Goal: Task Accomplishment & Management: Manage account settings

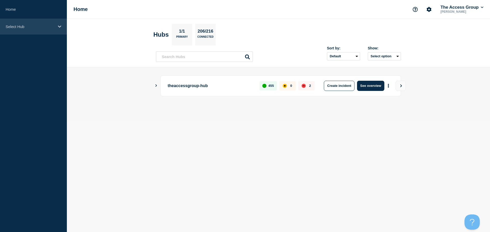
click at [62, 27] on div "Select Hub" at bounding box center [33, 27] width 67 height 16
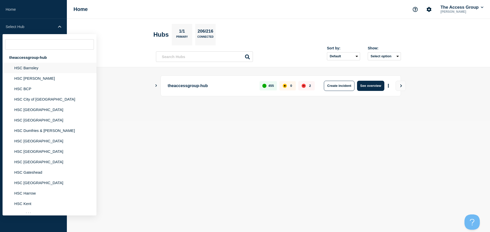
click at [36, 69] on li "HSC Barnsley" at bounding box center [50, 68] width 94 height 10
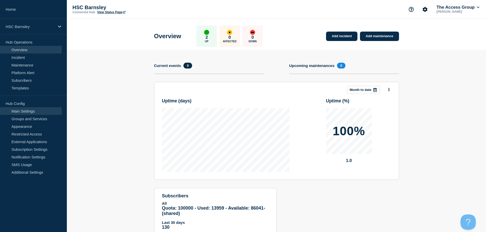
click at [19, 112] on link "Main Settings" at bounding box center [31, 111] width 62 height 8
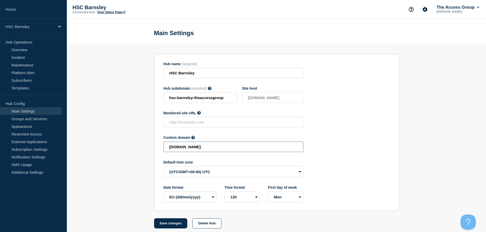
click at [248, 149] on input "[DOMAIN_NAME]" at bounding box center [233, 147] width 140 height 10
drag, startPoint x: 249, startPoint y: 149, endPoint x: 126, endPoint y: 146, distance: 123.0
click at [126, 146] on section "Hub name (required) HSC Barnsley Hub subdomain (required) Must contain only ASC…" at bounding box center [276, 136] width 419 height 185
paste input "HSC-dbe1a2b8e5063efdfc41a039ef418043"
click at [177, 223] on button "Save changes" at bounding box center [170, 224] width 33 height 10
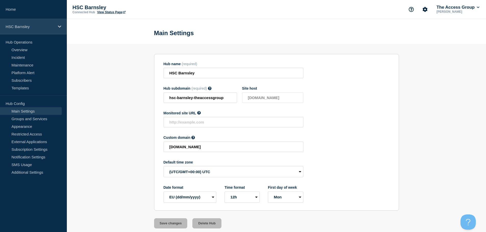
type input "[DOMAIN_NAME]"
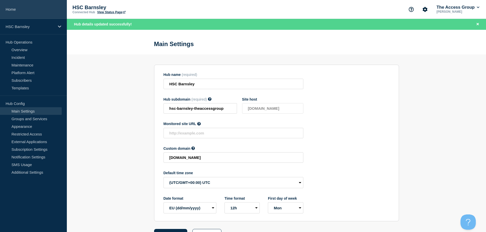
drag, startPoint x: 56, startPoint y: 28, endPoint x: 61, endPoint y: 18, distance: 11.8
click at [56, 28] on div "HSC Barnsley" at bounding box center [33, 27] width 67 height 16
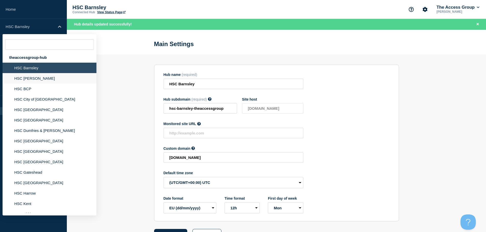
click at [42, 79] on li "HSC [PERSON_NAME]" at bounding box center [50, 78] width 94 height 10
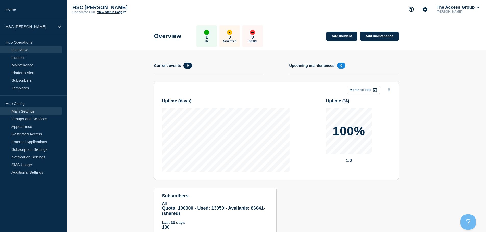
click at [35, 109] on link "Main Settings" at bounding box center [31, 111] width 62 height 8
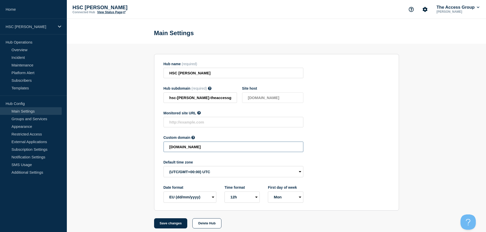
drag, startPoint x: 251, startPoint y: 146, endPoint x: 110, endPoint y: 144, distance: 141.3
click at [110, 144] on section "Hub name (required) HSC [PERSON_NAME] Hub subdomain (required) Must contain onl…" at bounding box center [276, 136] width 419 height 185
paste input "HSC-7485064fc7e456f49d84bb4e1a5bbf9d"
click at [166, 223] on button "Save changes" at bounding box center [170, 224] width 33 height 10
type input "[DOMAIN_NAME]"
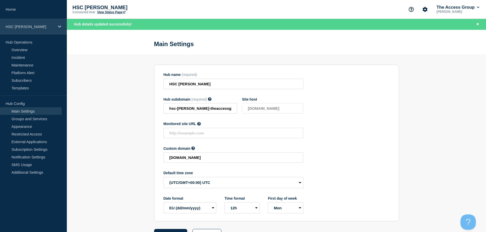
click at [56, 25] on div "HSC [PERSON_NAME]" at bounding box center [33, 27] width 67 height 16
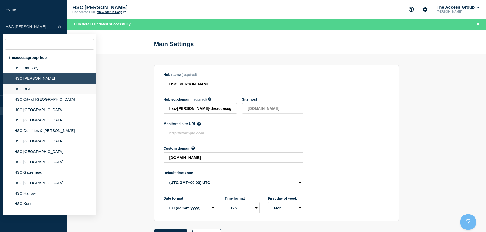
click at [41, 90] on li "HSC BCP" at bounding box center [50, 89] width 94 height 10
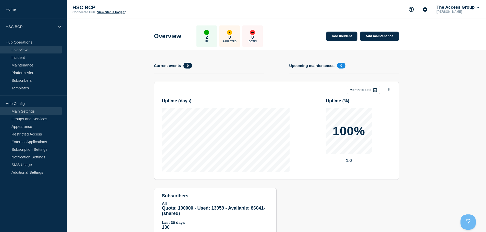
click at [24, 111] on link "Main Settings" at bounding box center [31, 111] width 62 height 8
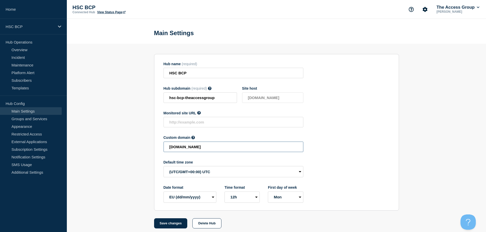
drag, startPoint x: 233, startPoint y: 149, endPoint x: 150, endPoint y: 147, distance: 82.6
click at [150, 147] on section "Hub name (required) HSC BCP Hub subdomain (required) Must contain only ASCII le…" at bounding box center [276, 136] width 419 height 185
paste input "HSC-9aac16dbb0c4c627b310aa15fffa98aa"
click at [174, 225] on button "Save changes" at bounding box center [170, 224] width 33 height 10
type input "[DOMAIN_NAME]"
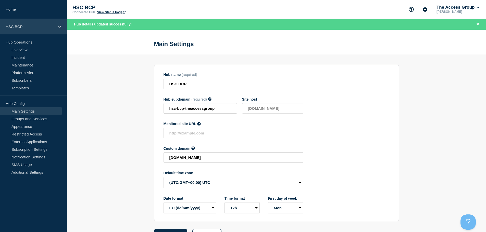
click at [55, 27] on div "HSC BCP" at bounding box center [33, 27] width 67 height 16
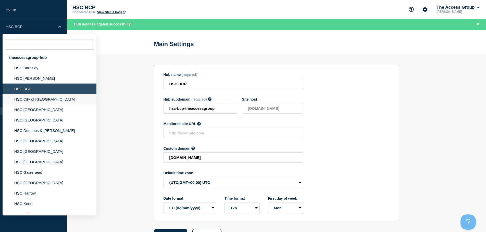
click at [45, 100] on li "HSC City of [GEOGRAPHIC_DATA]" at bounding box center [50, 99] width 94 height 10
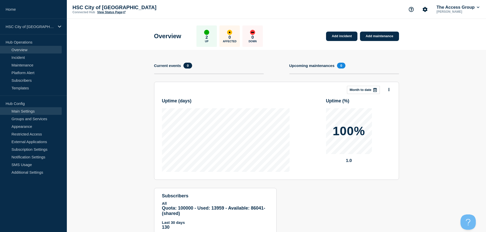
click at [16, 110] on link "Main Settings" at bounding box center [31, 111] width 62 height 8
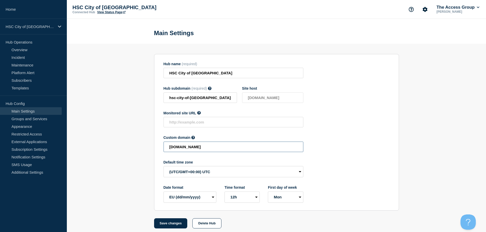
drag, startPoint x: 236, startPoint y: 150, endPoint x: 142, endPoint y: 149, distance: 93.6
click at [142, 149] on section "Hub name (required) HSC City of London Hub subdomain (required) Must contain on…" at bounding box center [276, 136] width 419 height 185
paste input "HSC-efc2f2481c2f115fd13c7cc79ce32c32"
click at [173, 224] on button "Save changes" at bounding box center [170, 224] width 33 height 10
type input "[DOMAIN_NAME]"
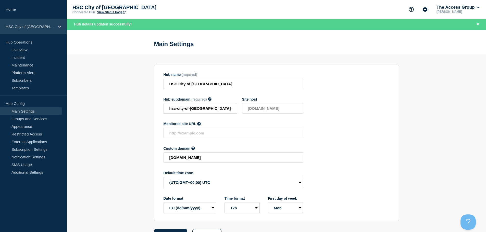
click at [46, 26] on p "HSC City of [GEOGRAPHIC_DATA]" at bounding box center [30, 26] width 49 height 4
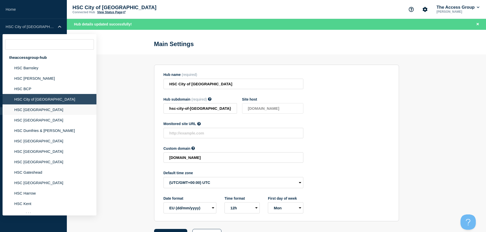
click at [35, 113] on li "HSC [GEOGRAPHIC_DATA]" at bounding box center [50, 110] width 94 height 10
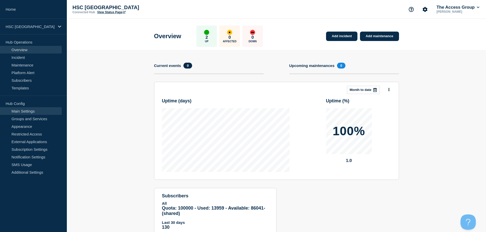
click at [32, 109] on link "Main Settings" at bounding box center [31, 111] width 62 height 8
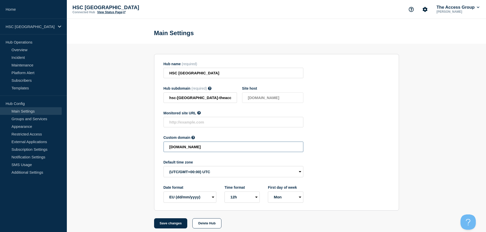
drag, startPoint x: 273, startPoint y: 147, endPoint x: 129, endPoint y: 146, distance: 144.3
click at [129, 146] on section "Hub name (required) HSC Derbyshire Hub subdomain (required) Must contain only A…" at bounding box center [276, 136] width 419 height 185
paste input "HSC-c290690ad3567b183d76d60d25c38711"
click at [172, 223] on button "Save changes" at bounding box center [170, 224] width 33 height 10
type input "[DOMAIN_NAME]"
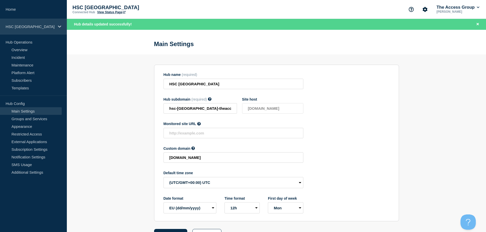
click at [57, 25] on div "HSC [GEOGRAPHIC_DATA]" at bounding box center [33, 27] width 67 height 16
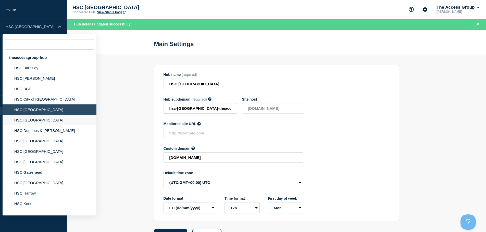
click at [26, 121] on li "HSC [GEOGRAPHIC_DATA]" at bounding box center [50, 120] width 94 height 10
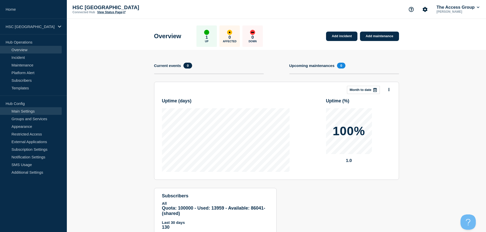
click at [35, 111] on link "Main Settings" at bounding box center [31, 111] width 62 height 8
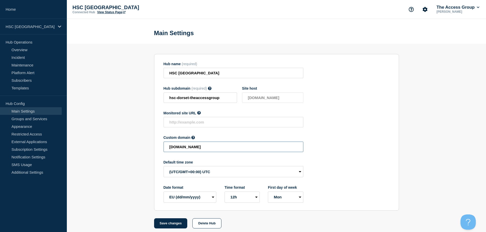
drag, startPoint x: 247, startPoint y: 151, endPoint x: 138, endPoint y: 152, distance: 109.2
click at [138, 152] on section "Hub name (required) HSC Dorset Hub subdomain (required) Must contain only ASCII…" at bounding box center [276, 136] width 419 height 185
paste input "HSC-e8a65b6a2d284a635dbc5536fc7739ce"
click at [166, 224] on button "Save changes" at bounding box center [170, 224] width 33 height 10
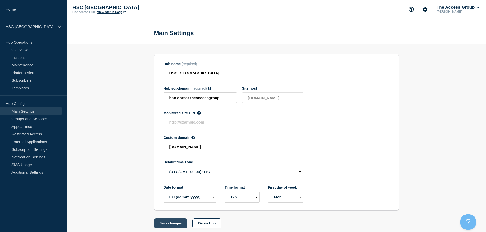
scroll to position [0, 0]
type input "[DOMAIN_NAME]"
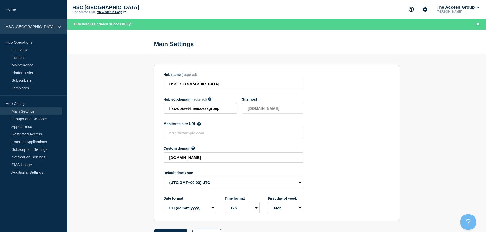
click at [57, 30] on div "HSC [GEOGRAPHIC_DATA]" at bounding box center [33, 27] width 67 height 16
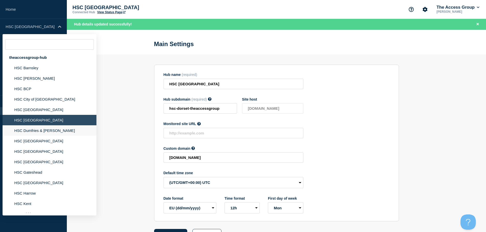
click at [51, 131] on li "HSC Dumfries & [PERSON_NAME]" at bounding box center [50, 130] width 94 height 10
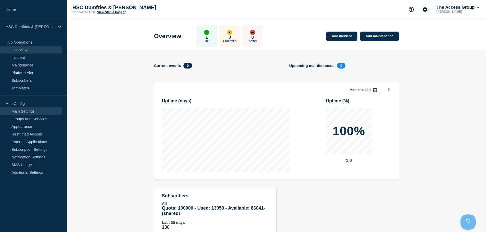
click at [31, 111] on link "Main Settings" at bounding box center [31, 111] width 62 height 8
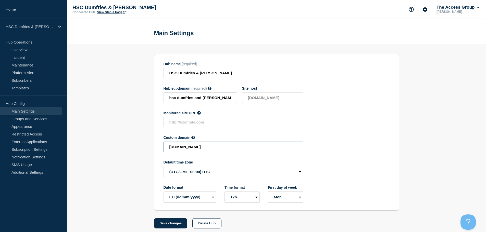
drag, startPoint x: 261, startPoint y: 150, endPoint x: 138, endPoint y: 154, distance: 123.7
click at [138, 154] on section "Hub name (required) HSC Dumfries & [PERSON_NAME] Hub subdomain (required) Must …" at bounding box center [276, 136] width 419 height 185
paste input "HSC-a2b3f21e451b8b85ba4f3c490961e810"
click at [173, 225] on button "Save changes" at bounding box center [170, 224] width 33 height 10
type input "[DOMAIN_NAME]"
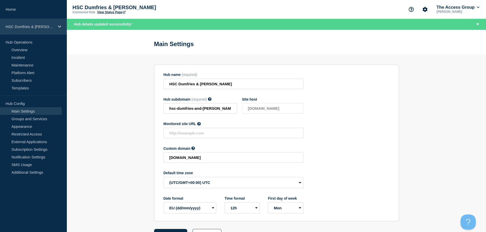
click at [60, 28] on icon at bounding box center [59, 27] width 3 height 4
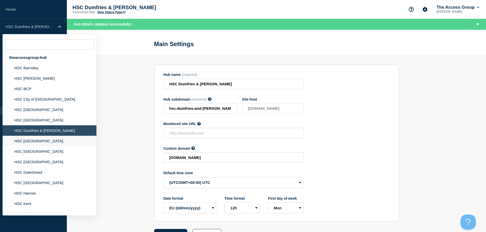
click at [42, 139] on li "HSC [GEOGRAPHIC_DATA]" at bounding box center [50, 141] width 94 height 10
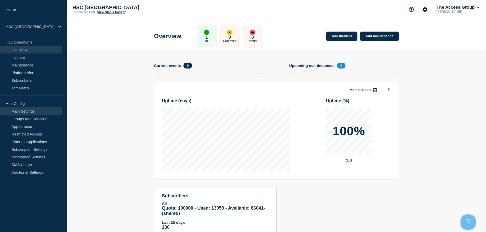
click at [27, 114] on link "Main Settings" at bounding box center [31, 111] width 62 height 8
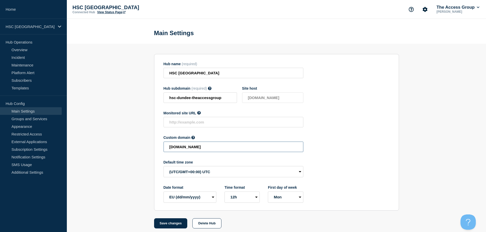
drag, startPoint x: 252, startPoint y: 150, endPoint x: 136, endPoint y: 149, distance: 116.3
click at [137, 149] on section "Hub name (required) HSC Dundee Hub subdomain (required) Must contain only ASCII…" at bounding box center [276, 136] width 419 height 185
paste input "HSC-06d4fbb3fe6786b0763a6d629e4f6d66"
click at [176, 223] on button "Save changes" at bounding box center [170, 224] width 33 height 10
type input "[DOMAIN_NAME]"
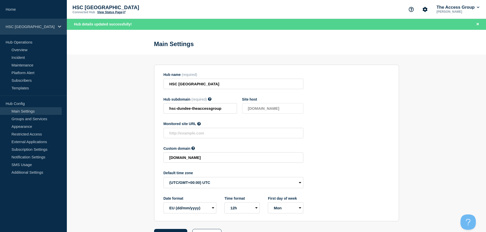
click at [59, 29] on div "HSC [GEOGRAPHIC_DATA]" at bounding box center [33, 27] width 67 height 16
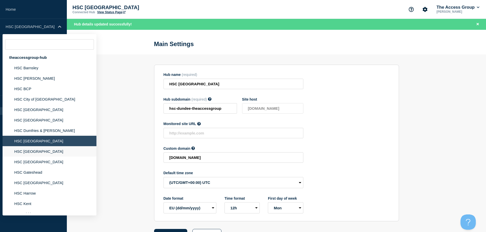
click at [30, 154] on li "HSC [GEOGRAPHIC_DATA]" at bounding box center [50, 151] width 94 height 10
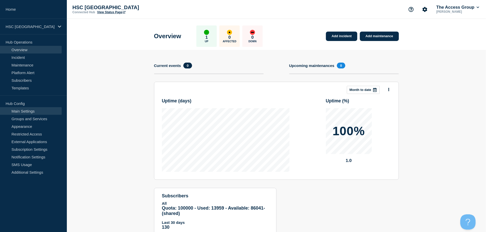
click at [33, 111] on link "Main Settings" at bounding box center [31, 111] width 62 height 8
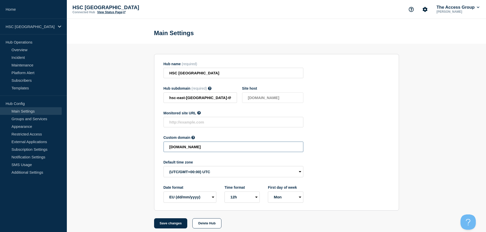
drag, startPoint x: 253, startPoint y: 149, endPoint x: 134, endPoint y: 148, distance: 119.4
click at [134, 148] on section "Hub name (required) HSC East Lothian Hub subdomain (required) Must contain only…" at bounding box center [276, 136] width 419 height 185
paste input "HSC-8fa2d5e826b8ee93e6d2b64ab21efbde"
click at [170, 222] on button "Save changes" at bounding box center [170, 224] width 33 height 10
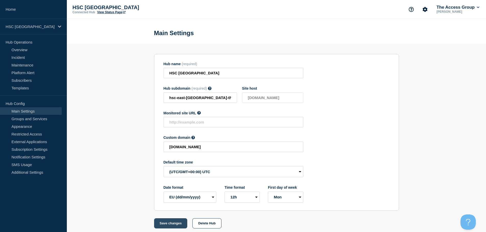
scroll to position [0, 0]
type input "[DOMAIN_NAME]"
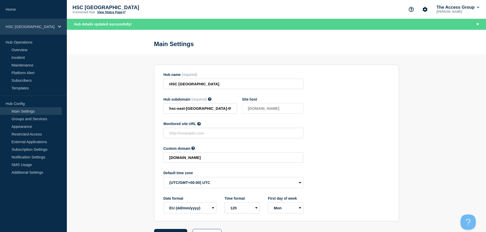
click at [38, 25] on p "HSC [GEOGRAPHIC_DATA]" at bounding box center [30, 26] width 49 height 4
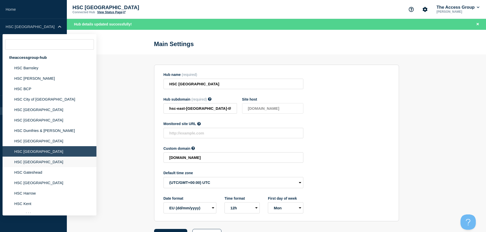
click at [38, 163] on li "HSC [GEOGRAPHIC_DATA]" at bounding box center [50, 162] width 94 height 10
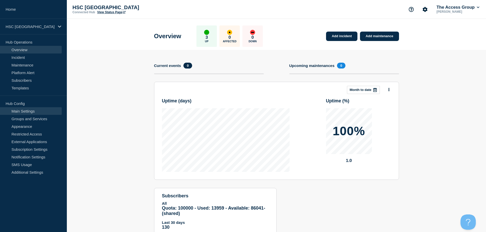
click at [29, 112] on link "Main Settings" at bounding box center [31, 111] width 62 height 8
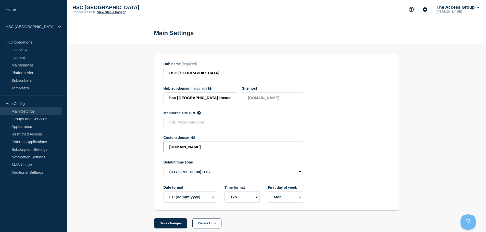
drag, startPoint x: 252, startPoint y: 147, endPoint x: 139, endPoint y: 148, distance: 112.7
click at [139, 148] on section "Hub name (required) HSC Essex Hub subdomain (required) Must contain only ASCII …" at bounding box center [276, 136] width 419 height 185
paste input "HSC-eeb57a71f9eddbf0539cc8b8433bf702"
click at [174, 225] on button "Save changes" at bounding box center [170, 224] width 33 height 10
type input "[DOMAIN_NAME]"
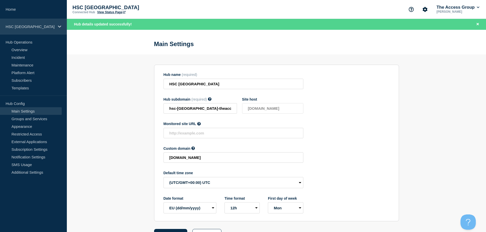
click at [45, 30] on div "HSC [GEOGRAPHIC_DATA]" at bounding box center [33, 27] width 67 height 16
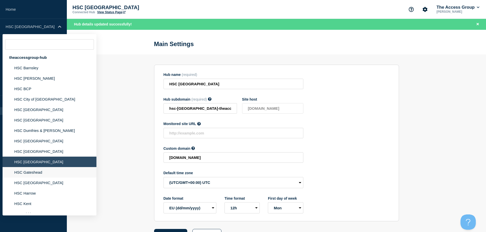
drag, startPoint x: 32, startPoint y: 172, endPoint x: 60, endPoint y: 173, distance: 28.6
click at [31, 172] on li "HSC Gateshead" at bounding box center [50, 172] width 94 height 10
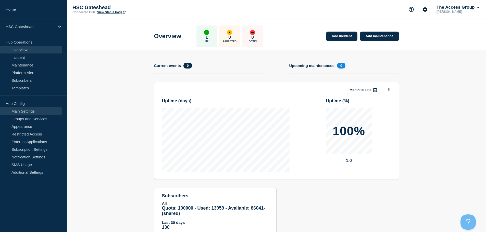
click at [33, 110] on link "Main Settings" at bounding box center [31, 111] width 62 height 8
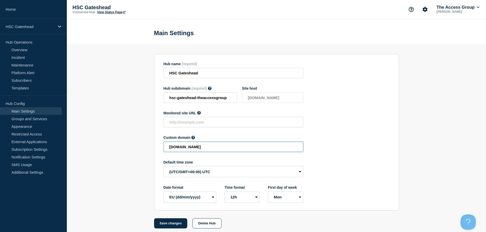
drag, startPoint x: 265, startPoint y: 146, endPoint x: 131, endPoint y: 146, distance: 134.9
click at [131, 146] on section "Hub name (required) HSC Gateshead Hub subdomain (required) Must contain only AS…" at bounding box center [276, 136] width 419 height 185
paste input "HSC-9c0b73eb9e1a72911ea677bd31652077"
click at [167, 223] on button "Save changes" at bounding box center [170, 224] width 33 height 10
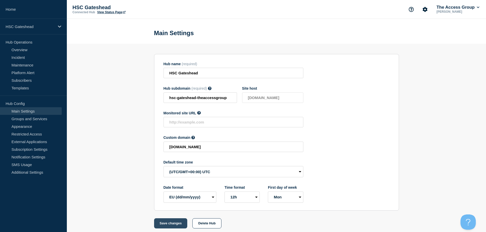
scroll to position [0, 0]
type input "[DOMAIN_NAME]"
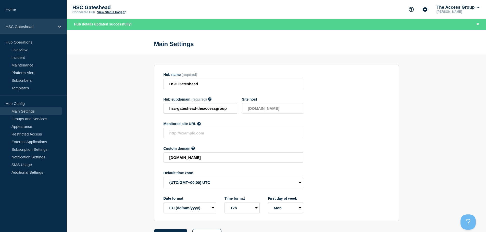
click at [43, 21] on div "HSC Gateshead" at bounding box center [33, 27] width 67 height 16
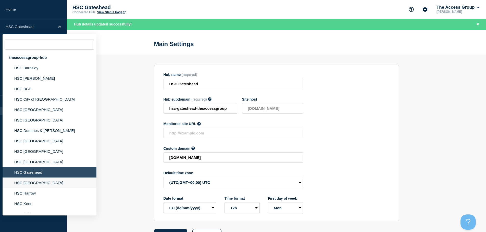
click at [49, 184] on li "HSC [GEOGRAPHIC_DATA]" at bounding box center [50, 183] width 94 height 10
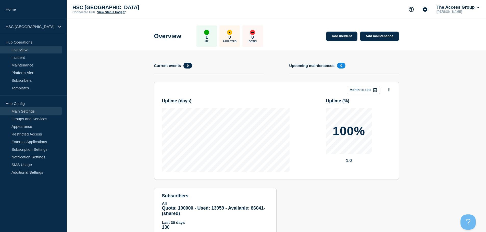
click at [34, 112] on link "Main Settings" at bounding box center [31, 111] width 62 height 8
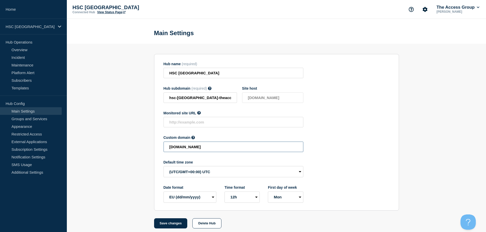
drag, startPoint x: 246, startPoint y: 149, endPoint x: 119, endPoint y: 149, distance: 126.5
click at [119, 149] on section "Hub name (required) HSC Hampshire Hub subdomain (required) Must contain only AS…" at bounding box center [276, 136] width 419 height 185
paste input "HSC-ccd9e521b6e0e31d5538a78bf087c4a6"
click at [170, 227] on button "Save changes" at bounding box center [170, 224] width 33 height 10
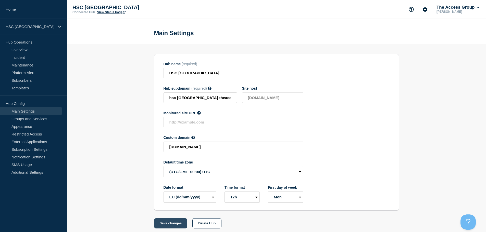
scroll to position [0, 0]
type input "[DOMAIN_NAME]"
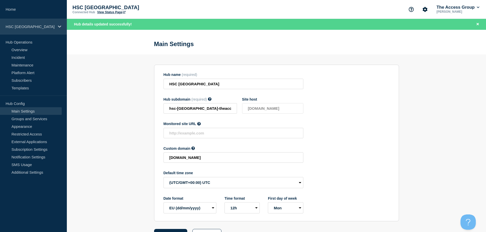
click at [46, 27] on p "HSC [GEOGRAPHIC_DATA]" at bounding box center [30, 26] width 49 height 4
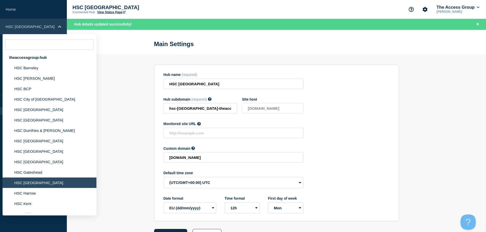
scroll to position [51, 0]
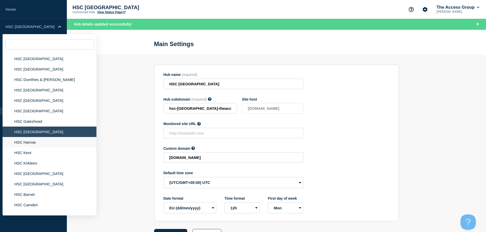
click at [30, 144] on li "HSC Harrow" at bounding box center [50, 142] width 94 height 10
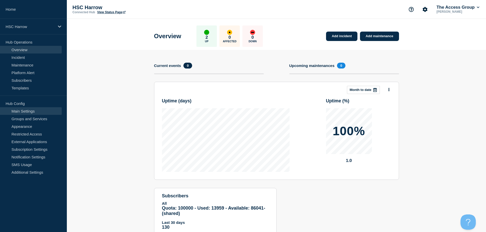
click at [41, 110] on link "Main Settings" at bounding box center [31, 111] width 62 height 8
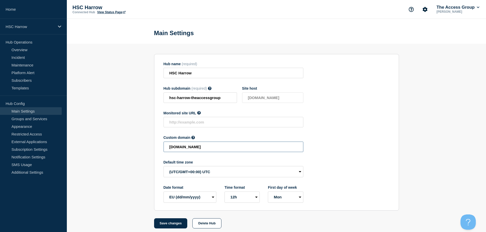
drag, startPoint x: 256, startPoint y: 149, endPoint x: 143, endPoint y: 148, distance: 113.2
click at [143, 148] on section "Hub name (required) HSC Harrow Hub subdomain (required) Must contain only ASCII…" at bounding box center [276, 136] width 419 height 185
paste input "HSC-0dda1323442e238183da699e770cdef4"
click at [173, 225] on button "Save changes" at bounding box center [170, 224] width 33 height 10
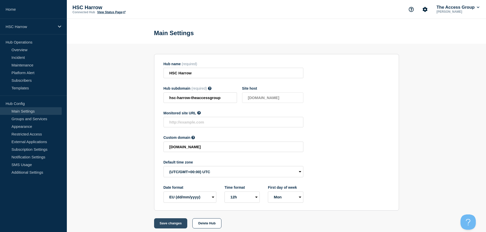
scroll to position [0, 0]
type input "[DOMAIN_NAME]"
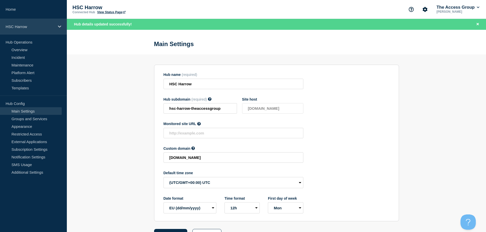
click at [42, 31] on div "HSC Harrow" at bounding box center [33, 27] width 67 height 16
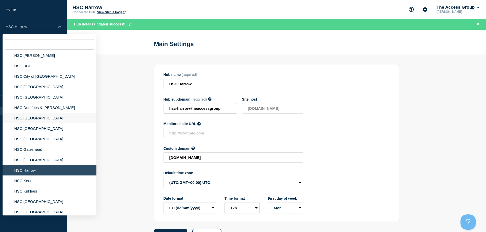
scroll to position [51, 0]
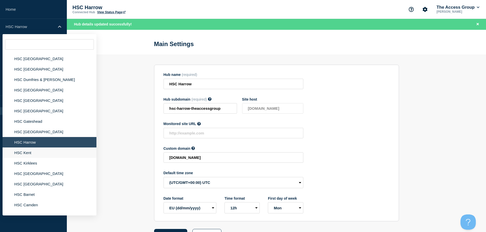
click at [40, 154] on li "HSC Kent" at bounding box center [50, 153] width 94 height 10
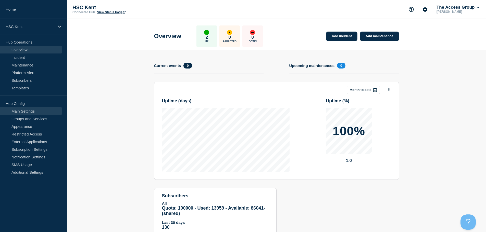
click at [30, 113] on link "Main Settings" at bounding box center [31, 111] width 62 height 8
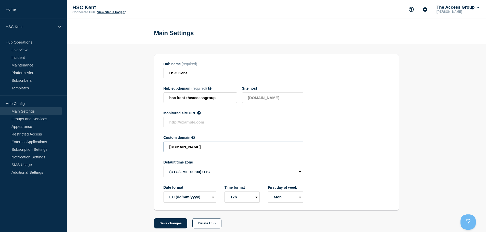
drag, startPoint x: 267, startPoint y: 150, endPoint x: 135, endPoint y: 155, distance: 132.4
click at [135, 155] on section "Hub name (required) HSC Kent Hub subdomain (required) Must contain only ASCII l…" at bounding box center [276, 136] width 419 height 185
paste input "HSC-658dec3511912a88282251612e2e2c75"
click at [182, 227] on button "Save changes" at bounding box center [170, 224] width 33 height 10
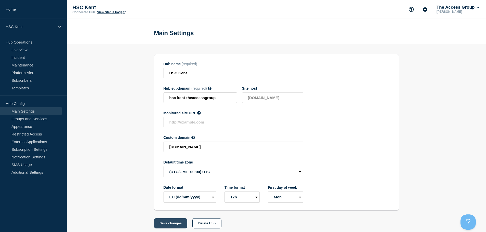
scroll to position [0, 0]
type input "[DOMAIN_NAME]"
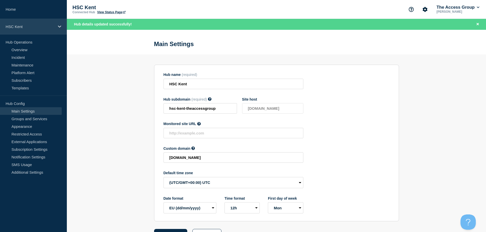
click at [48, 28] on p "HSC Kent" at bounding box center [30, 26] width 49 height 4
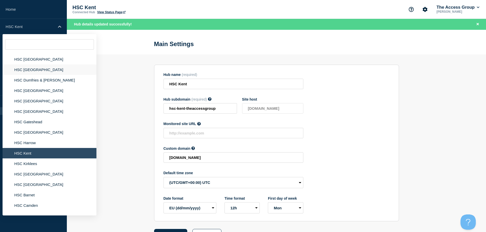
scroll to position [51, 0]
click at [48, 166] on li "HSC Kirklees" at bounding box center [50, 163] width 94 height 10
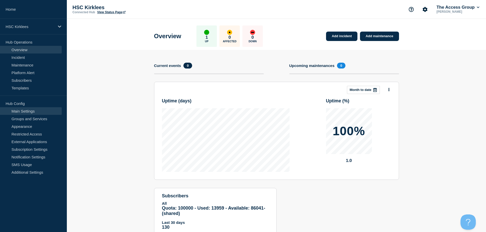
click at [28, 110] on link "Main Settings" at bounding box center [31, 111] width 62 height 8
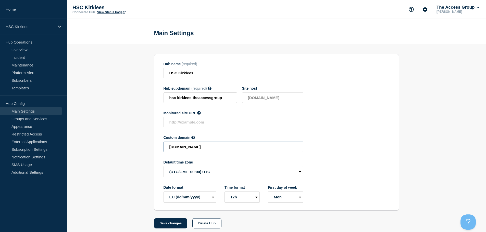
drag, startPoint x: 247, startPoint y: 150, endPoint x: 128, endPoint y: 150, distance: 118.6
click at [128, 150] on section "Hub name (required) HSC Kirklees Hub subdomain (required) Must contain only ASC…" at bounding box center [276, 136] width 419 height 185
paste input "HSC-46adb0d63b72cd053abe2ca6afd2ac34"
click at [172, 227] on button "Save changes" at bounding box center [170, 224] width 33 height 10
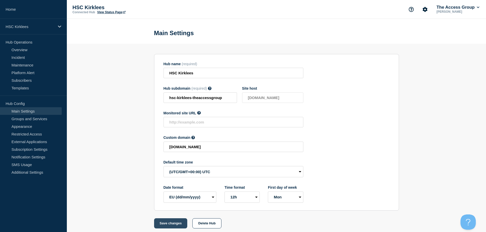
scroll to position [0, 0]
type input "[DOMAIN_NAME]"
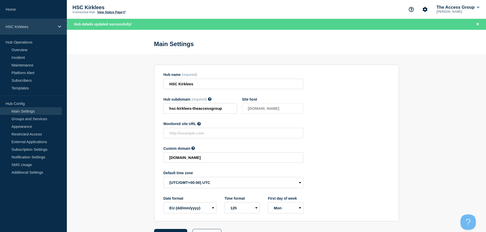
click at [49, 28] on p "HSC Kirklees" at bounding box center [30, 26] width 49 height 4
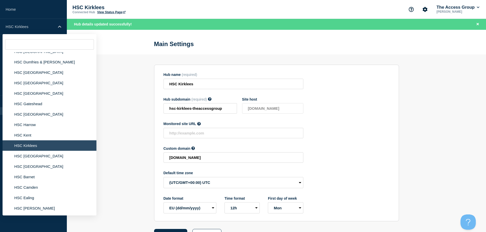
scroll to position [77, 0]
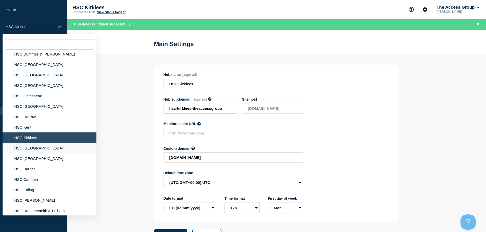
click at [44, 148] on li "HSC [GEOGRAPHIC_DATA]" at bounding box center [50, 148] width 94 height 10
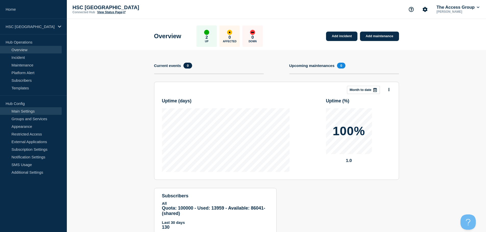
click at [41, 110] on link "Main Settings" at bounding box center [31, 111] width 62 height 8
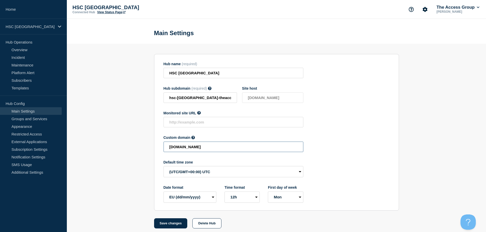
drag, startPoint x: 243, startPoint y: 149, endPoint x: 126, endPoint y: 152, distance: 117.1
click at [126, 152] on section "Hub name (required) HSC Leicestershire Hub subdomain (required) Must contain on…" at bounding box center [276, 136] width 419 height 185
paste input "HSC-5b098f786ed43c44465abbee60862d82"
click at [177, 224] on button "Save changes" at bounding box center [170, 224] width 33 height 10
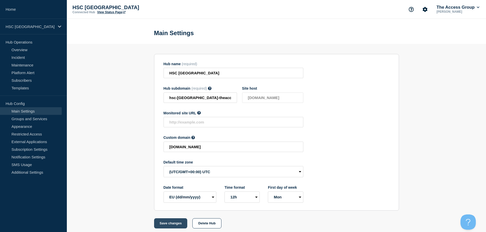
scroll to position [0, 0]
type input "[DOMAIN_NAME]"
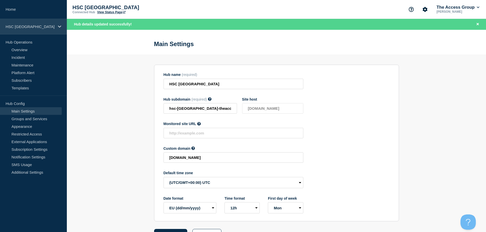
click at [59, 27] on icon at bounding box center [59, 27] width 3 height 2
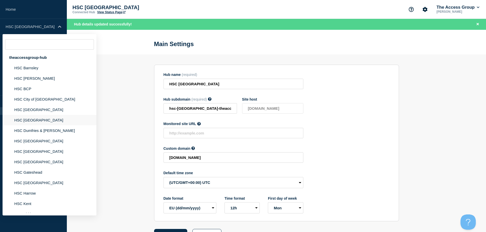
scroll to position [51, 0]
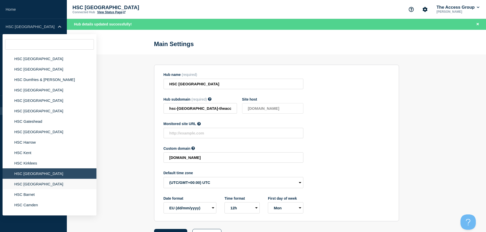
click at [41, 187] on li "HSC [GEOGRAPHIC_DATA]" at bounding box center [50, 184] width 94 height 10
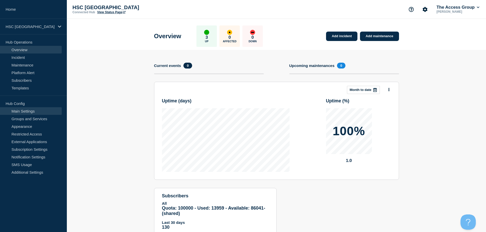
click at [23, 111] on link "Main Settings" at bounding box center [31, 111] width 62 height 8
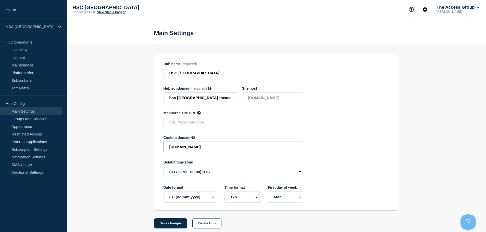
drag, startPoint x: 248, startPoint y: 148, endPoint x: 119, endPoint y: 145, distance: 129.6
click at [119, 145] on section "Hub name (required) HSC Lincolnshire Hub subdomain (required) Must contain only…" at bounding box center [276, 136] width 419 height 185
paste input "HSC-39ea8762ae312ccfde81e46d3a21965c"
click at [175, 224] on button "Save changes" at bounding box center [170, 224] width 33 height 10
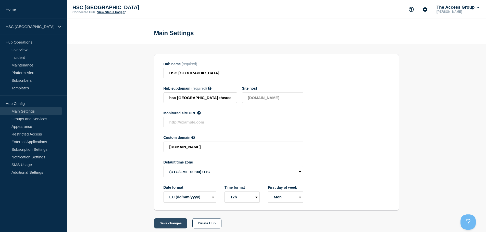
scroll to position [0, 0]
type input "[DOMAIN_NAME]"
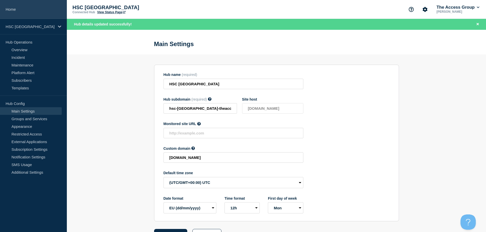
drag, startPoint x: 48, startPoint y: 24, endPoint x: 51, endPoint y: 17, distance: 8.1
click at [48, 24] on p "HSC [GEOGRAPHIC_DATA]" at bounding box center [30, 26] width 49 height 4
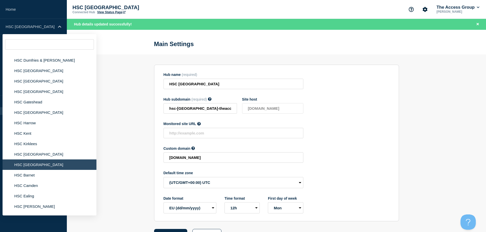
scroll to position [77, 0]
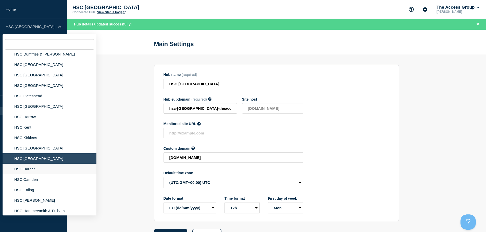
click at [37, 173] on li "HSC Barnet" at bounding box center [50, 169] width 94 height 10
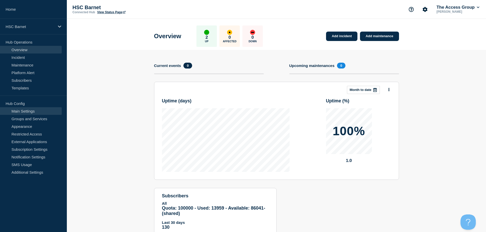
click at [29, 110] on link "Main Settings" at bounding box center [31, 111] width 62 height 8
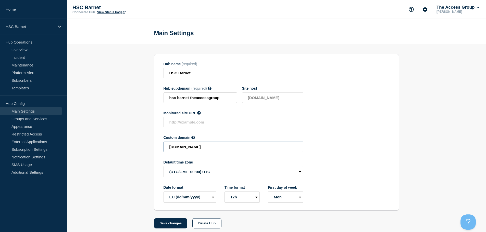
drag, startPoint x: 257, startPoint y: 148, endPoint x: 131, endPoint y: 147, distance: 125.5
click at [131, 148] on section "Hub name (required) HSC Barnet Hub subdomain (required) Must contain only ASCII…" at bounding box center [276, 136] width 419 height 185
paste input "HSC-ce4e1b12e2018e5d7531e79cf50f7010"
drag, startPoint x: 170, startPoint y: 225, endPoint x: 200, endPoint y: 222, distance: 30.6
click at [170, 224] on button "Save changes" at bounding box center [170, 224] width 33 height 10
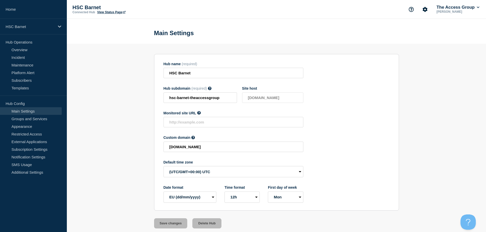
type input "[DOMAIN_NAME]"
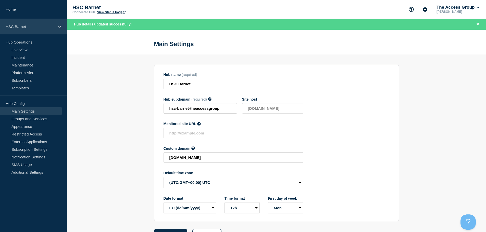
click at [47, 28] on p "HSC Barnet" at bounding box center [30, 26] width 49 height 4
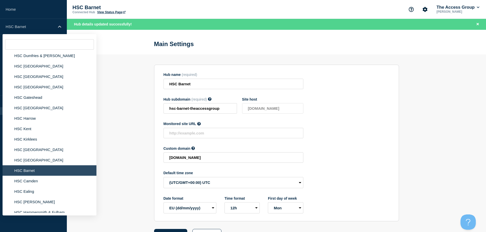
scroll to position [77, 0]
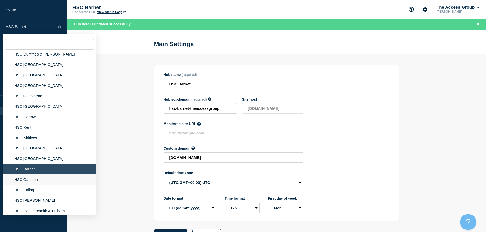
click at [40, 180] on li "HSC Camden" at bounding box center [50, 179] width 94 height 10
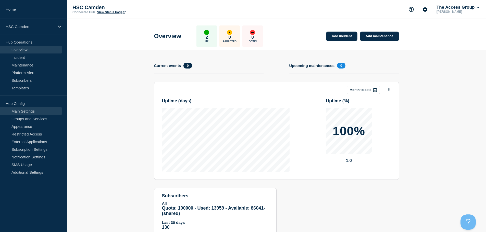
drag, startPoint x: 32, startPoint y: 110, endPoint x: 35, endPoint y: 111, distance: 3.7
click at [32, 110] on link "Main Settings" at bounding box center [31, 111] width 62 height 8
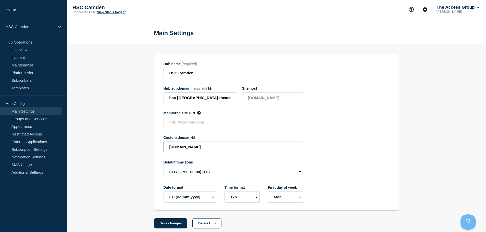
drag, startPoint x: 247, startPoint y: 149, endPoint x: 146, endPoint y: 154, distance: 101.4
click at [146, 154] on section "Hub name (required) HSC Camden Hub subdomain (required) Must contain only ASCII…" at bounding box center [276, 136] width 419 height 185
paste input "HSC-b82f53681bd4b99ceb1fb34fb94ac632"
click at [174, 224] on button "Save changes" at bounding box center [170, 224] width 33 height 10
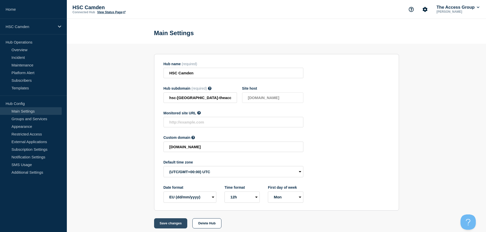
scroll to position [0, 0]
type input "[DOMAIN_NAME]"
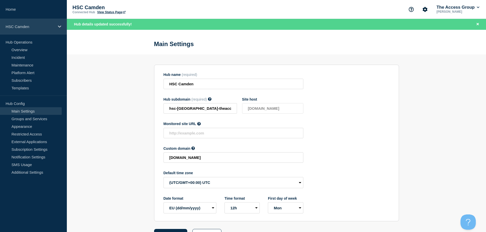
click at [40, 30] on div "HSC Camden" at bounding box center [33, 27] width 67 height 16
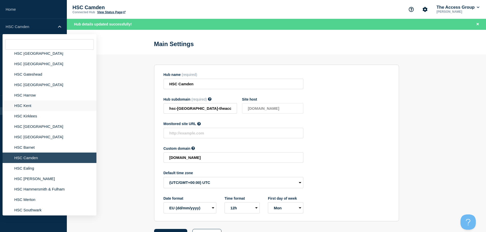
scroll to position [102, 0]
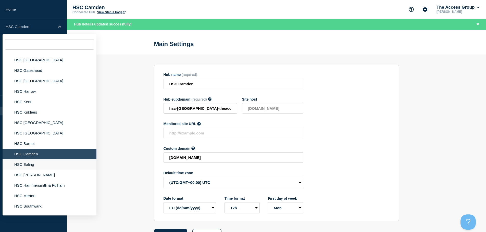
click at [31, 168] on li "HSC Ealing" at bounding box center [50, 164] width 94 height 10
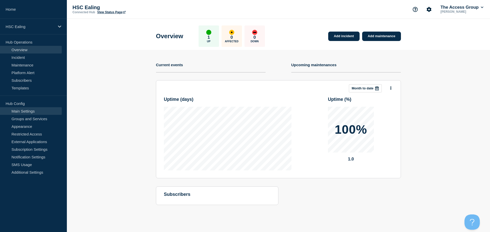
click at [37, 112] on link "Main Settings" at bounding box center [31, 111] width 62 height 8
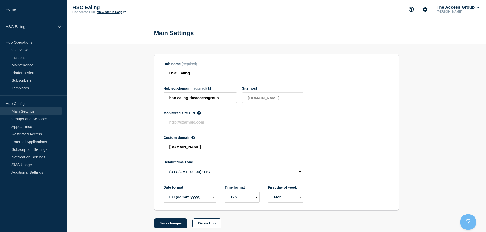
drag, startPoint x: 246, startPoint y: 149, endPoint x: 126, endPoint y: 154, distance: 120.7
click at [126, 154] on section "Hub name (required) HSC Ealing Hub subdomain (required) Must contain only ASCII…" at bounding box center [276, 136] width 419 height 185
paste input "HSC-f9bfab1949e0b7de63b19e4a7019646c"
click at [179, 224] on button "Save changes" at bounding box center [170, 224] width 33 height 10
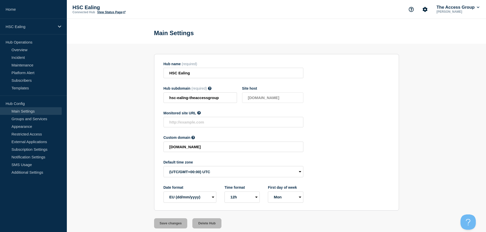
scroll to position [0, 0]
type input "[DOMAIN_NAME]"
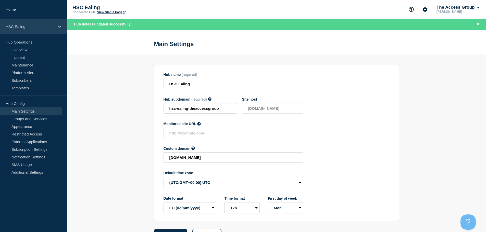
click at [50, 30] on div "HSC Ealing" at bounding box center [33, 27] width 67 height 16
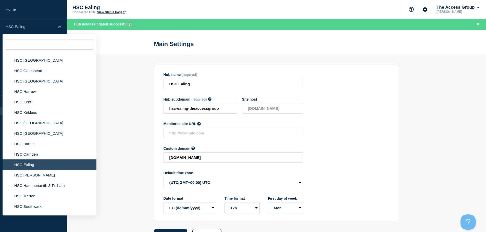
scroll to position [102, 0]
click at [44, 177] on li "HSC [PERSON_NAME]" at bounding box center [50, 175] width 94 height 10
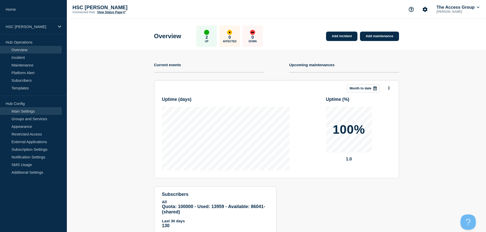
click at [32, 112] on link "Main Settings" at bounding box center [31, 111] width 62 height 8
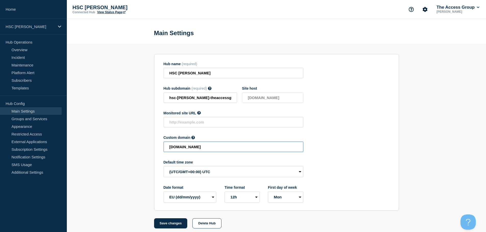
drag, startPoint x: 248, startPoint y: 148, endPoint x: 128, endPoint y: 150, distance: 120.4
click at [128, 150] on section "Hub name (required) HSC [PERSON_NAME] Hub subdomain (required) Must contain onl…" at bounding box center [276, 136] width 419 height 185
paste input "HSC-745478c15a3a6eddcd4722ac29fc1517"
click at [168, 224] on button "Save changes" at bounding box center [170, 224] width 33 height 10
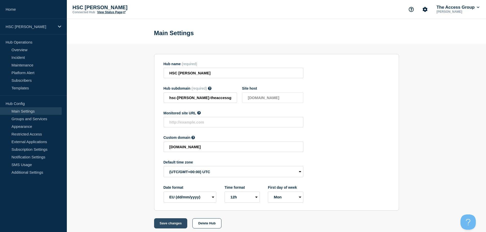
scroll to position [0, 0]
type input "[DOMAIN_NAME]"
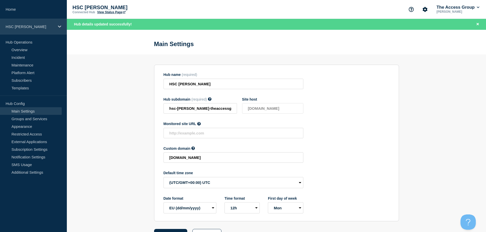
drag, startPoint x: 57, startPoint y: 27, endPoint x: 51, endPoint y: 34, distance: 9.4
click at [57, 27] on div "HSC [PERSON_NAME]" at bounding box center [33, 27] width 67 height 16
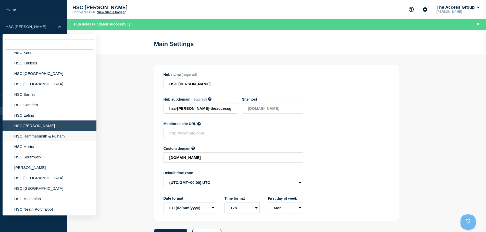
scroll to position [153, 0]
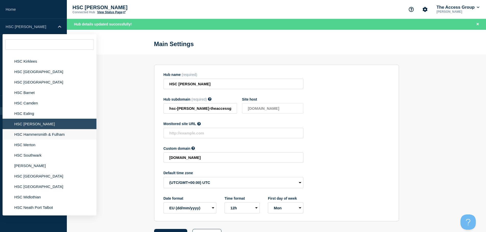
click at [52, 133] on li "HSC Hammersmith & Fulham" at bounding box center [50, 134] width 94 height 10
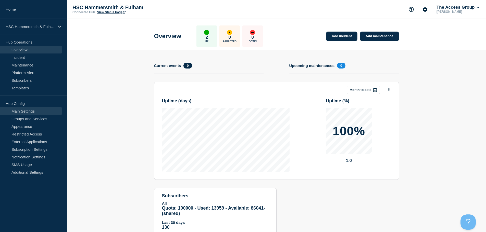
click at [35, 111] on link "Main Settings" at bounding box center [31, 111] width 62 height 8
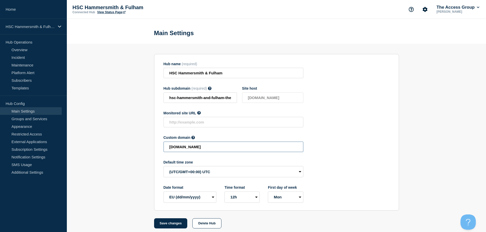
drag, startPoint x: 258, startPoint y: 149, endPoint x: 85, endPoint y: 148, distance: 172.4
click at [87, 148] on section "Hub name (required) HSC Hammersmith & Fulham Hub subdomain (required) Must cont…" at bounding box center [276, 136] width 419 height 185
paste input "HSC-b5e89a04f5d1957cacb1357a31ba9068"
drag, startPoint x: 174, startPoint y: 224, endPoint x: 176, endPoint y: 225, distance: 3.2
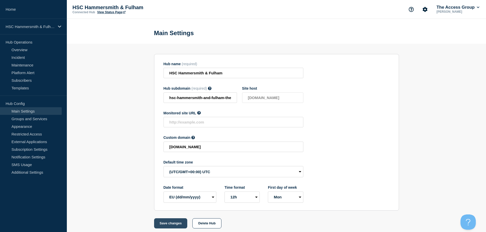
click at [174, 224] on button "Save changes" at bounding box center [170, 224] width 33 height 10
type input "[DOMAIN_NAME]"
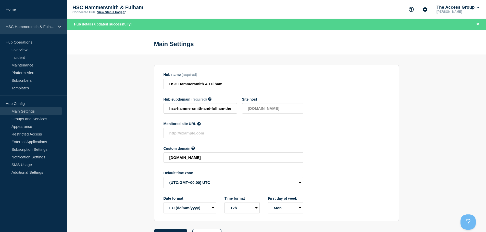
click at [46, 28] on p "HSC Hammersmith & Fulham" at bounding box center [30, 26] width 49 height 4
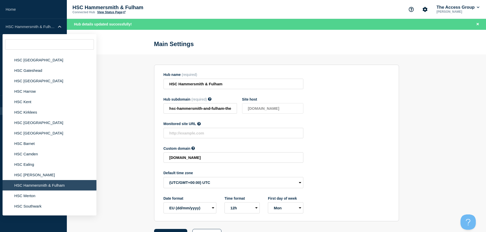
scroll to position [128, 0]
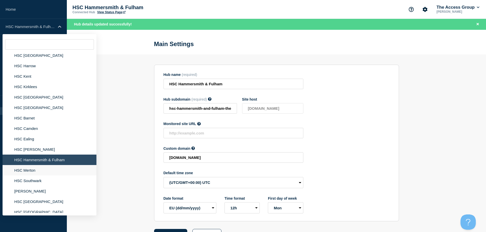
click at [39, 172] on li "HSC Merton" at bounding box center [50, 170] width 94 height 10
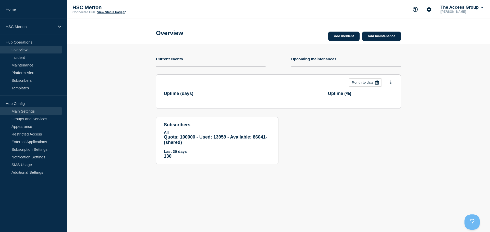
click at [24, 112] on link "Main Settings" at bounding box center [31, 111] width 62 height 8
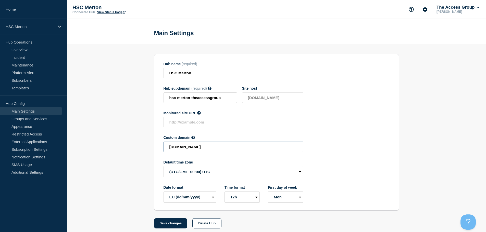
drag, startPoint x: 256, startPoint y: 148, endPoint x: 131, endPoint y: 142, distance: 125.1
click at [132, 142] on section "Hub name (required) HSC Merton Hub subdomain (required) Must contain only ASCII…" at bounding box center [276, 136] width 419 height 185
paste input "HSC-896deaf5273112d4290292f970d24102"
click at [169, 224] on button "Save changes" at bounding box center [170, 224] width 33 height 10
type input "[DOMAIN_NAME]"
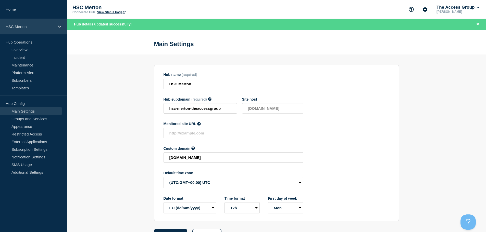
click at [44, 26] on p "HSC Merton" at bounding box center [30, 26] width 49 height 4
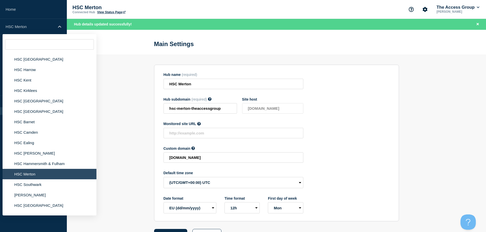
scroll to position [128, 0]
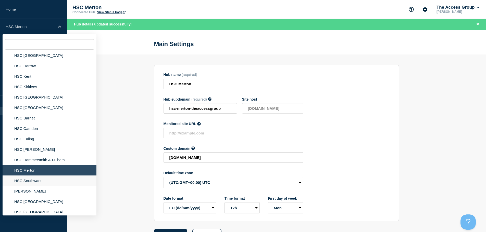
click at [41, 180] on li "HSC Southwark" at bounding box center [50, 181] width 94 height 10
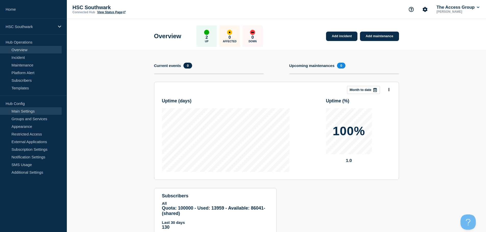
click at [34, 113] on link "Main Settings" at bounding box center [31, 111] width 62 height 8
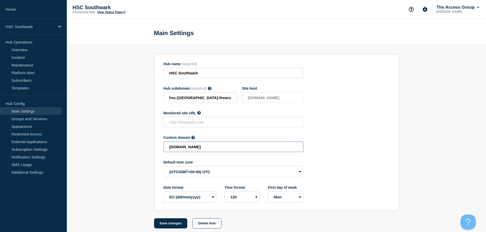
drag, startPoint x: 252, startPoint y: 149, endPoint x: 125, endPoint y: 157, distance: 126.9
click at [126, 157] on section "Hub name (required) HSC Southwark Hub subdomain (required) Must contain only AS…" at bounding box center [276, 136] width 419 height 185
paste input "HSC-03a57aa82dc2f09c35cc5fbd755709c9"
click at [175, 225] on button "Save changes" at bounding box center [170, 224] width 33 height 10
type input "[DOMAIN_NAME]"
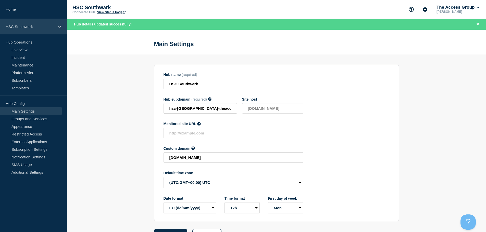
click at [39, 27] on p "HSC Southwark" at bounding box center [30, 26] width 49 height 4
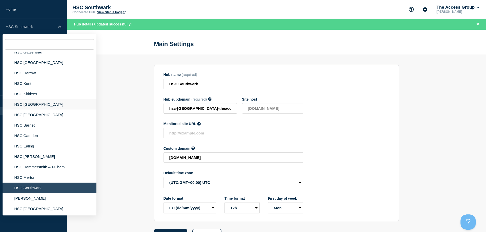
scroll to position [153, 0]
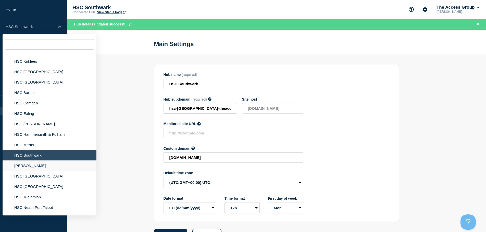
click at [33, 166] on li "[PERSON_NAME]" at bounding box center [50, 166] width 94 height 10
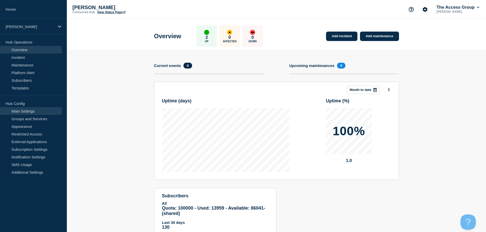
click at [30, 113] on link "Main Settings" at bounding box center [31, 111] width 62 height 8
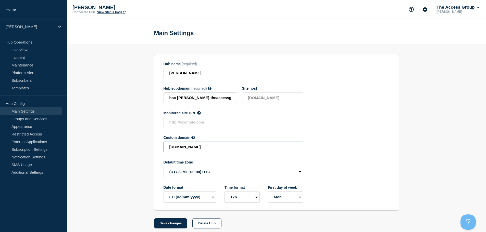
drag, startPoint x: 254, startPoint y: 147, endPoint x: 118, endPoint y: 148, distance: 136.4
click at [118, 148] on section "Hub name (required) HSC [PERSON_NAME] Hub subdomain (required) Must contain onl…" at bounding box center [276, 136] width 419 height 185
paste input "HSC-343ea2b3745823a2c5443fd5797ae80c"
click at [172, 224] on button "Save changes" at bounding box center [170, 224] width 33 height 10
type input "[DOMAIN_NAME]"
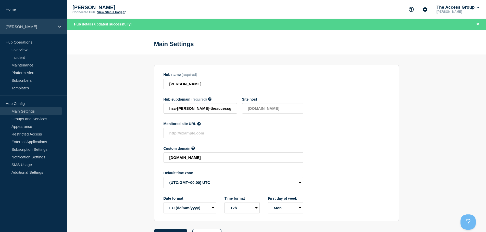
drag, startPoint x: 52, startPoint y: 26, endPoint x: 51, endPoint y: 30, distance: 4.2
click at [52, 26] on p "[PERSON_NAME]" at bounding box center [30, 26] width 49 height 4
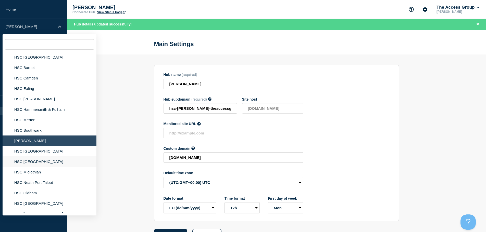
scroll to position [179, 0]
click at [30, 149] on li "HSC [GEOGRAPHIC_DATA]" at bounding box center [50, 151] width 94 height 10
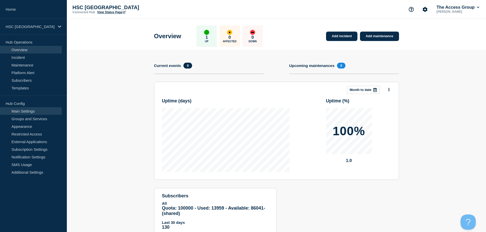
click at [32, 111] on link "Main Settings" at bounding box center [31, 111] width 62 height 8
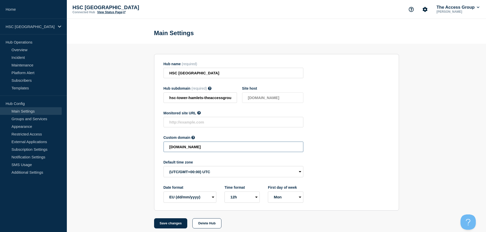
drag, startPoint x: 259, startPoint y: 150, endPoint x: 78, endPoint y: 150, distance: 181.1
click at [78, 150] on section "Hub name (required) HSC Tower Hamlets Hub subdomain (required) Must contain onl…" at bounding box center [276, 136] width 419 height 185
paste input "HSC-514b53a1551cacedbd39e64222f9a0d"
click at [163, 226] on button "Save changes" at bounding box center [170, 224] width 33 height 10
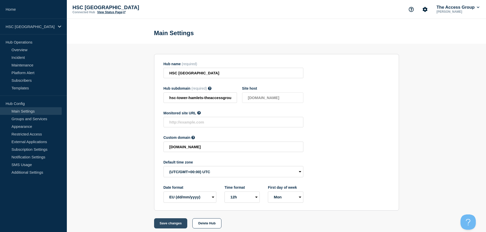
scroll to position [0, 0]
type input "[DOMAIN_NAME]"
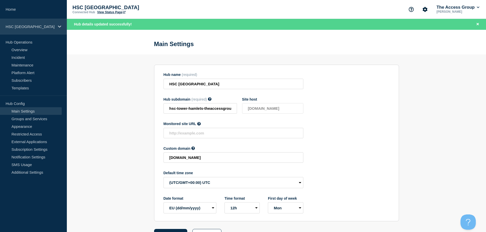
click at [36, 29] on div "HSC [GEOGRAPHIC_DATA]" at bounding box center [33, 27] width 67 height 16
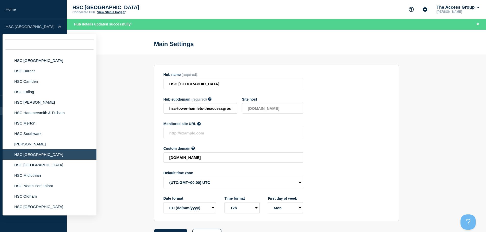
scroll to position [179, 0]
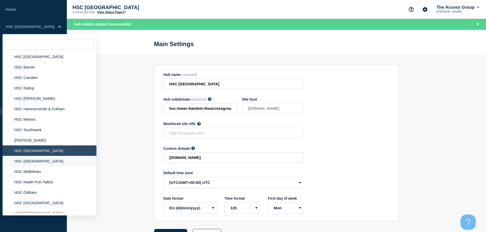
click at [40, 162] on li "HSC [GEOGRAPHIC_DATA]" at bounding box center [50, 161] width 94 height 10
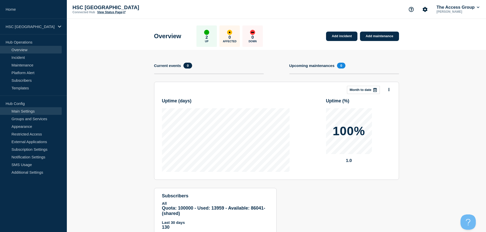
click at [37, 111] on link "Main Settings" at bounding box center [31, 111] width 62 height 8
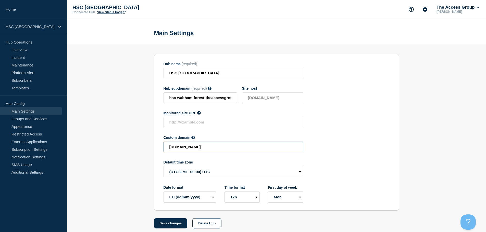
drag, startPoint x: 255, startPoint y: 151, endPoint x: 125, endPoint y: 149, distance: 129.6
click at [125, 149] on section "Hub name (required) HSC Waltham Forest Hub subdomain (required) Must contain on…" at bounding box center [276, 136] width 419 height 185
paste input "HSC-be28a54b5116c595723590448de17f86"
click at [171, 223] on button "Save changes" at bounding box center [170, 224] width 33 height 10
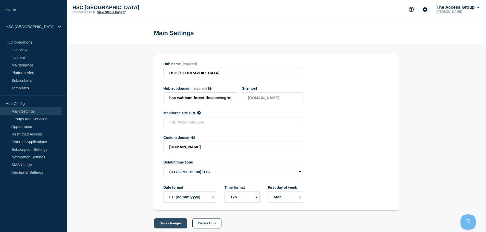
scroll to position [0, 0]
type input "[DOMAIN_NAME]"
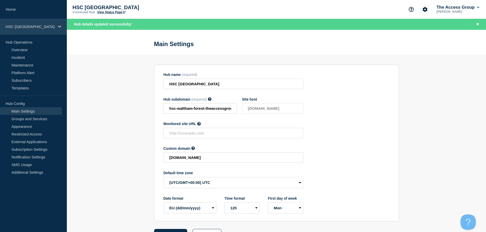
click at [33, 29] on p "HSC [GEOGRAPHIC_DATA]" at bounding box center [30, 26] width 49 height 4
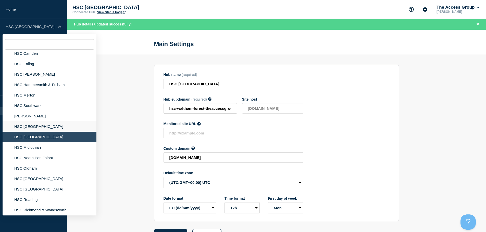
scroll to position [204, 0]
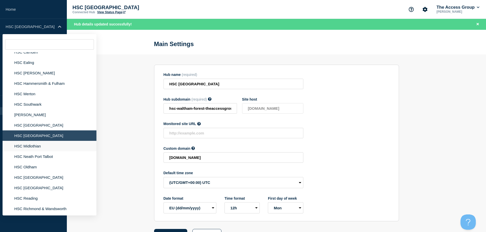
click at [32, 145] on li "HSC Midlothian" at bounding box center [50, 146] width 94 height 10
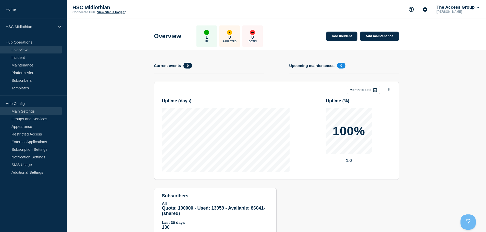
click at [35, 112] on link "Main Settings" at bounding box center [31, 111] width 62 height 8
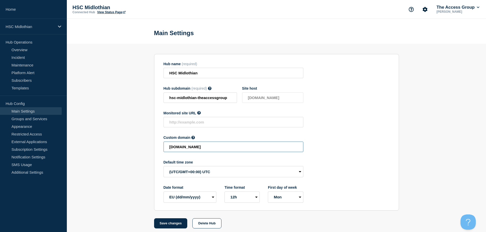
drag, startPoint x: 243, startPoint y: 149, endPoint x: 116, endPoint y: 148, distance: 126.5
click at [117, 149] on section "Hub name (required) HSC Midlothian Hub subdomain (required) Must contain only A…" at bounding box center [276, 136] width 419 height 185
paste input "HSC-0c75232e58fd93d3796c13078275117a"
click at [169, 225] on button "Save changes" at bounding box center [170, 224] width 33 height 10
type input "[DOMAIN_NAME]"
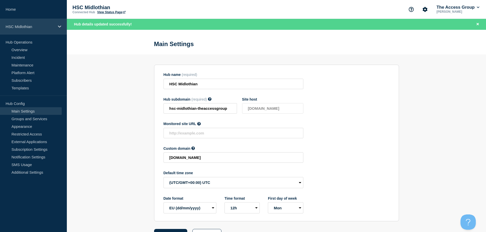
drag, startPoint x: 49, startPoint y: 27, endPoint x: 49, endPoint y: 34, distance: 6.4
click at [49, 28] on p "HSC Midlothian" at bounding box center [30, 26] width 49 height 4
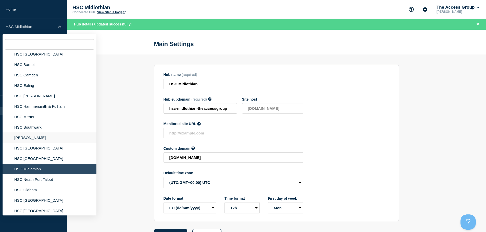
scroll to position [204, 0]
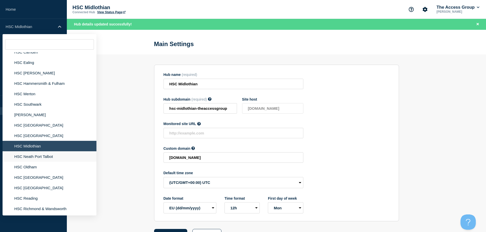
click at [47, 158] on li "HSC Neath Port Talbot" at bounding box center [50, 156] width 94 height 10
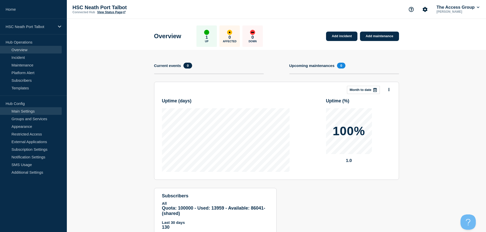
click at [29, 111] on link "Main Settings" at bounding box center [31, 111] width 62 height 8
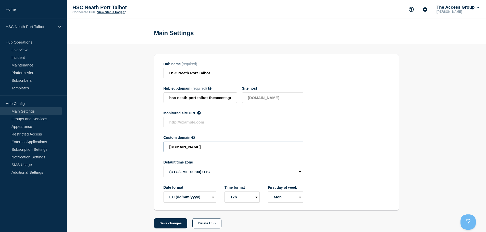
drag, startPoint x: 249, startPoint y: 150, endPoint x: 114, endPoint y: 150, distance: 134.7
click at [114, 150] on section "Hub name (required) HSC Neath Port Talbot Hub subdomain (required) Must contain…" at bounding box center [276, 136] width 419 height 185
paste input "HSC-2e998611a021971df73b7b756d16b9f"
click at [173, 226] on button "Save changes" at bounding box center [170, 224] width 33 height 10
type input "[DOMAIN_NAME]"
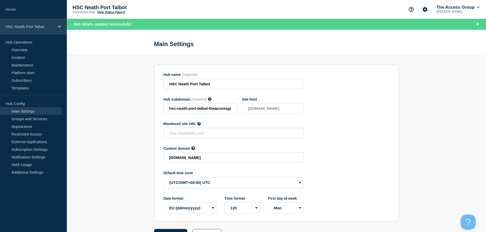
drag, startPoint x: 55, startPoint y: 28, endPoint x: 53, endPoint y: 33, distance: 6.3
click at [55, 28] on div "HSC Neath Port Talbot" at bounding box center [33, 27] width 67 height 16
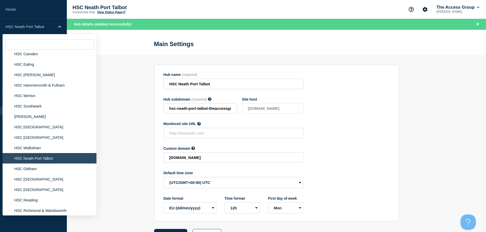
scroll to position [204, 0]
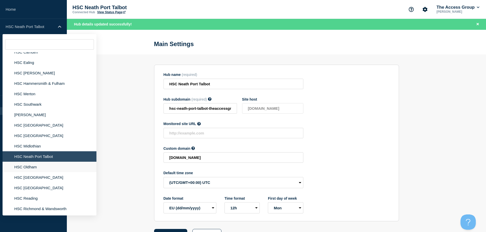
click at [39, 167] on li "HSC Oldham" at bounding box center [50, 167] width 94 height 10
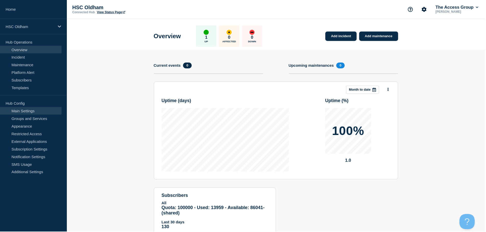
click at [36, 112] on link "Main Settings" at bounding box center [31, 111] width 62 height 8
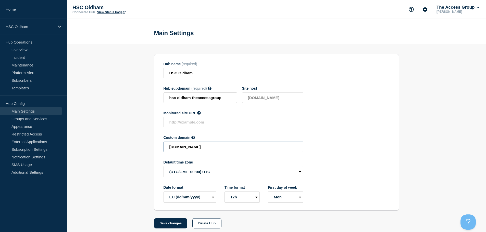
drag, startPoint x: 250, startPoint y: 150, endPoint x: 129, endPoint y: 148, distance: 120.4
click at [129, 148] on section "Hub name (required) HSC Oldham Hub subdomain (required) Must contain only ASCII…" at bounding box center [276, 136] width 419 height 185
paste input "HSC-b9dcf162e15db10c0603da3abdf4d685"
click at [172, 227] on button "Save changes" at bounding box center [170, 224] width 33 height 10
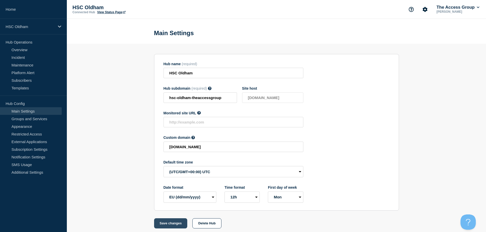
scroll to position [0, 0]
type input "[DOMAIN_NAME]"
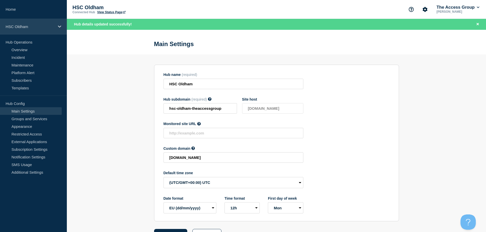
click at [53, 27] on p "HSC Oldham" at bounding box center [30, 26] width 49 height 4
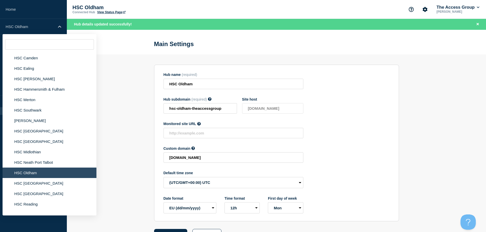
scroll to position [230, 0]
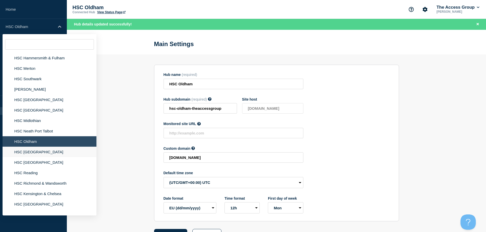
click at [35, 151] on li "HSC [GEOGRAPHIC_DATA]" at bounding box center [50, 152] width 94 height 10
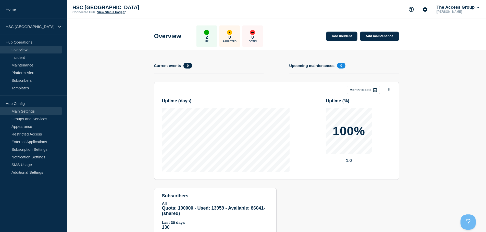
click at [23, 110] on link "Main Settings" at bounding box center [31, 111] width 62 height 8
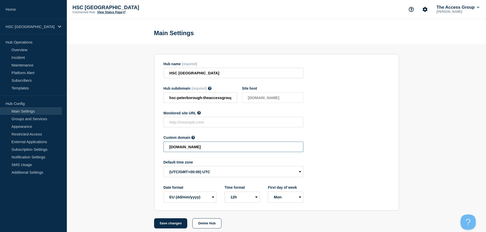
drag, startPoint x: 250, startPoint y: 147, endPoint x: 145, endPoint y: 154, distance: 105.8
click at [145, 154] on section "Hub name (required) HSC Peterborough Hub subdomain (required) Must contain only…" at bounding box center [276, 136] width 419 height 185
paste input "HSC-eb849934fcb98f07862f566365dcb4ce"
drag, startPoint x: 174, startPoint y: 226, endPoint x: 186, endPoint y: 227, distance: 11.3
click at [174, 226] on button "Save changes" at bounding box center [170, 224] width 33 height 10
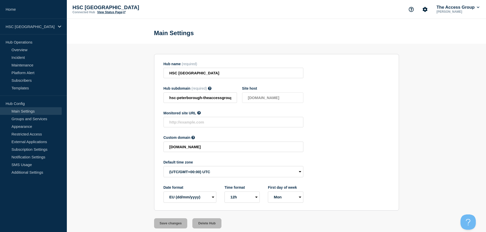
type input "[DOMAIN_NAME]"
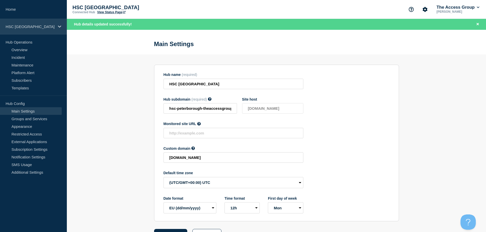
click at [31, 25] on p "HSC [GEOGRAPHIC_DATA]" at bounding box center [30, 26] width 49 height 4
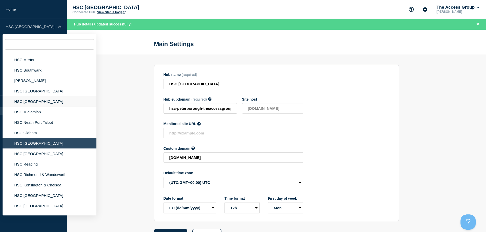
scroll to position [255, 0]
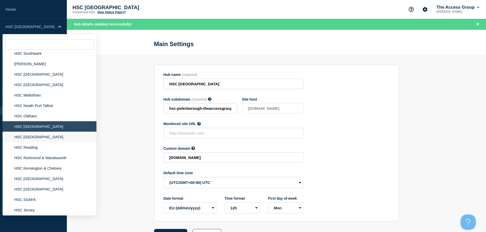
click at [28, 137] on li "HSC [GEOGRAPHIC_DATA]" at bounding box center [50, 137] width 94 height 10
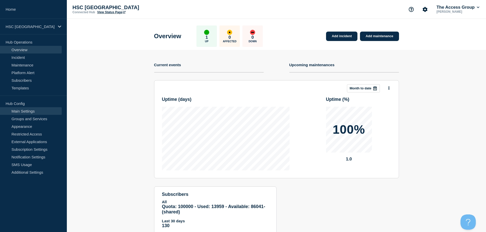
click at [36, 110] on link "Main Settings" at bounding box center [31, 111] width 62 height 8
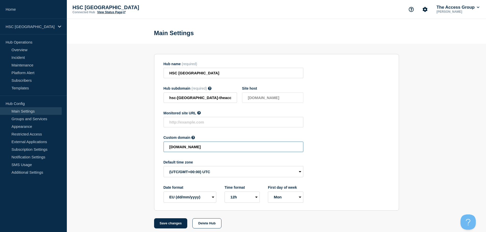
drag, startPoint x: 246, startPoint y: 148, endPoint x: 113, endPoint y: 149, distance: 132.9
click at [113, 149] on section "Hub name (required) HSC Portsmouth Hub subdomain (required) Must contain only A…" at bounding box center [276, 136] width 419 height 185
paste input "HSC-7430a8877fdf79aee97e1c09ac2e4dab"
click at [163, 223] on button "Save changes" at bounding box center [170, 224] width 33 height 10
type input "[DOMAIN_NAME]"
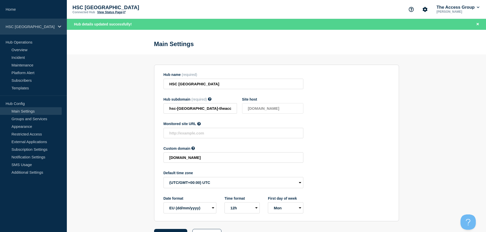
drag, startPoint x: 42, startPoint y: 24, endPoint x: 42, endPoint y: 29, distance: 4.8
click at [42, 25] on p "HSC [GEOGRAPHIC_DATA]" at bounding box center [30, 26] width 49 height 4
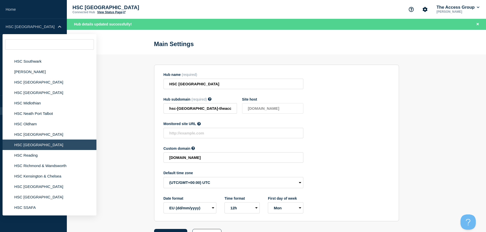
scroll to position [255, 0]
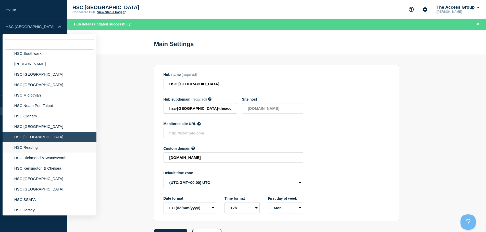
click at [32, 149] on li "HSC Reading" at bounding box center [50, 147] width 94 height 10
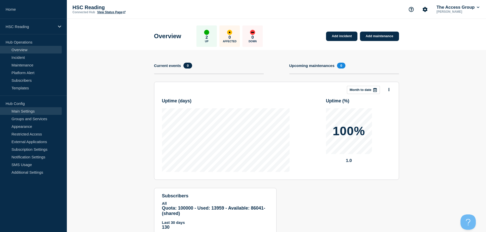
click at [25, 109] on link "Main Settings" at bounding box center [31, 111] width 62 height 8
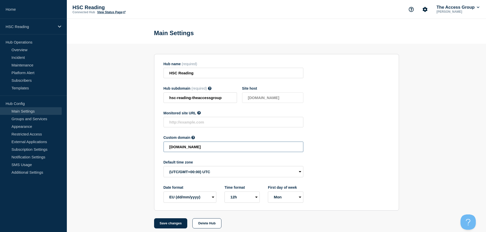
drag, startPoint x: 241, startPoint y: 151, endPoint x: 135, endPoint y: 151, distance: 105.6
click at [135, 151] on section "Hub name (required) HSC Reading Hub subdomain (required) Must contain only ASCI…" at bounding box center [276, 136] width 419 height 185
paste input "HSC-f072b61df302820ee2248faf7307889c"
click at [169, 228] on button "Save changes" at bounding box center [170, 224] width 33 height 10
type input "[DOMAIN_NAME]"
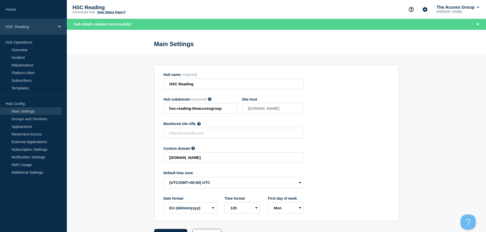
click at [41, 26] on p "HSC Reading" at bounding box center [30, 26] width 49 height 4
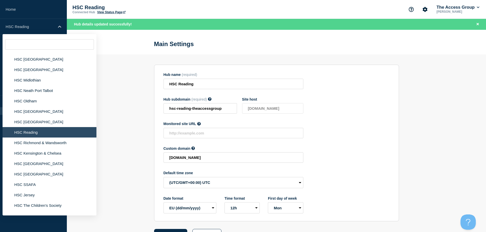
scroll to position [281, 0]
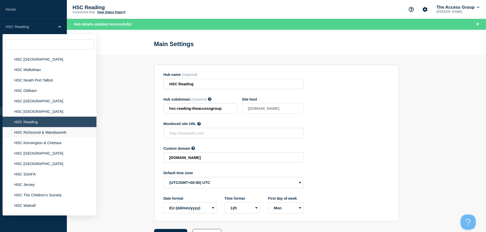
click at [50, 133] on li "HSC Richmond & Wandsworth" at bounding box center [50, 132] width 94 height 10
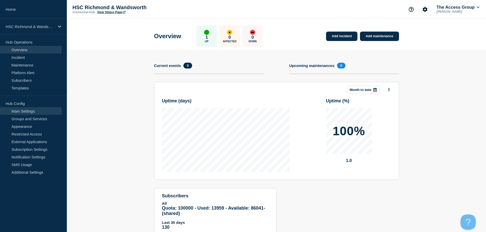
click at [38, 110] on link "Main Settings" at bounding box center [31, 111] width 62 height 8
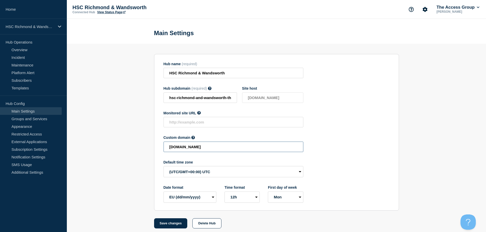
drag, startPoint x: 253, startPoint y: 149, endPoint x: 121, endPoint y: 149, distance: 132.4
click at [121, 149] on section "Hub name (required) HSC Richmond & Wandsworth Hub subdomain (required) Must con…" at bounding box center [276, 136] width 419 height 185
paste input "HSC-2cfed1b979527f30395f99efc1281b08"
click at [173, 226] on button "Save changes" at bounding box center [170, 224] width 33 height 10
type input "[DOMAIN_NAME]"
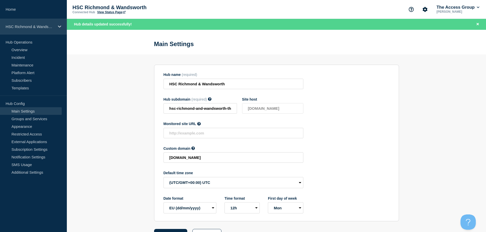
click at [43, 29] on p "HSC Richmond & Wandsworth" at bounding box center [30, 26] width 49 height 4
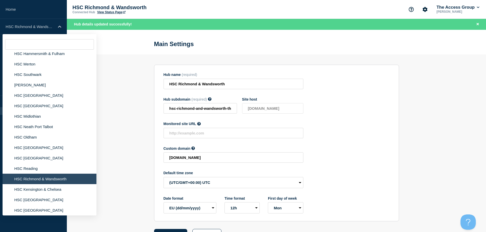
scroll to position [281, 0]
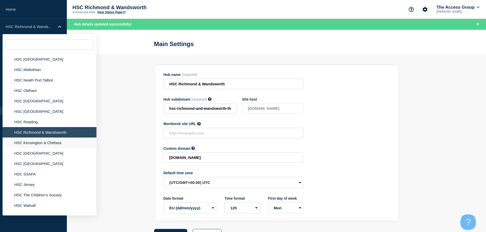
click at [30, 145] on li "HSC Kensington & Chelsea" at bounding box center [50, 143] width 94 height 10
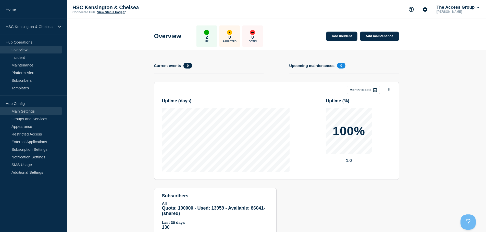
click at [29, 112] on link "Main Settings" at bounding box center [31, 111] width 62 height 8
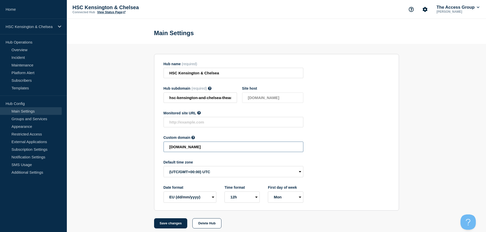
drag, startPoint x: 266, startPoint y: 151, endPoint x: 93, endPoint y: 152, distance: 172.9
click at [96, 153] on section "Hub name (required) HSC Kensington & Chelsea Hub subdomain (required) Must cont…" at bounding box center [276, 136] width 419 height 185
paste input "HSC-69835d9bab422c8c149feddd2bb2dc4d"
click at [172, 226] on button "Save changes" at bounding box center [170, 224] width 33 height 10
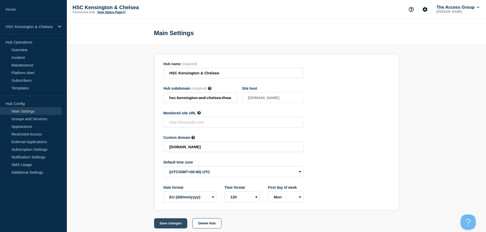
scroll to position [0, 0]
type input "[DOMAIN_NAME]"
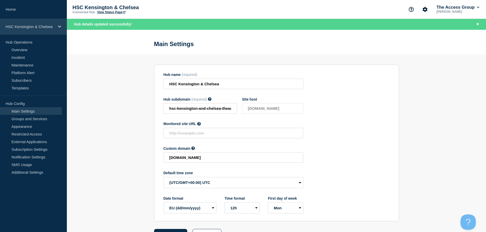
click at [28, 25] on p "HSC Kensington & Chelsea" at bounding box center [30, 26] width 49 height 4
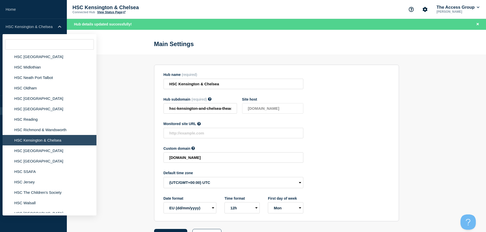
scroll to position [306, 0]
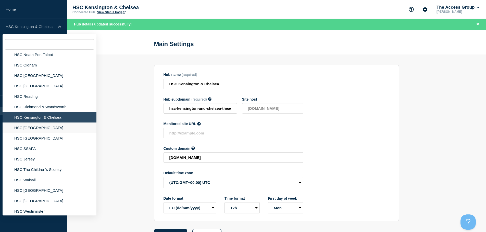
drag, startPoint x: 42, startPoint y: 128, endPoint x: 53, endPoint y: 131, distance: 10.7
click at [42, 128] on li "HSC [GEOGRAPHIC_DATA]" at bounding box center [50, 128] width 94 height 10
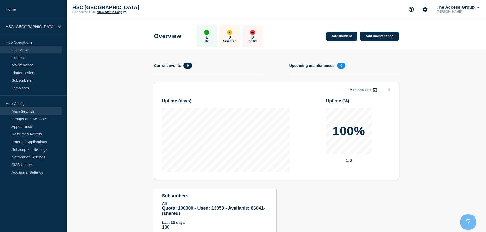
click at [37, 113] on link "Main Settings" at bounding box center [31, 111] width 62 height 8
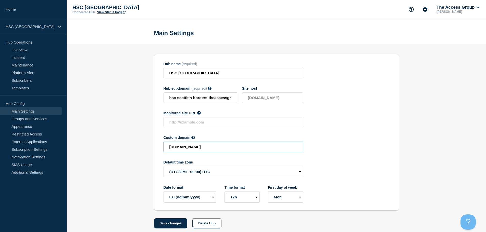
drag, startPoint x: 247, startPoint y: 149, endPoint x: 124, endPoint y: 152, distance: 122.9
click at [124, 152] on section "Hub name (required) HSC Scottish Borders Hub subdomain (required) Must contain …" at bounding box center [276, 136] width 419 height 185
paste input "HSC-bbaedaae6d059e8b1103a74ef5aa25f7"
click at [171, 225] on button "Save changes" at bounding box center [170, 224] width 33 height 10
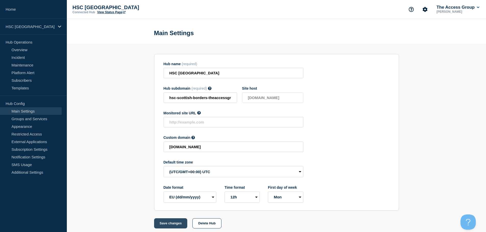
scroll to position [0, 0]
type input "[DOMAIN_NAME]"
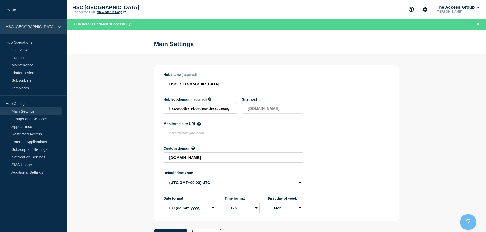
click at [51, 28] on p "HSC [GEOGRAPHIC_DATA]" at bounding box center [30, 26] width 49 height 4
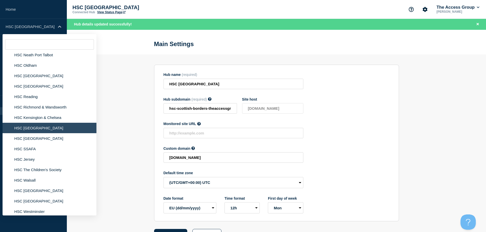
scroll to position [306, 0]
click at [48, 139] on li "HSC [GEOGRAPHIC_DATA]" at bounding box center [50, 138] width 94 height 10
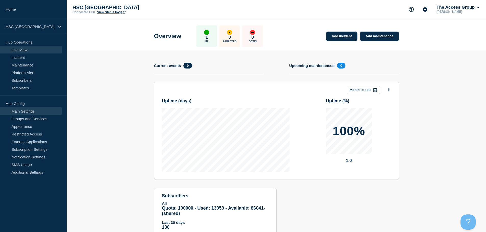
click at [44, 113] on link "Main Settings" at bounding box center [31, 111] width 62 height 8
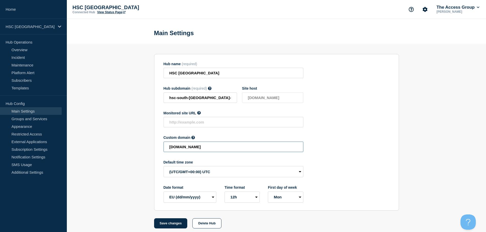
drag, startPoint x: 250, startPoint y: 150, endPoint x: 114, endPoint y: 155, distance: 136.8
click at [114, 155] on section "Hub name (required) HSC [GEOGRAPHIC_DATA] Hub subdomain (required) Must contain…" at bounding box center [276, 136] width 419 height 185
paste input "HSC-4e02aa8f1e2d10da1273929d778ec58"
click at [169, 225] on button "Save changes" at bounding box center [170, 224] width 33 height 10
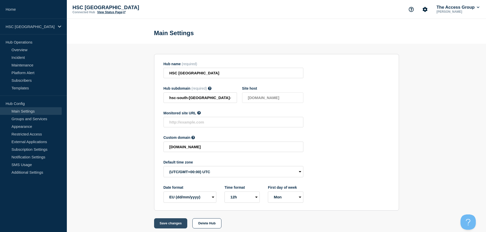
scroll to position [0, 0]
type input "[DOMAIN_NAME]"
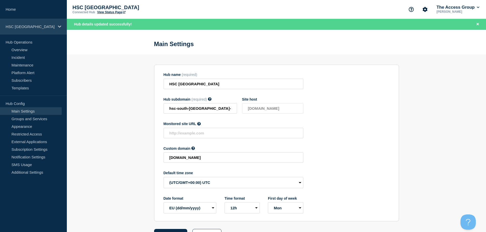
click at [37, 31] on div "HSC [GEOGRAPHIC_DATA]" at bounding box center [33, 27] width 67 height 16
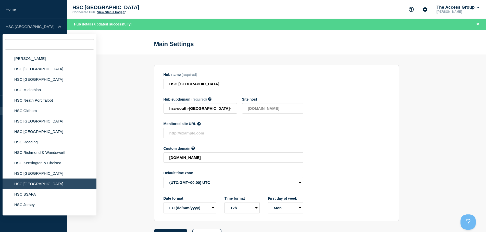
scroll to position [281, 0]
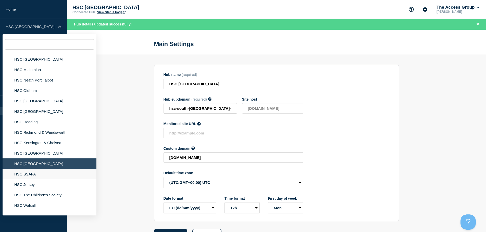
click at [31, 175] on li "HSC SSAFA" at bounding box center [50, 174] width 94 height 10
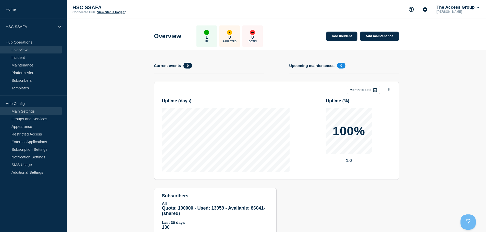
click at [32, 110] on link "Main Settings" at bounding box center [31, 111] width 62 height 8
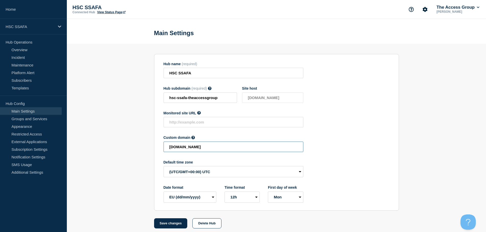
click at [248, 146] on input "[DOMAIN_NAME]" at bounding box center [233, 147] width 140 height 10
drag, startPoint x: 249, startPoint y: 147, endPoint x: 65, endPoint y: 147, distance: 184.4
click at [65, 147] on div "Home HSC SSAFA Hub Operations Overview Incident Maintenance Platform Alert Subs…" at bounding box center [243, 118] width 486 height 236
paste input "HSC-a5c8c47f8d7233ad6dac834c664257b4"
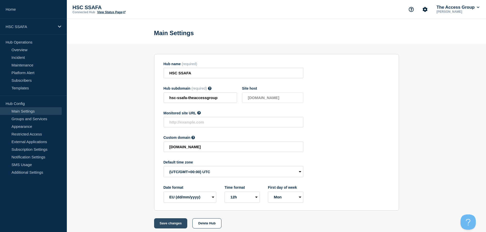
click at [166, 224] on button "Save changes" at bounding box center [170, 224] width 33 height 10
type input "[DOMAIN_NAME]"
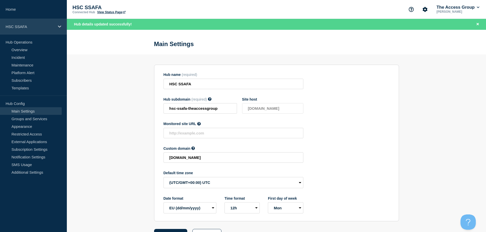
click at [45, 30] on div "HSC SSAFA" at bounding box center [33, 27] width 67 height 16
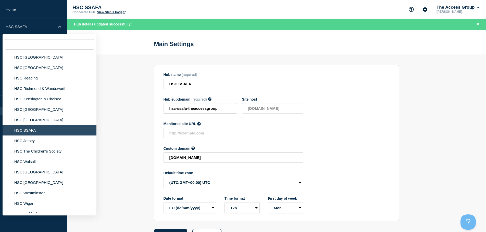
scroll to position [332, 0]
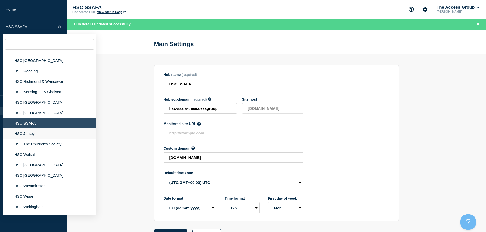
click at [42, 134] on li "HSC Jersey" at bounding box center [50, 134] width 94 height 10
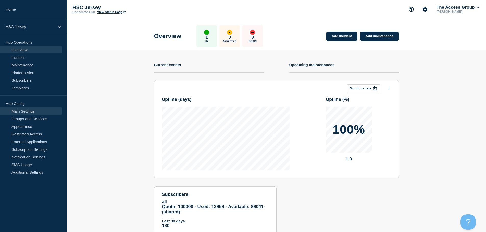
drag, startPoint x: 28, startPoint y: 110, endPoint x: 31, endPoint y: 110, distance: 3.1
click at [28, 110] on link "Main Settings" at bounding box center [31, 111] width 62 height 8
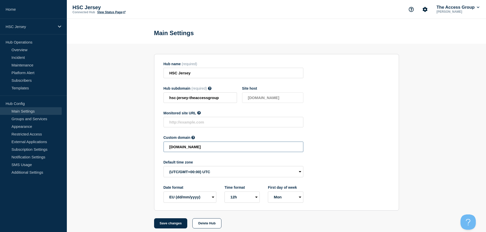
drag, startPoint x: 260, startPoint y: 148, endPoint x: 91, endPoint y: 147, distance: 168.3
click at [94, 148] on section "Hub name (required) HSC Jersey Hub subdomain (required) Must contain only ASCII…" at bounding box center [276, 136] width 419 height 185
paste input "HSC-577a375da785fad1ad771774d07a7487"
click at [163, 224] on button "Save changes" at bounding box center [170, 224] width 33 height 10
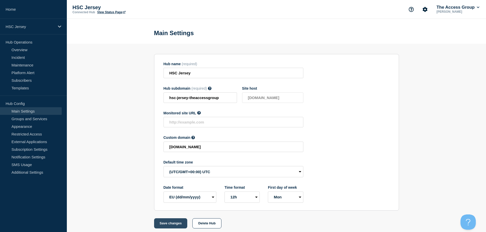
scroll to position [0, 0]
type input "[DOMAIN_NAME]"
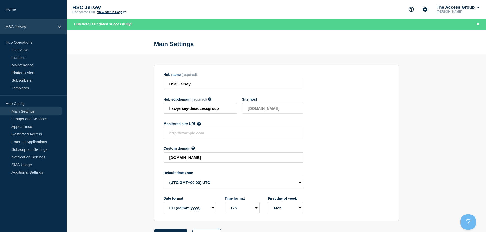
click at [53, 25] on p "HSC Jersey" at bounding box center [30, 26] width 49 height 4
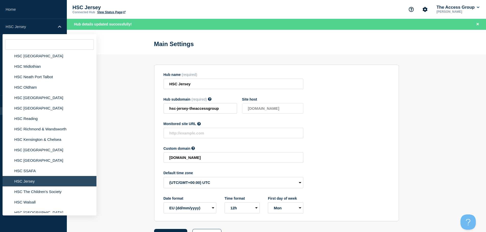
scroll to position [306, 0]
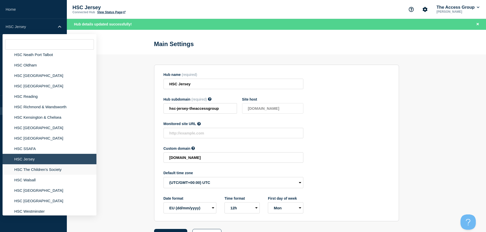
click at [43, 172] on li "HSC The Children's Society" at bounding box center [50, 169] width 94 height 10
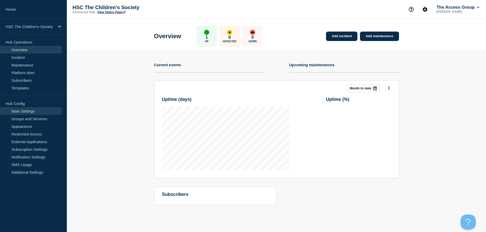
click at [37, 110] on link "Main Settings" at bounding box center [31, 111] width 62 height 8
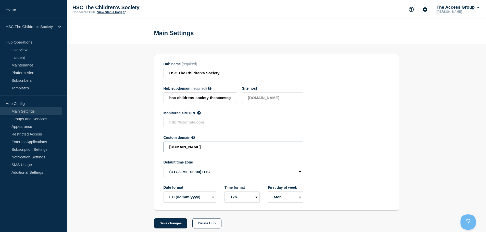
drag, startPoint x: 250, startPoint y: 149, endPoint x: 143, endPoint y: 149, distance: 106.6
click at [143, 149] on section "Hub name (required) HSC The Children's Society Hub subdomain (required) Must co…" at bounding box center [276, 136] width 419 height 185
paste input "HSC-d384327b890f75024aae1d23c4a3e745"
click at [175, 225] on button "Save changes" at bounding box center [170, 224] width 33 height 10
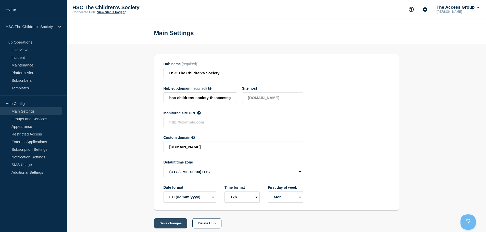
scroll to position [0, 0]
type input "[DOMAIN_NAME]"
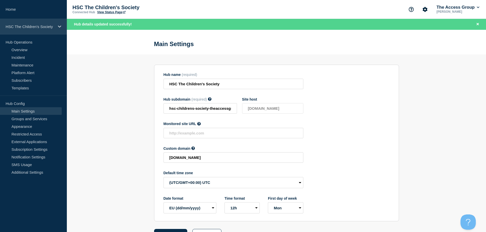
click at [51, 22] on div "HSC The Children's Society" at bounding box center [33, 27] width 67 height 16
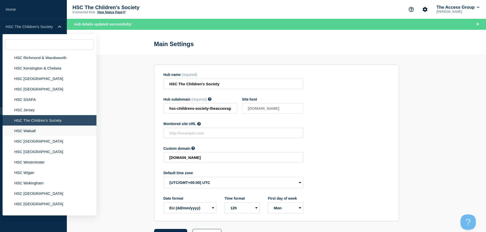
scroll to position [357, 0]
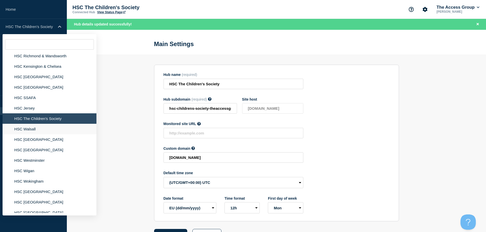
click at [39, 129] on li "HSC Walsall" at bounding box center [50, 129] width 94 height 10
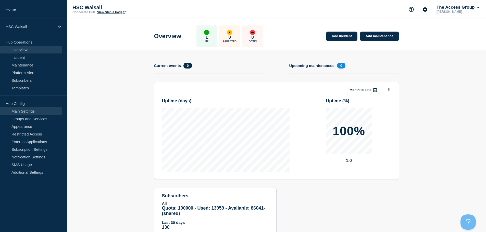
click at [43, 110] on link "Main Settings" at bounding box center [31, 111] width 62 height 8
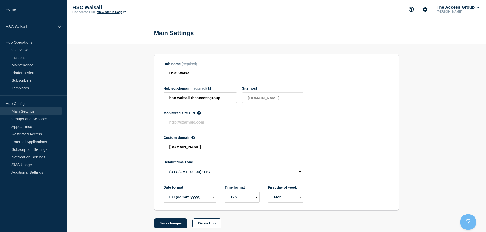
drag, startPoint x: 248, startPoint y: 150, endPoint x: 116, endPoint y: 149, distance: 132.4
click at [116, 149] on section "Hub name (required) HSC Walsall Hub subdomain (required) Must contain only ASCI…" at bounding box center [276, 136] width 419 height 185
paste input "HSC-4d25cc501fff247c7551ed7ee41cbfed"
drag, startPoint x: 171, startPoint y: 223, endPoint x: 187, endPoint y: 224, distance: 16.3
click at [171, 223] on button "Save changes" at bounding box center [170, 224] width 33 height 10
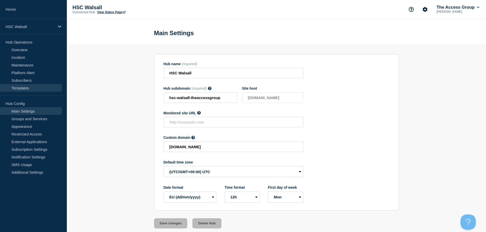
type input "[DOMAIN_NAME]"
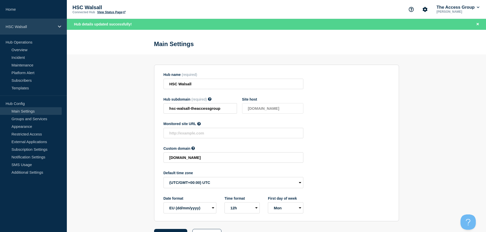
drag, startPoint x: 35, startPoint y: 21, endPoint x: 35, endPoint y: 30, distance: 9.0
click at [35, 22] on div "HSC Walsall" at bounding box center [33, 27] width 67 height 16
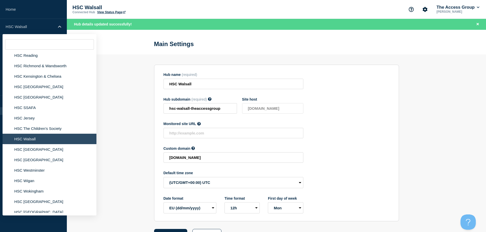
scroll to position [357, 0]
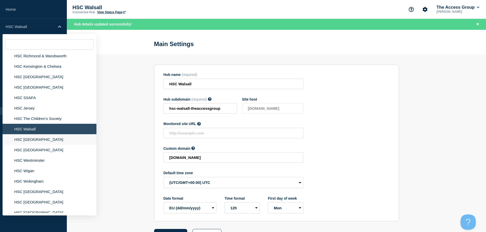
click at [46, 140] on li "HSC [GEOGRAPHIC_DATA]" at bounding box center [50, 139] width 94 height 10
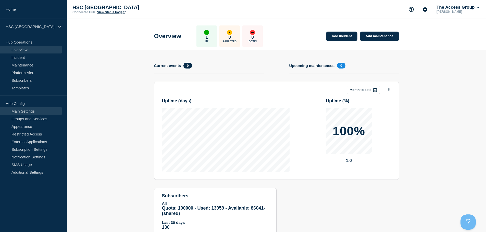
click at [31, 112] on link "Main Settings" at bounding box center [31, 111] width 62 height 8
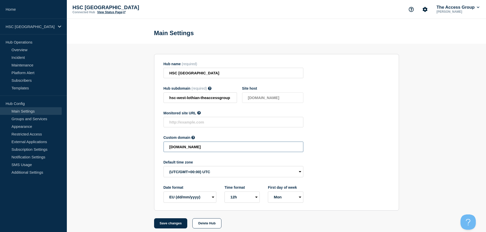
drag, startPoint x: 263, startPoint y: 150, endPoint x: 142, endPoint y: 151, distance: 121.1
click at [142, 151] on section "Hub name (required) HSC West Lothian Hub subdomain (required) Must contain only…" at bounding box center [276, 136] width 419 height 185
paste input "HSC-4bd10367cfd9341a6c99f4eb0fe4e2be"
click at [176, 223] on button "Save changes" at bounding box center [170, 224] width 33 height 10
type input "[DOMAIN_NAME]"
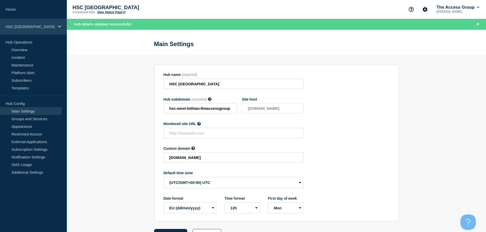
click at [29, 24] on div "HSC [GEOGRAPHIC_DATA]" at bounding box center [33, 27] width 67 height 16
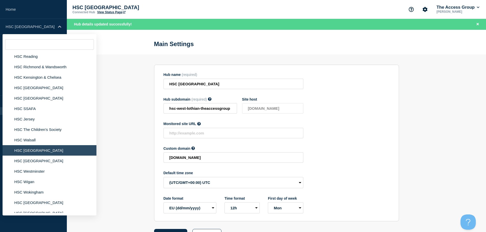
scroll to position [357, 0]
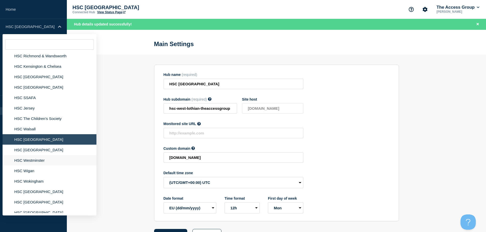
click at [36, 155] on li "HSC [GEOGRAPHIC_DATA]" at bounding box center [50, 150] width 94 height 10
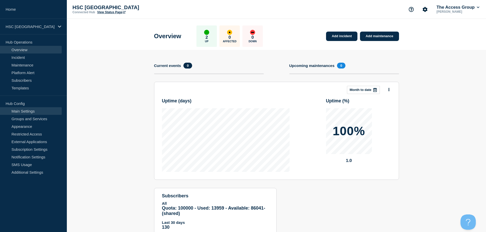
click at [38, 110] on link "Main Settings" at bounding box center [31, 111] width 62 height 8
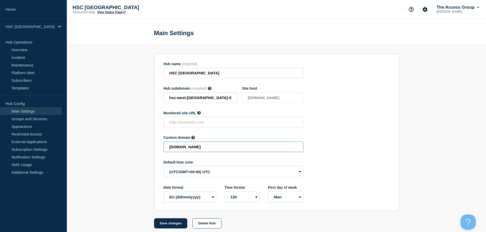
drag, startPoint x: 218, startPoint y: 149, endPoint x: 111, endPoint y: 155, distance: 106.8
click at [111, 155] on section "Hub name (required) HSC [GEOGRAPHIC_DATA] Hub subdomain (required) Must contain…" at bounding box center [276, 136] width 419 height 185
paste input "HSC-cb0a440f3a2a60788318b0fdf7f66547"
click at [168, 226] on button "Save changes" at bounding box center [170, 224] width 33 height 10
type input "[DOMAIN_NAME]"
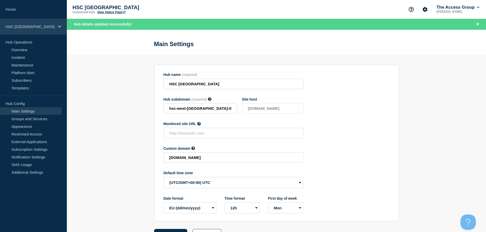
click at [24, 27] on p "HSC [GEOGRAPHIC_DATA]" at bounding box center [30, 26] width 49 height 4
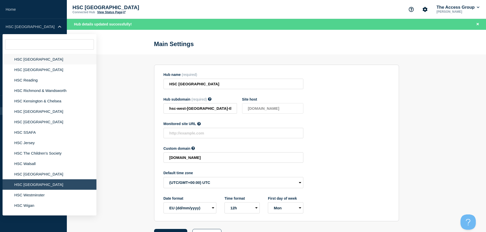
scroll to position [332, 0]
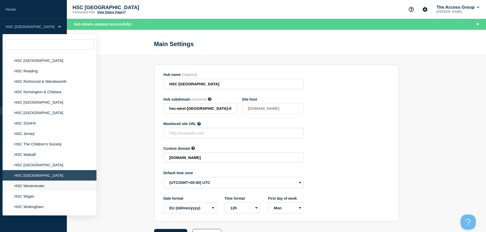
click at [38, 186] on li "HSC Westminster" at bounding box center [50, 186] width 94 height 10
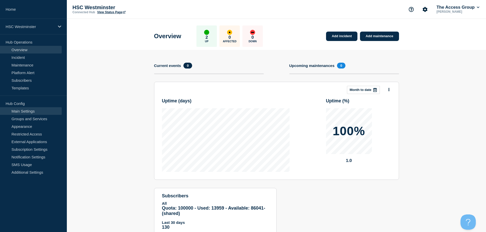
click at [35, 110] on link "Main Settings" at bounding box center [31, 111] width 62 height 8
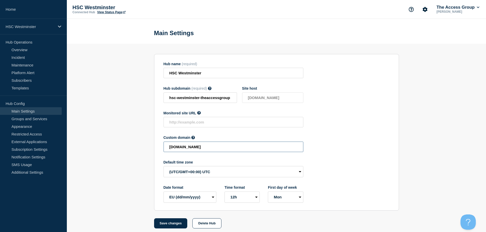
drag, startPoint x: 185, startPoint y: 152, endPoint x: 125, endPoint y: 151, distance: 60.4
click at [125, 152] on section "Hub name (required) HSC Westminster Hub subdomain (required) Must contain only …" at bounding box center [276, 136] width 419 height 185
paste input "HSC-72cc58fe94a37d390c661e50341cc800"
click at [162, 223] on button "Save changes" at bounding box center [170, 224] width 33 height 10
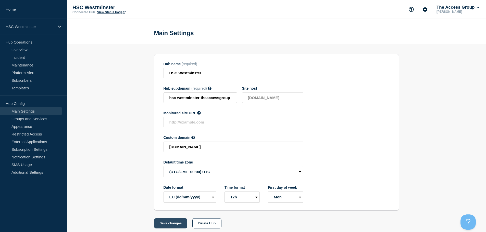
scroll to position [0, 0]
type input "[DOMAIN_NAME]"
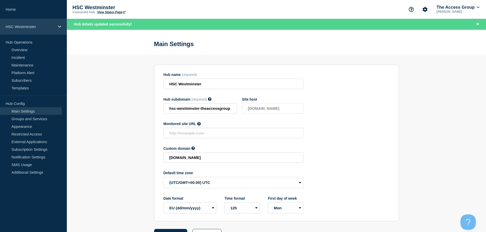
drag, startPoint x: 49, startPoint y: 24, endPoint x: 49, endPoint y: 31, distance: 7.1
click at [49, 25] on div "HSC Westminster" at bounding box center [33, 27] width 67 height 16
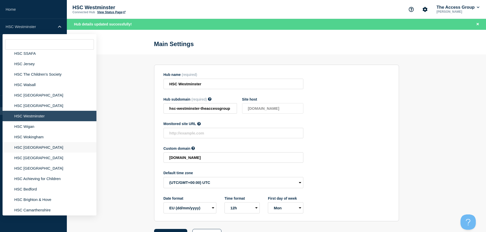
scroll to position [408, 0]
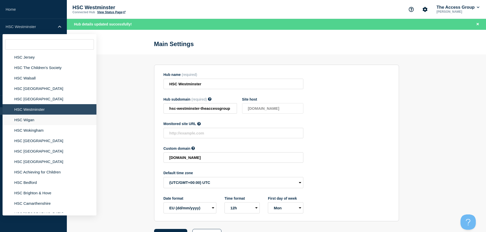
click at [29, 120] on li "HSC Wigan" at bounding box center [50, 120] width 94 height 10
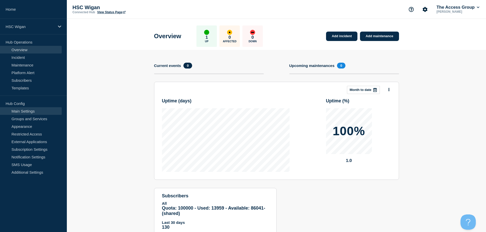
click at [30, 110] on link "Main Settings" at bounding box center [31, 111] width 62 height 8
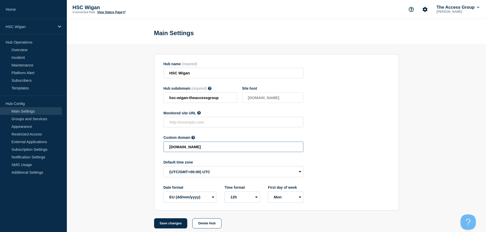
drag, startPoint x: 180, startPoint y: 151, endPoint x: 119, endPoint y: 154, distance: 60.5
click at [119, 154] on section "Hub name (required) HSC Wigan Hub subdomain (required) Must contain only ASCII …" at bounding box center [276, 136] width 419 height 185
paste input "HSC-1c479f16a1ab44984f0cc3d7e243ec42"
click at [170, 225] on button "Save changes" at bounding box center [170, 224] width 33 height 10
type input "[DOMAIN_NAME]"
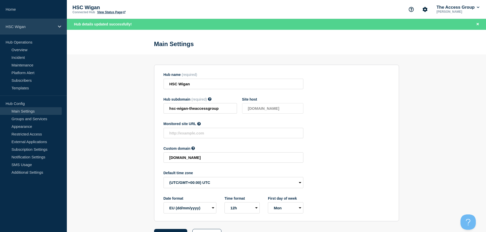
click at [35, 33] on div "HSC Wigan" at bounding box center [33, 27] width 67 height 16
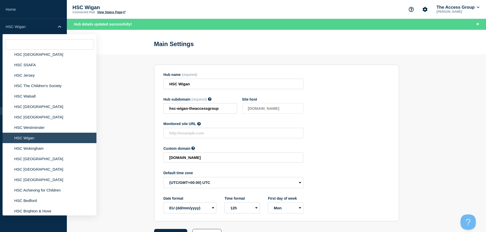
scroll to position [408, 0]
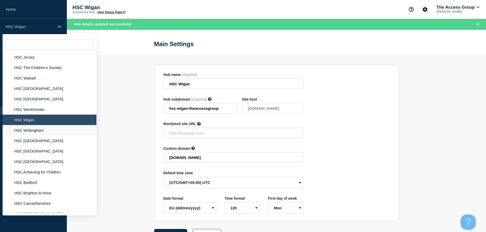
click at [30, 131] on li "HSC Wokingham" at bounding box center [50, 130] width 94 height 10
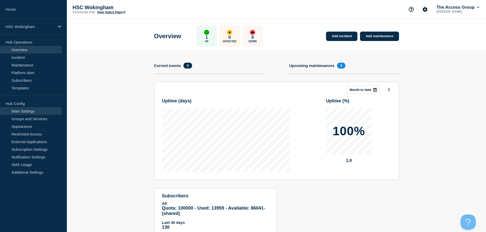
click at [24, 109] on link "Main Settings" at bounding box center [31, 111] width 62 height 8
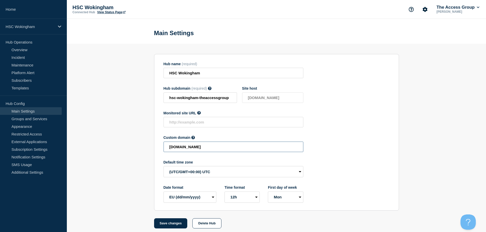
drag, startPoint x: 263, startPoint y: 149, endPoint x: 151, endPoint y: 148, distance: 112.0
click at [151, 148] on section "Hub name (required) HSC Wokingham Hub subdomain (required) Must contain only AS…" at bounding box center [276, 136] width 419 height 185
paste input "HSC-f3ace5095140575866efb225328837a2"
click at [172, 225] on button "Save changes" at bounding box center [170, 224] width 33 height 10
type input "[DOMAIN_NAME]"
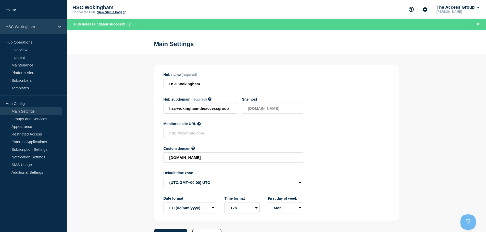
click at [40, 23] on div "HSC Wokingham" at bounding box center [33, 27] width 67 height 16
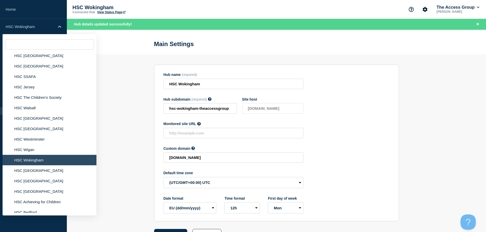
scroll to position [408, 0]
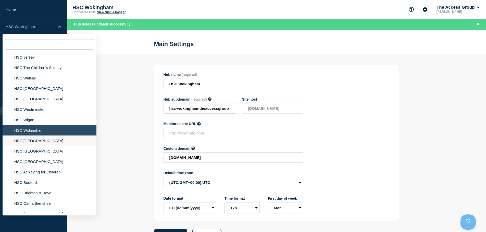
click at [33, 141] on li "HSC [GEOGRAPHIC_DATA]" at bounding box center [50, 141] width 94 height 10
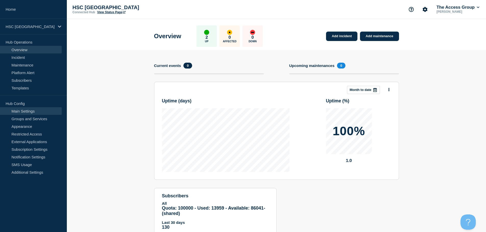
click at [30, 107] on link "Main Settings" at bounding box center [31, 111] width 62 height 8
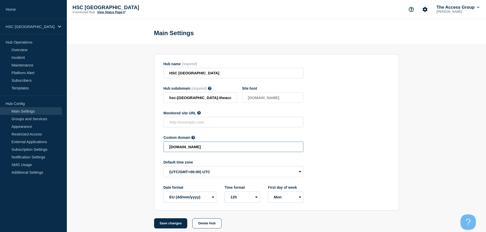
drag, startPoint x: 173, startPoint y: 149, endPoint x: 101, endPoint y: 148, distance: 71.9
click at [101, 148] on section "Hub name (required) HSC Greenwich Hub subdomain (required) Must contain only AS…" at bounding box center [276, 136] width 419 height 185
paste input "HSC-77e890593b6e1389058e844faa057439"
click at [170, 226] on button "Save changes" at bounding box center [170, 224] width 33 height 10
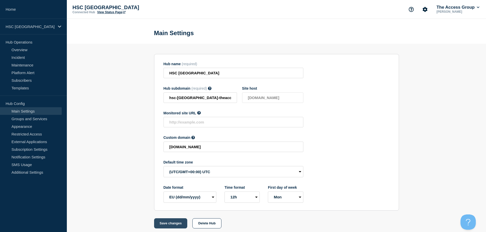
scroll to position [0, 0]
type input "[DOMAIN_NAME]"
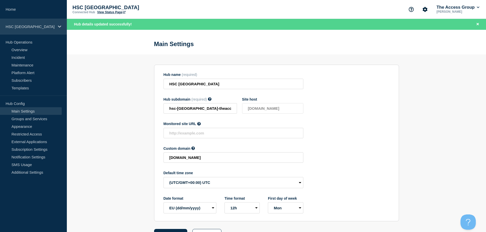
click at [42, 31] on div "HSC [GEOGRAPHIC_DATA]" at bounding box center [33, 27] width 67 height 16
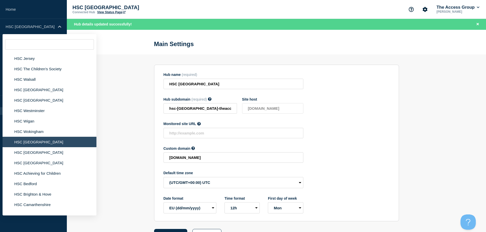
scroll to position [408, 0]
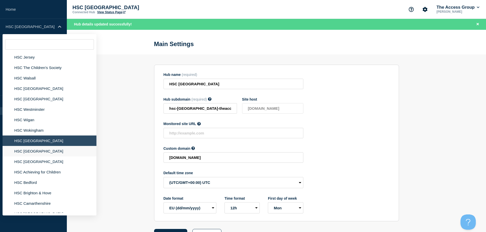
click at [33, 151] on li "HSC [GEOGRAPHIC_DATA]" at bounding box center [50, 151] width 94 height 10
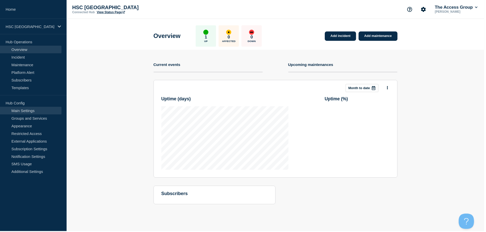
click at [36, 112] on link "Main Settings" at bounding box center [31, 111] width 62 height 8
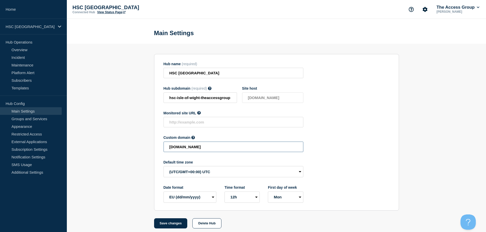
drag, startPoint x: 251, startPoint y: 150, endPoint x: 117, endPoint y: 155, distance: 134.2
click at [117, 155] on section "Hub name (required) HSC Isle of Wight Hub subdomain (required) Must contain onl…" at bounding box center [276, 136] width 419 height 185
paste input "HSC-1eee75f9fa16d28b39269754dbe28973"
click at [172, 223] on button "Save changes" at bounding box center [170, 224] width 33 height 10
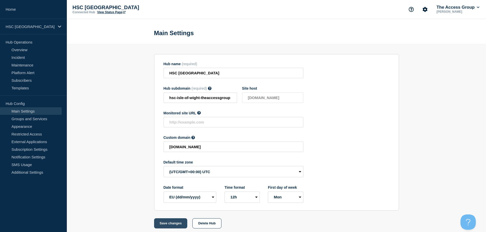
scroll to position [0, 0]
type input "[DOMAIN_NAME]"
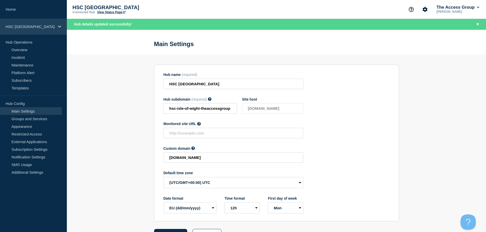
click at [34, 28] on p "HSC [GEOGRAPHIC_DATA]" at bounding box center [30, 26] width 49 height 4
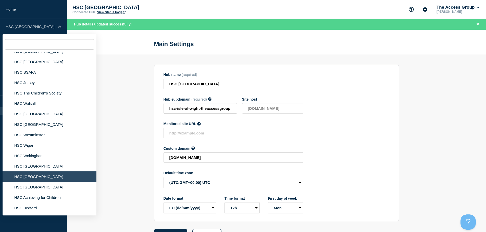
scroll to position [434, 0]
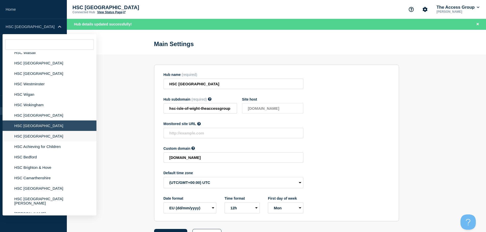
click at [45, 136] on li "HSC [GEOGRAPHIC_DATA]" at bounding box center [50, 136] width 94 height 10
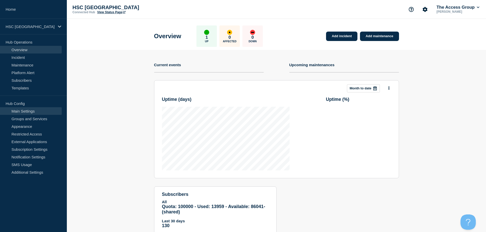
click at [37, 111] on link "Main Settings" at bounding box center [31, 111] width 62 height 8
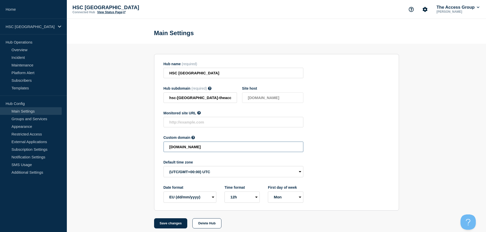
drag, startPoint x: 219, startPoint y: 151, endPoint x: 140, endPoint y: 149, distance: 78.6
click at [141, 150] on section "Hub name (required) HSC Cambridgeshire Hub subdomain (required) Must contain on…" at bounding box center [276, 136] width 419 height 185
paste input "HSC-fe1dfc9599491d59d28b9772777bcd4f"
click at [164, 225] on button "Save changes" at bounding box center [170, 224] width 33 height 10
type input "[DOMAIN_NAME]"
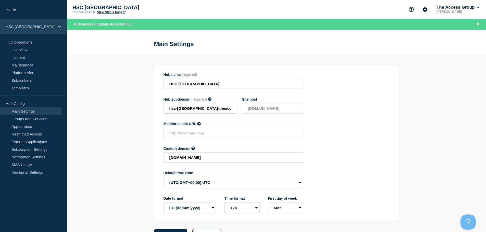
click at [36, 28] on p "HSC [GEOGRAPHIC_DATA]" at bounding box center [30, 26] width 49 height 4
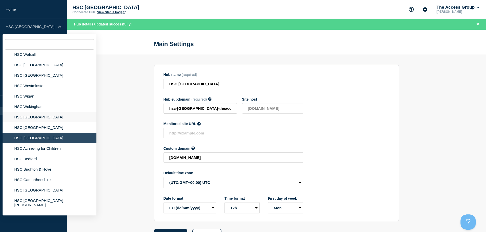
scroll to position [434, 0]
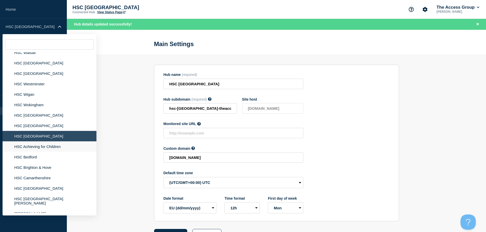
click at [45, 145] on li "HSC Achieving for Children" at bounding box center [50, 147] width 94 height 10
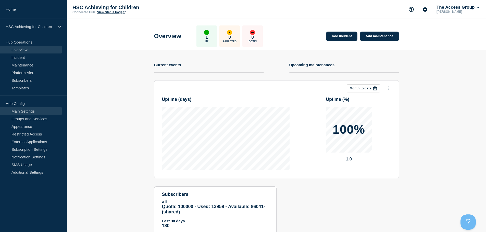
click at [41, 113] on link "Main Settings" at bounding box center [31, 111] width 62 height 8
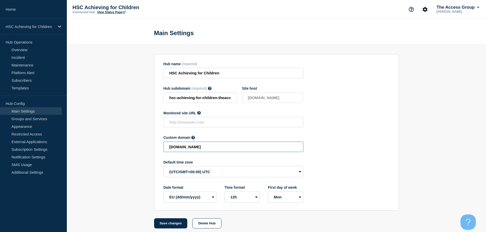
drag, startPoint x: 187, startPoint y: 152, endPoint x: 135, endPoint y: 155, distance: 52.1
click at [135, 155] on section "Hub name (required) HSC Achieving for Children Hub subdomain (required) Must co…" at bounding box center [276, 136] width 419 height 185
paste input "HSC-f61e249bfd28eb4b018a0f73f53cb807"
click at [171, 223] on button "Save changes" at bounding box center [170, 224] width 33 height 10
type input "[DOMAIN_NAME]"
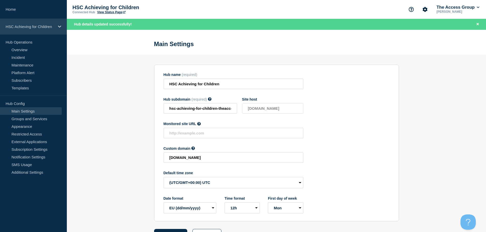
click at [38, 30] on div "HSC Achieving for Children" at bounding box center [33, 27] width 67 height 16
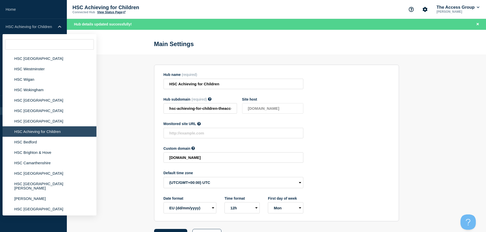
scroll to position [459, 0]
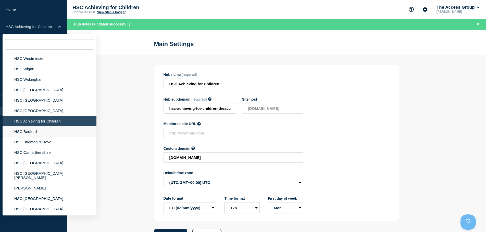
click at [33, 134] on li "HSC Bedford" at bounding box center [50, 131] width 94 height 10
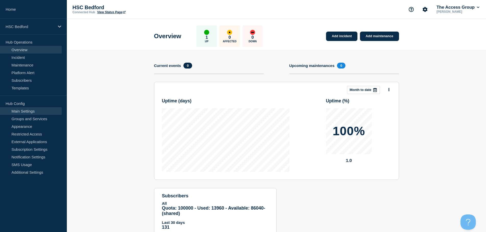
click at [42, 112] on link "Main Settings" at bounding box center [31, 111] width 62 height 8
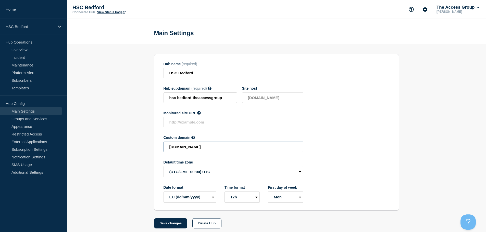
drag, startPoint x: 253, startPoint y: 151, endPoint x: 138, endPoint y: 158, distance: 115.2
click at [138, 158] on section "Hub name (required) HSC Bedford Hub subdomain (required) Must contain only ASCI…" at bounding box center [276, 136] width 419 height 185
paste input "HSC-135b3b93a3f55b6e0b73591b0d20854"
click at [172, 226] on button "Save changes" at bounding box center [170, 224] width 33 height 10
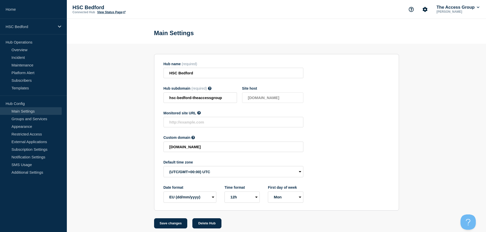
scroll to position [0, 0]
type input "[DOMAIN_NAME]"
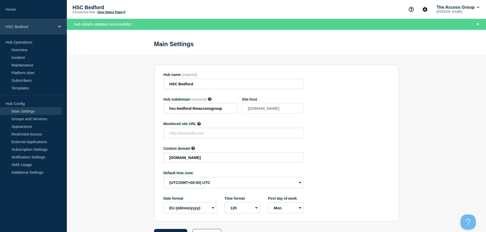
drag, startPoint x: 29, startPoint y: 29, endPoint x: 28, endPoint y: 34, distance: 4.7
click at [29, 29] on div "HSC Bedford" at bounding box center [33, 27] width 67 height 16
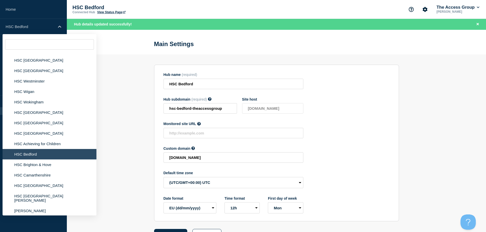
scroll to position [485, 0]
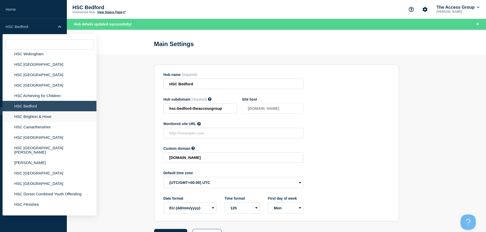
click at [33, 118] on li "HSC Brighton & Hove" at bounding box center [50, 116] width 94 height 10
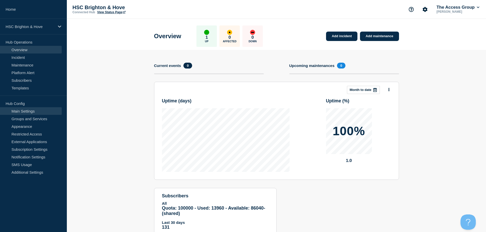
click at [38, 110] on link "Main Settings" at bounding box center [31, 111] width 62 height 8
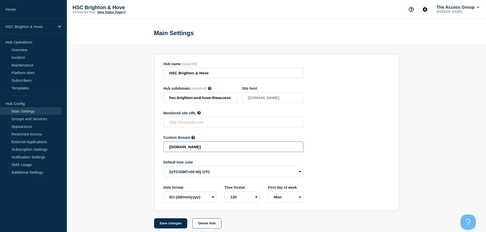
drag, startPoint x: 248, startPoint y: 148, endPoint x: 94, endPoint y: 146, distance: 154.3
click at [94, 146] on section "Hub name (required) HSC Brighton & Hove Hub subdomain (required) Must contain o…" at bounding box center [276, 136] width 419 height 185
paste input "HSC-19adf7915144d90c4baf14d83c8ae7df"
click at [178, 224] on button "Save changes" at bounding box center [170, 224] width 33 height 10
type input "[DOMAIN_NAME]"
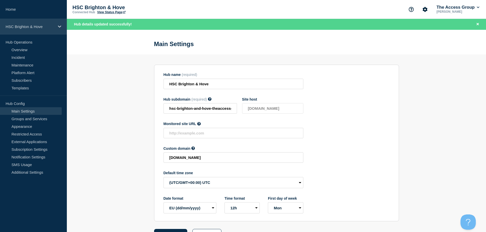
click at [38, 26] on p "HSC Brighton & Hove" at bounding box center [30, 26] width 49 height 4
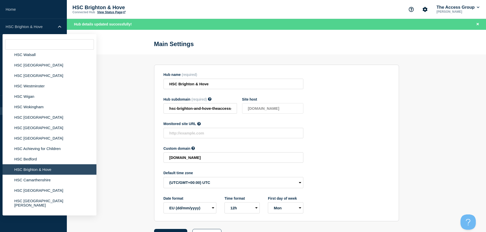
scroll to position [485, 0]
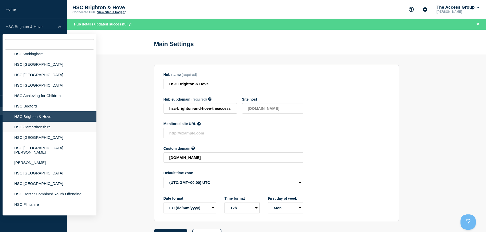
click at [35, 129] on li "HSC Camarthenshire" at bounding box center [50, 127] width 94 height 10
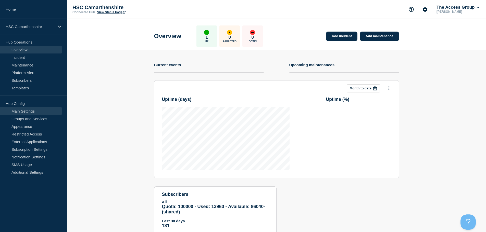
click at [25, 112] on link "Main Settings" at bounding box center [31, 111] width 62 height 8
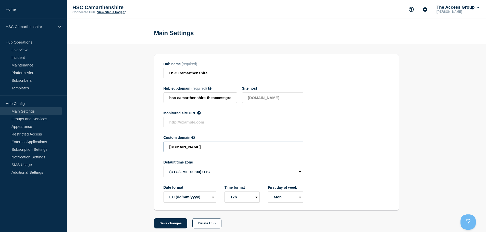
drag, startPoint x: 255, startPoint y: 149, endPoint x: 80, endPoint y: 150, distance: 174.7
click at [80, 150] on section "Hub name (required) HSC Camarthenshire Hub subdomain (required) Must contain on…" at bounding box center [276, 136] width 419 height 185
paste input "HSC-2c95c31c9ec9ea3e8dce0b8ae28d5e44"
click at [169, 224] on button "Save changes" at bounding box center [170, 224] width 33 height 10
type input "[DOMAIN_NAME]"
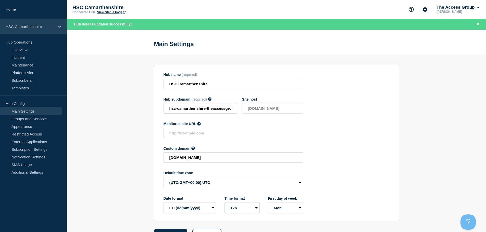
click at [42, 23] on div "HSC Camarthenshire" at bounding box center [33, 27] width 67 height 16
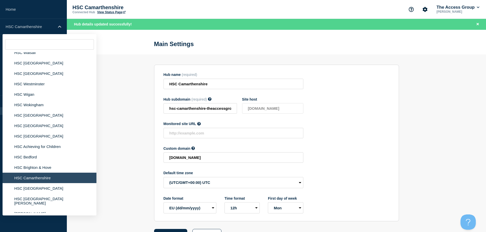
scroll to position [459, 0]
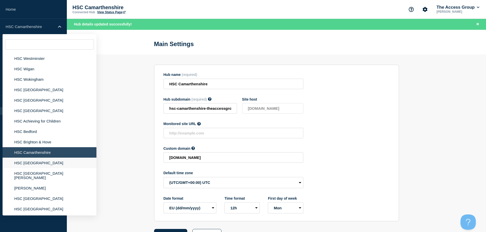
click at [46, 165] on li "HSC [GEOGRAPHIC_DATA]" at bounding box center [50, 163] width 94 height 10
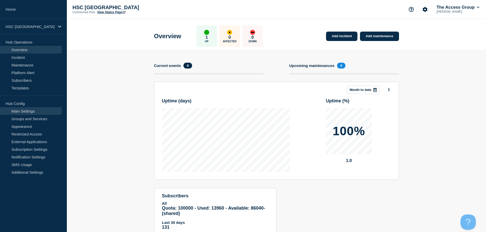
click at [31, 111] on link "Main Settings" at bounding box center [31, 111] width 62 height 8
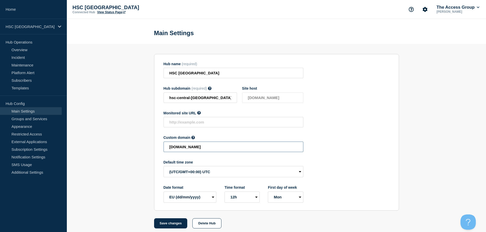
drag, startPoint x: 256, startPoint y: 150, endPoint x: 107, endPoint y: 150, distance: 148.7
click at [107, 150] on section "Hub name (required) HSC [GEOGRAPHIC_DATA] Hub subdomain (required) Must contain…" at bounding box center [276, 136] width 419 height 185
paste input "HSC-5388a9249f4c6fdf90cf31bf71790748"
click at [176, 227] on button "Save changes" at bounding box center [170, 224] width 33 height 10
type input "[DOMAIN_NAME]"
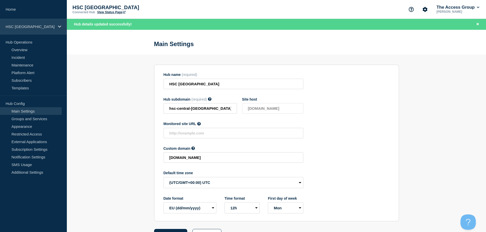
drag, startPoint x: 23, startPoint y: 28, endPoint x: 23, endPoint y: 33, distance: 4.6
click at [23, 33] on div "HSC [GEOGRAPHIC_DATA]" at bounding box center [33, 27] width 67 height 16
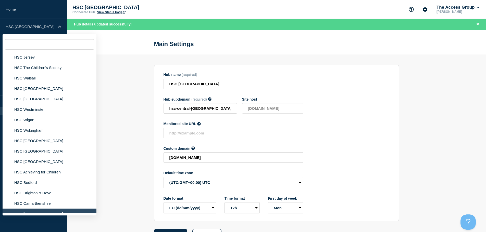
scroll to position [510, 0]
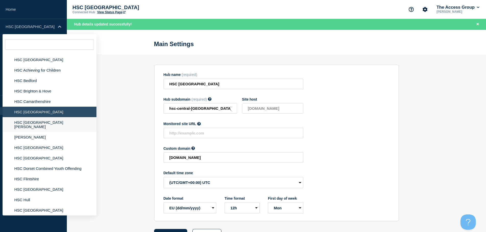
click at [31, 125] on li "HSC [GEOGRAPHIC_DATA][PERSON_NAME]" at bounding box center [50, 124] width 94 height 15
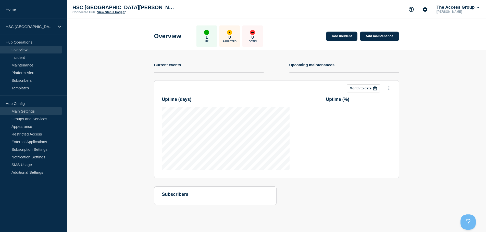
click at [33, 109] on link "Main Settings" at bounding box center [31, 111] width 62 height 8
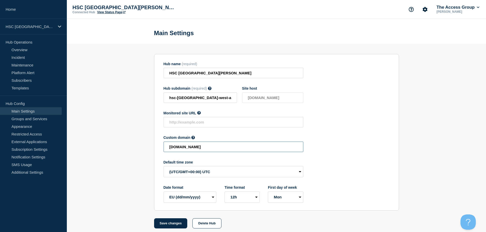
drag, startPoint x: 259, startPoint y: 149, endPoint x: 124, endPoint y: 151, distance: 135.7
click at [124, 151] on section "Hub name (required) HSC Cheshire West and [PERSON_NAME] Hub subdomain (required…" at bounding box center [276, 136] width 419 height 185
paste input "HSC-bef3af2e52f203d9f08bbe2d7592ca98"
click at [171, 224] on button "Save changes" at bounding box center [170, 224] width 33 height 10
type input "[DOMAIN_NAME]"
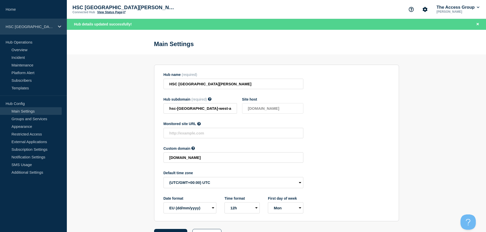
click at [12, 26] on p "HSC [GEOGRAPHIC_DATA][PERSON_NAME]" at bounding box center [30, 26] width 49 height 4
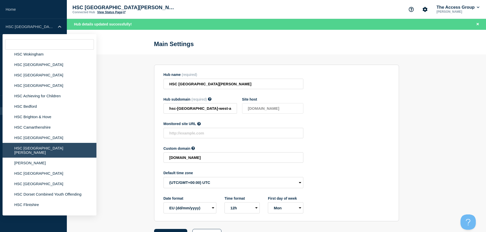
scroll to position [485, 0]
click at [36, 161] on li "[PERSON_NAME]" at bounding box center [50, 163] width 94 height 10
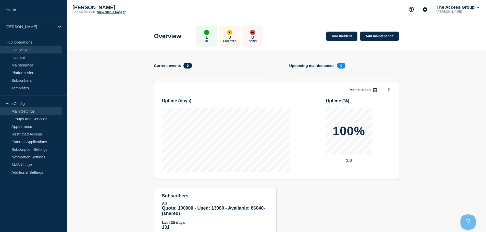
click at [31, 110] on link "Main Settings" at bounding box center [31, 111] width 62 height 8
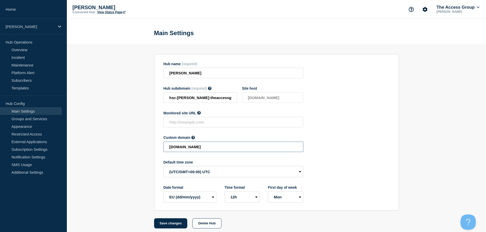
drag, startPoint x: 254, startPoint y: 147, endPoint x: 110, endPoint y: 149, distance: 143.8
click at [110, 149] on section "Hub name (required) HSC [PERSON_NAME] Hub subdomain (required) Must contain onl…" at bounding box center [276, 136] width 419 height 185
paste input "HSC-f888ae8b1788b71a65a4aea25a261d7c"
click at [167, 225] on button "Save changes" at bounding box center [170, 224] width 33 height 10
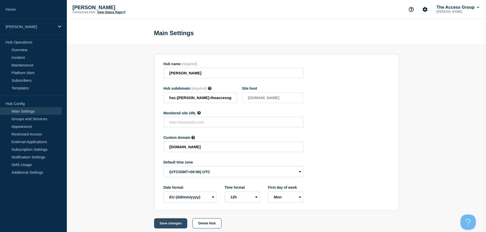
scroll to position [0, 0]
type input "[DOMAIN_NAME]"
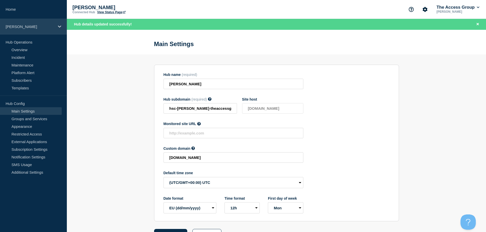
click at [30, 30] on div "[PERSON_NAME]" at bounding box center [33, 27] width 67 height 16
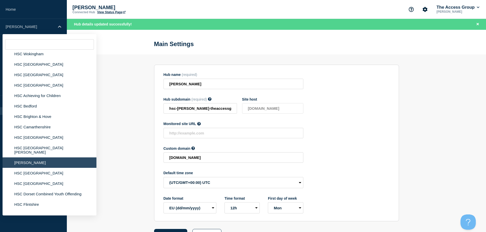
scroll to position [536, 0]
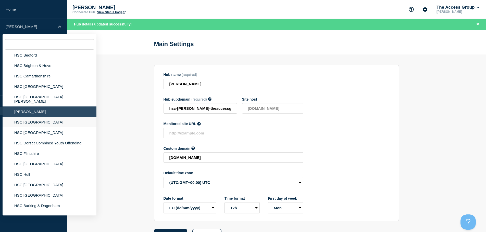
click at [33, 117] on li "HSC [GEOGRAPHIC_DATA]" at bounding box center [50, 122] width 94 height 10
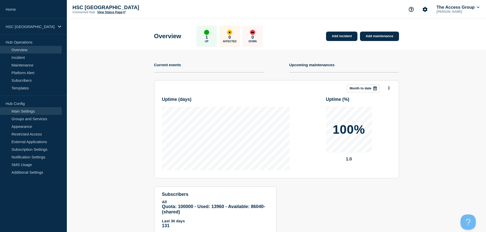
click at [43, 111] on link "Main Settings" at bounding box center [31, 111] width 62 height 8
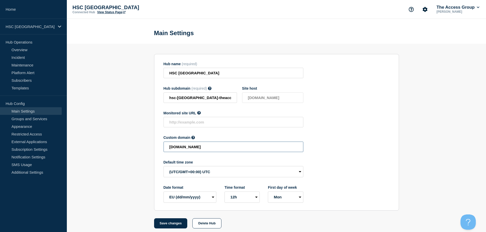
drag, startPoint x: 246, startPoint y: 149, endPoint x: 125, endPoint y: 148, distance: 121.1
click at [128, 148] on section "Hub name (required) HSC Cornwall Hub subdomain (required) Must contain only ASC…" at bounding box center [276, 136] width 419 height 185
paste input "HSC-95dd2ea5c7ab36dece3bf4397bcd71db"
click at [167, 226] on button "Save changes" at bounding box center [170, 224] width 33 height 10
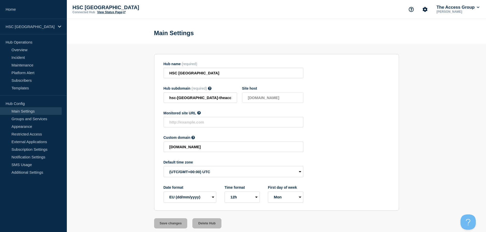
scroll to position [0, 0]
type input "[DOMAIN_NAME]"
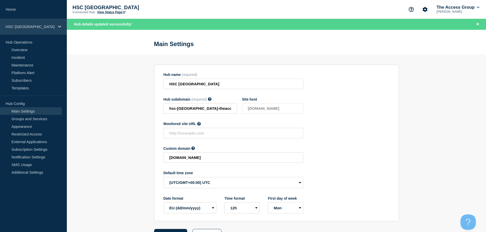
click at [33, 30] on div "HSC [GEOGRAPHIC_DATA]" at bounding box center [33, 27] width 67 height 16
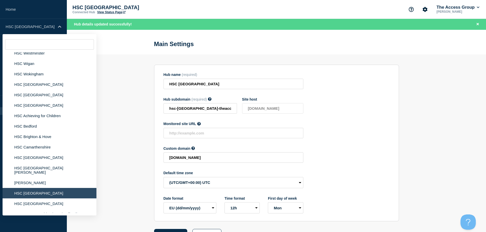
scroll to position [536, 0]
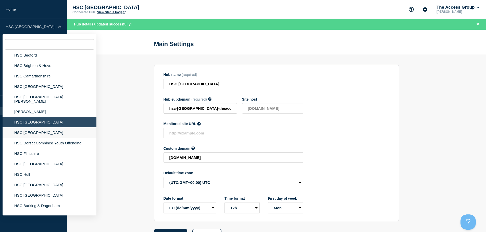
click at [34, 129] on li "HSC [GEOGRAPHIC_DATA]" at bounding box center [50, 133] width 94 height 10
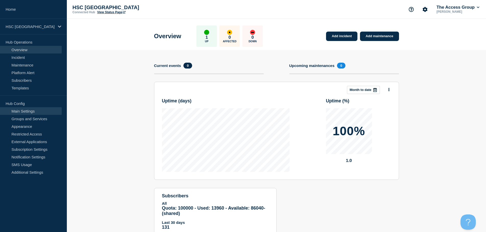
click at [34, 113] on link "Main Settings" at bounding box center [31, 111] width 62 height 8
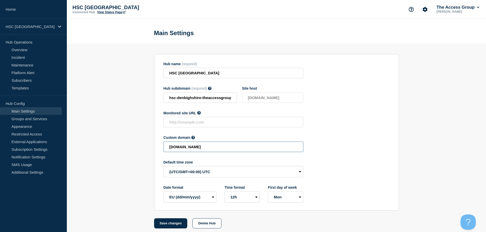
drag, startPoint x: 211, startPoint y: 152, endPoint x: 124, endPoint y: 152, distance: 86.5
click at [124, 152] on section "Hub name (required) HSC Denbighshire Hub subdomain (required) Must contain only…" at bounding box center [276, 136] width 419 height 185
paste input "HSC-a0a526a8115393f17898b3a0448b94b7"
click at [175, 225] on button "Save changes" at bounding box center [170, 224] width 33 height 10
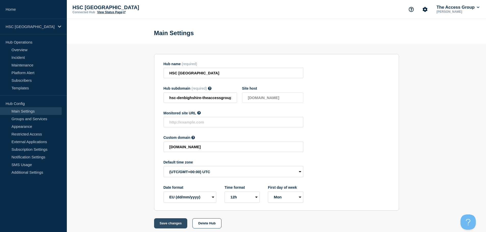
scroll to position [0, 0]
type input "[DOMAIN_NAME]"
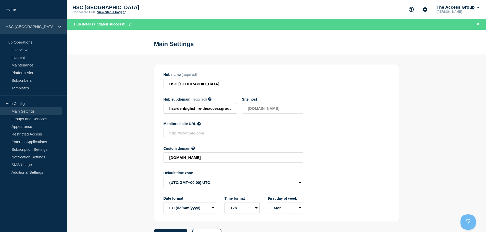
drag, startPoint x: 49, startPoint y: 27, endPoint x: 50, endPoint y: 32, distance: 5.2
click at [49, 27] on p "HSC [GEOGRAPHIC_DATA]" at bounding box center [30, 26] width 49 height 4
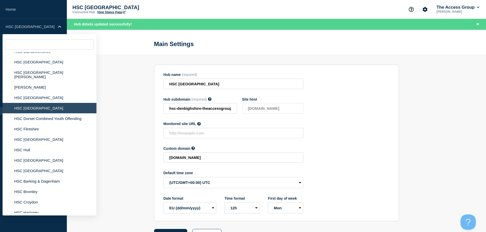
scroll to position [561, 0]
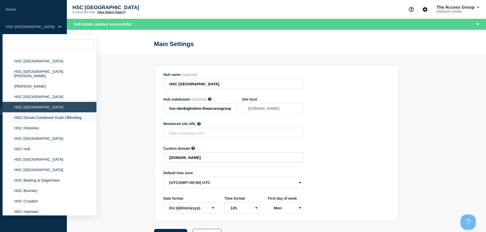
click at [29, 112] on li "HSC Dorset Combined Youth Offending" at bounding box center [50, 117] width 94 height 10
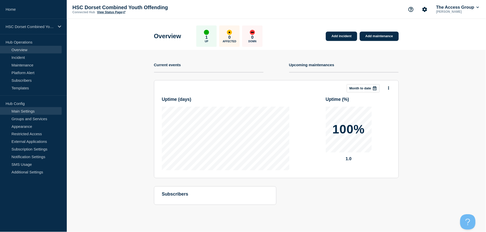
click at [39, 112] on link "Main Settings" at bounding box center [31, 111] width 62 height 8
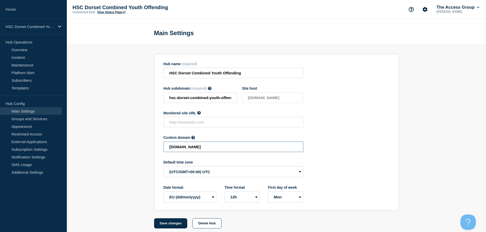
drag, startPoint x: 239, startPoint y: 147, endPoint x: 109, endPoint y: 146, distance: 130.6
click at [109, 146] on section "Hub name (required) HSC Dorset Combined Youth Offending Hub subdomain (required…" at bounding box center [276, 136] width 419 height 185
paste input "HSC-77d524895eca77de374548c111c00e1b"
click at [166, 224] on button "Save changes" at bounding box center [170, 224] width 33 height 10
type input "[DOMAIN_NAME]"
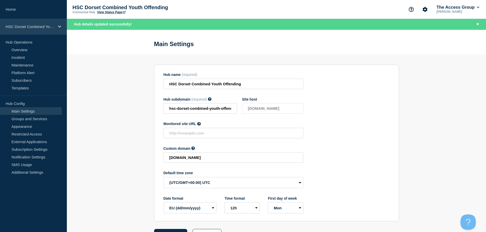
click at [27, 27] on p "HSC Dorset Combined Youth Offending" at bounding box center [30, 26] width 49 height 4
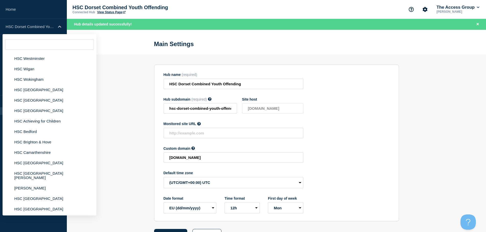
scroll to position [561, 0]
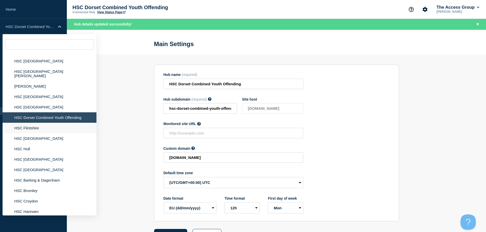
click at [28, 126] on li "HSC Flintshire" at bounding box center [50, 128] width 94 height 10
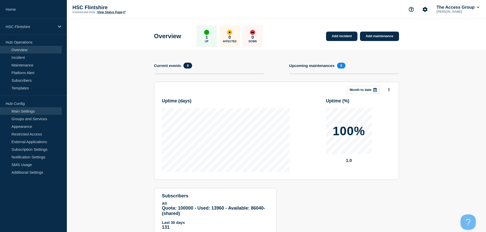
click at [28, 110] on link "Main Settings" at bounding box center [31, 111] width 62 height 8
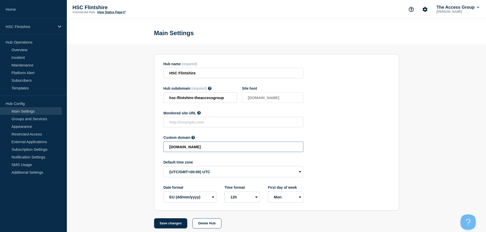
drag, startPoint x: 249, startPoint y: 150, endPoint x: 141, endPoint y: 152, distance: 108.9
click at [141, 152] on section "Hub name (required) HSC Flintshire Hub subdomain (required) Must contain only A…" at bounding box center [276, 136] width 419 height 185
paste input "HSC-0a5b6fc3cb06f844da64205cedba8c41"
click at [177, 225] on button "Save changes" at bounding box center [170, 224] width 33 height 10
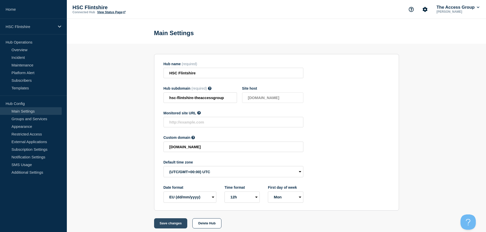
scroll to position [0, 0]
type input "[DOMAIN_NAME]"
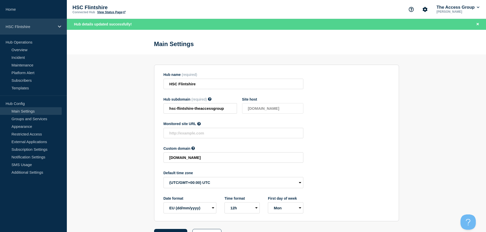
click at [50, 29] on div "HSC Flintshire" at bounding box center [33, 27] width 67 height 16
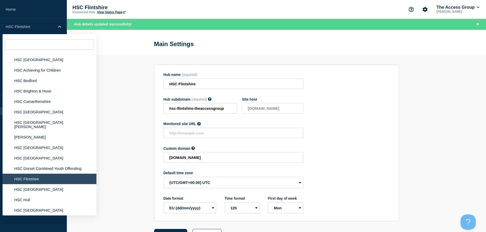
scroll to position [612, 0]
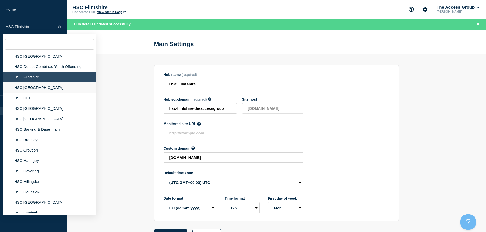
click at [27, 86] on li "HSC [GEOGRAPHIC_DATA]" at bounding box center [50, 87] width 94 height 10
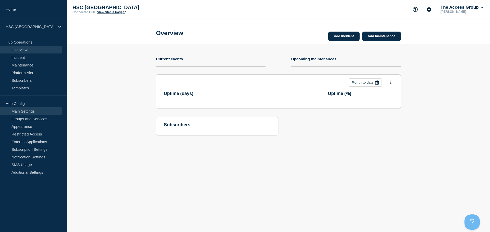
click at [32, 111] on link "Main Settings" at bounding box center [31, 111] width 62 height 8
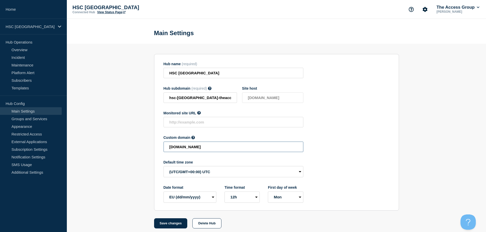
drag, startPoint x: 247, startPoint y: 147, endPoint x: 128, endPoint y: 146, distance: 119.6
click at [128, 146] on section "Hub name (required) HSC [GEOGRAPHIC_DATA] Hub subdomain (required) Must contain…" at bounding box center [276, 136] width 419 height 185
paste input "HSC-44fffb1b223c1eaf5922bc94ff18b50d"
click at [169, 222] on button "Save changes" at bounding box center [170, 224] width 33 height 10
type input "[DOMAIN_NAME]"
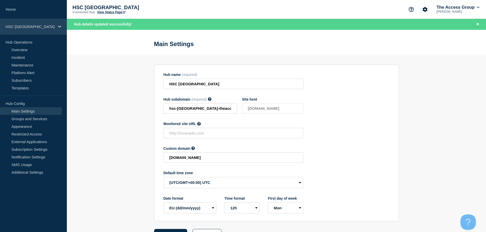
click at [54, 21] on div "HSC [GEOGRAPHIC_DATA]" at bounding box center [33, 27] width 67 height 16
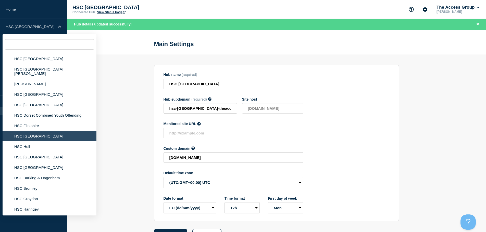
scroll to position [587, 0]
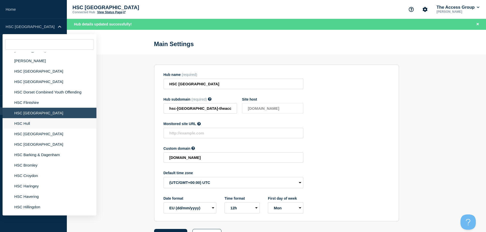
click at [31, 123] on li "HSC Hull" at bounding box center [50, 123] width 94 height 10
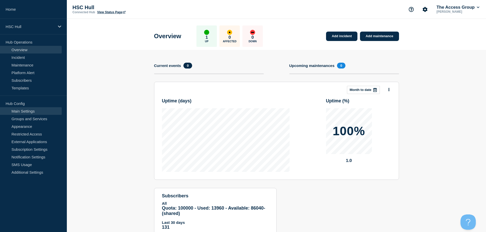
click at [30, 111] on link "Main Settings" at bounding box center [31, 111] width 62 height 8
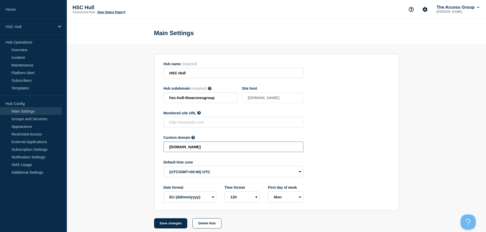
drag, startPoint x: 247, startPoint y: 149, endPoint x: 147, endPoint y: 150, distance: 100.5
click at [147, 150] on section "Hub name (required) HSC Hull Hub subdomain (required) Must contain only ASCII l…" at bounding box center [276, 136] width 419 height 185
paste input "HSC-11b7113c0bd0382ba8b5791636d0729c"
click at [177, 225] on button "Save changes" at bounding box center [170, 224] width 33 height 10
type input "[DOMAIN_NAME]"
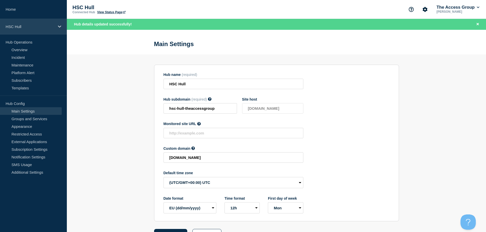
click at [57, 24] on div "HSC Hull" at bounding box center [33, 27] width 67 height 16
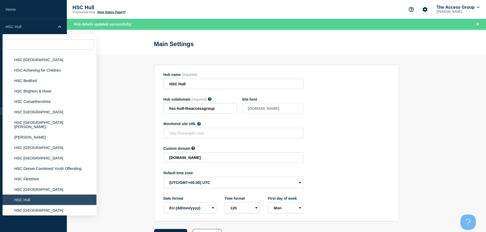
scroll to position [587, 0]
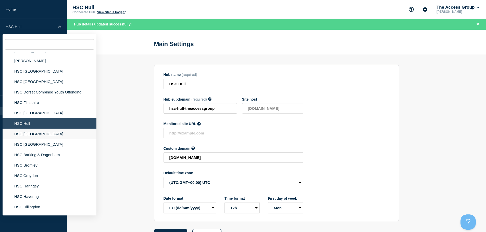
click at [28, 131] on li "HSC [GEOGRAPHIC_DATA]" at bounding box center [50, 134] width 94 height 10
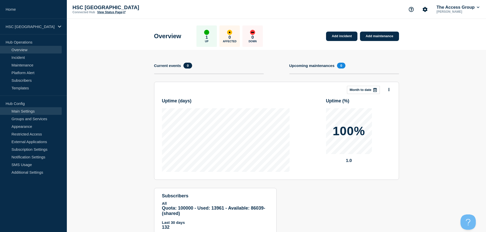
click at [33, 112] on link "Main Settings" at bounding box center [31, 111] width 62 height 8
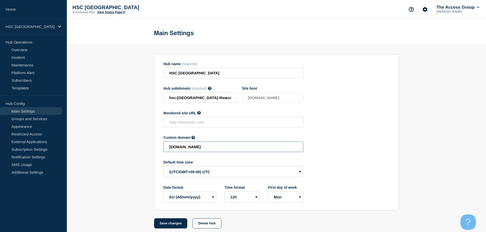
drag, startPoint x: 248, startPoint y: 149, endPoint x: 113, endPoint y: 145, distance: 135.5
click at [116, 145] on section "Hub name (required) HSC Gwynedd Hub subdomain (required) Must contain only ASCI…" at bounding box center [276, 136] width 419 height 185
paste input "HSC-fc1b26b4ba75773ffd052ed3605d1239"
click at [172, 227] on button "Save changes" at bounding box center [170, 224] width 33 height 10
type input "[DOMAIN_NAME]"
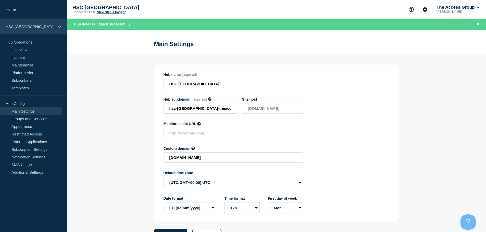
click at [34, 27] on p "HSC [GEOGRAPHIC_DATA]" at bounding box center [30, 26] width 49 height 4
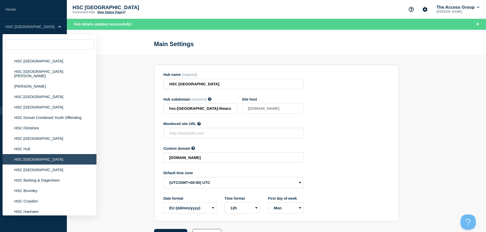
scroll to position [638, 0]
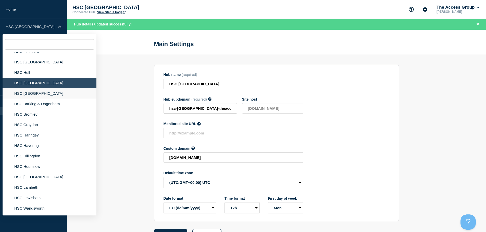
click at [41, 90] on li "HSC [GEOGRAPHIC_DATA]" at bounding box center [50, 93] width 94 height 10
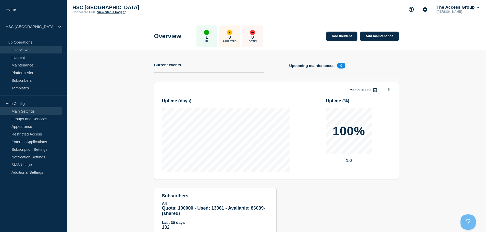
click at [42, 110] on link "Main Settings" at bounding box center [31, 111] width 62 height 8
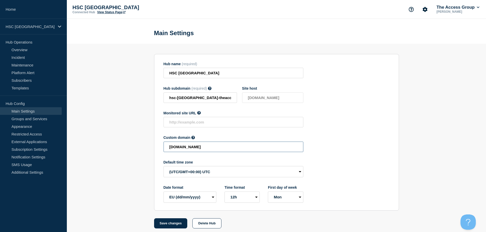
drag, startPoint x: 250, startPoint y: 148, endPoint x: 115, endPoint y: 146, distance: 135.7
click at [115, 146] on section "Hub name (required) HSC Lancashire Hub subdomain (required) Must contain only A…" at bounding box center [276, 136] width 419 height 185
paste input "HSC-9d9fe3706f3bed001e2cef0bc1e6487d"
click at [177, 228] on button "Save changes" at bounding box center [170, 224] width 33 height 10
type input "[DOMAIN_NAME]"
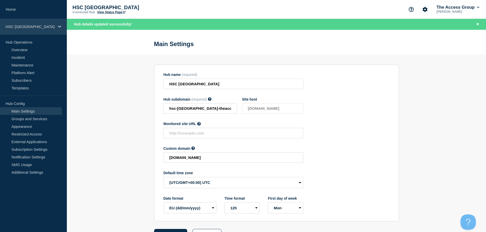
drag, startPoint x: 23, startPoint y: 25, endPoint x: 28, endPoint y: 33, distance: 9.5
click at [23, 26] on p "HSC [GEOGRAPHIC_DATA]" at bounding box center [30, 26] width 49 height 4
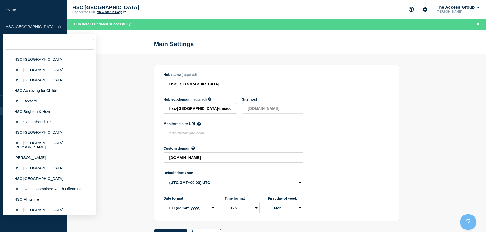
scroll to position [561, 0]
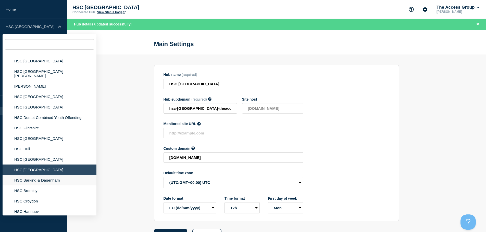
click at [43, 176] on li "HSC Barking & Dagenham" at bounding box center [50, 180] width 94 height 10
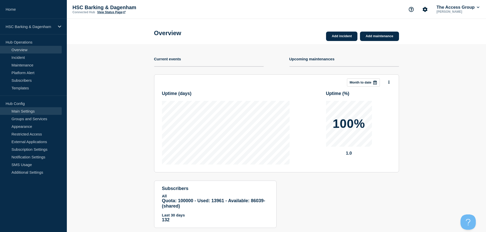
drag, startPoint x: 29, startPoint y: 111, endPoint x: 33, endPoint y: 113, distance: 3.7
click at [29, 111] on link "Main Settings" at bounding box center [31, 111] width 62 height 8
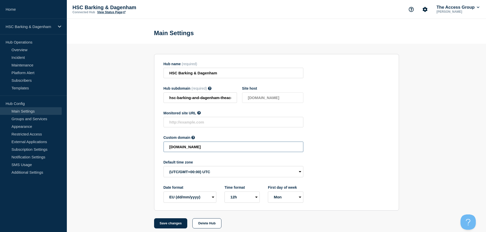
drag, startPoint x: 251, startPoint y: 151, endPoint x: 138, endPoint y: 149, distance: 113.0
click at [138, 149] on section "Hub name (required) HSC Barking & Dagenham Hub subdomain (required) Must contai…" at bounding box center [276, 136] width 419 height 185
paste input "HSC-2eb666b45635e12179dfb745669fee64"
click at [167, 223] on button "Save changes" at bounding box center [170, 224] width 33 height 10
type input "[DOMAIN_NAME]"
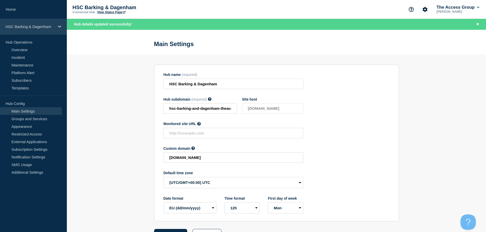
click at [51, 29] on div "HSC Barking & Dagenham" at bounding box center [33, 27] width 67 height 16
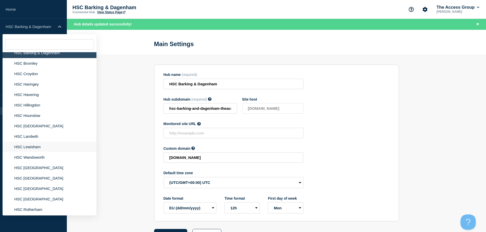
scroll to position [663, 0]
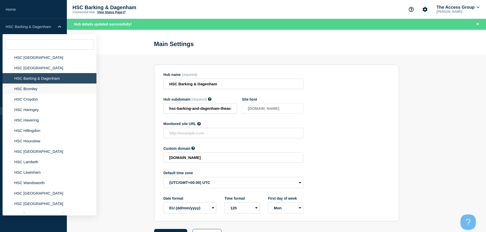
click at [34, 85] on li "HSC Bromley" at bounding box center [50, 89] width 94 height 10
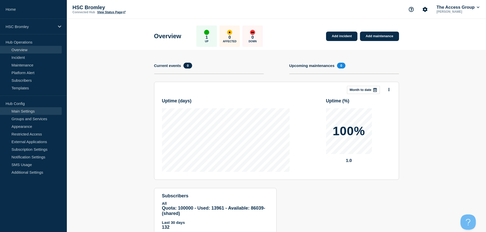
click at [30, 112] on link "Main Settings" at bounding box center [31, 111] width 62 height 8
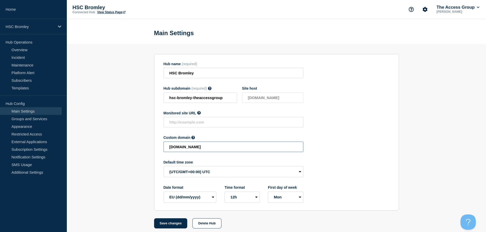
drag, startPoint x: 203, startPoint y: 150, endPoint x: 128, endPoint y: 152, distance: 75.0
click at [128, 152] on section "Hub name (required) HSC Bromley Hub subdomain (required) Must contain only ASCI…" at bounding box center [276, 136] width 419 height 185
paste input "HSC-b4e990b071d356c32ab0e3f52cc819e0"
click at [166, 226] on button "Save changes" at bounding box center [170, 224] width 33 height 10
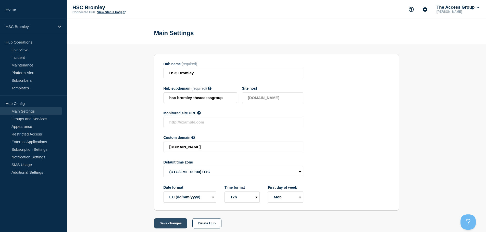
scroll to position [0, 0]
type input "[DOMAIN_NAME]"
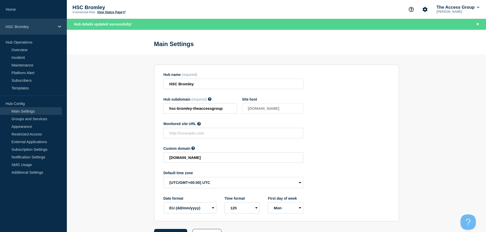
drag, startPoint x: 40, startPoint y: 27, endPoint x: 41, endPoint y: 33, distance: 6.7
click at [40, 27] on p "HSC Bromley" at bounding box center [30, 26] width 49 height 4
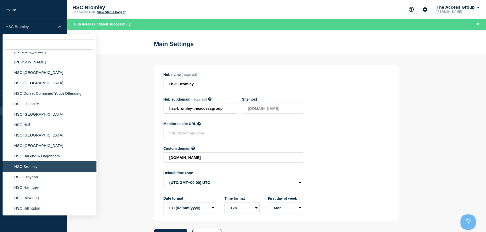
scroll to position [587, 0]
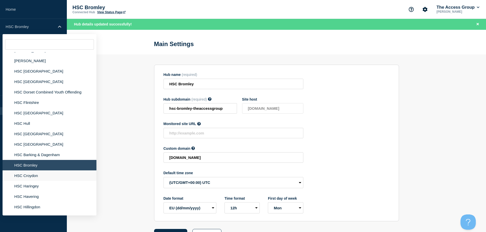
click at [41, 173] on li "HSC Croydon" at bounding box center [50, 176] width 94 height 10
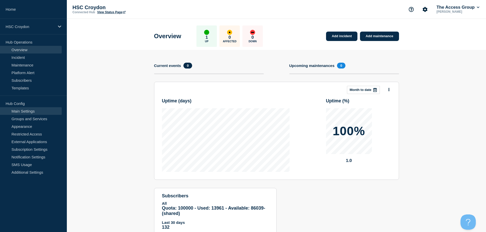
click at [38, 111] on link "Main Settings" at bounding box center [31, 111] width 62 height 8
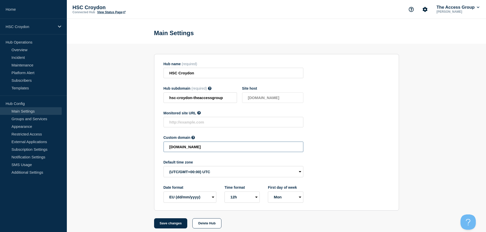
drag, startPoint x: 202, startPoint y: 149, endPoint x: 115, endPoint y: 150, distance: 86.7
click at [116, 150] on section "Hub name (required) HSC Croydon Hub subdomain (required) Must contain only ASCI…" at bounding box center [276, 136] width 419 height 185
paste input "HSC-1ad71a6f85302b9625c64a6f2489281b"
click at [165, 227] on button "Save changes" at bounding box center [170, 224] width 33 height 10
type input "[DOMAIN_NAME]"
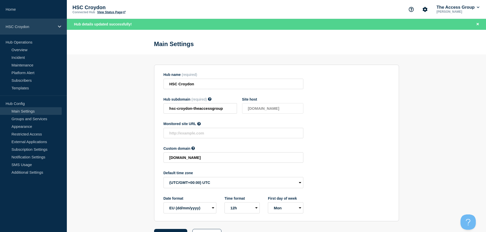
click at [36, 27] on p "HSC Croydon" at bounding box center [30, 26] width 49 height 4
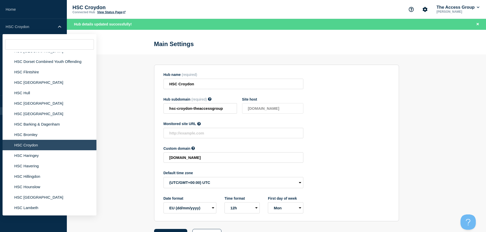
scroll to position [638, 0]
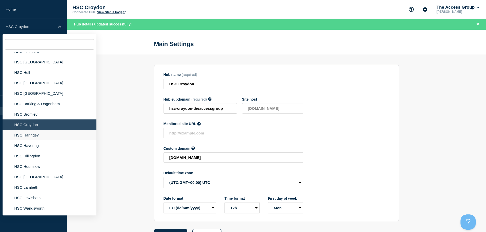
click at [32, 132] on li "HSC Haringey" at bounding box center [50, 135] width 94 height 10
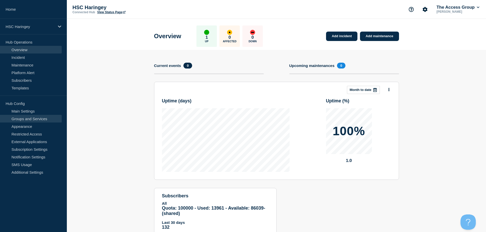
drag, startPoint x: 39, startPoint y: 111, endPoint x: 44, endPoint y: 115, distance: 6.2
click at [39, 111] on link "Main Settings" at bounding box center [31, 111] width 62 height 8
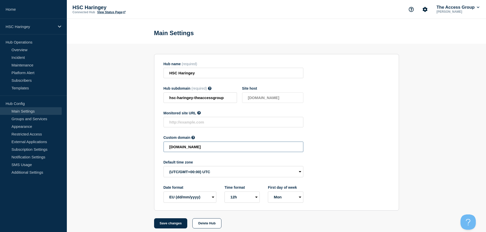
drag, startPoint x: 257, startPoint y: 149, endPoint x: 100, endPoint y: 149, distance: 156.1
click at [101, 149] on section "Hub name (required) HSC Haringey Hub subdomain (required) Must contain only ASC…" at bounding box center [276, 136] width 419 height 185
paste input "HSC-e6aee3cf58332d6c9d8ebcb6f7553dcb"
click at [172, 226] on button "Save changes" at bounding box center [170, 224] width 33 height 10
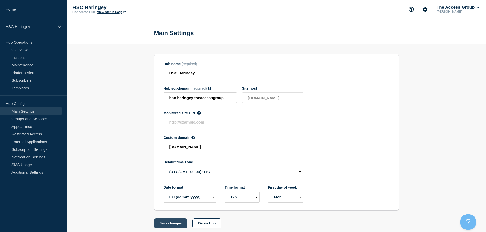
scroll to position [0, 0]
type input "[DOMAIN_NAME]"
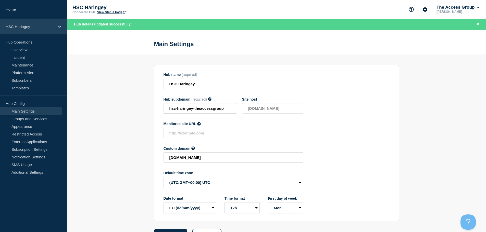
click at [44, 29] on div "HSC Haringey" at bounding box center [33, 27] width 67 height 16
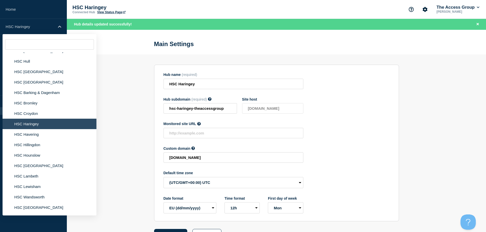
scroll to position [663, 0]
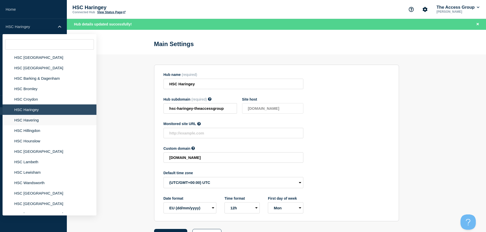
click at [36, 118] on li "HSC Havering" at bounding box center [50, 120] width 94 height 10
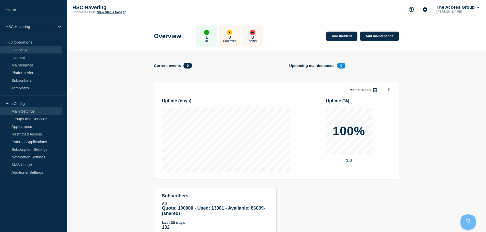
click at [32, 110] on link "Main Settings" at bounding box center [31, 111] width 62 height 8
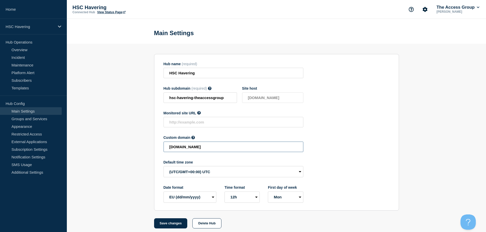
drag, startPoint x: 259, startPoint y: 148, endPoint x: 123, endPoint y: 148, distance: 135.4
click at [123, 148] on section "Hub name (required) HSC Havering Hub subdomain (required) Must contain only ASC…" at bounding box center [276, 136] width 419 height 185
paste input "HSC-8ef867ca2b9b74d2b91fb4098d8e920c"
click at [169, 225] on button "Save changes" at bounding box center [170, 224] width 33 height 10
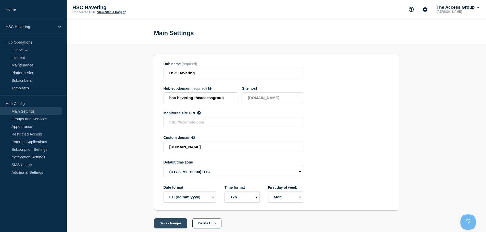
scroll to position [0, 0]
type input "[DOMAIN_NAME]"
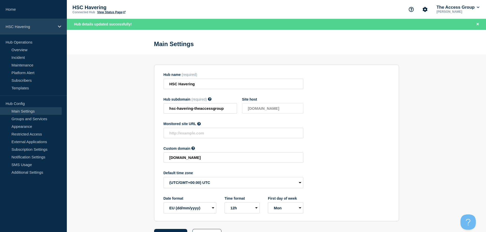
click at [33, 27] on p "HSC Havering" at bounding box center [30, 26] width 49 height 4
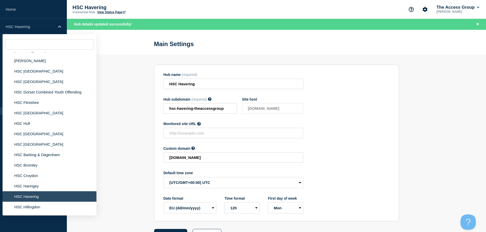
scroll to position [689, 0]
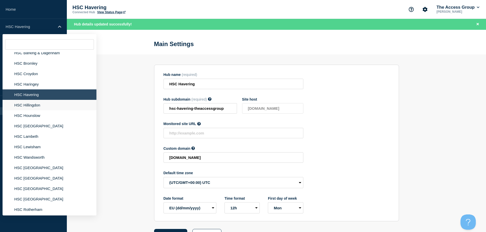
click at [40, 101] on li "HSC Hillingdon" at bounding box center [50, 105] width 94 height 10
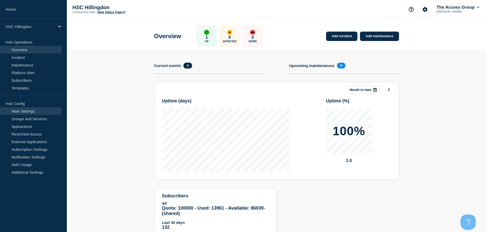
click at [38, 113] on link "Main Settings" at bounding box center [31, 111] width 62 height 8
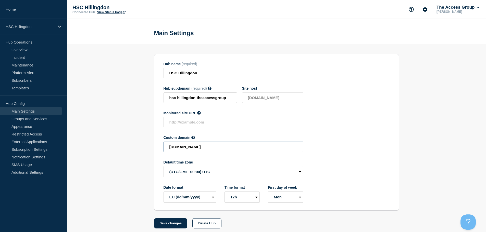
drag, startPoint x: 159, startPoint y: 152, endPoint x: 105, endPoint y: 152, distance: 54.1
click at [105, 152] on section "Hub name (required) HSC Hillingdon Hub subdomain (required) Must contain only A…" at bounding box center [276, 136] width 419 height 185
paste input "HSC-0c6fec893b6cd4a7cd559b2d04a3eb24"
click at [174, 225] on button "Save changes" at bounding box center [170, 224] width 33 height 10
type input "[DOMAIN_NAME]"
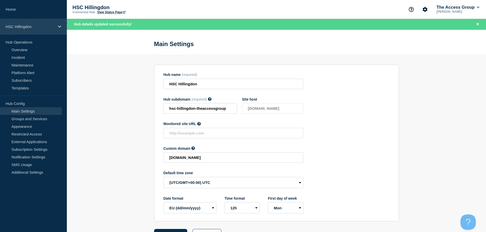
click at [43, 24] on div "HSC Hillingdon" at bounding box center [33, 27] width 67 height 16
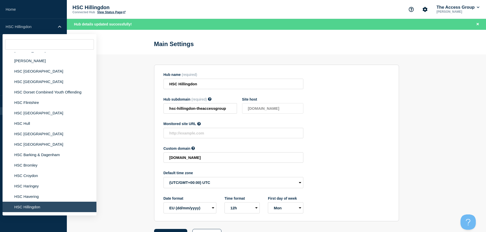
scroll to position [663, 0]
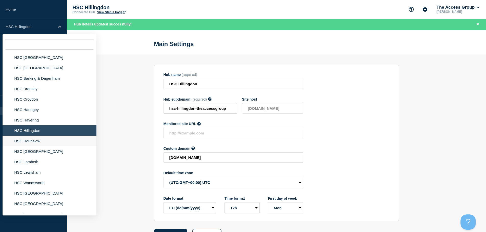
click at [51, 138] on li "HSC Hounslow" at bounding box center [50, 141] width 94 height 10
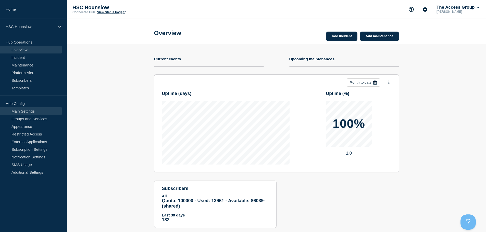
click at [25, 112] on link "Main Settings" at bounding box center [31, 111] width 62 height 8
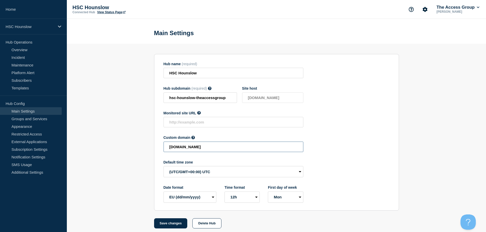
drag, startPoint x: 251, startPoint y: 148, endPoint x: 111, endPoint y: 148, distance: 139.8
click at [111, 148] on section "Hub name (required) HSC Hounslow Hub subdomain (required) Must contain only ASC…" at bounding box center [276, 136] width 419 height 185
paste input "HSC-810d7ecd3feb2072547c205c8dc57b96"
click at [173, 224] on button "Save changes" at bounding box center [170, 224] width 33 height 10
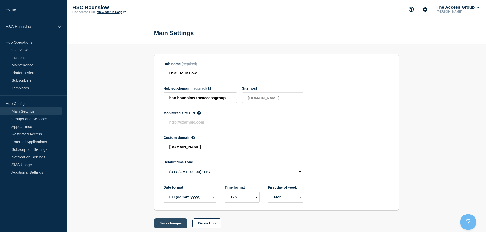
scroll to position [0, 0]
type input "[DOMAIN_NAME]"
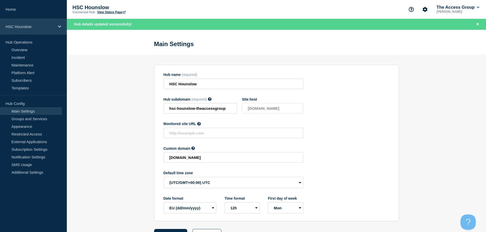
drag, startPoint x: 23, startPoint y: 26, endPoint x: 23, endPoint y: 29, distance: 3.1
click at [23, 26] on p "HSC Hounslow" at bounding box center [30, 26] width 49 height 4
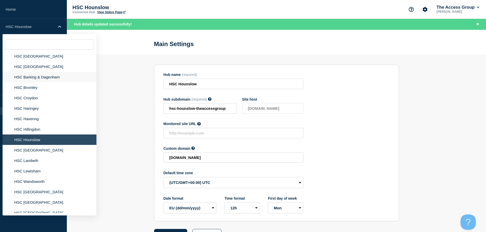
scroll to position [689, 0]
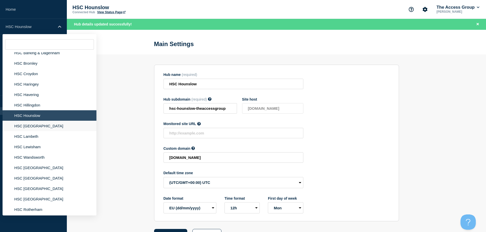
click at [32, 123] on li "HSC [GEOGRAPHIC_DATA]" at bounding box center [50, 126] width 94 height 10
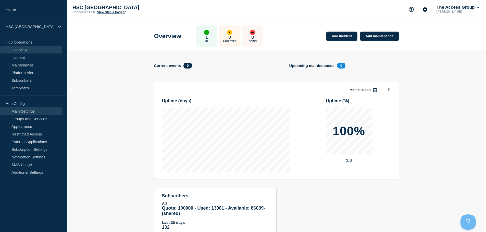
drag, startPoint x: 33, startPoint y: 110, endPoint x: 44, endPoint y: 112, distance: 11.2
click at [33, 110] on link "Main Settings" at bounding box center [31, 111] width 62 height 8
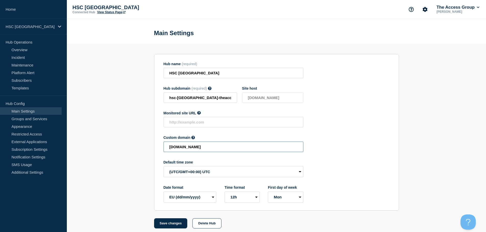
drag, startPoint x: 248, startPoint y: 151, endPoint x: 122, endPoint y: 151, distance: 126.0
click at [122, 151] on section "Hub name (required) HSC Islington Hub subdomain (required) Must contain only AS…" at bounding box center [276, 136] width 419 height 185
paste input "HSC-1bf378422bf91abf276f9e9c728efef7"
click at [175, 225] on button "Save changes" at bounding box center [170, 224] width 33 height 10
type input "[DOMAIN_NAME]"
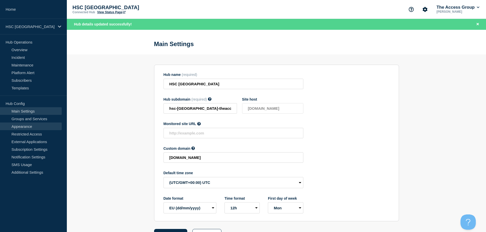
drag, startPoint x: 50, startPoint y: 25, endPoint x: 1, endPoint y: 130, distance: 115.6
click at [50, 25] on p "HSC [GEOGRAPHIC_DATA]" at bounding box center [30, 26] width 49 height 4
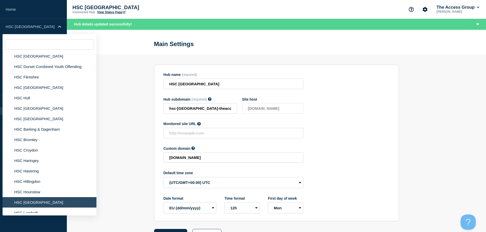
scroll to position [689, 0]
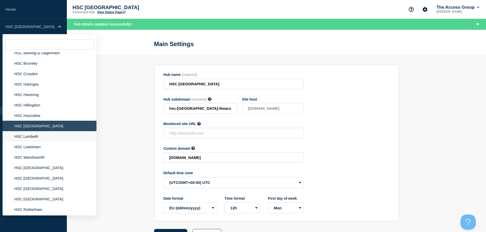
drag, startPoint x: 34, startPoint y: 134, endPoint x: 40, endPoint y: 135, distance: 6.2
click at [34, 134] on li "HSC Lambeth" at bounding box center [50, 136] width 94 height 10
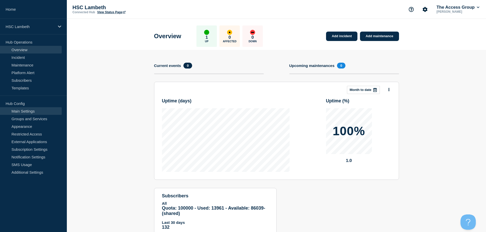
click at [35, 112] on link "Main Settings" at bounding box center [31, 111] width 62 height 8
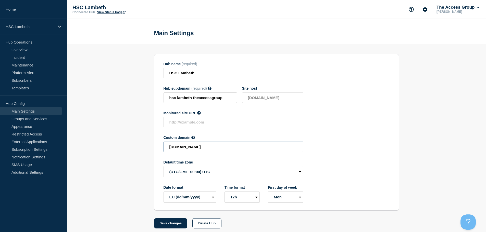
drag, startPoint x: 187, startPoint y: 149, endPoint x: 118, endPoint y: 154, distance: 69.8
click at [119, 154] on section "Hub name (required) HSC Lambeth Hub subdomain (required) Must contain only ASCI…" at bounding box center [276, 136] width 419 height 185
click at [253, 149] on input "[DOMAIN_NAME]" at bounding box center [233, 147] width 140 height 10
drag, startPoint x: 255, startPoint y: 149, endPoint x: 113, endPoint y: 152, distance: 142.6
click at [115, 152] on section "Hub name (required) HSC Lambeth Hub subdomain (required) Must contain only ASCI…" at bounding box center [276, 136] width 419 height 185
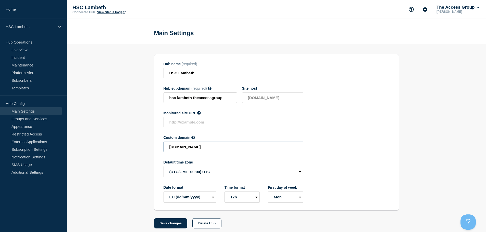
paste input "HSC-bf73af73eef0dd64dca1802a8b186e95"
click at [176, 225] on button "Save changes" at bounding box center [170, 224] width 33 height 10
type input "[DOMAIN_NAME]"
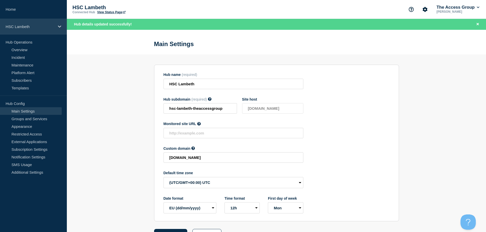
drag, startPoint x: 45, startPoint y: 25, endPoint x: 45, endPoint y: 29, distance: 4.1
click at [45, 26] on p "HSC Lambeth" at bounding box center [30, 26] width 49 height 4
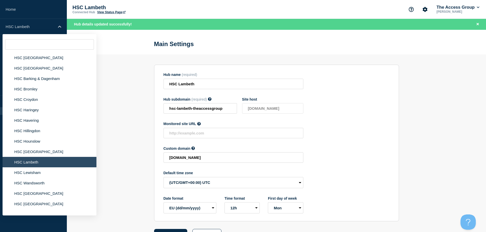
scroll to position [663, 0]
click at [35, 168] on li "HSC Lewisham" at bounding box center [50, 172] width 94 height 10
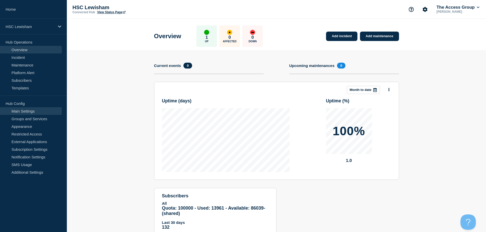
click at [31, 111] on link "Main Settings" at bounding box center [31, 111] width 62 height 8
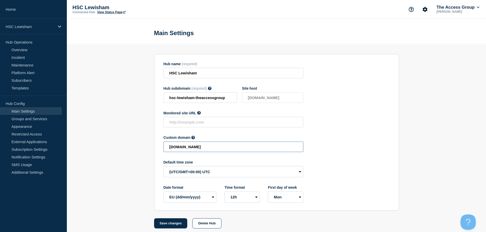
drag, startPoint x: 247, startPoint y: 148, endPoint x: 134, endPoint y: 152, distance: 113.0
click at [134, 152] on section "Hub name (required) HSC Lewisham Hub subdomain (required) Must contain only ASC…" at bounding box center [276, 136] width 419 height 185
paste input "HSC-0c8be41f5e189af3d66606eaf40caad"
click at [176, 223] on button "Save changes" at bounding box center [170, 224] width 33 height 10
type input "[DOMAIN_NAME]"
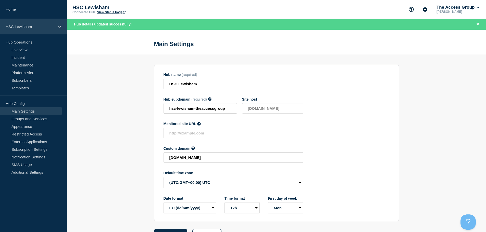
click at [34, 24] on div "HSC Lewisham" at bounding box center [33, 27] width 67 height 16
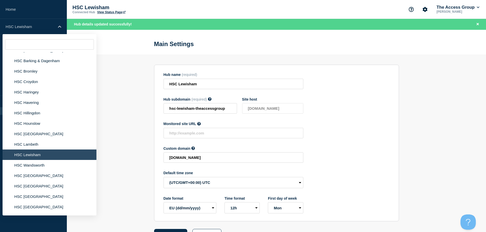
scroll to position [689, 0]
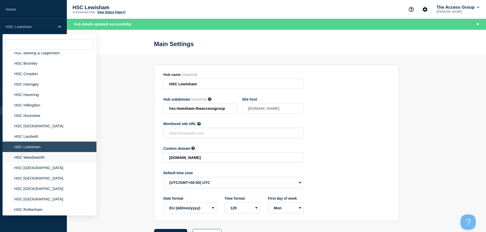
click at [34, 155] on li "HSC Wandsworth" at bounding box center [50, 157] width 94 height 10
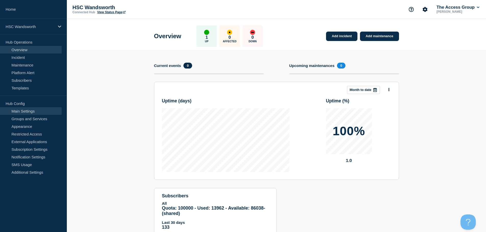
click at [35, 111] on link "Main Settings" at bounding box center [31, 111] width 62 height 8
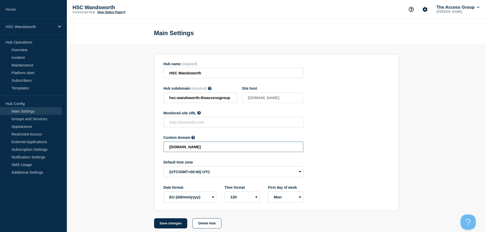
drag, startPoint x: 247, startPoint y: 147, endPoint x: 134, endPoint y: 148, distance: 113.2
click at [134, 148] on section "Hub name (required) HSC Wandsworth Hub subdomain (required) Must contain only A…" at bounding box center [276, 136] width 419 height 185
paste input "HSC-a690fa5d004e8ba811df9f2b9182ed56"
click at [174, 226] on button "Save changes" at bounding box center [170, 224] width 33 height 10
type input "[DOMAIN_NAME]"
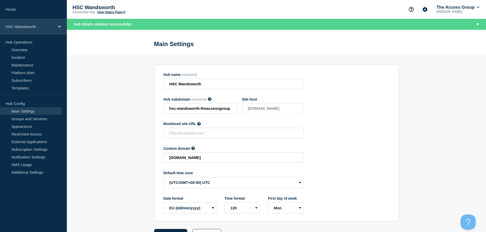
drag, startPoint x: 34, startPoint y: 27, endPoint x: 35, endPoint y: 33, distance: 6.7
click at [34, 27] on p "HSC Wandsworth" at bounding box center [30, 26] width 49 height 4
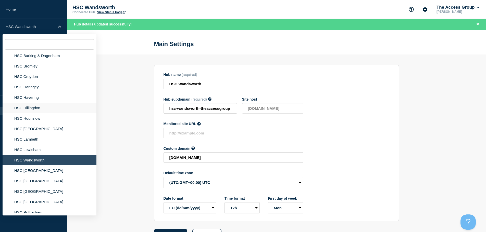
scroll to position [714, 0]
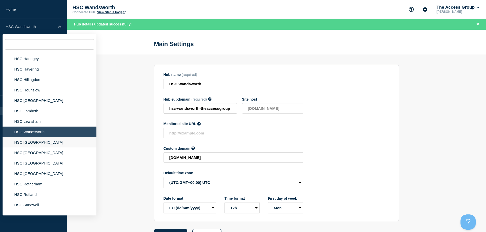
click at [33, 140] on li "HSC [GEOGRAPHIC_DATA]" at bounding box center [50, 142] width 94 height 10
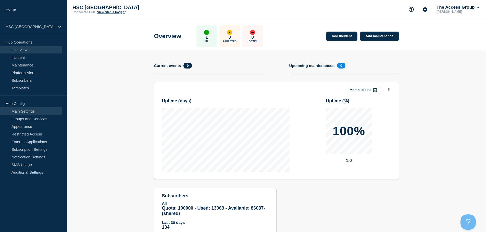
click at [26, 111] on link "Main Settings" at bounding box center [31, 111] width 62 height 8
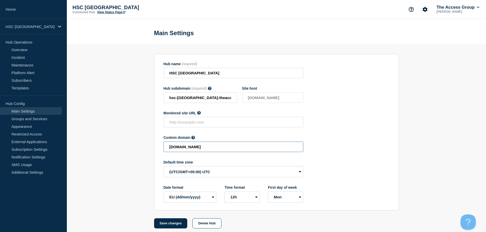
drag, startPoint x: 256, startPoint y: 150, endPoint x: 109, endPoint y: 142, distance: 147.4
click at [109, 142] on section "Hub name (required) HSC Norfolk Hub subdomain (required) Must contain only ASCI…" at bounding box center [276, 136] width 419 height 185
paste input "HSC-919bae70f6b236fa172d3bd456481a8a"
click at [176, 227] on button "Save changes" at bounding box center [170, 224] width 33 height 10
type input "[DOMAIN_NAME]"
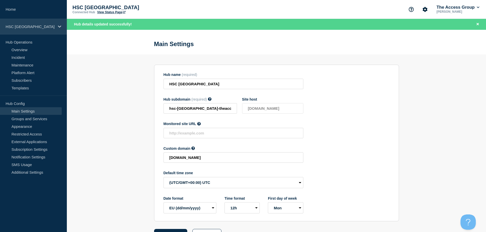
drag, startPoint x: 45, startPoint y: 23, endPoint x: 45, endPoint y: 28, distance: 4.8
click at [45, 23] on div "HSC [GEOGRAPHIC_DATA]" at bounding box center [33, 27] width 67 height 16
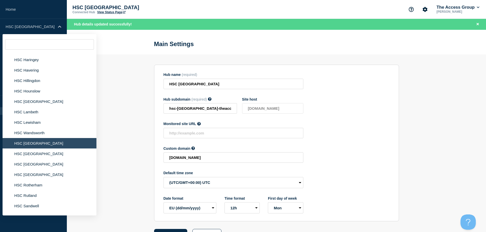
scroll to position [714, 0]
click at [33, 150] on li "HSC [GEOGRAPHIC_DATA]" at bounding box center [50, 153] width 94 height 10
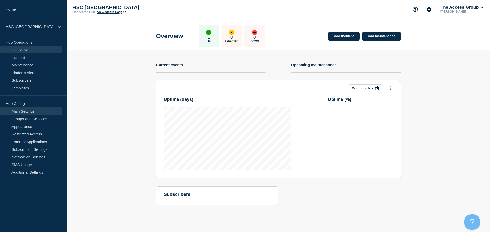
click at [37, 111] on link "Main Settings" at bounding box center [31, 111] width 62 height 8
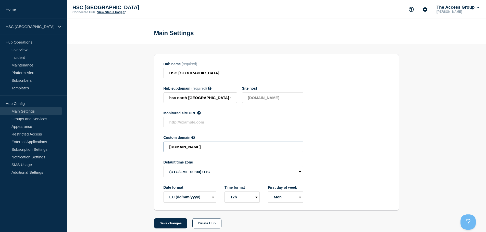
drag, startPoint x: 247, startPoint y: 149, endPoint x: 143, endPoint y: 143, distance: 104.0
click at [143, 143] on section "Hub name (required) HSC [GEOGRAPHIC_DATA] Hub subdomain (required) Must contain…" at bounding box center [276, 136] width 419 height 185
paste input "HSC-9088d4886c3ad8875e4b40ddacd478d9"
click at [168, 227] on button "Save changes" at bounding box center [170, 224] width 33 height 10
type input "[DOMAIN_NAME]"
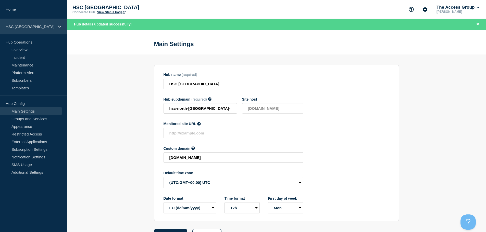
click at [45, 26] on p "HSC [GEOGRAPHIC_DATA]" at bounding box center [30, 26] width 49 height 4
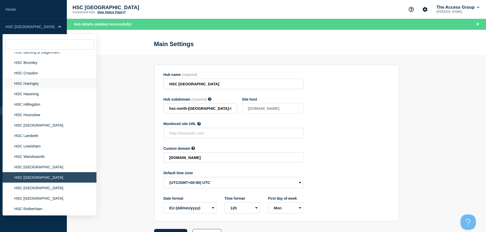
scroll to position [740, 0]
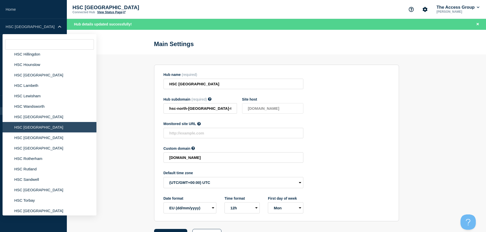
click at [52, 128] on li "HSC [GEOGRAPHIC_DATA]" at bounding box center [50, 127] width 94 height 10
click at [53, 133] on li "HSC [GEOGRAPHIC_DATA]" at bounding box center [50, 138] width 94 height 10
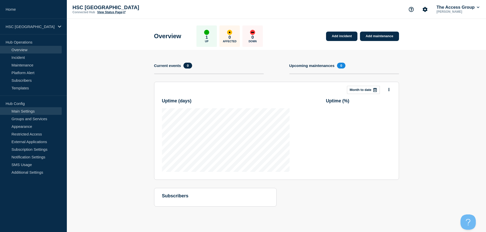
click at [36, 112] on link "Main Settings" at bounding box center [31, 111] width 62 height 8
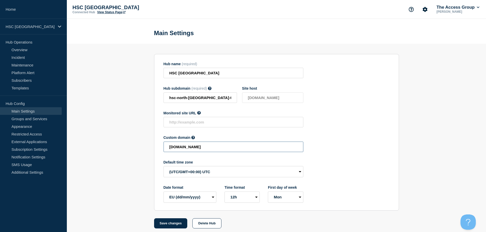
drag, startPoint x: 211, startPoint y: 148, endPoint x: 136, endPoint y: 146, distance: 75.0
click at [136, 146] on section "Hub name (required) HSC [GEOGRAPHIC_DATA] Hub subdomain (required) Must contain…" at bounding box center [276, 136] width 419 height 185
paste input "HSC-ba6aa3771aedd63c4723f29754deb86e"
click at [175, 225] on button "Save changes" at bounding box center [170, 224] width 33 height 10
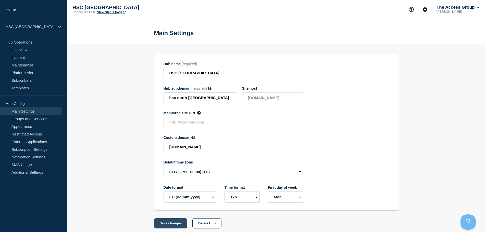
scroll to position [0, 0]
type input "[DOMAIN_NAME]"
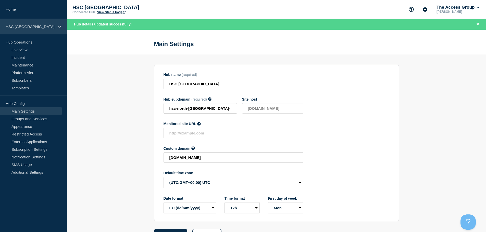
drag, startPoint x: 47, startPoint y: 26, endPoint x: 47, endPoint y: 33, distance: 6.4
click at [47, 27] on p "HSC [GEOGRAPHIC_DATA]" at bounding box center [30, 26] width 49 height 4
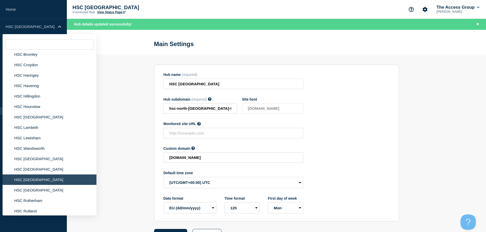
scroll to position [740, 0]
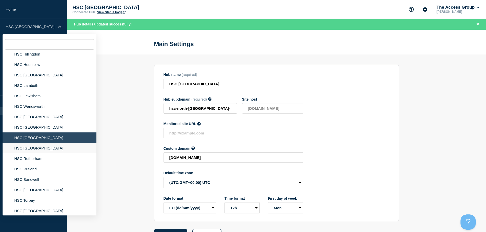
click at [37, 143] on li "HSC [GEOGRAPHIC_DATA]" at bounding box center [50, 148] width 94 height 10
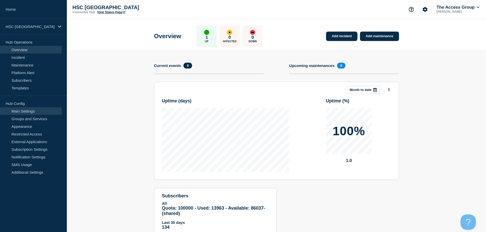
drag, startPoint x: 28, startPoint y: 109, endPoint x: 32, endPoint y: 111, distance: 4.6
click at [28, 109] on link "Main Settings" at bounding box center [31, 111] width 62 height 8
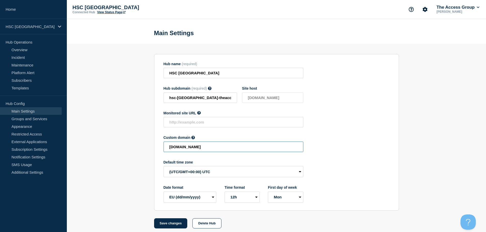
drag, startPoint x: 201, startPoint y: 148, endPoint x: 148, endPoint y: 149, distance: 53.1
click at [148, 149] on section "Hub name (required) HSC Nottinghamshire Hub subdomain (required) Must contain o…" at bounding box center [276, 136] width 419 height 185
paste input "HSC-8b7804b117eefefc67733ae819d07bfc"
click at [169, 224] on button "Save changes" at bounding box center [170, 224] width 33 height 10
type input "[DOMAIN_NAME]"
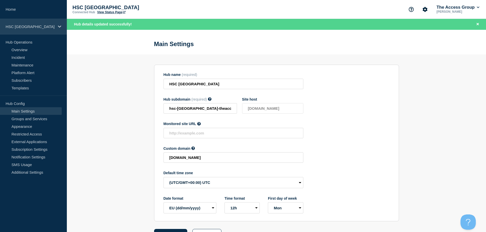
drag, startPoint x: 46, startPoint y: 29, endPoint x: 46, endPoint y: 31, distance: 2.6
click at [46, 29] on p "HSC [GEOGRAPHIC_DATA]" at bounding box center [30, 26] width 49 height 4
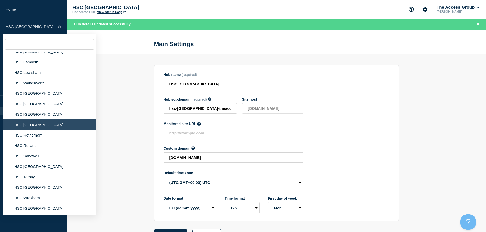
scroll to position [765, 0]
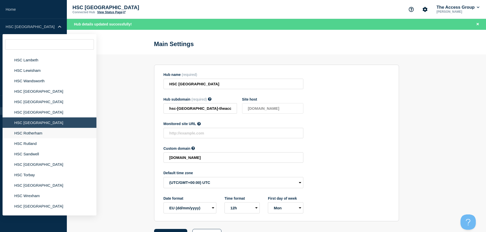
click at [41, 129] on li "HSC Rotherham" at bounding box center [50, 133] width 94 height 10
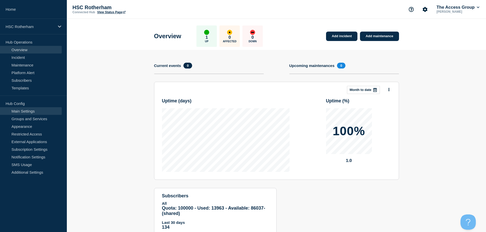
click at [41, 110] on link "Main Settings" at bounding box center [31, 111] width 62 height 8
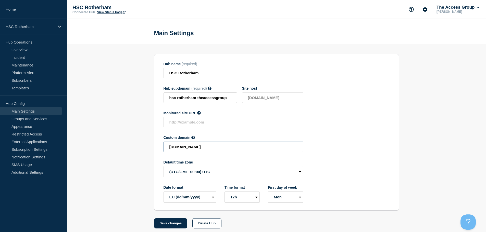
drag, startPoint x: 245, startPoint y: 149, endPoint x: 133, endPoint y: 147, distance: 112.2
click at [133, 147] on section "Hub name (required) HSC Rotherham Hub subdomain (required) Must contain only AS…" at bounding box center [276, 136] width 419 height 185
paste input "HSC-788e3f97c8a86049ff4cad2e527833d"
click at [166, 226] on button "Save changes" at bounding box center [170, 224] width 33 height 10
type input "[DOMAIN_NAME]"
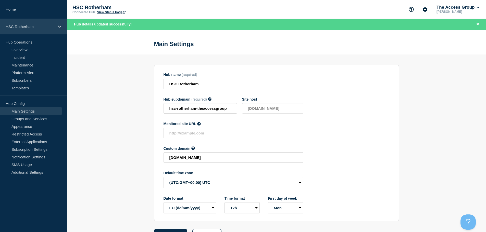
click at [46, 31] on div "HSC Rotherham" at bounding box center [33, 27] width 67 height 16
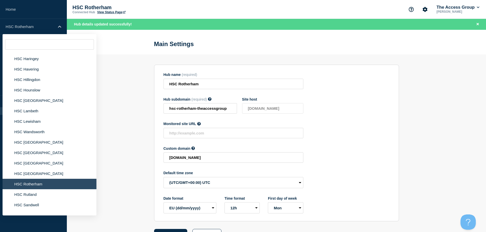
scroll to position [765, 0]
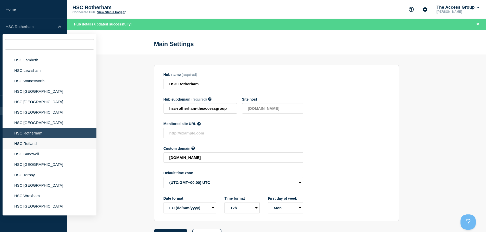
click at [44, 138] on li "HSC Rutland" at bounding box center [50, 143] width 94 height 10
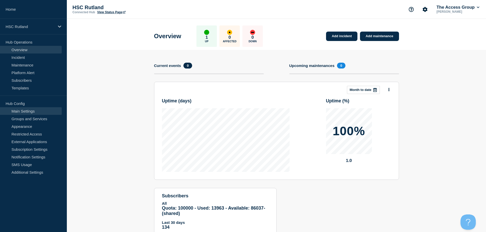
click at [47, 111] on link "Main Settings" at bounding box center [31, 111] width 62 height 8
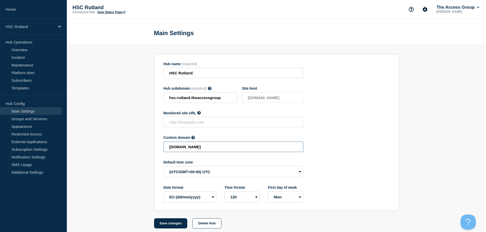
drag, startPoint x: 253, startPoint y: 148, endPoint x: 113, endPoint y: 148, distance: 140.0
click at [113, 148] on section "Hub name (required) HSC Rutland Hub subdomain (required) Must contain only ASCI…" at bounding box center [276, 136] width 419 height 185
paste input "HSC-d3dab67ca12934462d024db0068cc9ec"
click at [175, 224] on button "Save changes" at bounding box center [170, 224] width 33 height 10
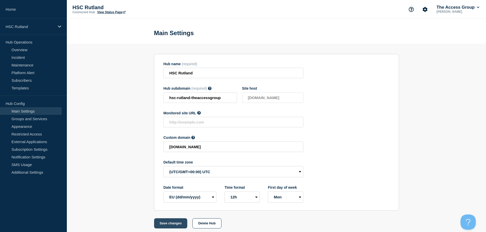
scroll to position [0, 0]
type input "[DOMAIN_NAME]"
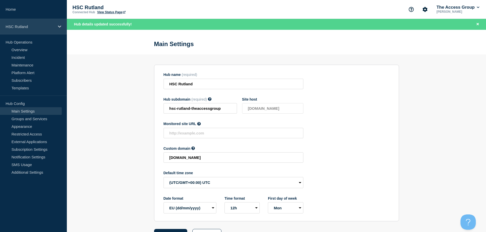
click at [42, 26] on p "HSC Rutland" at bounding box center [30, 26] width 49 height 4
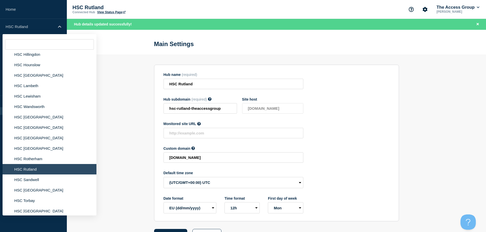
scroll to position [765, 0]
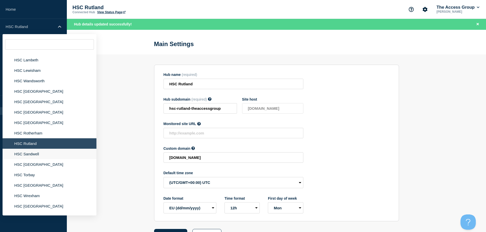
click at [32, 150] on li "HSC Sandwell" at bounding box center [50, 154] width 94 height 10
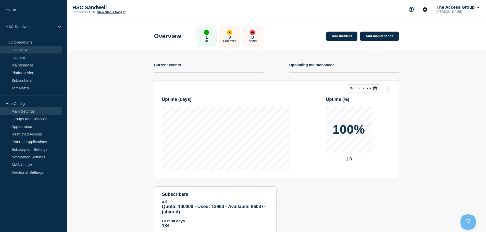
click at [27, 110] on link "Main Settings" at bounding box center [31, 111] width 62 height 8
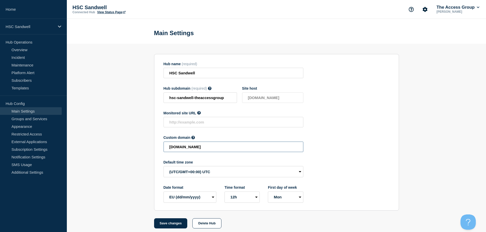
drag, startPoint x: 247, startPoint y: 151, endPoint x: 142, endPoint y: 152, distance: 104.8
click at [142, 152] on section "Hub name (required) HSC Sandwell Hub subdomain (required) Must contain only ASC…" at bounding box center [276, 136] width 419 height 185
paste input "HSC-ed5eb1ec0a7246e4cab8b68e877e2ba"
click at [179, 225] on button "Save changes" at bounding box center [170, 224] width 33 height 10
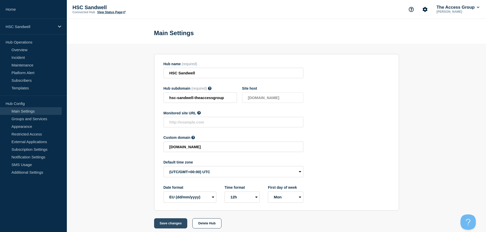
scroll to position [0, 0]
type input "[DOMAIN_NAME]"
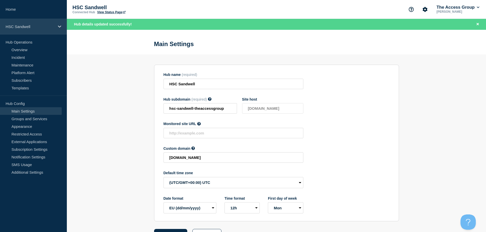
drag, startPoint x: 39, startPoint y: 24, endPoint x: 40, endPoint y: 32, distance: 7.6
click at [39, 26] on p "HSC Sandwell" at bounding box center [30, 26] width 49 height 4
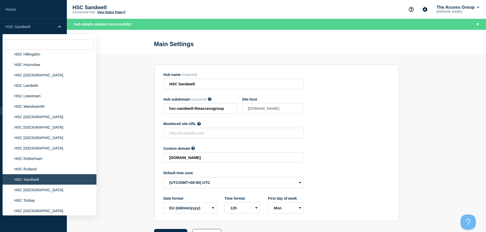
scroll to position [791, 0]
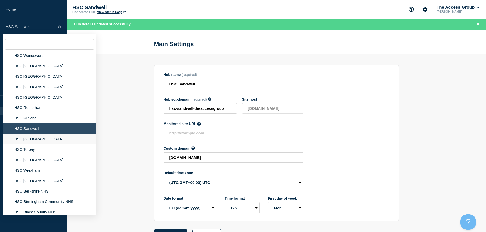
click at [29, 135] on li "HSC [GEOGRAPHIC_DATA]" at bounding box center [50, 139] width 94 height 10
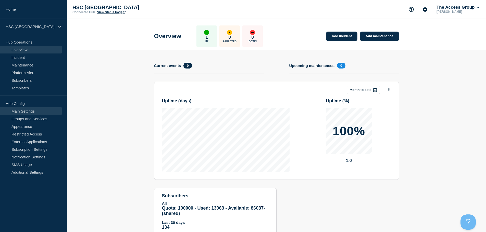
click at [39, 112] on link "Main Settings" at bounding box center [31, 111] width 62 height 8
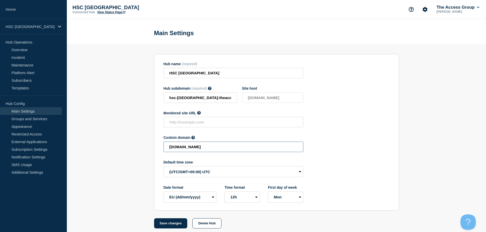
drag, startPoint x: 189, startPoint y: 149, endPoint x: 123, endPoint y: 149, distance: 66.8
click at [123, 149] on section "Hub name (required) HSC Surrey Hub subdomain (required) Must contain only ASCII…" at bounding box center [276, 136] width 419 height 185
paste input "HSC-e1049efdc7fecfb71a68d60bf796372e"
click at [177, 224] on button "Save changes" at bounding box center [170, 224] width 33 height 10
type input "[DOMAIN_NAME]"
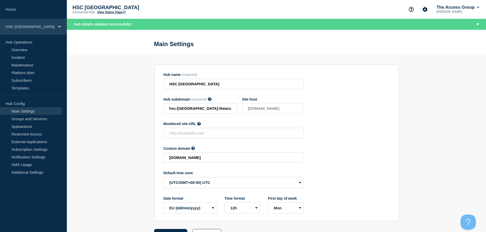
click at [31, 29] on div "HSC [GEOGRAPHIC_DATA]" at bounding box center [33, 27] width 67 height 16
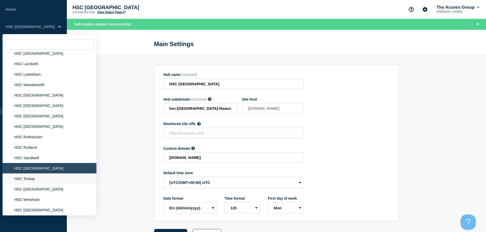
scroll to position [816, 0]
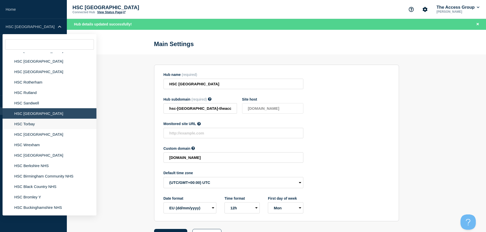
click at [32, 119] on li "HSC Torbay" at bounding box center [50, 124] width 94 height 10
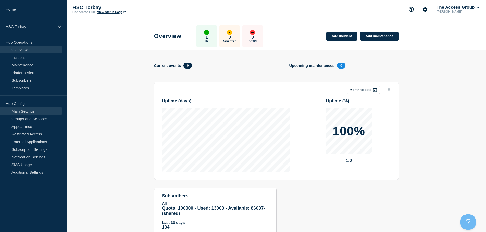
click at [33, 111] on link "Main Settings" at bounding box center [31, 111] width 62 height 8
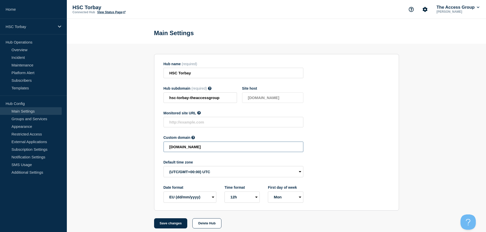
drag, startPoint x: 179, startPoint y: 144, endPoint x: 126, endPoint y: 142, distance: 52.3
click at [126, 142] on section "Hub name (required) HSC Torbay Hub subdomain (required) Must contain only ASCII…" at bounding box center [276, 136] width 419 height 185
paste input "HSC-d0c3b191d1ecb924ab60fc4bbf2bc577"
click at [177, 224] on button "Save changes" at bounding box center [170, 224] width 33 height 10
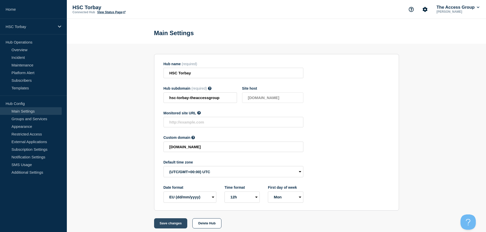
scroll to position [0, 0]
type input "[DOMAIN_NAME]"
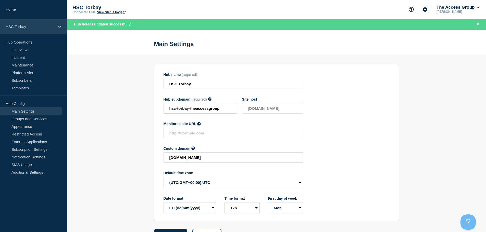
click at [31, 31] on div "HSC Torbay" at bounding box center [33, 27] width 67 height 16
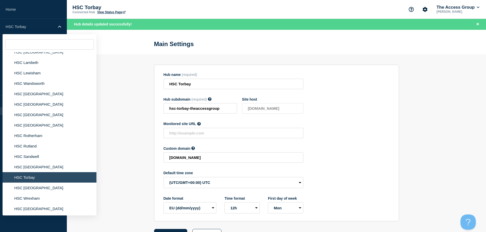
scroll to position [791, 0]
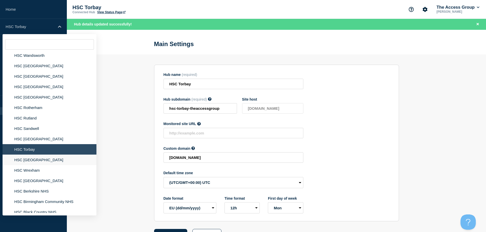
click at [65, 158] on li "HSC [GEOGRAPHIC_DATA]" at bounding box center [50, 160] width 94 height 10
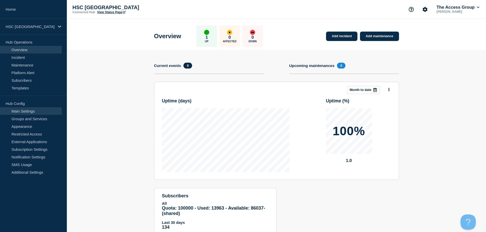
click at [47, 110] on link "Main Settings" at bounding box center [31, 111] width 62 height 8
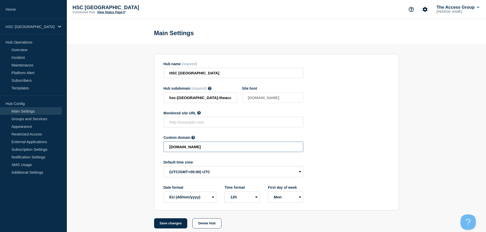
drag, startPoint x: 256, startPoint y: 148, endPoint x: 112, endPoint y: 149, distance: 143.6
click at [112, 149] on section "Hub name (required) HSC [GEOGRAPHIC_DATA] Hub subdomain (required) Must contain…" at bounding box center [276, 136] width 419 height 185
paste input "HSC-9ab8793cb8ab20fb8f92b2bd01aa5825"
click at [169, 224] on button "Save changes" at bounding box center [170, 224] width 33 height 10
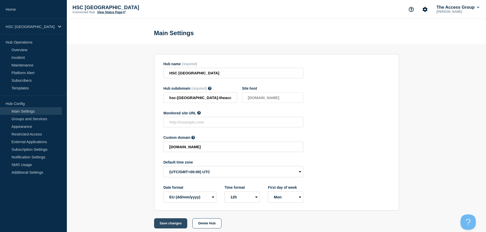
scroll to position [0, 0]
type input "[DOMAIN_NAME]"
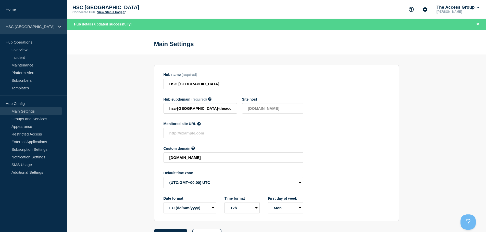
drag, startPoint x: 37, startPoint y: 29, endPoint x: 40, endPoint y: 34, distance: 5.9
click at [37, 29] on p "HSC [GEOGRAPHIC_DATA]" at bounding box center [30, 26] width 49 height 4
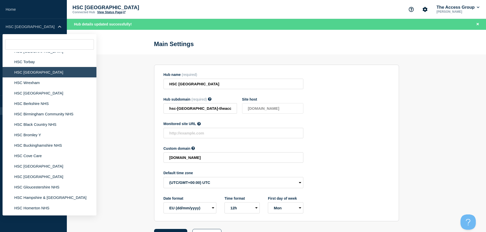
scroll to position [853, 0]
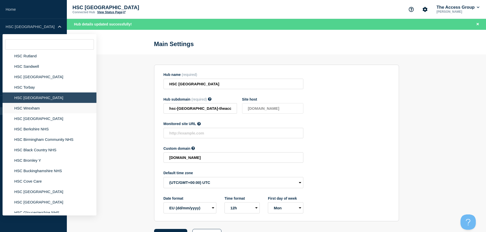
click at [50, 103] on li "HSC Wrexham" at bounding box center [50, 108] width 94 height 10
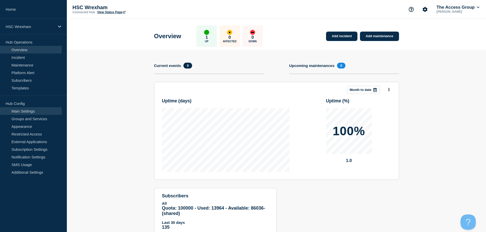
click at [44, 112] on link "Main Settings" at bounding box center [31, 111] width 62 height 8
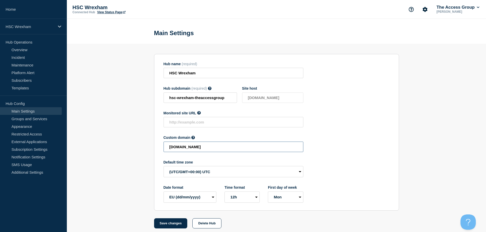
drag, startPoint x: 243, startPoint y: 149, endPoint x: 103, endPoint y: 146, distance: 139.8
click at [103, 146] on section "Hub name (required) HSC Wrexham Hub subdomain (required) Must contain only ASCI…" at bounding box center [276, 136] width 419 height 185
paste input "HSC-aaf067bd5086e892ab1b2ddd4dfae65b"
click at [172, 225] on button "Save changes" at bounding box center [170, 224] width 33 height 10
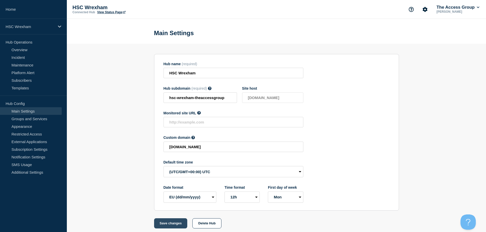
scroll to position [0, 0]
type input "[DOMAIN_NAME]"
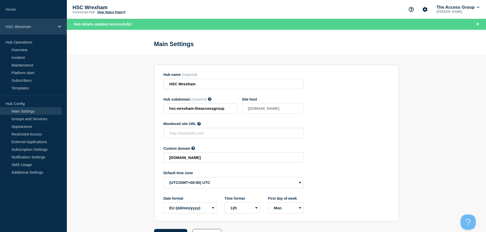
click at [50, 26] on p "HSC Wrexham" at bounding box center [30, 26] width 49 height 4
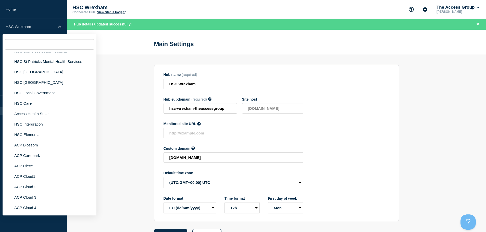
scroll to position [2008, 0]
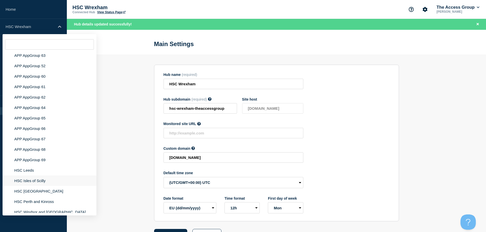
click at [58, 177] on li "HSC Isles of Scilly" at bounding box center [50, 181] width 94 height 10
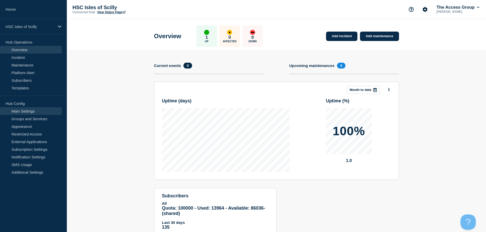
click at [37, 110] on link "Main Settings" at bounding box center [31, 111] width 62 height 8
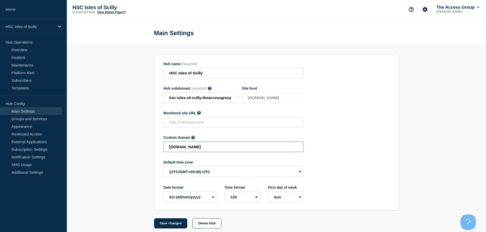
drag, startPoint x: 274, startPoint y: 150, endPoint x: 117, endPoint y: 147, distance: 157.1
click at [117, 147] on section "Hub name (required) HSC Isles of Scilly Hub subdomain (required) Must contain o…" at bounding box center [276, 136] width 419 height 185
paste input "HSC-a66a0b1f2094f516022d1c30404daeb7"
click at [179, 223] on button "Save changes" at bounding box center [170, 224] width 33 height 10
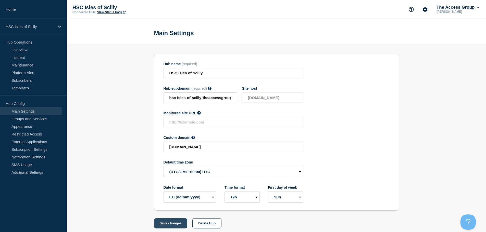
scroll to position [0, 0]
type input "[DOMAIN_NAME]"
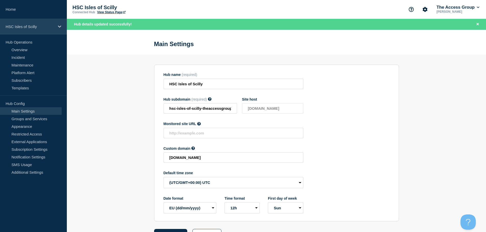
drag, startPoint x: 42, startPoint y: 28, endPoint x: 49, endPoint y: 31, distance: 7.1
click at [42, 28] on p "HSC Isles of Scilly" at bounding box center [30, 26] width 49 height 4
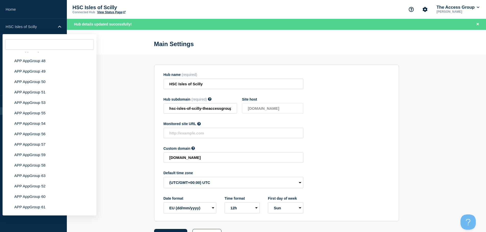
scroll to position [2008, 0]
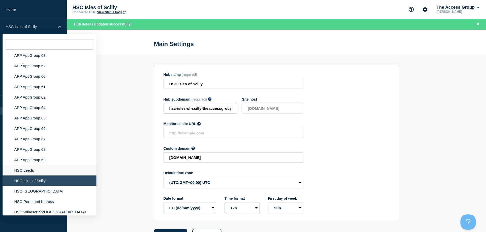
click at [44, 166] on li "HSC Leeds" at bounding box center [50, 170] width 94 height 10
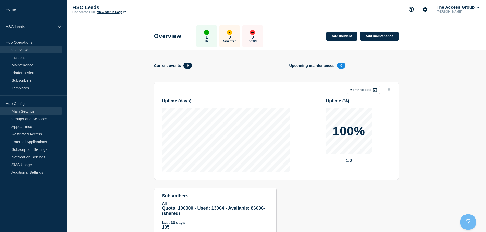
click at [36, 109] on link "Main Settings" at bounding box center [31, 111] width 62 height 8
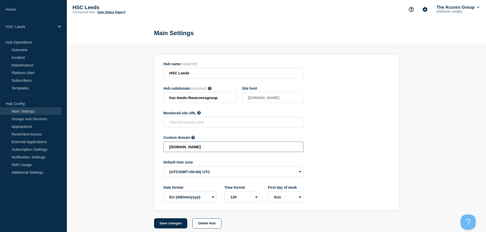
drag, startPoint x: 247, startPoint y: 149, endPoint x: 123, endPoint y: 146, distance: 124.2
click at [123, 146] on section "Hub name (required) HSC Leeds Hub subdomain (required) Must contain only ASCII …" at bounding box center [276, 136] width 419 height 185
paste input "HSC-5ecf9caba43b820bbe70719adb9946bf"
click at [169, 225] on button "Save changes" at bounding box center [170, 224] width 33 height 10
type input "[DOMAIN_NAME]"
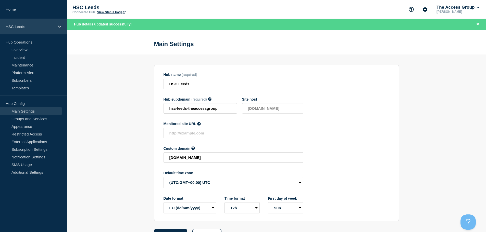
click at [43, 26] on p "HSC Leeds" at bounding box center [30, 26] width 49 height 4
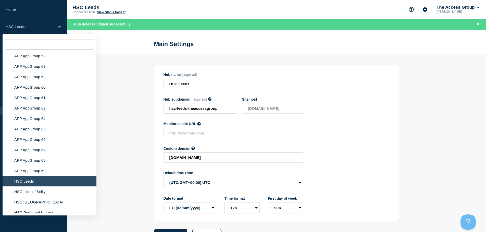
scroll to position [2008, 0]
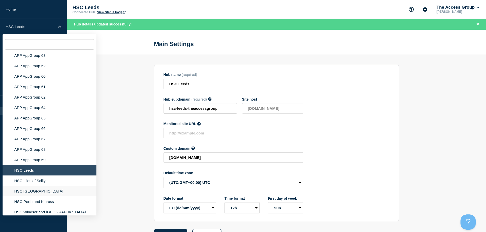
click at [53, 186] on li "HSC [GEOGRAPHIC_DATA]" at bounding box center [50, 191] width 94 height 10
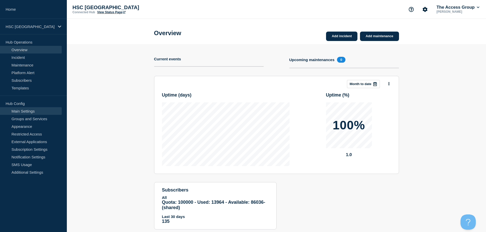
click at [45, 112] on link "Main Settings" at bounding box center [31, 111] width 62 height 8
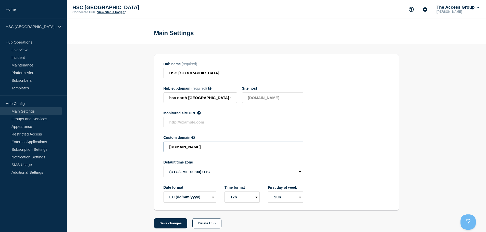
drag, startPoint x: 225, startPoint y: 145, endPoint x: 106, endPoint y: 144, distance: 119.1
click at [106, 144] on section "Hub name (required) HSC [GEOGRAPHIC_DATA] Hub subdomain (required) Must contain…" at bounding box center [276, 136] width 419 height 185
paste input "HSC-63495c0fcfb91a90b3d159578d6e66eb"
click at [165, 223] on button "Save changes" at bounding box center [170, 224] width 33 height 10
type input "[DOMAIN_NAME]"
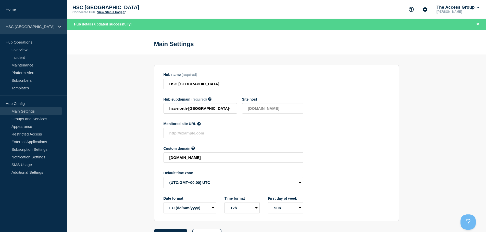
click at [52, 24] on p "HSC [GEOGRAPHIC_DATA]" at bounding box center [30, 26] width 49 height 4
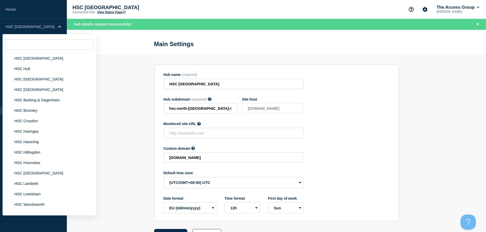
scroll to position [2008, 0]
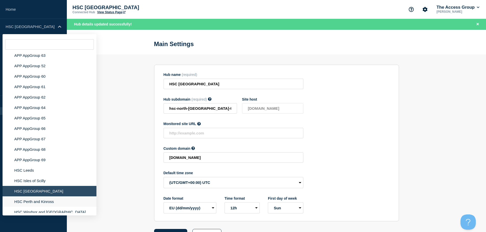
click at [52, 199] on li "HSC Perth and Kinross" at bounding box center [50, 202] width 94 height 10
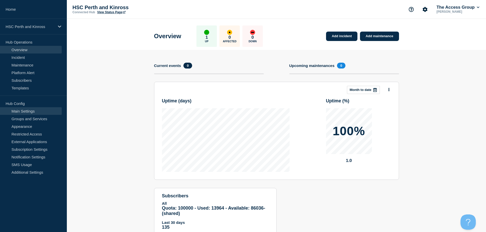
drag, startPoint x: 34, startPoint y: 111, endPoint x: 40, endPoint y: 113, distance: 5.8
click at [34, 111] on link "Main Settings" at bounding box center [31, 111] width 62 height 8
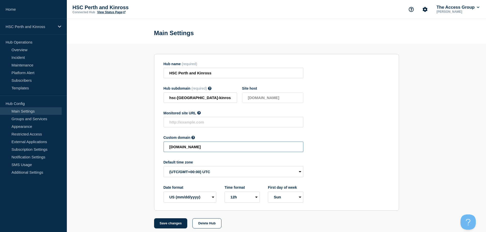
drag, startPoint x: 234, startPoint y: 149, endPoint x: 126, endPoint y: 150, distance: 108.6
click at [126, 150] on section "Hub name (required) HSC Perth and Kinross Hub subdomain (required) Must contain…" at bounding box center [276, 136] width 419 height 185
paste input "HSC-ca18435a2362b619f32a8d462c3857ab"
click at [173, 225] on button "Save changes" at bounding box center [170, 224] width 33 height 10
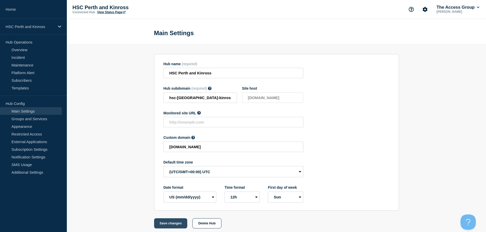
scroll to position [0, 0]
type input "[DOMAIN_NAME]"
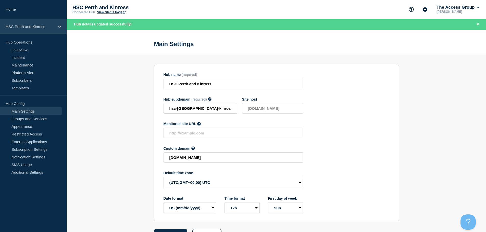
drag, startPoint x: 43, startPoint y: 28, endPoint x: 48, endPoint y: 30, distance: 6.2
click at [43, 28] on p "HSC Perth and Kinross" at bounding box center [30, 26] width 49 height 4
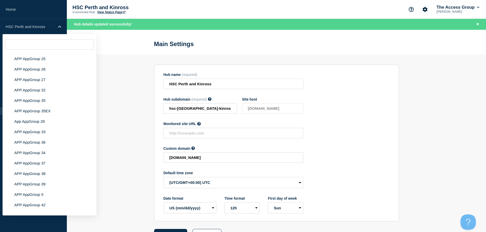
scroll to position [2008, 0]
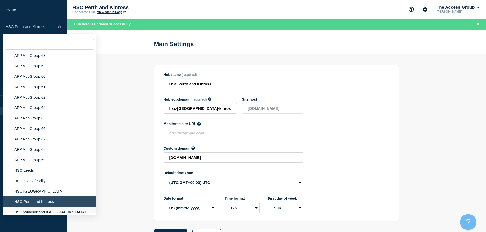
click at [56, 208] on li "HSC Windsor and [GEOGRAPHIC_DATA]" at bounding box center [50, 212] width 94 height 10
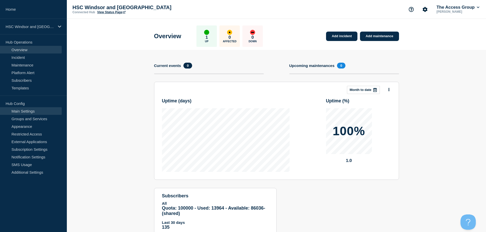
click at [23, 112] on link "Main Settings" at bounding box center [31, 111] width 62 height 8
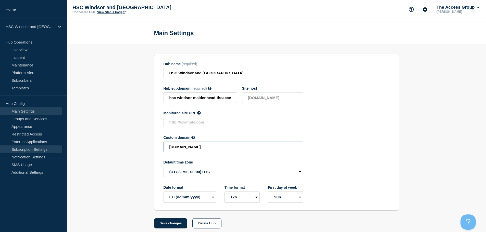
drag, startPoint x: 247, startPoint y: 149, endPoint x: 55, endPoint y: 149, distance: 192.5
click at [55, 149] on div "Home HSC Windsor and Maidenhead Hub Operations Overview Incident Maintenance Pl…" at bounding box center [243, 118] width 486 height 236
paste input "HSC-b6b3e53c08b845811ccb86bd3b236813"
click at [173, 149] on input "[DOMAIN_NAME]" at bounding box center [233, 147] width 140 height 10
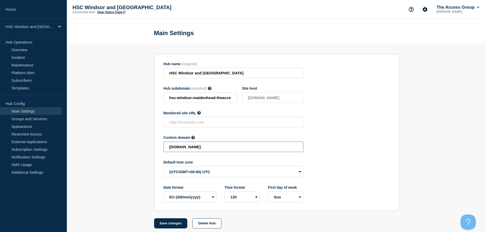
scroll to position [0, 0]
type input "[DOMAIN_NAME]"
click at [293, 198] on select "Mon Sun" at bounding box center [285, 197] width 35 height 11
select select "true"
click at [268, 193] on select "Mon Sun" at bounding box center [285, 197] width 35 height 11
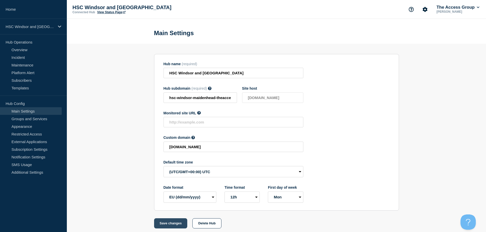
click at [165, 224] on button "Save changes" at bounding box center [170, 224] width 33 height 10
type input "[DOMAIN_NAME]"
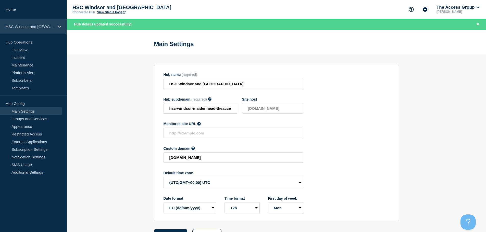
drag, startPoint x: 49, startPoint y: 26, endPoint x: 50, endPoint y: 30, distance: 3.9
click at [49, 26] on p "HSC Windsor and [GEOGRAPHIC_DATA]" at bounding box center [30, 26] width 49 height 4
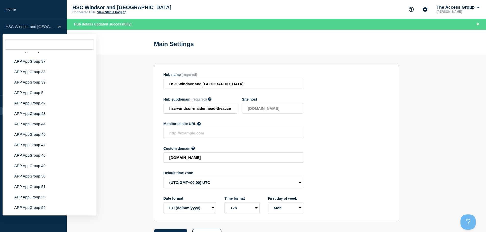
scroll to position [2008, 0]
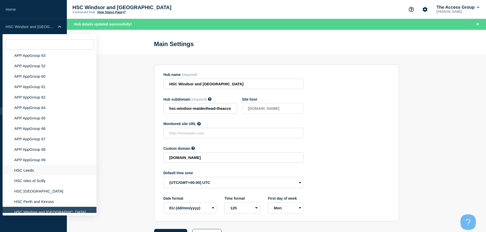
click at [31, 165] on li "HSC Leeds" at bounding box center [50, 170] width 94 height 10
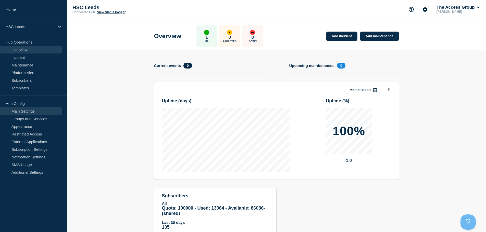
click at [18, 109] on link "Main Settings" at bounding box center [31, 111] width 62 height 8
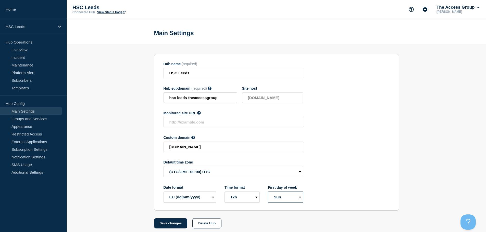
click at [299, 200] on select "Mon Sun" at bounding box center [285, 197] width 35 height 11
select select "true"
click at [268, 193] on select "Mon Sun" at bounding box center [285, 197] width 35 height 11
click at [169, 224] on button "Save changes" at bounding box center [170, 224] width 33 height 10
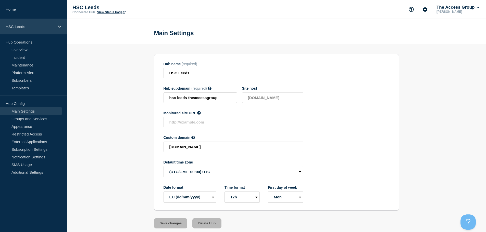
click at [40, 22] on div "HSC Leeds" at bounding box center [33, 27] width 67 height 16
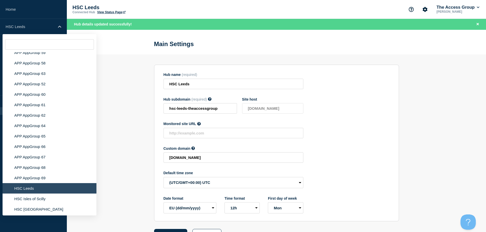
scroll to position [2008, 0]
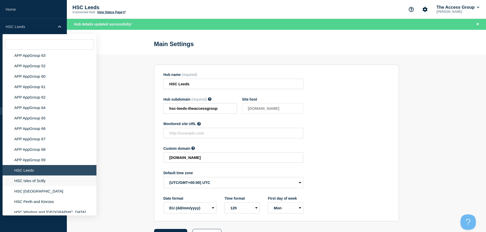
click at [54, 177] on li "HSC Isles of Scilly" at bounding box center [50, 181] width 94 height 10
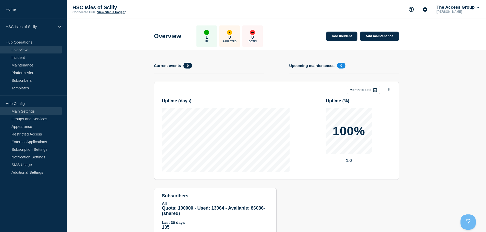
click at [37, 112] on link "Main Settings" at bounding box center [31, 111] width 62 height 8
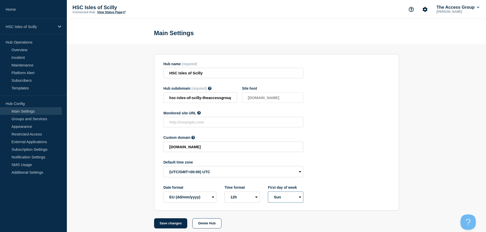
click at [285, 198] on select "Mon Sun" at bounding box center [285, 197] width 35 height 11
select select "true"
click at [268, 193] on select "Mon Sun" at bounding box center [285, 197] width 35 height 11
click at [168, 226] on button "Save changes" at bounding box center [170, 224] width 33 height 10
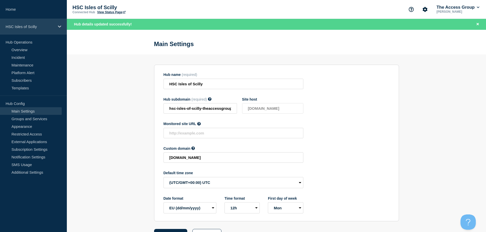
click at [49, 27] on p "HSC Isles of Scilly" at bounding box center [30, 26] width 49 height 4
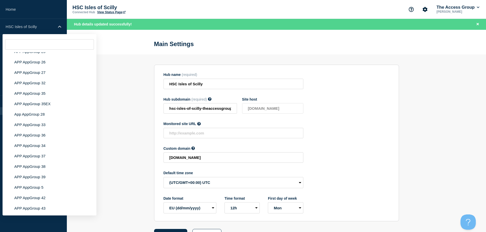
scroll to position [2008, 0]
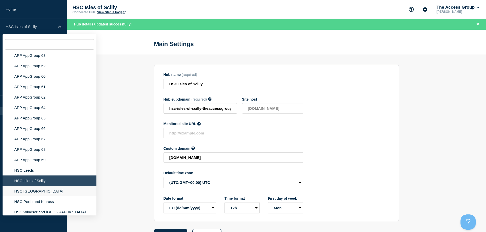
click at [58, 188] on li "HSC [GEOGRAPHIC_DATA]" at bounding box center [50, 191] width 94 height 10
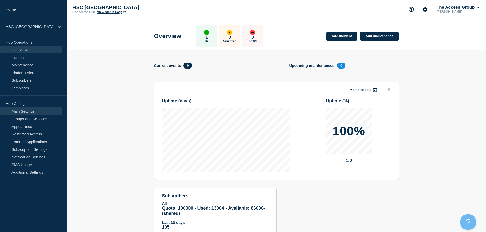
click at [35, 111] on link "Main Settings" at bounding box center [31, 111] width 62 height 8
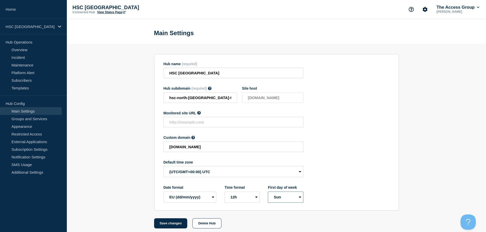
click at [276, 197] on select "Mon Sun" at bounding box center [285, 197] width 35 height 11
select select "true"
click at [268, 193] on select "Mon Sun" at bounding box center [285, 197] width 35 height 11
click at [168, 223] on button "Save changes" at bounding box center [170, 224] width 33 height 10
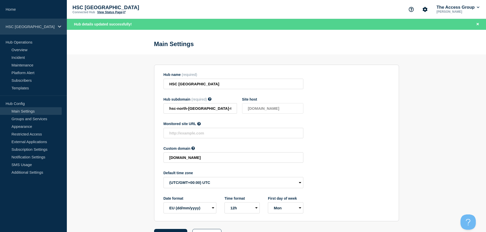
click at [48, 30] on div "HSC [GEOGRAPHIC_DATA]" at bounding box center [33, 27] width 67 height 16
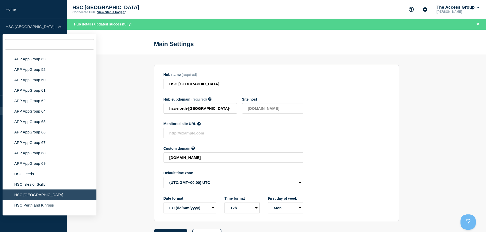
scroll to position [2008, 0]
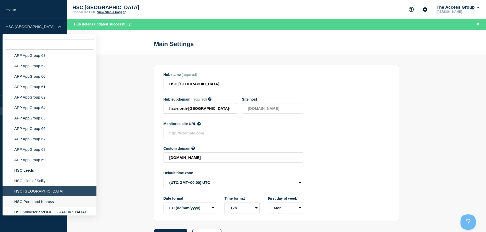
click at [62, 197] on li "HSC Perth and Kinross" at bounding box center [50, 202] width 94 height 10
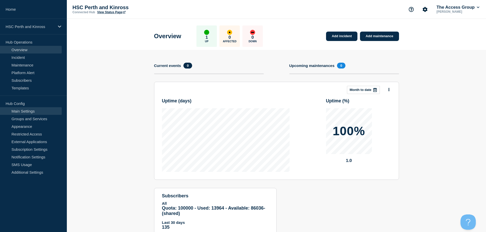
click at [30, 112] on link "Main Settings" at bounding box center [31, 111] width 62 height 8
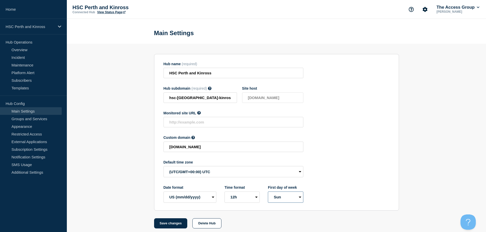
drag, startPoint x: 283, startPoint y: 198, endPoint x: 285, endPoint y: 202, distance: 3.8
click at [283, 199] on select "Mon Sun" at bounding box center [285, 197] width 35 height 11
select select "true"
click at [268, 193] on select "Mon Sun" at bounding box center [285, 197] width 35 height 11
click at [180, 223] on button "Save changes" at bounding box center [170, 224] width 33 height 10
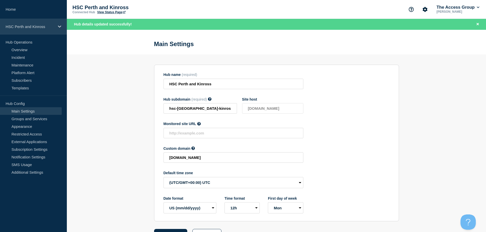
click at [51, 29] on p "HSC Perth and Kinross" at bounding box center [30, 26] width 49 height 4
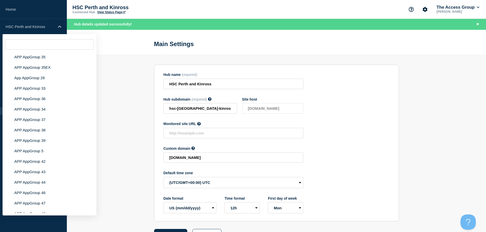
scroll to position [2008, 0]
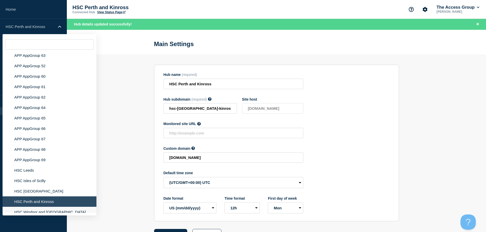
click at [76, 207] on li "HSC Windsor and [GEOGRAPHIC_DATA]" at bounding box center [50, 212] width 94 height 10
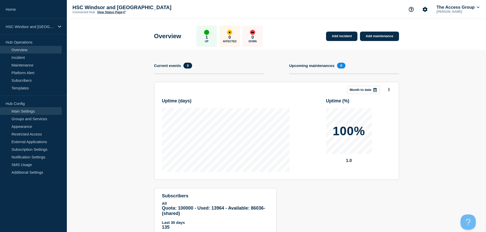
click at [43, 111] on link "Main Settings" at bounding box center [31, 111] width 62 height 8
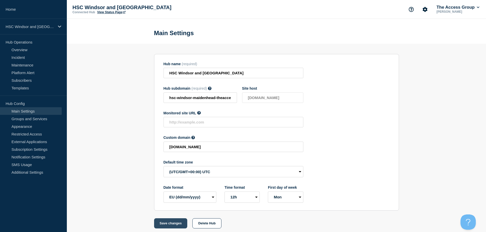
click at [169, 224] on button "Save changes" at bounding box center [170, 224] width 33 height 10
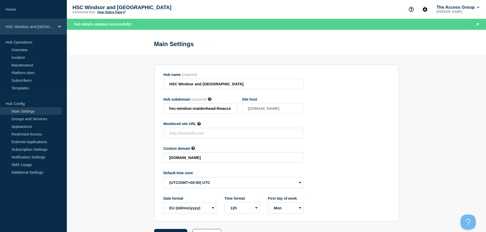
click at [57, 27] on div "HSC Windsor and [GEOGRAPHIC_DATA]" at bounding box center [33, 27] width 67 height 16
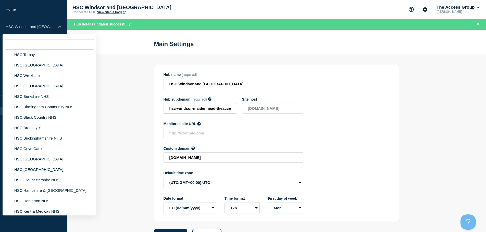
scroll to position [882, 0]
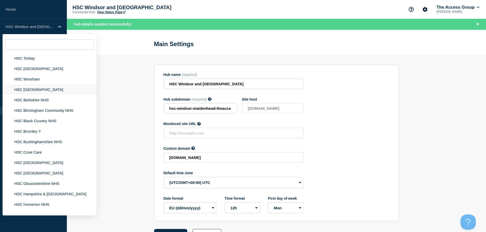
click at [41, 85] on li "HSC [GEOGRAPHIC_DATA]" at bounding box center [50, 89] width 94 height 10
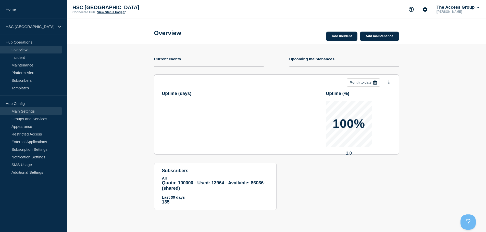
click at [42, 110] on link "Main Settings" at bounding box center [31, 111] width 62 height 8
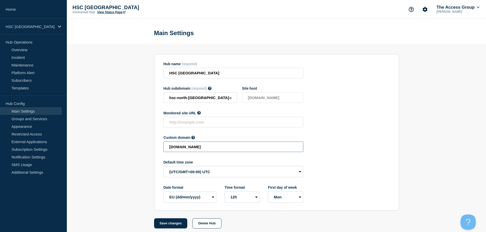
drag, startPoint x: 256, startPoint y: 147, endPoint x: 118, endPoint y: 144, distance: 137.5
click at [118, 144] on section "Hub name (required) HSC North London NHS Hub subdomain (required) Must contain …" at bounding box center [276, 136] width 419 height 185
paste input "HSC-0b3ad059b031d9a5f8739bd2da97e41c"
click at [175, 224] on button "Save changes" at bounding box center [170, 224] width 33 height 10
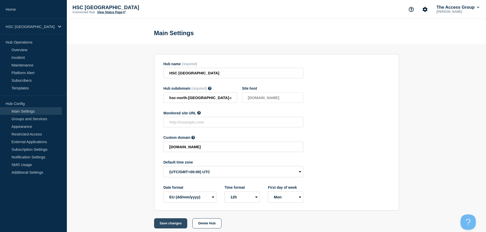
scroll to position [0, 0]
type input "[DOMAIN_NAME]"
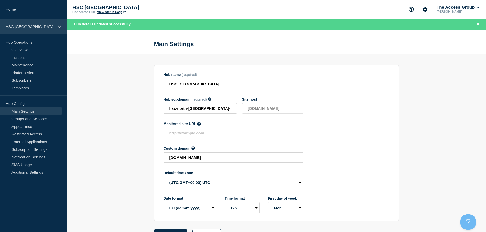
click at [27, 29] on div "HSC [GEOGRAPHIC_DATA]" at bounding box center [33, 27] width 67 height 16
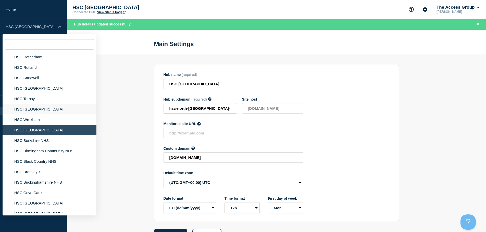
scroll to position [842, 0]
click at [48, 136] on li "HSC Berkshire NHS" at bounding box center [50, 140] width 94 height 10
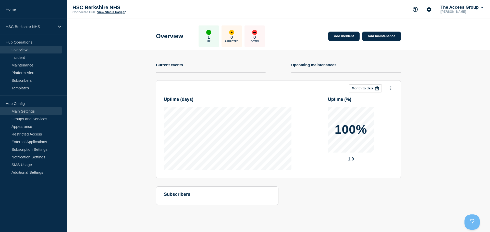
click at [44, 114] on link "Main Settings" at bounding box center [31, 111] width 62 height 8
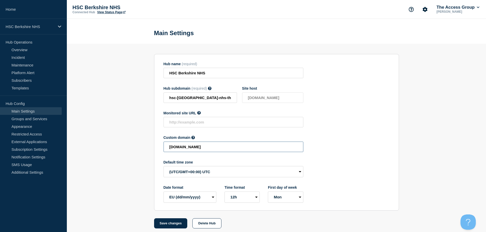
drag, startPoint x: 214, startPoint y: 146, endPoint x: 96, endPoint y: 146, distance: 118.6
click at [96, 146] on section "Hub name (required) HSC Berkshire NHS Hub subdomain (required) Must contain onl…" at bounding box center [276, 136] width 419 height 185
paste input "HSC-47348dadeb004649fbe4d24d246fdf9a"
click at [164, 224] on button "Save changes" at bounding box center [170, 224] width 33 height 10
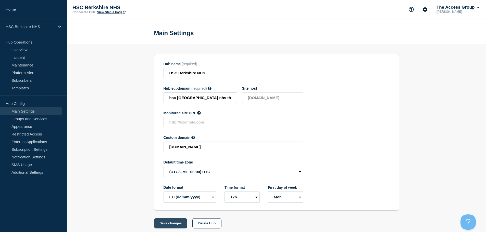
scroll to position [0, 0]
type input "[DOMAIN_NAME]"
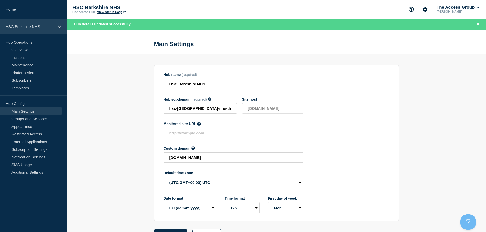
click at [49, 31] on div "HSC Berkshire NHS" at bounding box center [33, 27] width 67 height 16
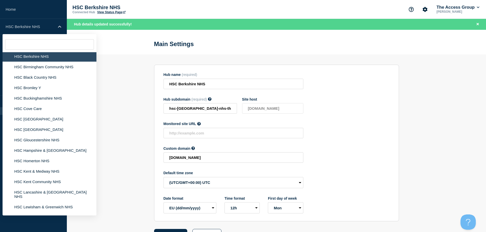
scroll to position [871, 0]
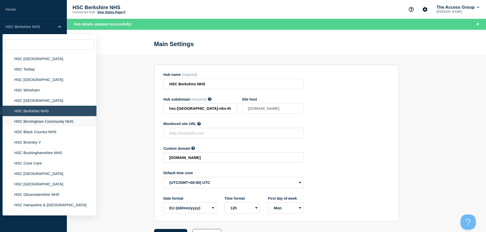
click at [69, 119] on li "HSC Birmingham Community NHS" at bounding box center [50, 121] width 94 height 10
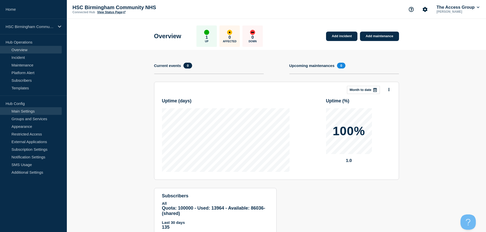
click at [22, 112] on link "Main Settings" at bounding box center [31, 111] width 62 height 8
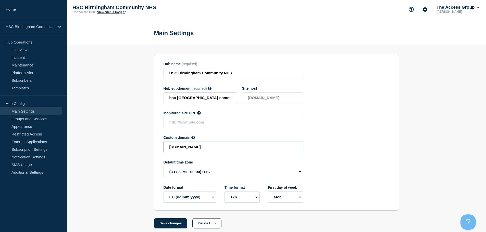
drag, startPoint x: 259, startPoint y: 150, endPoint x: 112, endPoint y: 142, distance: 146.9
click at [112, 142] on section "Hub name (required) HSC Birmingham Community NHS Hub subdomain (required) Must …" at bounding box center [276, 136] width 419 height 185
paste input "HSC-afc412dcf5c39fef204736c10b2d3223"
click at [162, 222] on button "Save changes" at bounding box center [170, 224] width 33 height 10
type input "[DOMAIN_NAME]"
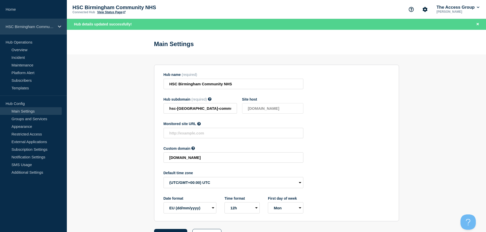
click at [36, 24] on div "HSC Birmingham Community NHS" at bounding box center [33, 27] width 67 height 16
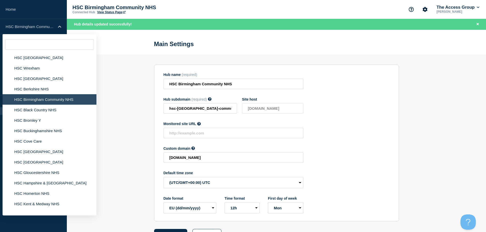
scroll to position [933, 0]
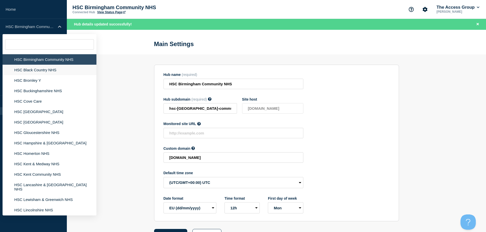
click at [45, 66] on li "HSC Black Country NHS" at bounding box center [50, 70] width 94 height 10
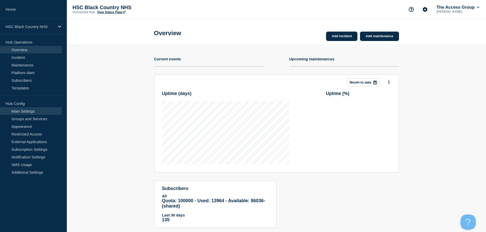
click at [29, 113] on link "Main Settings" at bounding box center [31, 111] width 62 height 8
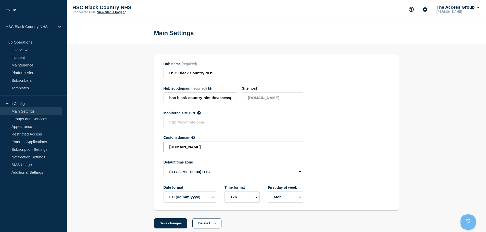
drag, startPoint x: 242, startPoint y: 150, endPoint x: 95, endPoint y: 151, distance: 147.4
click at [95, 151] on section "Hub name (required) HSC Black Country NHS Hub subdomain (required) Must contain…" at bounding box center [276, 136] width 419 height 185
paste input "HSC-c9b5feb8aa8587cfc95567e9e2e61118"
click at [161, 225] on button "Save changes" at bounding box center [170, 224] width 33 height 10
type input "[DOMAIN_NAME]"
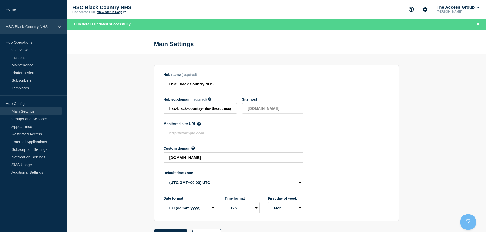
drag, startPoint x: 32, startPoint y: 30, endPoint x: 37, endPoint y: 31, distance: 4.9
click at [32, 30] on div "HSC Black Country NHS" at bounding box center [33, 27] width 67 height 16
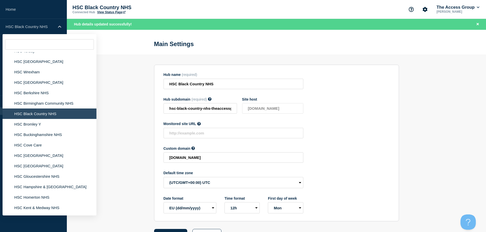
scroll to position [915, 0]
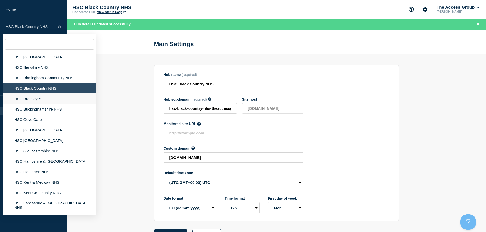
click at [50, 94] on li "HSC Bromley Y" at bounding box center [50, 99] width 94 height 10
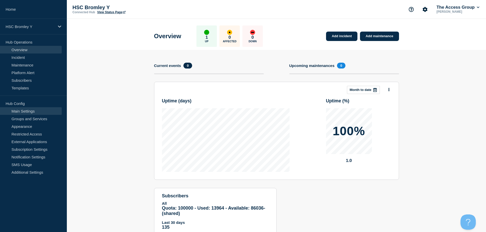
drag, startPoint x: 47, startPoint y: 113, endPoint x: 53, endPoint y: 115, distance: 6.3
click at [47, 113] on link "Main Settings" at bounding box center [31, 111] width 62 height 8
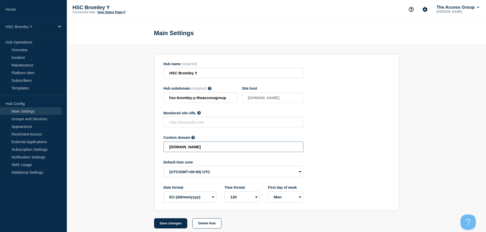
drag, startPoint x: 262, startPoint y: 148, endPoint x: 127, endPoint y: 146, distance: 134.9
click at [127, 146] on section "Hub name (required) HSC Bromley Y Hub subdomain (required) Must contain only AS…" at bounding box center [276, 136] width 419 height 185
paste input "HSC-ab78b08dc381d9589ef79023e0c28837"
click at [169, 222] on button "Save changes" at bounding box center [170, 224] width 33 height 10
type input "[DOMAIN_NAME]"
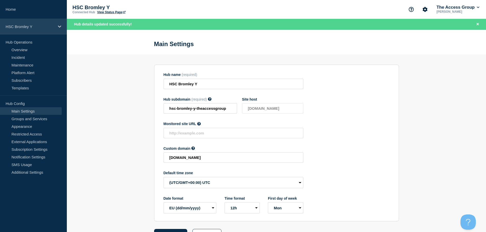
click at [29, 29] on div "HSC Bromley Y" at bounding box center [33, 27] width 67 height 16
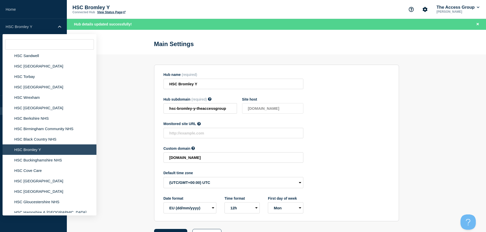
scroll to position [871, 0]
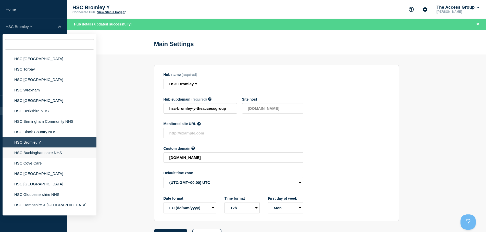
click at [46, 149] on li "HSC Buckinghamshire NHS" at bounding box center [50, 153] width 94 height 10
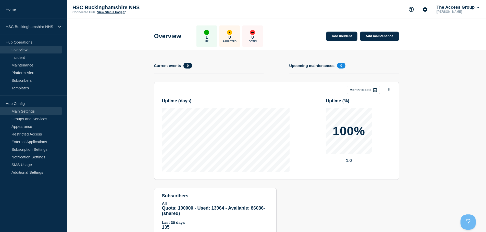
click at [28, 113] on link "Main Settings" at bounding box center [31, 111] width 62 height 8
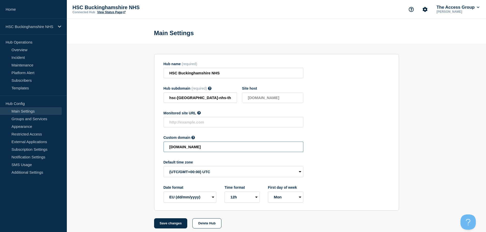
drag, startPoint x: 232, startPoint y: 148, endPoint x: 138, endPoint y: 147, distance: 93.9
click at [138, 147] on section "Hub name (required) HSC Buckinghamshire NHS Hub subdomain (required) Must conta…" at bounding box center [276, 136] width 419 height 185
paste input "HSC-0b2bb32e4b6645ba7f47c06f1c5e0d4b"
click at [182, 222] on button "Save changes" at bounding box center [170, 224] width 33 height 10
type input "[DOMAIN_NAME]"
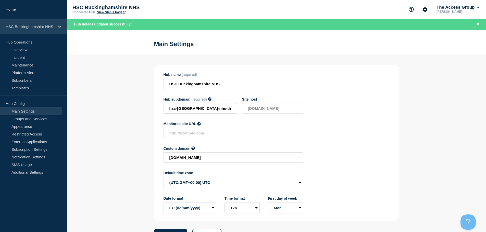
click at [33, 27] on p "HSC Buckinghamshire NHS" at bounding box center [30, 26] width 49 height 4
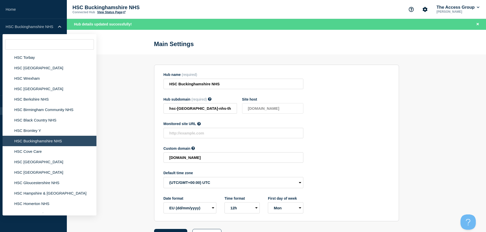
scroll to position [893, 0]
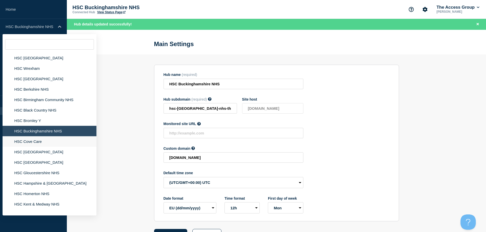
click at [56, 141] on li "HSC Cove Care" at bounding box center [50, 141] width 94 height 10
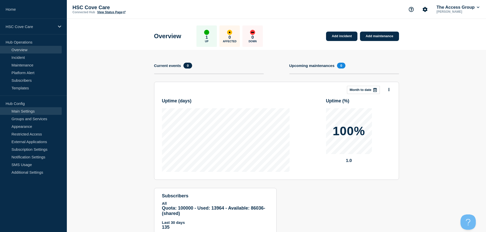
click at [36, 111] on link "Main Settings" at bounding box center [31, 111] width 62 height 8
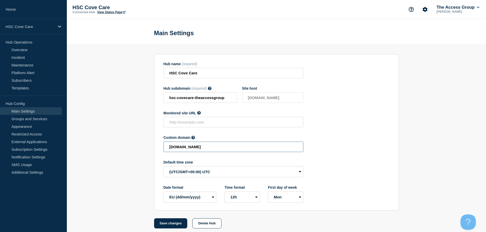
drag, startPoint x: 227, startPoint y: 149, endPoint x: 137, endPoint y: 150, distance: 89.5
click at [137, 150] on section "Hub name (required) HSC Cove Care Hub subdomain (required) Must contain only AS…" at bounding box center [276, 136] width 419 height 185
paste input "HSC-31a23f7ab551c2775cb38818f0f1a05b"
click at [172, 223] on button "Save changes" at bounding box center [170, 224] width 33 height 10
type input "[DOMAIN_NAME]"
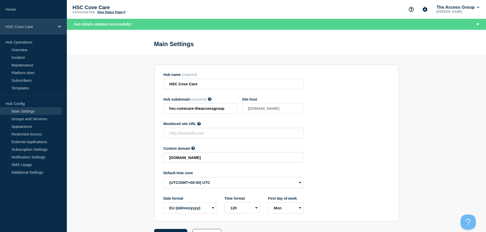
click at [51, 24] on p "HSC Cove Care" at bounding box center [30, 26] width 49 height 4
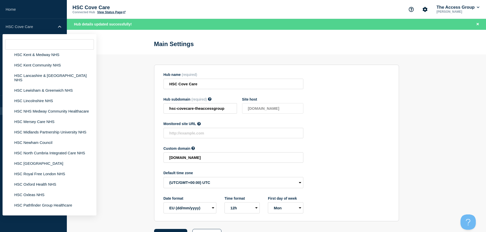
scroll to position [940, 0]
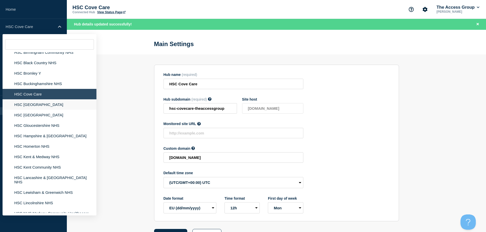
click at [32, 100] on li "HSC [GEOGRAPHIC_DATA]" at bounding box center [50, 104] width 94 height 10
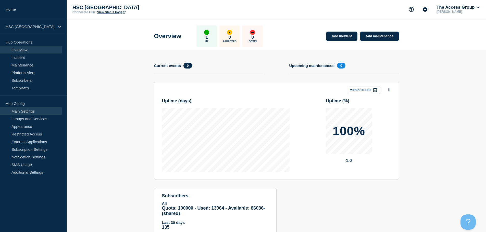
click at [30, 111] on link "Main Settings" at bounding box center [31, 111] width 62 height 8
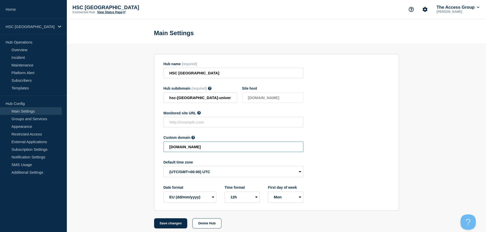
drag, startPoint x: 235, startPoint y: 149, endPoint x: 126, endPoint y: 152, distance: 109.2
click at [126, 152] on section "Hub name (required) HSC Dorset University NHS Hub subdomain (required) Must con…" at bounding box center [276, 136] width 419 height 185
paste input "HSC-6d410b92813f7ae8051beb1b6d3b92f5"
click at [173, 226] on button "Save changes" at bounding box center [170, 224] width 33 height 10
type input "[DOMAIN_NAME]"
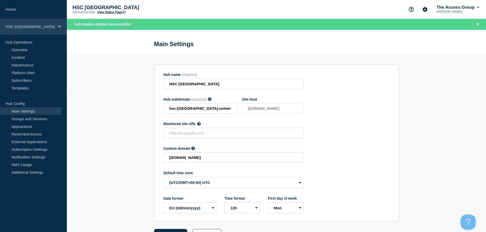
click at [47, 26] on p "HSC [GEOGRAPHIC_DATA]" at bounding box center [30, 26] width 49 height 4
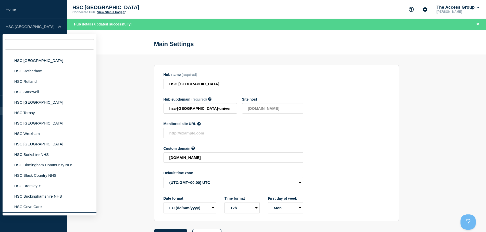
scroll to position [925, 0]
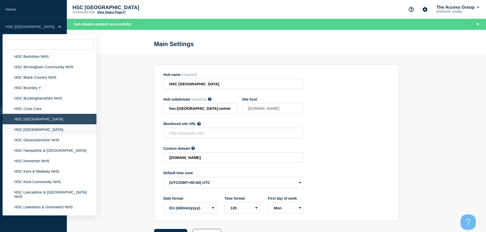
click at [59, 125] on li "HSC [GEOGRAPHIC_DATA]" at bounding box center [50, 129] width 94 height 10
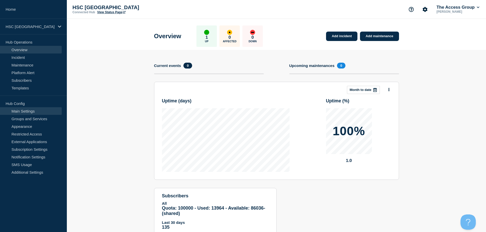
click at [30, 112] on link "Main Settings" at bounding box center [31, 111] width 62 height 8
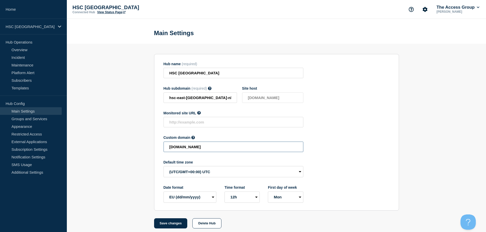
drag, startPoint x: 257, startPoint y: 148, endPoint x: 104, endPoint y: 149, distance: 152.8
click at [104, 149] on section "Hub name (required) HSC East London NHS Hub subdomain (required) Must contain o…" at bounding box center [276, 136] width 419 height 185
paste input "HSC-2741e5f2ea6f55dcf9b8375289238f78"
click at [175, 226] on button "Save changes" at bounding box center [170, 224] width 33 height 10
type input "[DOMAIN_NAME]"
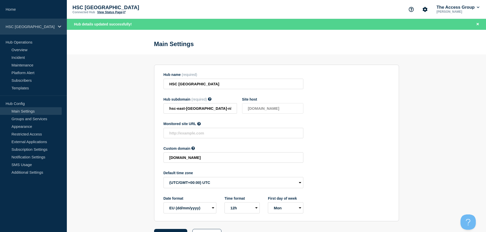
click at [59, 24] on div "HSC [GEOGRAPHIC_DATA]" at bounding box center [33, 27] width 67 height 16
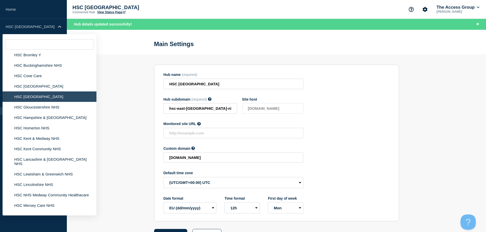
scroll to position [973, 0]
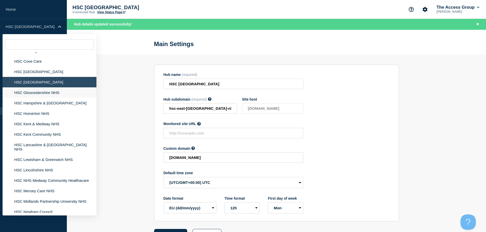
click at [36, 89] on li "HSC Gloucestershire NHS" at bounding box center [50, 92] width 94 height 10
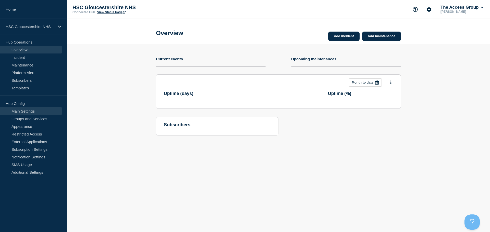
click at [30, 110] on link "Main Settings" at bounding box center [31, 111] width 62 height 8
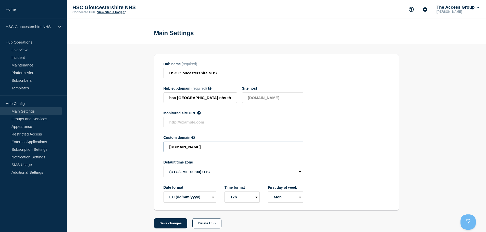
drag, startPoint x: 248, startPoint y: 149, endPoint x: 138, endPoint y: 145, distance: 110.2
click at [138, 148] on section "Hub name (required) HSC Gloucestershire NHS Hub subdomain (required) Must conta…" at bounding box center [276, 136] width 419 height 185
paste
click at [175, 226] on button "Save changes" at bounding box center [170, 224] width 33 height 10
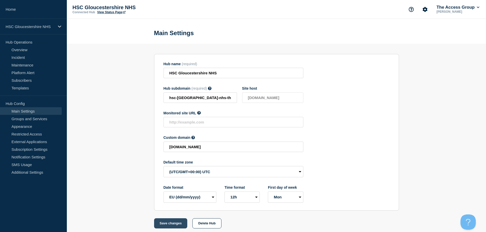
scroll to position [0, 0]
type input "[DOMAIN_NAME]"
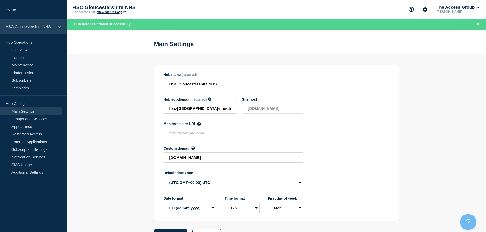
click at [57, 24] on div "HSC Gloucestershire NHS" at bounding box center [33, 27] width 67 height 16
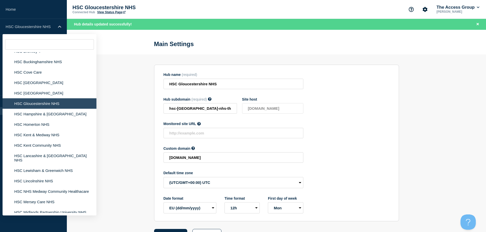
scroll to position [998, 0]
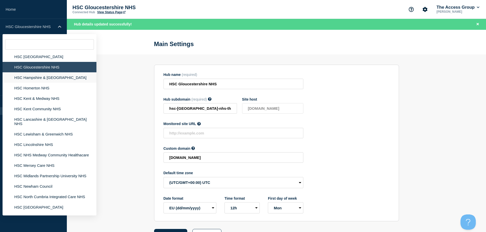
click at [66, 73] on li "HSC Hampshire & [GEOGRAPHIC_DATA]" at bounding box center [50, 77] width 94 height 10
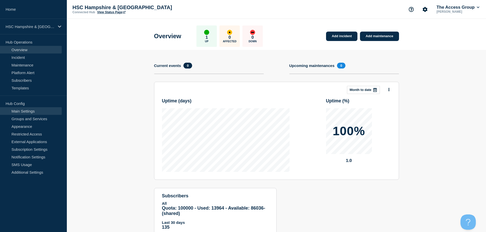
click at [33, 110] on link "Main Settings" at bounding box center [31, 111] width 62 height 8
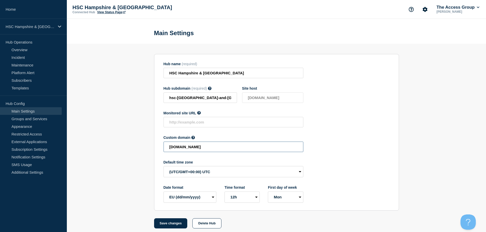
drag, startPoint x: 212, startPoint y: 149, endPoint x: 122, endPoint y: 149, distance: 89.5
click at [122, 149] on section "Hub name (required) HSC Hampshire & Isle of Wight NHS Hub subdomain (required) …" at bounding box center [276, 136] width 419 height 185
click at [177, 225] on button "Save changes" at bounding box center [170, 224] width 33 height 10
type input "[DOMAIN_NAME]"
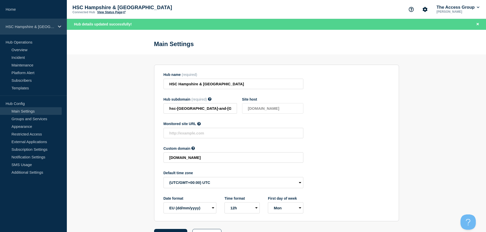
drag, startPoint x: 21, startPoint y: 25, endPoint x: 26, endPoint y: 26, distance: 4.9
click at [21, 25] on p "HSC Hampshire & [GEOGRAPHIC_DATA]" at bounding box center [30, 26] width 49 height 4
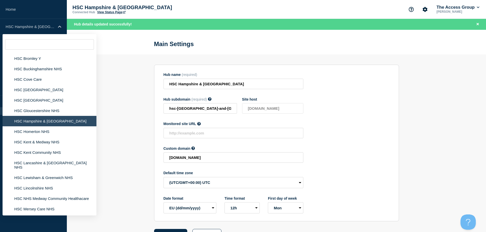
scroll to position [966, 0]
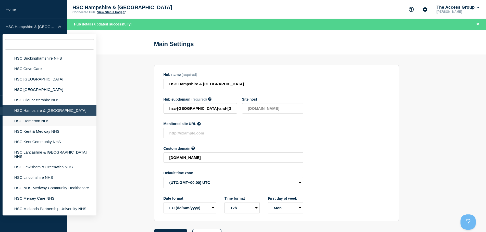
click at [29, 116] on li "HSC Homerton NHS" at bounding box center [50, 121] width 94 height 10
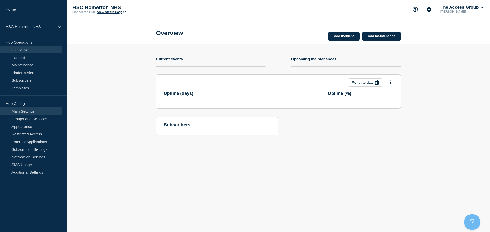
click at [26, 109] on link "Main Settings" at bounding box center [31, 111] width 62 height 8
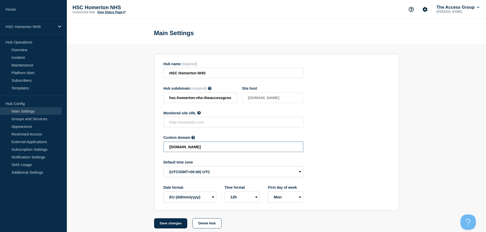
drag, startPoint x: 249, startPoint y: 149, endPoint x: 112, endPoint y: 148, distance: 136.2
click at [112, 148] on section "Hub name (required) HSC Homerton NHS Hub subdomain (required) Must contain only…" at bounding box center [276, 136] width 419 height 185
click at [160, 227] on button "Save changes" at bounding box center [170, 224] width 33 height 10
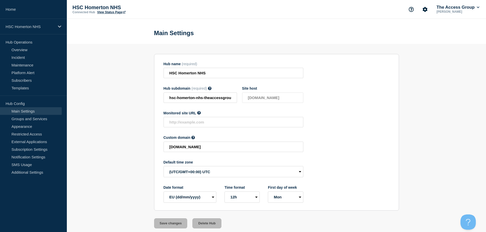
type input "[DOMAIN_NAME]"
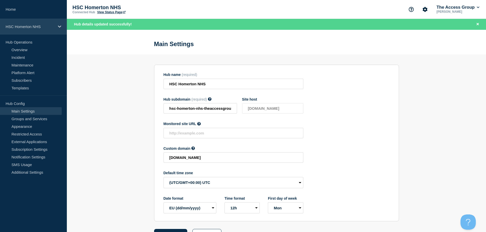
click at [55, 25] on div "HSC Homerton NHS" at bounding box center [33, 27] width 67 height 16
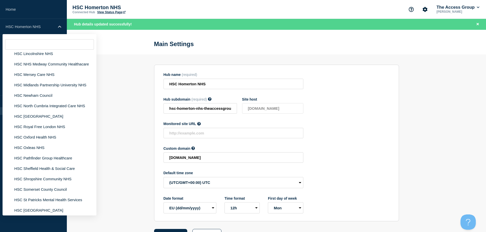
scroll to position [1027, 0]
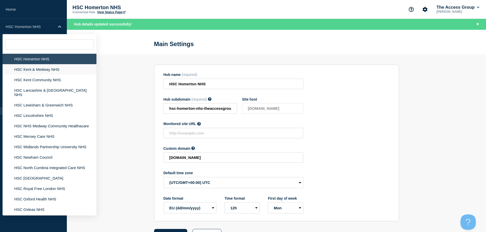
click at [37, 64] on li "HSC Kent & Medway NHS" at bounding box center [50, 69] width 94 height 10
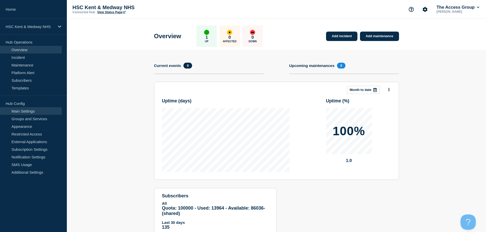
click at [43, 111] on link "Main Settings" at bounding box center [31, 111] width 62 height 8
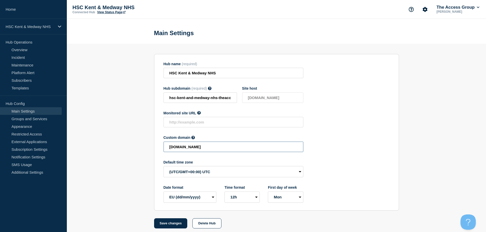
drag, startPoint x: 241, startPoint y: 149, endPoint x: 112, endPoint y: 149, distance: 128.8
click at [112, 149] on section "Hub name (required) HSC Kent & Medway NHS Hub subdomain (required) Must contain…" at bounding box center [276, 136] width 419 height 185
drag, startPoint x: 172, startPoint y: 225, endPoint x: 208, endPoint y: 223, distance: 36.5
click at [172, 225] on button "Save changes" at bounding box center [170, 224] width 33 height 10
type input "[DOMAIN_NAME]"
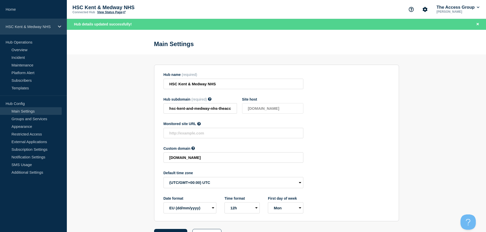
click at [36, 23] on div "HSC Kent & Medway NHS" at bounding box center [33, 27] width 67 height 16
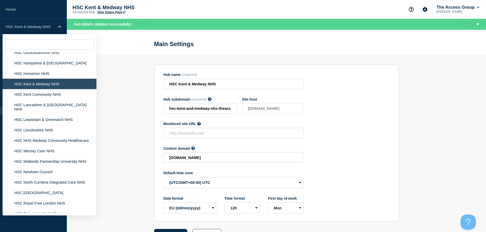
scroll to position [991, 0]
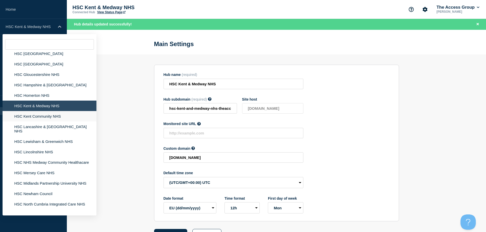
click at [43, 112] on li "HSC Kent Community NHS" at bounding box center [50, 116] width 94 height 10
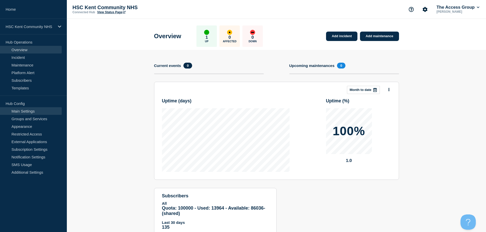
click at [46, 112] on link "Main Settings" at bounding box center [31, 111] width 62 height 8
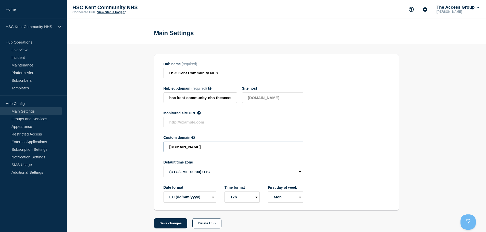
drag, startPoint x: 250, startPoint y: 151, endPoint x: 122, endPoint y: 150, distance: 127.8
click at [122, 150] on section "Hub name (required) HSC Kent Community NHS Hub subdomain (required) Must contai…" at bounding box center [276, 136] width 419 height 185
drag, startPoint x: 172, startPoint y: 230, endPoint x: 173, endPoint y: 225, distance: 4.6
click at [173, 229] on button "Save changes" at bounding box center [170, 224] width 33 height 10
type input "[DOMAIN_NAME]"
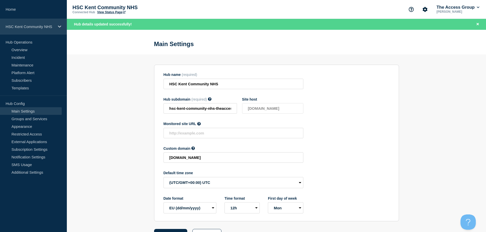
click at [53, 27] on p "HSC Kent Community NHS" at bounding box center [30, 26] width 49 height 4
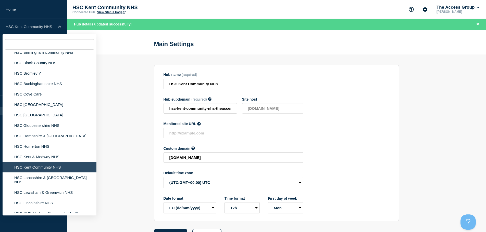
scroll to position [962, 0]
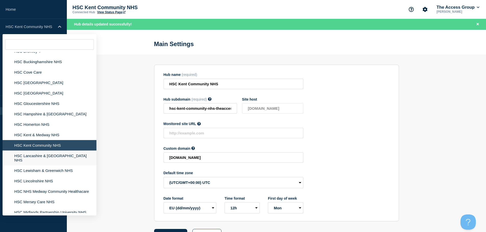
click at [69, 151] on li "HSC Lancashire & [GEOGRAPHIC_DATA] NHS" at bounding box center [50, 158] width 94 height 15
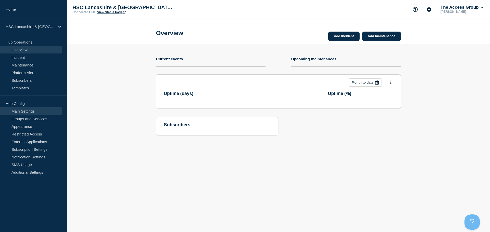
click at [25, 110] on link "Main Settings" at bounding box center [31, 111] width 62 height 8
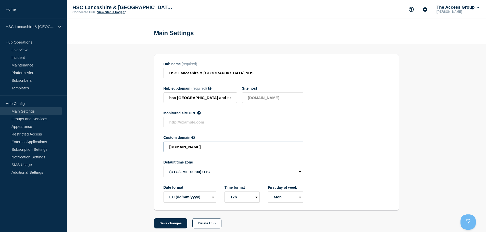
drag, startPoint x: 251, startPoint y: 149, endPoint x: 128, endPoint y: 148, distance: 122.9
click at [128, 148] on section "Hub name (required) HSC Lancashire & South Cumbria NHS Hub subdomain (required)…" at bounding box center [276, 136] width 419 height 185
click at [173, 223] on button "Save changes" at bounding box center [170, 224] width 33 height 10
type input "[DOMAIN_NAME]"
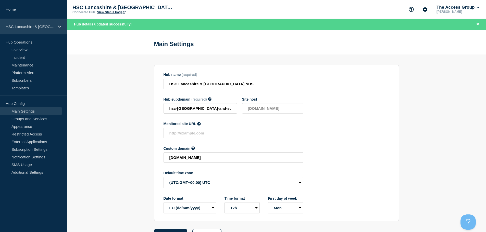
drag, startPoint x: 32, startPoint y: 25, endPoint x: 46, endPoint y: 32, distance: 16.0
click at [32, 25] on p "HSC Lancashire & [GEOGRAPHIC_DATA] NHS" at bounding box center [30, 26] width 49 height 4
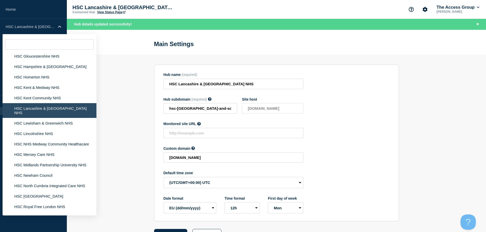
scroll to position [1053, 0]
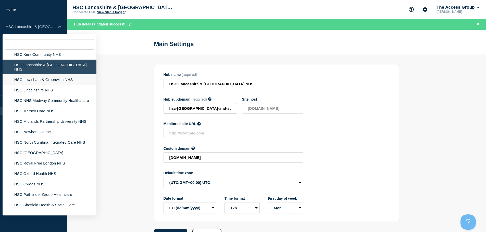
click at [64, 74] on li "HSC Lewisham & Greenwich NHS" at bounding box center [50, 79] width 94 height 10
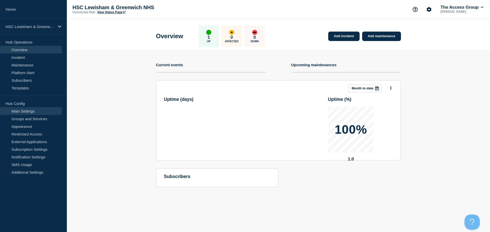
drag, startPoint x: 33, startPoint y: 111, endPoint x: 53, endPoint y: 113, distance: 20.0
click at [33, 111] on link "Main Settings" at bounding box center [31, 111] width 62 height 8
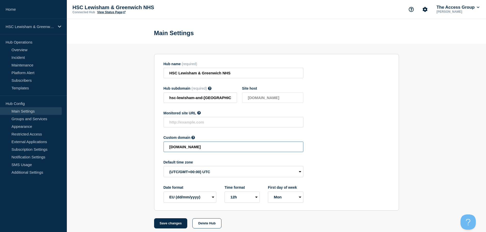
drag, startPoint x: 247, startPoint y: 150, endPoint x: 110, endPoint y: 151, distance: 137.7
click at [110, 151] on section "Hub name (required) HSC Lewisham & Greenwich NHS Hub subdomain (required) Must …" at bounding box center [276, 136] width 419 height 185
click at [176, 224] on button "Save changes" at bounding box center [170, 224] width 33 height 10
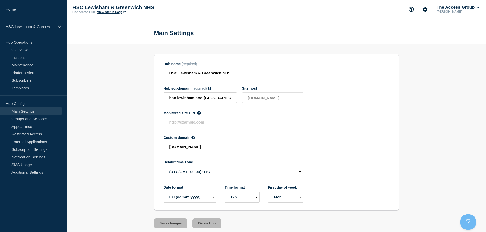
type input "[DOMAIN_NAME]"
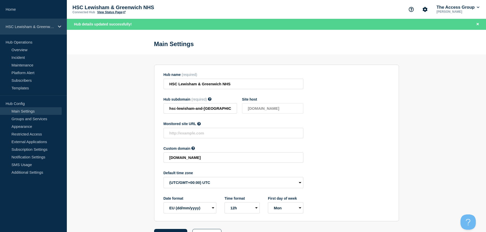
drag, startPoint x: 33, startPoint y: 25, endPoint x: 43, endPoint y: 31, distance: 11.2
click at [33, 25] on p "HSC Lewisham & Greenwich NHS" at bounding box center [30, 26] width 49 height 4
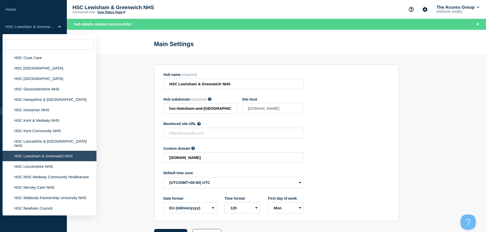
scroll to position [980, 0]
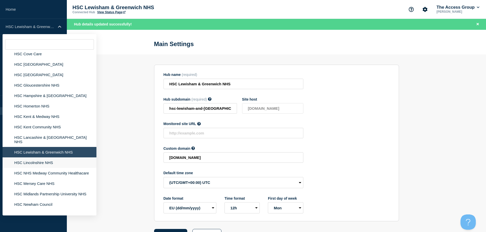
click at [40, 158] on li "HSC Lincolnshire NHS" at bounding box center [50, 163] width 94 height 10
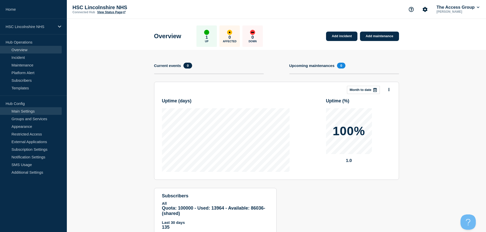
click at [23, 112] on link "Main Settings" at bounding box center [31, 111] width 62 height 8
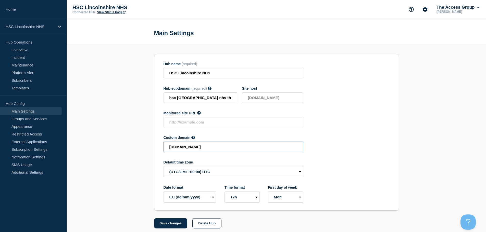
drag, startPoint x: 186, startPoint y: 148, endPoint x: 145, endPoint y: 148, distance: 41.1
click at [145, 148] on section "Hub name (required) HSC Lincolnshire NHS Hub subdomain (required) Must contain …" at bounding box center [276, 136] width 419 height 185
click at [167, 224] on button "Save changes" at bounding box center [170, 224] width 33 height 10
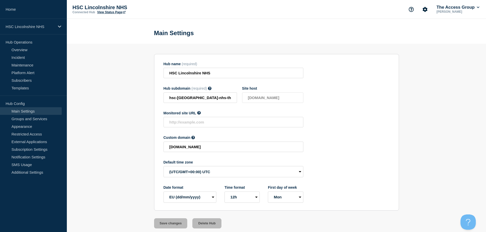
type input "[DOMAIN_NAME]"
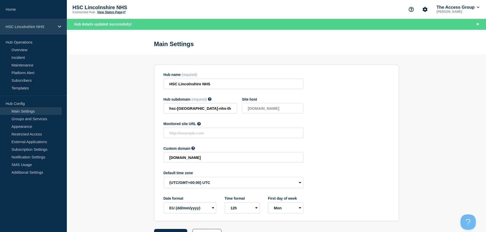
drag, startPoint x: 44, startPoint y: 23, endPoint x: 49, endPoint y: 29, distance: 8.3
click at [44, 23] on div "HSC Lincolnshire NHS" at bounding box center [33, 27] width 67 height 16
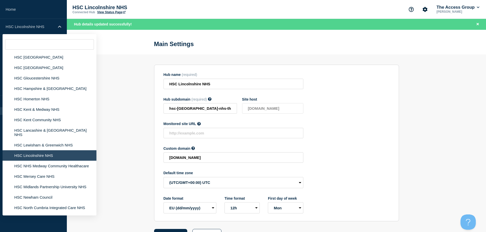
scroll to position [1002, 0]
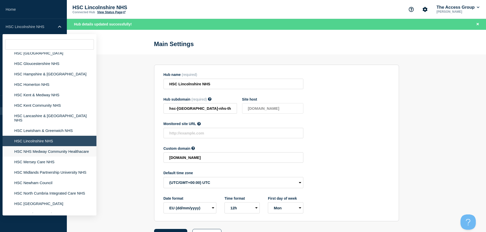
click at [53, 146] on li "HSC NHS Medway Community Healthacare" at bounding box center [50, 151] width 94 height 10
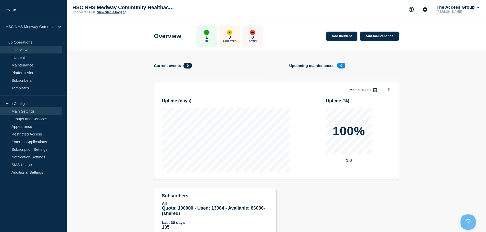
click at [39, 111] on link "Main Settings" at bounding box center [31, 111] width 62 height 8
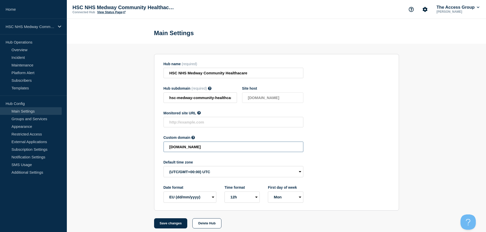
drag, startPoint x: 258, startPoint y: 150, endPoint x: 133, endPoint y: 153, distance: 125.2
click at [133, 153] on section "Hub name (required) HSC NHS Medway Community Healthacare Hub subdomain (require…" at bounding box center [276, 136] width 419 height 185
click at [173, 222] on button "Save changes" at bounding box center [170, 224] width 33 height 10
type input "[DOMAIN_NAME]"
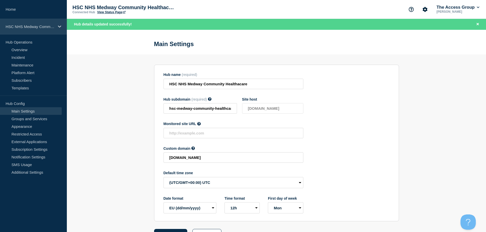
click at [26, 26] on p "HSC NHS Medway Community Healthacare" at bounding box center [30, 26] width 49 height 4
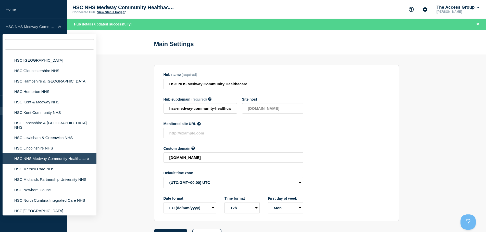
scroll to position [1049, 0]
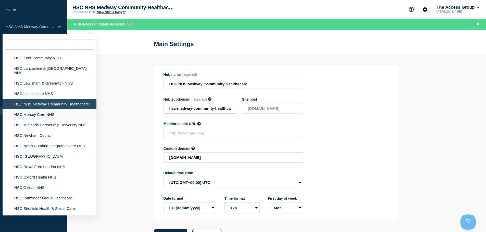
click at [41, 109] on li "HSC Mersey Care NHS" at bounding box center [50, 114] width 94 height 10
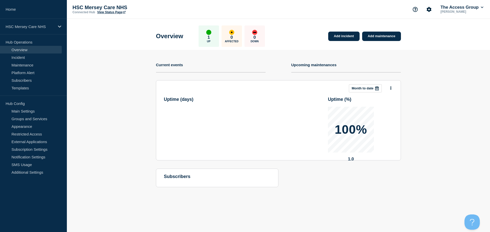
drag, startPoint x: 28, startPoint y: 111, endPoint x: 78, endPoint y: 116, distance: 50.7
click at [28, 111] on link "Main Settings" at bounding box center [31, 111] width 62 height 8
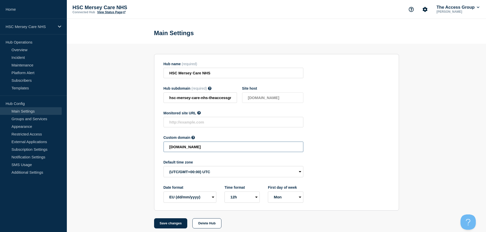
drag, startPoint x: 257, startPoint y: 148, endPoint x: 133, endPoint y: 147, distance: 123.9
click at [133, 147] on section "Hub name (required) HSC Mersey Care NHS Hub subdomain (required) Must contain o…" at bounding box center [276, 136] width 419 height 185
click at [172, 225] on button "Save changes" at bounding box center [170, 224] width 33 height 10
type input "[DOMAIN_NAME]"
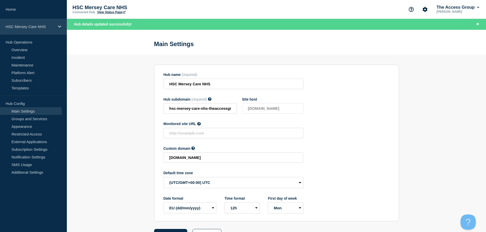
click at [58, 29] on div "HSC Mersey Care NHS" at bounding box center [33, 27] width 67 height 16
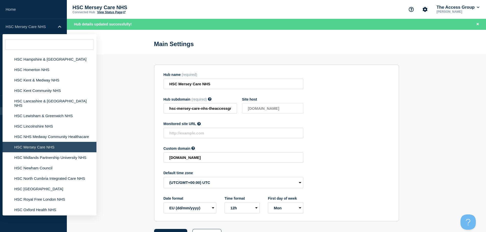
scroll to position [1035, 0]
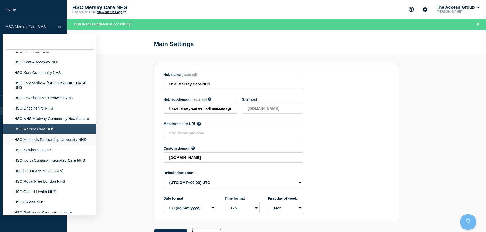
click at [79, 134] on li "HSC Midlands Partnership University NHS" at bounding box center [50, 139] width 94 height 10
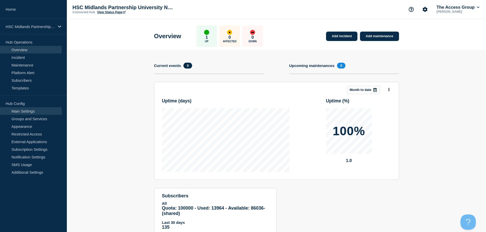
click at [30, 110] on link "Main Settings" at bounding box center [31, 111] width 62 height 8
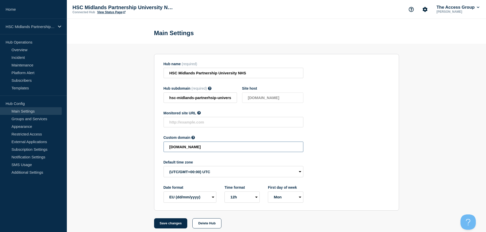
drag, startPoint x: 270, startPoint y: 151, endPoint x: 100, endPoint y: 150, distance: 169.6
click at [103, 151] on section "Hub name (required) HSC Midlands Partnership University NHS Hub subdomain (requ…" at bounding box center [276, 136] width 419 height 185
click at [170, 225] on button "Save changes" at bounding box center [170, 224] width 33 height 10
type input "[DOMAIN_NAME]"
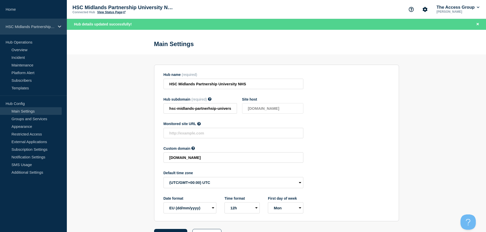
click at [28, 25] on p "HSC Midlands Partnership University NHS" at bounding box center [30, 26] width 49 height 4
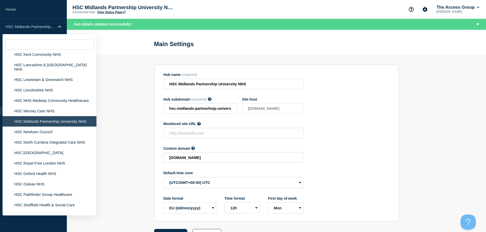
scroll to position [1057, 0]
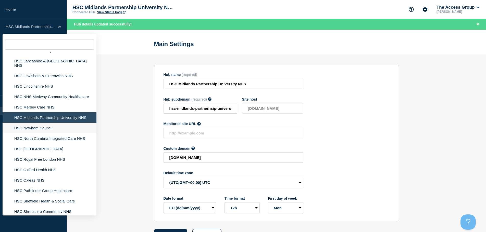
click at [42, 123] on li "HSC Newham Council" at bounding box center [50, 128] width 94 height 10
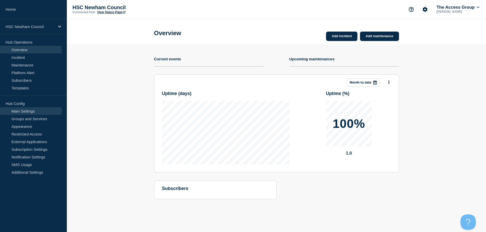
click at [29, 109] on link "Main Settings" at bounding box center [31, 111] width 62 height 8
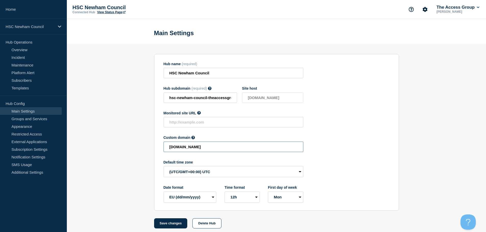
drag, startPoint x: 259, startPoint y: 151, endPoint x: 121, endPoint y: 152, distance: 137.7
click at [121, 152] on section "Hub name (required) HSC Newham Council Hub subdomain (required) Must contain on…" at bounding box center [276, 136] width 419 height 185
click at [168, 224] on button "Save changes" at bounding box center [170, 224] width 33 height 10
type input "[DOMAIN_NAME]"
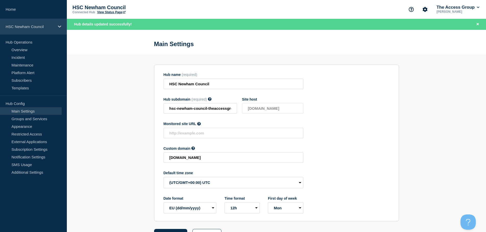
click at [52, 27] on p "HSC Newham Council" at bounding box center [30, 26] width 49 height 4
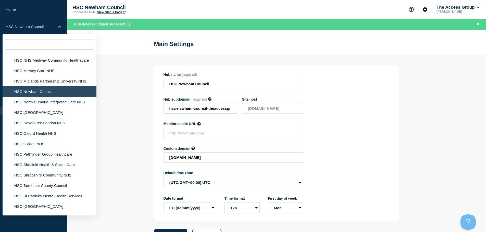
scroll to position [1104, 0]
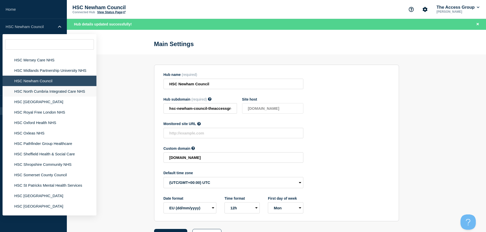
click at [52, 86] on li "HSC North Cumbria Integrated Care NHS" at bounding box center [50, 91] width 94 height 10
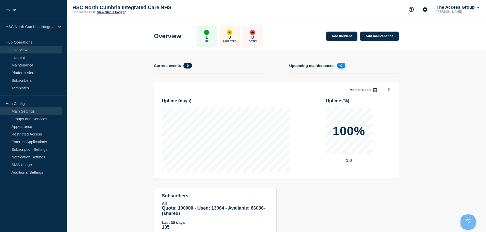
click at [34, 111] on link "Main Settings" at bounding box center [31, 111] width 62 height 8
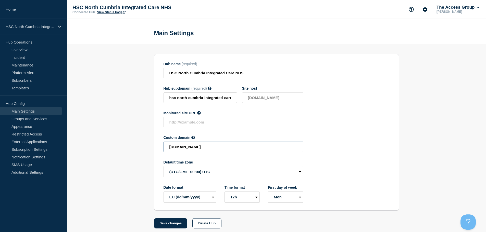
drag, startPoint x: 261, startPoint y: 149, endPoint x: 110, endPoint y: 153, distance: 150.8
click at [110, 153] on section "Hub name (required) HSC North Cumbria Integrated Care NHS Hub subdomain (requir…" at bounding box center [276, 136] width 419 height 185
click at [163, 227] on button "Save changes" at bounding box center [170, 224] width 33 height 10
type input "[DOMAIN_NAME]"
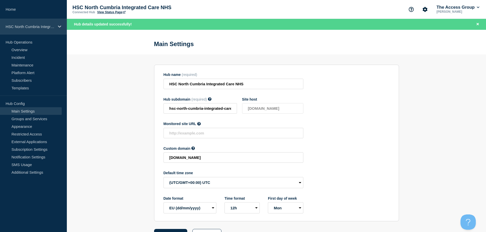
click at [46, 26] on p "HSC North Cumbria Integrated Care NHS" at bounding box center [30, 26] width 49 height 4
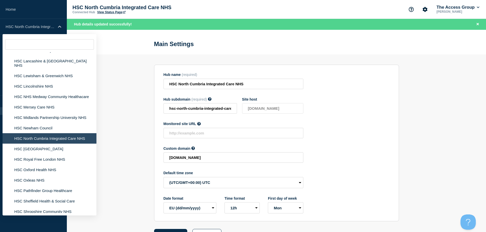
scroll to position [1060, 0]
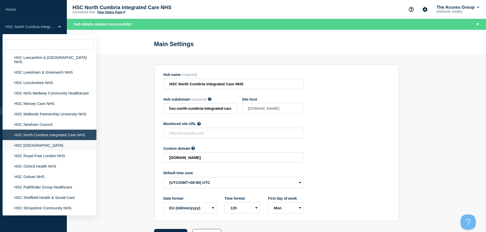
click at [69, 140] on li "HSC [GEOGRAPHIC_DATA]" at bounding box center [50, 145] width 94 height 10
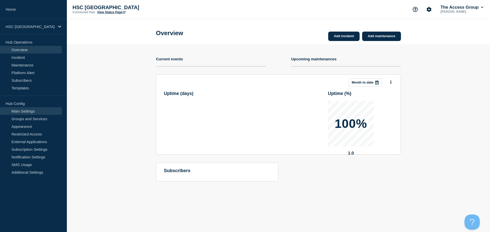
click at [33, 113] on link "Main Settings" at bounding box center [31, 111] width 62 height 8
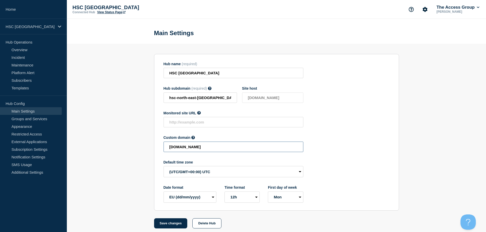
drag, startPoint x: 259, startPoint y: 150, endPoint x: 96, endPoint y: 151, distance: 162.7
click at [96, 151] on section "Hub name (required) HSC [GEOGRAPHIC_DATA] NHS Hub subdomain (required) Must con…" at bounding box center [276, 136] width 419 height 185
click at [169, 226] on button "Save changes" at bounding box center [170, 224] width 33 height 10
type input "[DOMAIN_NAME]"
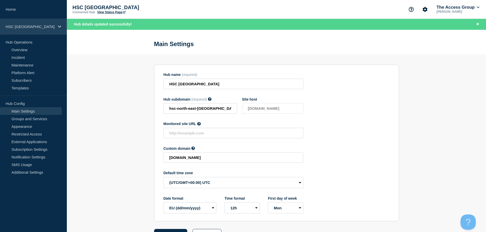
drag, startPoint x: 30, startPoint y: 22, endPoint x: 35, endPoint y: 26, distance: 6.5
click at [30, 23] on div "HSC [GEOGRAPHIC_DATA]" at bounding box center [33, 27] width 67 height 16
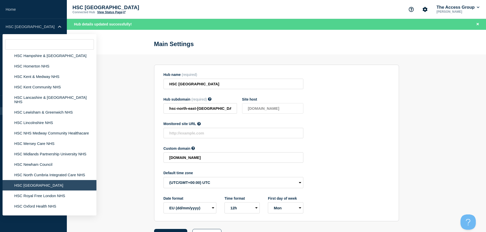
scroll to position [1046, 0]
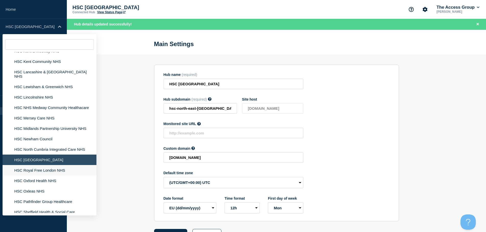
click at [53, 165] on li "HSC Royal Free London NHS" at bounding box center [50, 170] width 94 height 10
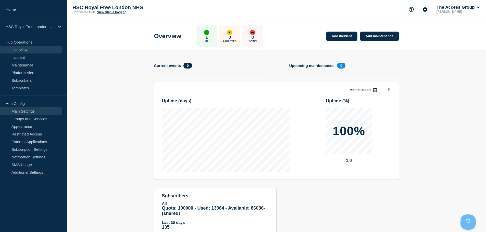
click at [32, 110] on link "Main Settings" at bounding box center [31, 111] width 62 height 8
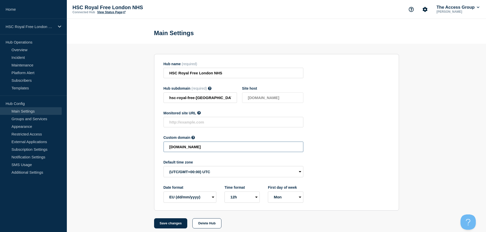
drag, startPoint x: 263, startPoint y: 148, endPoint x: 117, endPoint y: 145, distance: 145.9
click at [117, 145] on section "Hub name (required) HSC Royal Free London NHS Hub subdomain (required) Must con…" at bounding box center [276, 136] width 419 height 185
click at [169, 226] on button "Save changes" at bounding box center [170, 224] width 33 height 10
type input "[DOMAIN_NAME]"
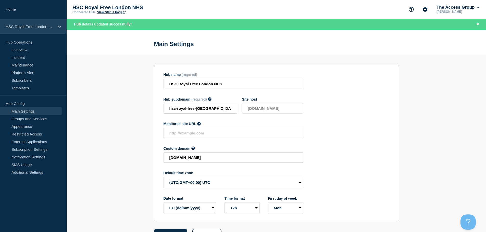
click at [52, 29] on p "HSC Royal Free London NHS" at bounding box center [30, 26] width 49 height 4
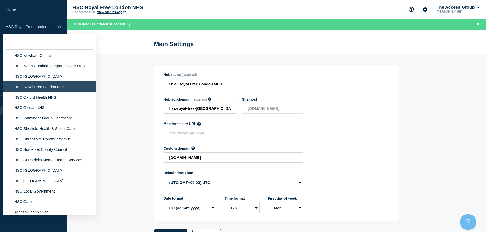
scroll to position [1093, 0]
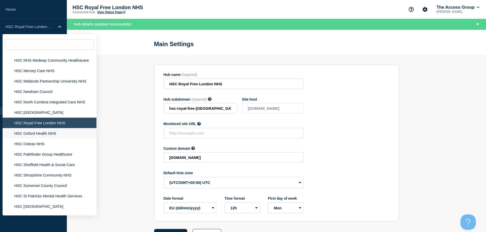
click at [41, 128] on li "HSC Oxford Health NHS" at bounding box center [50, 133] width 94 height 10
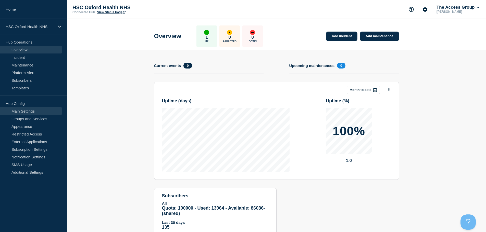
click at [33, 112] on link "Main Settings" at bounding box center [31, 111] width 62 height 8
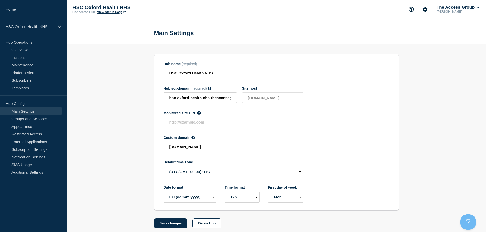
drag, startPoint x: 247, startPoint y: 149, endPoint x: 108, endPoint y: 149, distance: 139.2
click at [108, 149] on section "Hub name (required) HSC Oxford Health NHS Hub subdomain (required) Must contain…" at bounding box center [276, 136] width 419 height 185
click at [174, 227] on button "Save changes" at bounding box center [170, 224] width 33 height 10
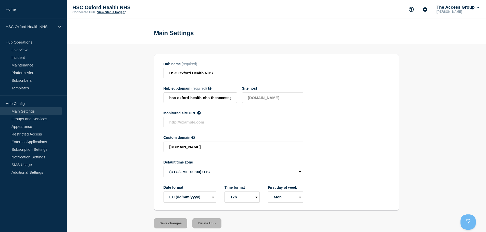
type input "[DOMAIN_NAME]"
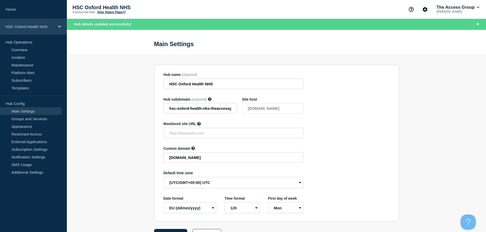
click at [41, 27] on p "HSC Oxford Health NHS" at bounding box center [30, 26] width 49 height 4
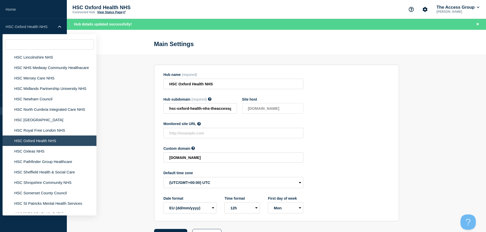
scroll to position [1111, 0]
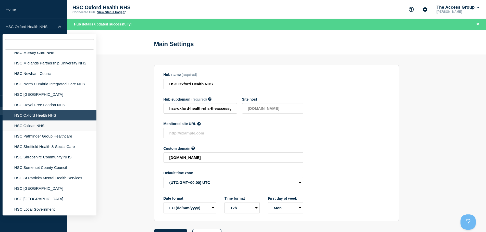
click at [42, 121] on li "HSC Oxleas NHS" at bounding box center [50, 126] width 94 height 10
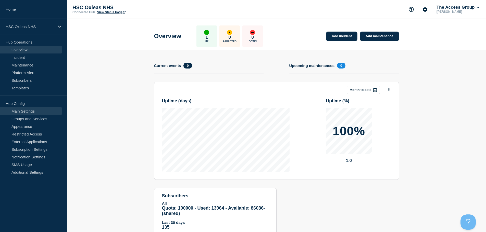
click at [36, 110] on link "Main Settings" at bounding box center [31, 111] width 62 height 8
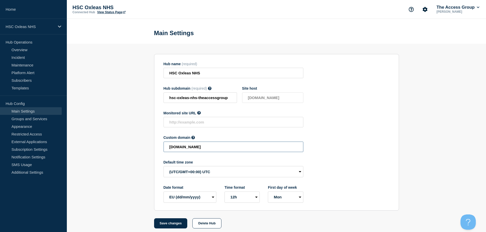
drag, startPoint x: 257, startPoint y: 151, endPoint x: 124, endPoint y: 151, distance: 133.4
click at [124, 151] on section "Hub name (required) HSC Oxleas NHS Hub subdomain (required) Must contain only A…" at bounding box center [276, 136] width 419 height 185
click at [180, 227] on button "Save changes" at bounding box center [170, 224] width 33 height 10
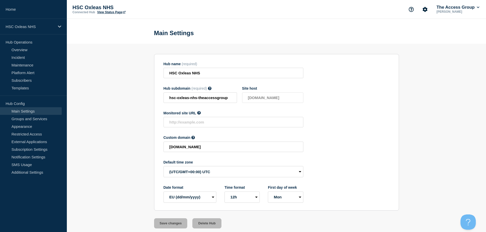
type input "[DOMAIN_NAME]"
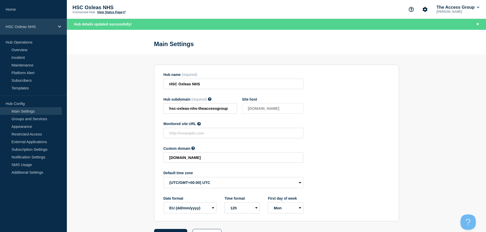
drag, startPoint x: 42, startPoint y: 27, endPoint x: 51, endPoint y: 32, distance: 10.5
click at [42, 27] on p "HSC Oxleas NHS" at bounding box center [30, 26] width 49 height 4
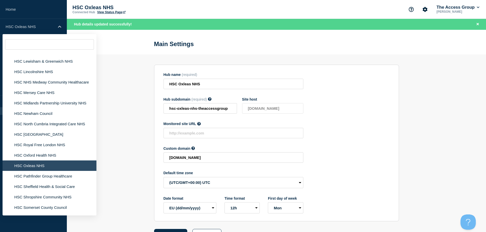
scroll to position [1166, 0]
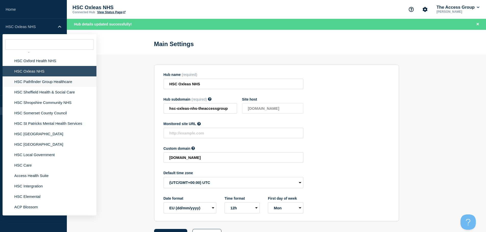
click at [55, 77] on li "HSC Pathfinder Group Healthcare" at bounding box center [50, 82] width 94 height 10
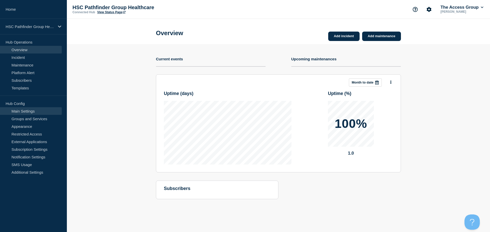
click at [29, 111] on link "Main Settings" at bounding box center [31, 111] width 62 height 8
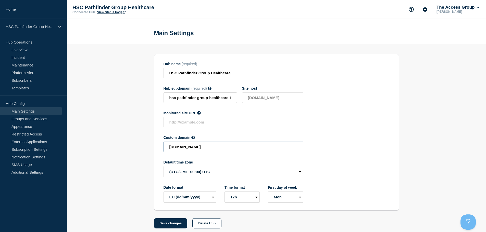
drag, startPoint x: 253, startPoint y: 149, endPoint x: 91, endPoint y: 150, distance: 161.7
click at [91, 150] on section "Hub name (required) HSC Pathfinder Group Healthcare Hub subdomain (required) Mu…" at bounding box center [276, 136] width 419 height 185
click at [168, 227] on button "Save changes" at bounding box center [170, 224] width 33 height 10
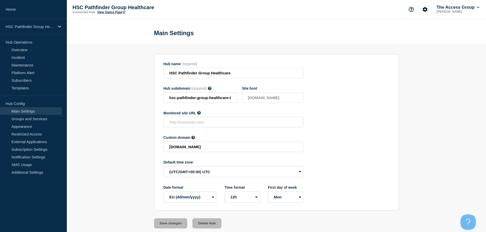
type input "[DOMAIN_NAME]"
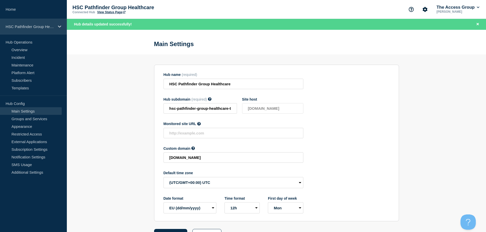
click at [33, 26] on p "HSC Pathfinder Group Healthcare" at bounding box center [30, 26] width 49 height 4
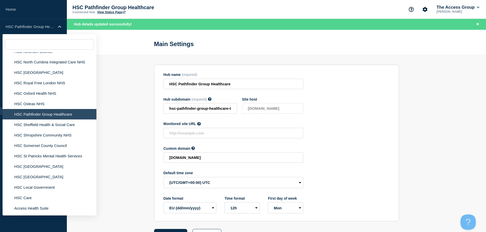
scroll to position [1155, 0]
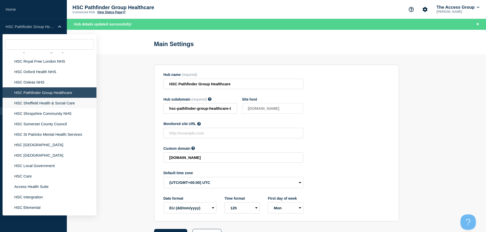
click at [50, 98] on li "HSC Sheffield Health & Social Care" at bounding box center [50, 103] width 94 height 10
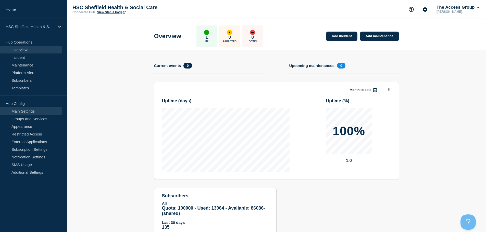
click at [23, 111] on link "Main Settings" at bounding box center [31, 111] width 62 height 8
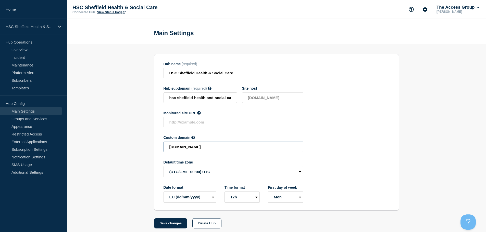
drag, startPoint x: 246, startPoint y: 150, endPoint x: 104, endPoint y: 150, distance: 141.8
click at [104, 150] on section "Hub name (required) HSC Sheffield Health & Social Care Hub subdomain (required)…" at bounding box center [276, 136] width 419 height 185
drag, startPoint x: 171, startPoint y: 223, endPoint x: 180, endPoint y: 224, distance: 9.4
click at [172, 224] on button "Save changes" at bounding box center [170, 224] width 33 height 10
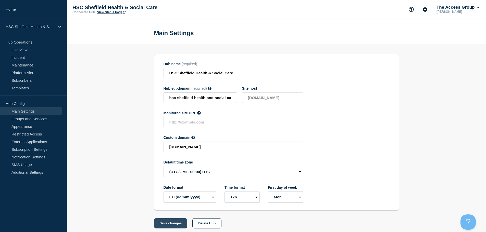
scroll to position [0, 0]
type input "[DOMAIN_NAME]"
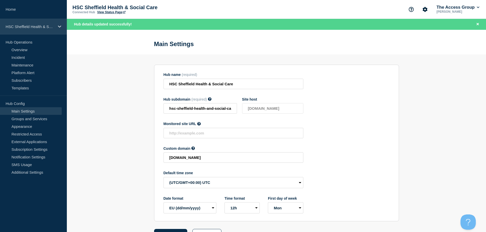
click at [38, 28] on p "HSC Sheffield Health & Social Care" at bounding box center [30, 26] width 49 height 4
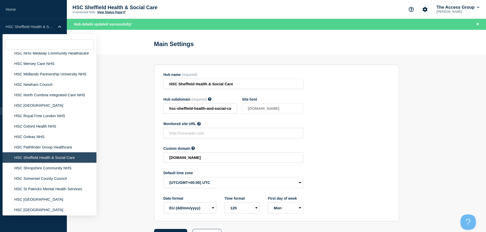
scroll to position [1115, 0]
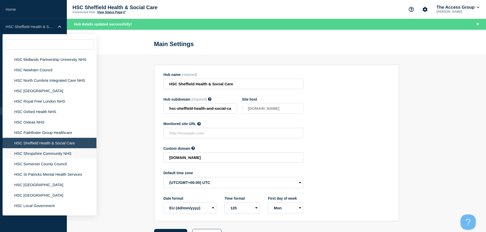
click at [64, 148] on li "HSC Shropshire Community NHS" at bounding box center [50, 153] width 94 height 10
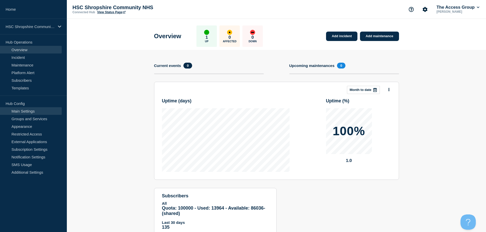
click at [40, 112] on link "Main Settings" at bounding box center [31, 111] width 62 height 8
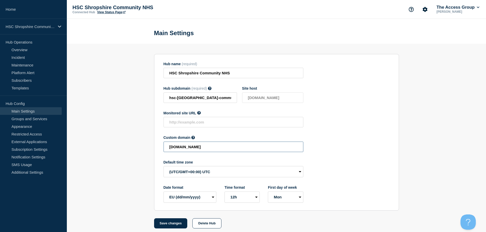
drag, startPoint x: 219, startPoint y: 149, endPoint x: 136, endPoint y: 149, distance: 83.1
click at [136, 149] on section "Hub name (required) HSC Shropshire Community NHS Hub subdomain (required) Must …" at bounding box center [276, 136] width 419 height 185
click at [170, 225] on button "Save changes" at bounding box center [170, 224] width 33 height 10
type input "[DOMAIN_NAME]"
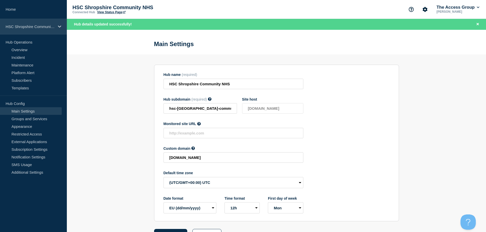
click at [26, 22] on div "HSC Shropshire Community NHS" at bounding box center [33, 27] width 67 height 16
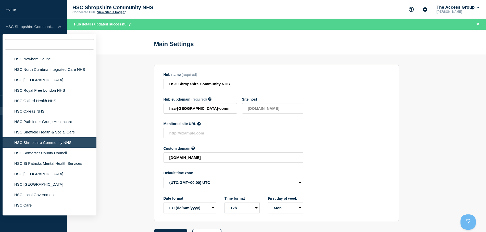
scroll to position [1159, 0]
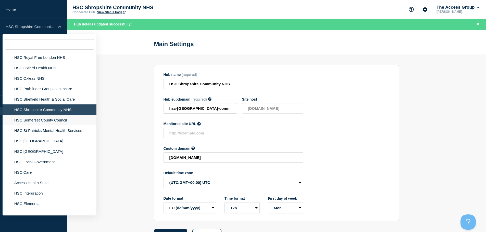
click at [62, 115] on li "HSC Somerset County Council" at bounding box center [50, 120] width 94 height 10
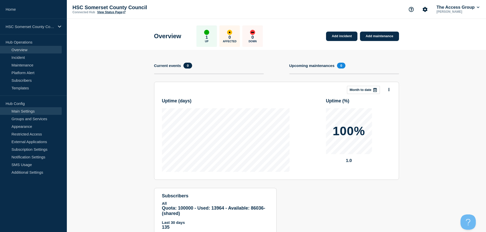
click at [43, 112] on link "Main Settings" at bounding box center [31, 111] width 62 height 8
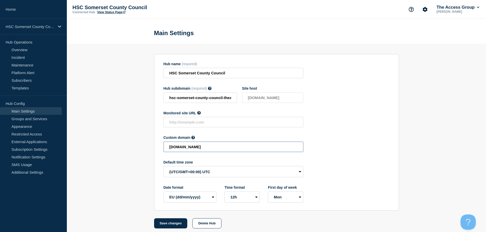
drag, startPoint x: 194, startPoint y: 151, endPoint x: 126, endPoint y: 152, distance: 68.1
click at [126, 152] on section "Hub name (required) HSC Somerset County Council Hub subdomain (required) Must c…" at bounding box center [276, 136] width 419 height 185
click at [177, 224] on button "Save changes" at bounding box center [170, 224] width 33 height 10
type input "[DOMAIN_NAME]"
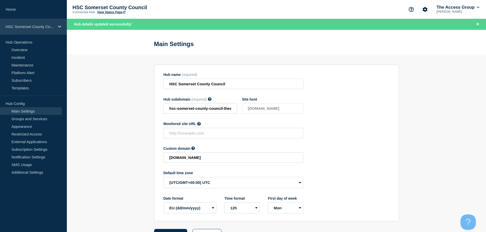
drag, startPoint x: 48, startPoint y: 25, endPoint x: 65, endPoint y: 30, distance: 17.4
click at [48, 25] on p "HSC Somerset County Council" at bounding box center [30, 26] width 49 height 4
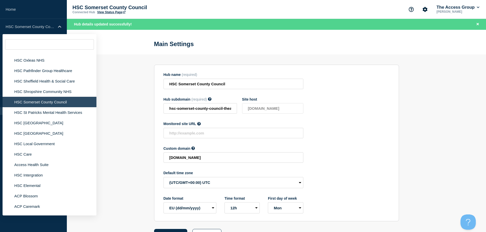
scroll to position [1170, 0]
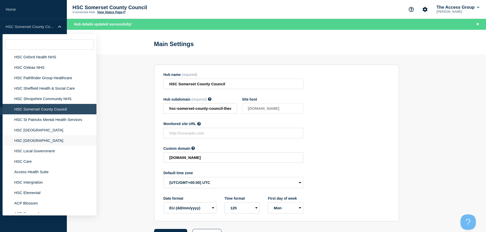
click at [66, 135] on li "HSC [GEOGRAPHIC_DATA]" at bounding box center [50, 140] width 94 height 10
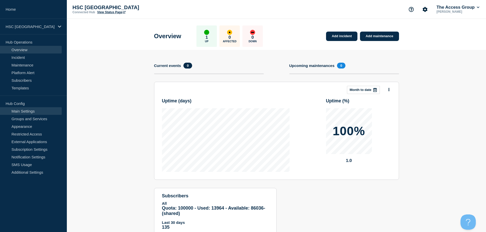
click at [32, 111] on link "Main Settings" at bounding box center [31, 111] width 62 height 8
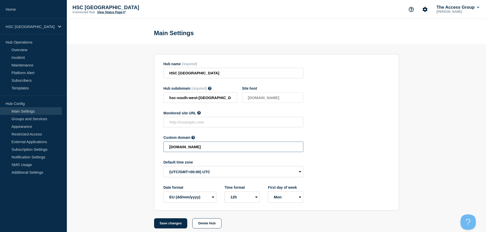
drag, startPoint x: 246, startPoint y: 150, endPoint x: 82, endPoint y: 150, distance: 164.2
click at [82, 150] on section "Hub name (required) HSC South West London & St Georges Mental Health NHS Hub su…" at bounding box center [276, 136] width 419 height 185
click at [162, 222] on button "Save changes" at bounding box center [170, 224] width 33 height 10
type input "[DOMAIN_NAME]"
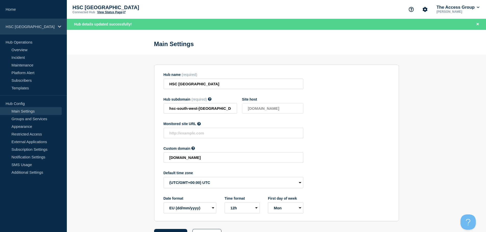
drag, startPoint x: 46, startPoint y: 28, endPoint x: 57, endPoint y: 31, distance: 11.3
click at [46, 28] on p "HSC [GEOGRAPHIC_DATA]" at bounding box center [30, 26] width 49 height 4
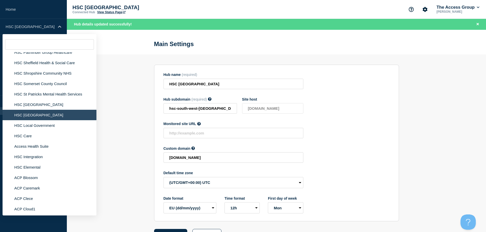
scroll to position [1199, 0]
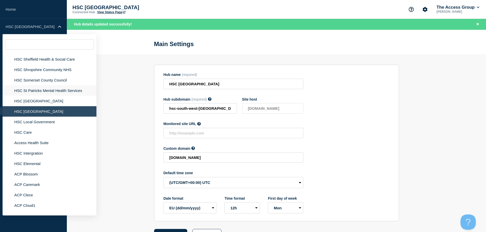
click at [63, 85] on li "HSC St Patricks Mental Health Services" at bounding box center [50, 90] width 94 height 10
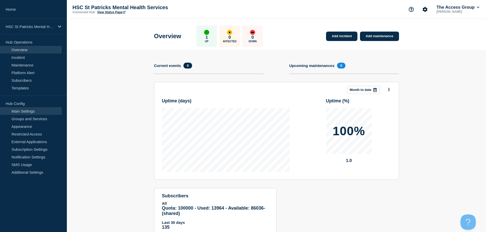
click at [35, 112] on link "Main Settings" at bounding box center [31, 111] width 62 height 8
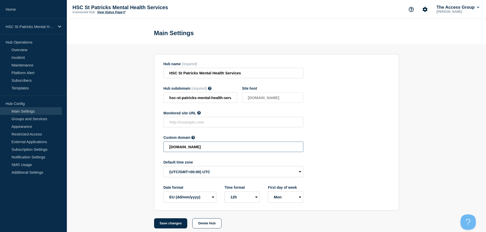
drag, startPoint x: 233, startPoint y: 150, endPoint x: 124, endPoint y: 148, distance: 108.9
click at [124, 148] on section "Hub name (required) HSC St Patricks Mental Health Services Hub subdomain (requi…" at bounding box center [276, 136] width 419 height 185
click at [174, 224] on button "Save changes" at bounding box center [170, 224] width 33 height 10
type input "[DOMAIN_NAME]"
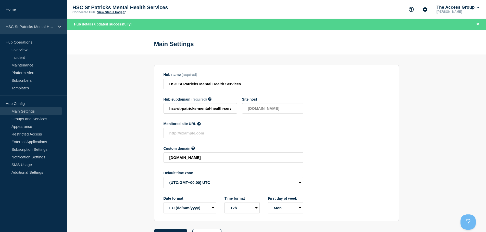
click at [40, 26] on p "HSC St Patricks Mental Health Services" at bounding box center [30, 26] width 49 height 4
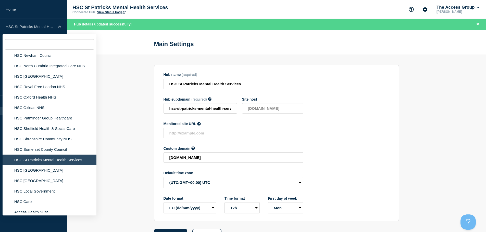
scroll to position [1162, 0]
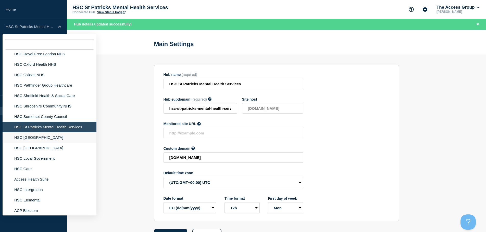
click at [58, 132] on li "HSC [GEOGRAPHIC_DATA]" at bounding box center [50, 137] width 94 height 10
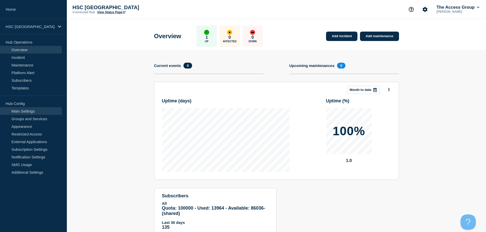
click at [31, 112] on link "Main Settings" at bounding box center [31, 111] width 62 height 8
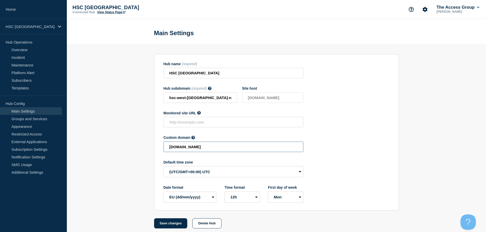
drag, startPoint x: 188, startPoint y: 150, endPoint x: 105, endPoint y: 151, distance: 82.9
click at [106, 151] on section "Hub name (required) HSC West London NHS Hub subdomain (required) Must contain o…" at bounding box center [276, 136] width 419 height 185
click at [170, 225] on button "Save changes" at bounding box center [170, 224] width 33 height 10
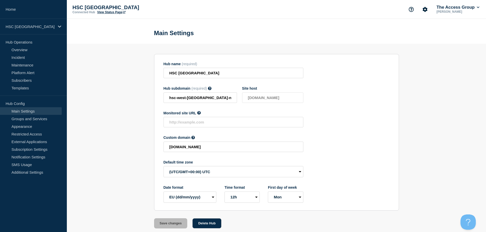
type input "[DOMAIN_NAME]"
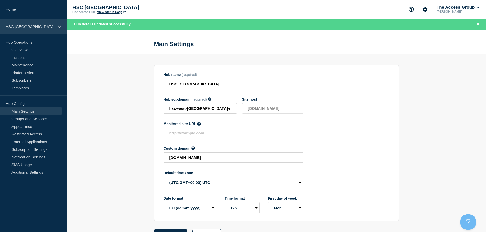
click at [52, 23] on div "HSC [GEOGRAPHIC_DATA]" at bounding box center [33, 27] width 67 height 16
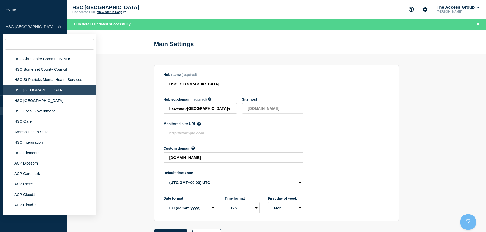
scroll to position [1221, 0]
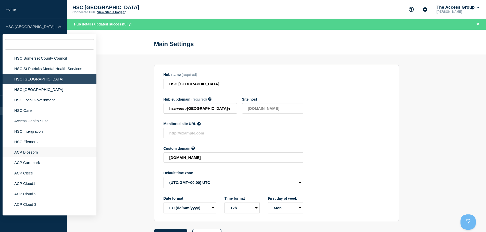
click at [47, 147] on li "ACP Blossom" at bounding box center [50, 152] width 94 height 10
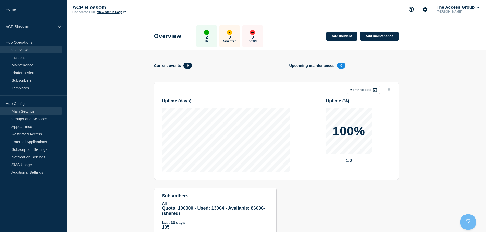
click at [33, 109] on link "Main Settings" at bounding box center [31, 111] width 62 height 8
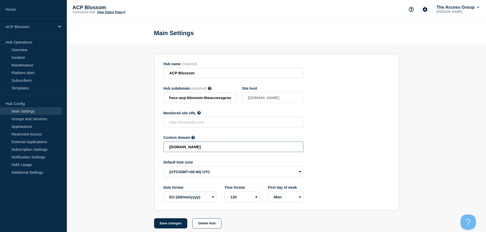
drag, startPoint x: 269, startPoint y: 150, endPoint x: 141, endPoint y: 149, distance: 127.8
click at [141, 149] on section "Hub name (required) ACP Blossom Hub subdomain (required) Must contain only ASCI…" at bounding box center [276, 136] width 419 height 185
click at [175, 223] on button "Save changes" at bounding box center [170, 224] width 33 height 10
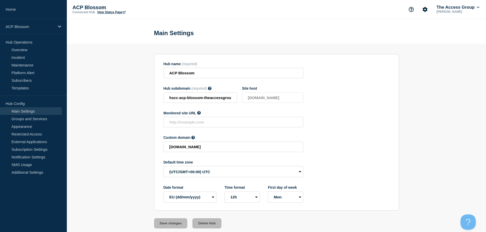
type input "[DOMAIN_NAME]"
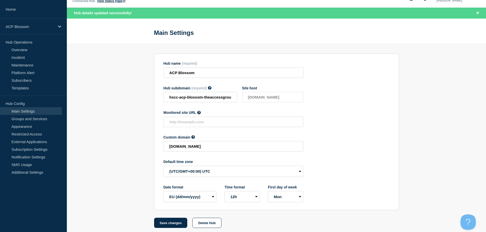
scroll to position [16, 0]
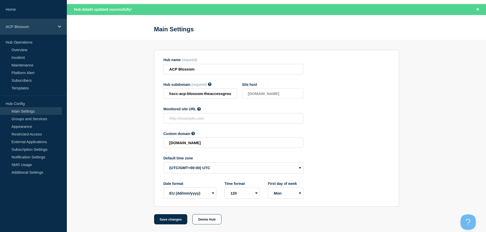
click at [59, 28] on icon at bounding box center [59, 27] width 3 height 4
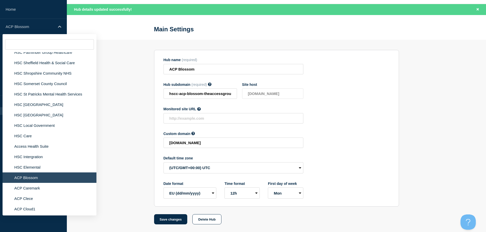
scroll to position [1199, 0]
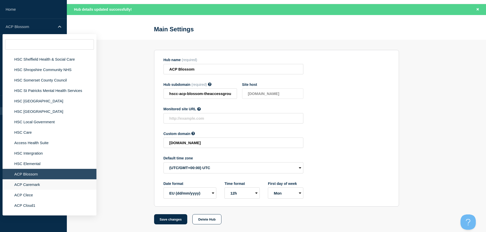
click at [59, 181] on li "ACP Caremark" at bounding box center [50, 185] width 94 height 10
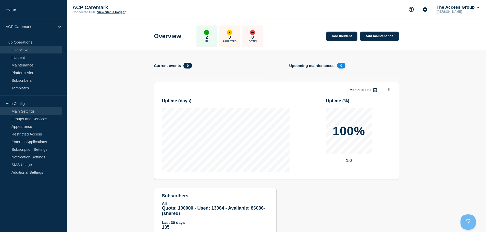
click at [30, 112] on link "Main Settings" at bounding box center [31, 111] width 62 height 8
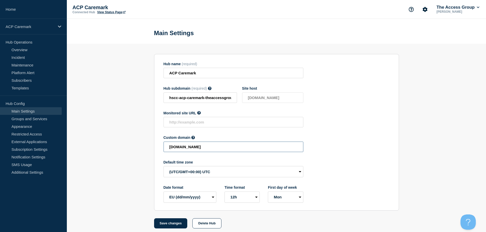
drag, startPoint x: 248, startPoint y: 148, endPoint x: 134, endPoint y: 143, distance: 114.1
click at [134, 143] on section "Hub name (required) ACP Caremark Hub subdomain (required) Must contain only ASC…" at bounding box center [276, 136] width 419 height 185
click at [168, 225] on button "Save changes" at bounding box center [170, 224] width 33 height 10
type input "[DOMAIN_NAME]"
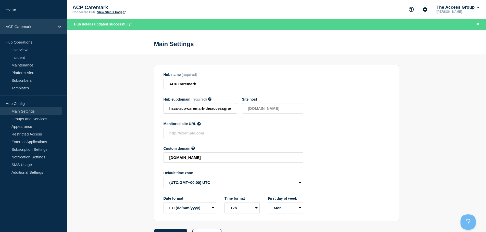
click at [55, 25] on div "ACP Caremark" at bounding box center [33, 27] width 67 height 16
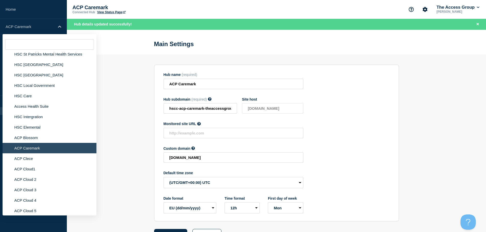
scroll to position [1257, 0]
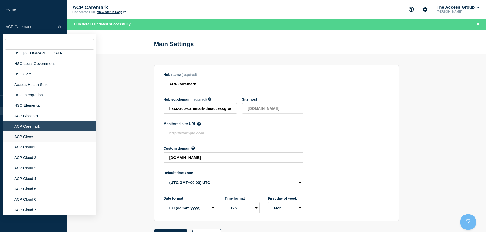
click at [48, 133] on li "ACP Clece" at bounding box center [50, 137] width 94 height 10
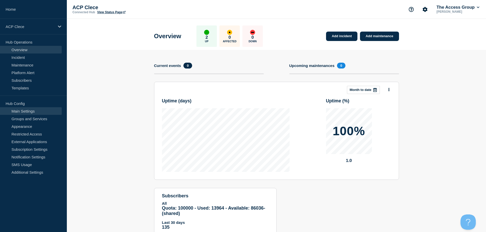
click at [35, 110] on link "Main Settings" at bounding box center [31, 111] width 62 height 8
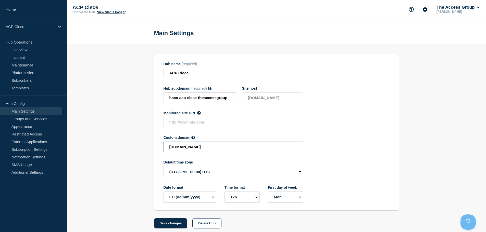
drag, startPoint x: 264, startPoint y: 148, endPoint x: 138, endPoint y: 143, distance: 125.3
click at [138, 143] on section "Hub name (required) ACP Clece Hub subdomain (required) Must contain only ASCII …" at bounding box center [276, 136] width 419 height 185
click at [167, 225] on button "Save changes" at bounding box center [170, 224] width 33 height 10
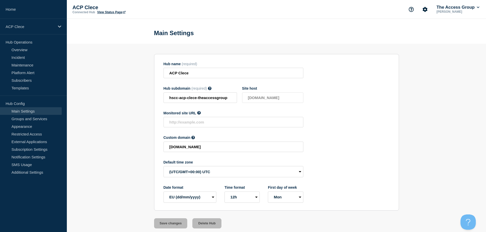
type input "[DOMAIN_NAME]"
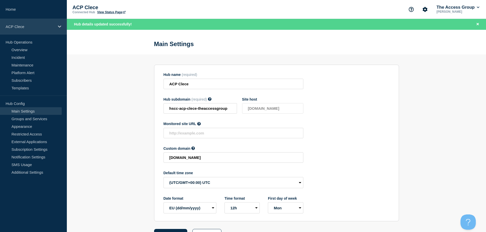
click at [59, 27] on icon at bounding box center [59, 27] width 3 height 4
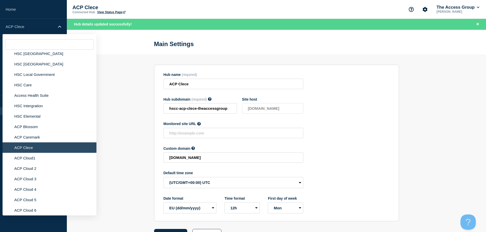
scroll to position [1283, 0]
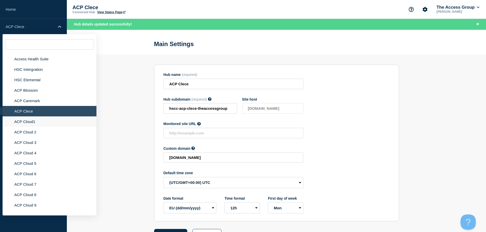
click at [39, 117] on li "ACP Cloud1" at bounding box center [50, 122] width 94 height 10
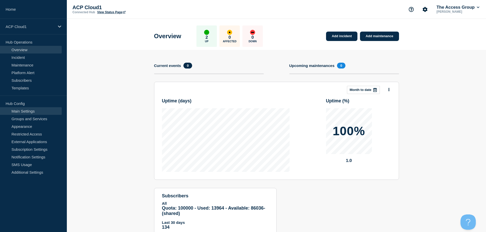
click at [42, 109] on link "Main Settings" at bounding box center [31, 111] width 62 height 8
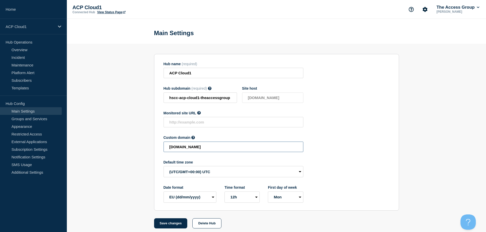
drag, startPoint x: 255, startPoint y: 149, endPoint x: 134, endPoint y: 140, distance: 121.2
click at [134, 140] on section "Hub name (required) ACP Cloud1 Hub subdomain (required) Must contain only ASCII…" at bounding box center [276, 136] width 419 height 185
click at [170, 224] on button "Save changes" at bounding box center [170, 224] width 33 height 10
type input "[DOMAIN_NAME]"
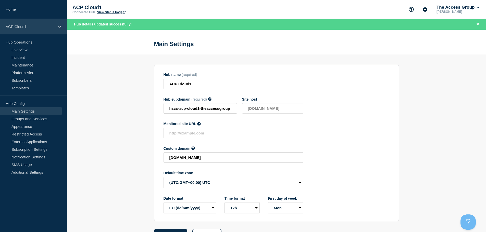
click at [56, 29] on div "ACP Cloud1" at bounding box center [33, 27] width 67 height 16
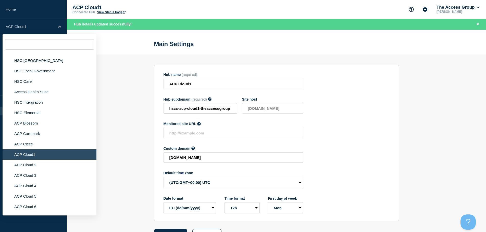
scroll to position [1279, 0]
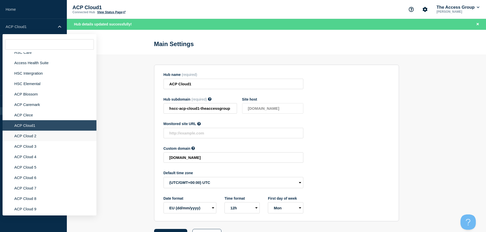
click at [50, 133] on li "ACP Cloud 2" at bounding box center [50, 136] width 94 height 10
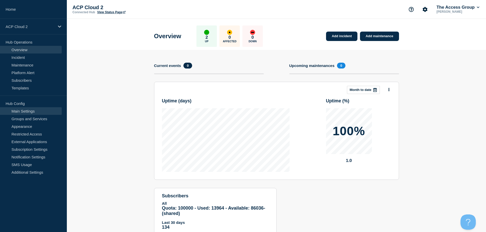
click at [43, 111] on link "Main Settings" at bounding box center [31, 111] width 62 height 8
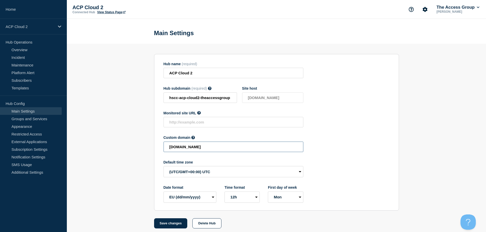
drag, startPoint x: 255, startPoint y: 152, endPoint x: 129, endPoint y: 143, distance: 126.1
click at [129, 143] on section "Hub name (required) ACP Cloud 2 Hub subdomain (required) Must contain only ASCI…" at bounding box center [276, 136] width 419 height 185
click at [170, 224] on button "Save changes" at bounding box center [170, 224] width 33 height 10
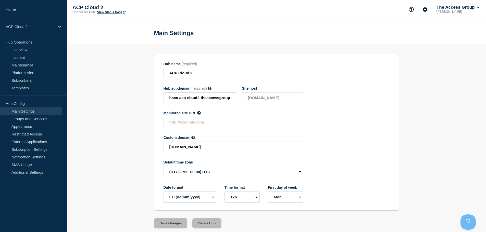
type input "[DOMAIN_NAME]"
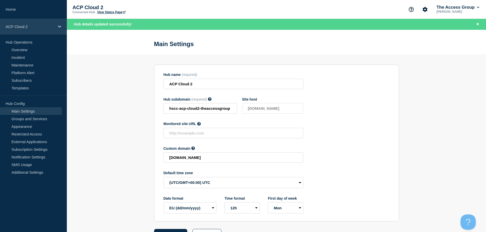
drag, startPoint x: 53, startPoint y: 24, endPoint x: 55, endPoint y: 29, distance: 5.4
click at [53, 25] on p "ACP Cloud 2" at bounding box center [30, 26] width 49 height 4
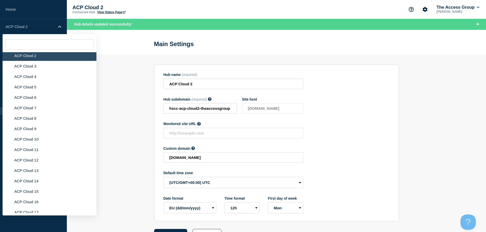
scroll to position [1323, 0]
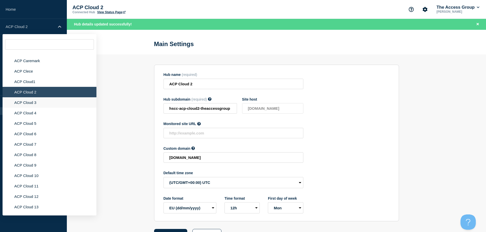
click at [35, 99] on li "ACP Cloud 3" at bounding box center [50, 102] width 94 height 10
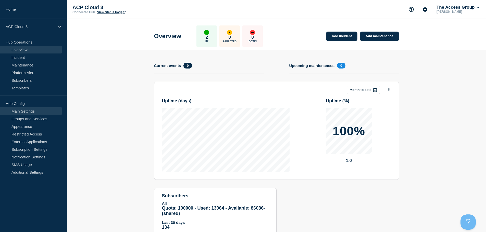
click at [44, 111] on link "Main Settings" at bounding box center [31, 111] width 62 height 8
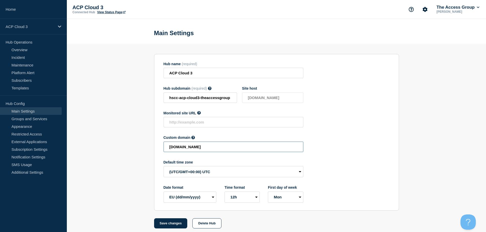
drag, startPoint x: 268, startPoint y: 149, endPoint x: 122, endPoint y: 146, distance: 145.7
click at [122, 146] on section "Hub name (required) ACP Cloud 3 Hub subdomain (required) Must contain only ASCI…" at bounding box center [276, 136] width 419 height 185
click at [176, 226] on button "Save changes" at bounding box center [170, 224] width 33 height 10
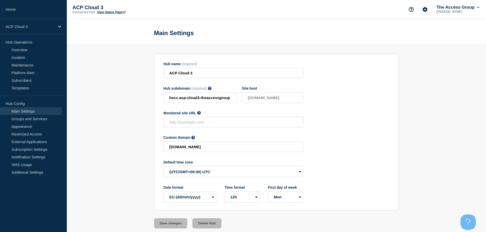
type input "[DOMAIN_NAME]"
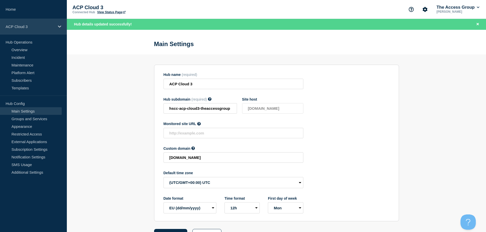
click at [42, 28] on p "ACP Cloud 3" at bounding box center [30, 26] width 49 height 4
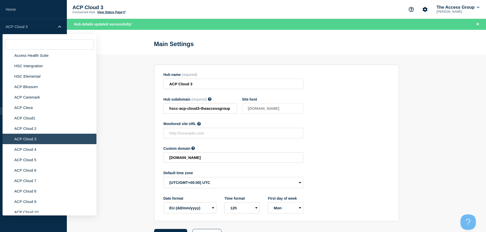
scroll to position [1290, 0]
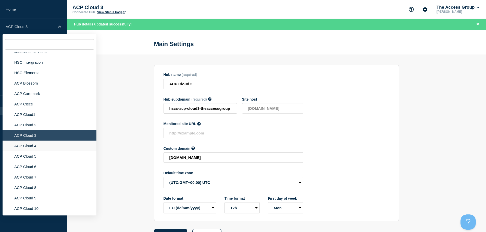
click at [47, 143] on li "ACP Cloud 4" at bounding box center [50, 146] width 94 height 10
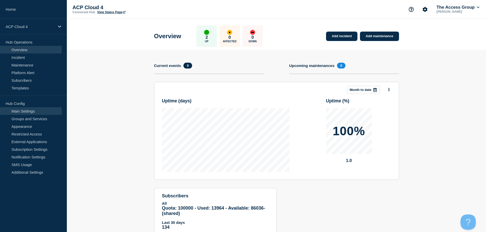
click at [38, 112] on link "Main Settings" at bounding box center [31, 111] width 62 height 8
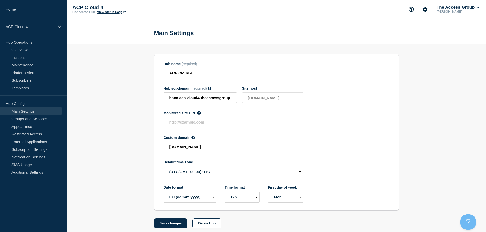
drag, startPoint x: 260, startPoint y: 149, endPoint x: 144, endPoint y: 149, distance: 115.8
click at [144, 149] on section "Hub name (required) ACP Cloud 4 Hub subdomain (required) Must contain only ASCI…" at bounding box center [276, 136] width 419 height 185
click at [170, 223] on button "Save changes" at bounding box center [170, 224] width 33 height 10
type input "[DOMAIN_NAME]"
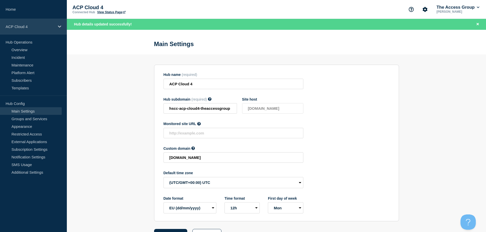
click at [43, 29] on div "ACP Cloud 4" at bounding box center [33, 27] width 67 height 16
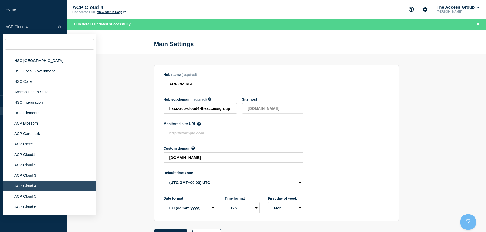
scroll to position [1264, 0]
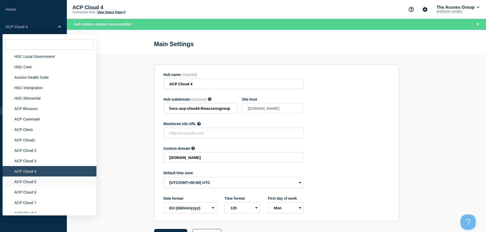
click at [34, 177] on li "ACP Cloud 5" at bounding box center [50, 182] width 94 height 10
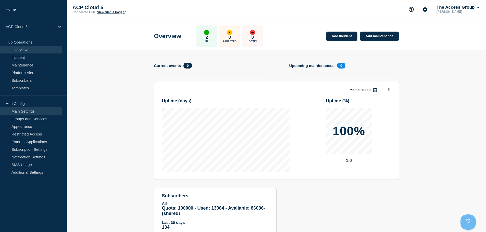
click at [34, 111] on link "Main Settings" at bounding box center [31, 111] width 62 height 8
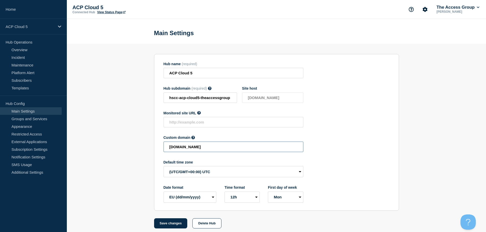
drag, startPoint x: 270, startPoint y: 150, endPoint x: 126, endPoint y: 147, distance: 143.4
click at [126, 147] on section "Hub name (required) ACP Cloud 5 Hub subdomain (required) Must contain only ASCI…" at bounding box center [276, 136] width 419 height 185
click at [181, 225] on button "Save changes" at bounding box center [170, 224] width 33 height 10
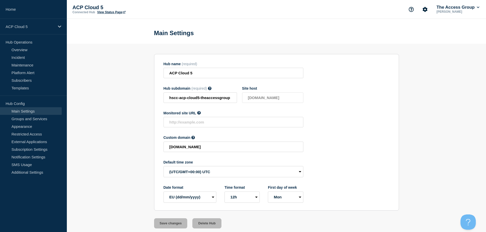
type input "[DOMAIN_NAME]"
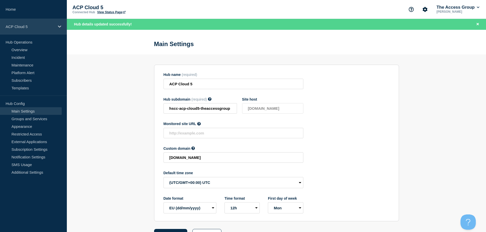
click at [59, 28] on icon at bounding box center [59, 27] width 3 height 4
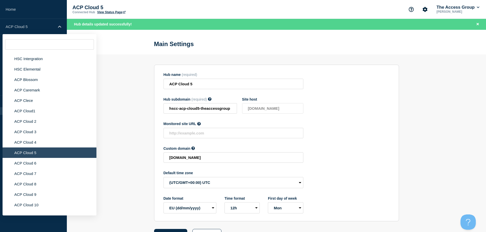
scroll to position [1337, 0]
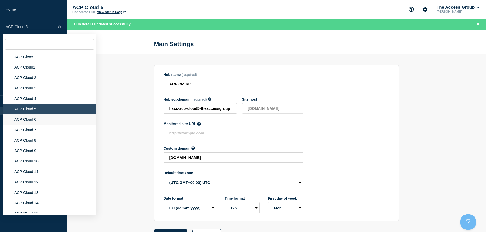
click at [43, 117] on li "ACP Cloud 6" at bounding box center [50, 119] width 94 height 10
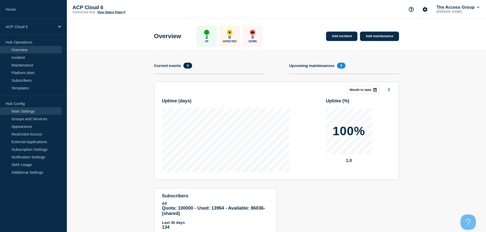
click at [32, 111] on link "Main Settings" at bounding box center [31, 111] width 62 height 8
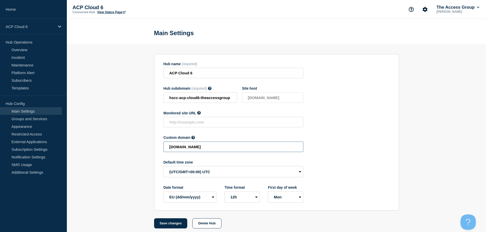
drag, startPoint x: 269, startPoint y: 150, endPoint x: 138, endPoint y: 143, distance: 131.6
click at [138, 143] on section "Hub name (required) ACP Cloud 6 Hub subdomain (required) Must contain only ASCI…" at bounding box center [276, 136] width 419 height 185
click at [170, 226] on button "Save changes" at bounding box center [170, 224] width 33 height 10
type input "[DOMAIN_NAME]"
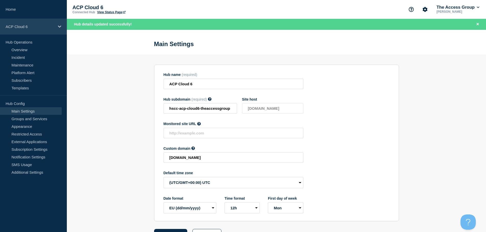
click at [55, 28] on div "ACP Cloud 6" at bounding box center [33, 27] width 67 height 16
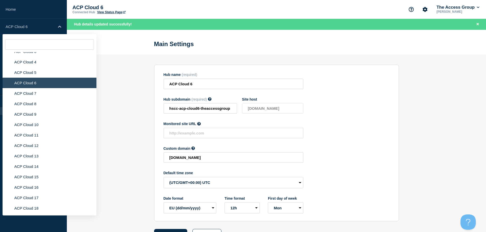
scroll to position [1348, 0]
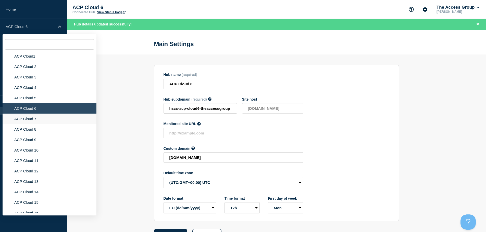
click at [42, 117] on li "ACP Cloud 7" at bounding box center [50, 119] width 94 height 10
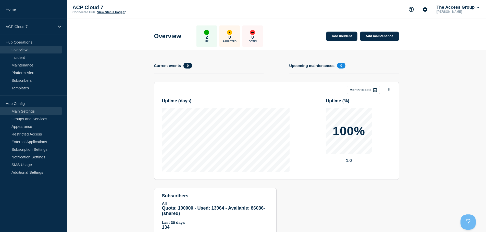
click at [43, 112] on link "Main Settings" at bounding box center [31, 111] width 62 height 8
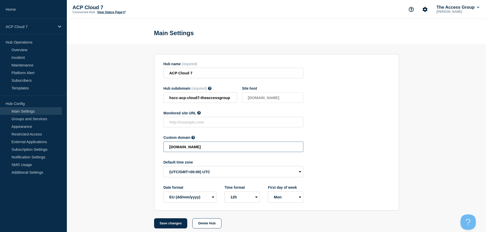
drag, startPoint x: 261, startPoint y: 149, endPoint x: 128, endPoint y: 148, distance: 133.6
click at [128, 148] on section "Hub name (required) ACP Cloud 7 Hub subdomain (required) Must contain only ASCI…" at bounding box center [276, 136] width 419 height 185
click at [174, 227] on button "Save changes" at bounding box center [170, 224] width 33 height 10
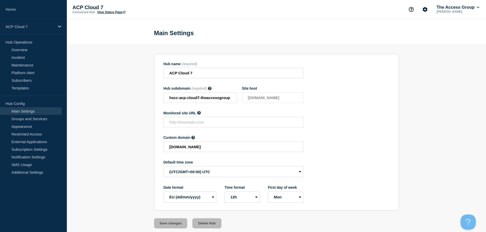
type input "[DOMAIN_NAME]"
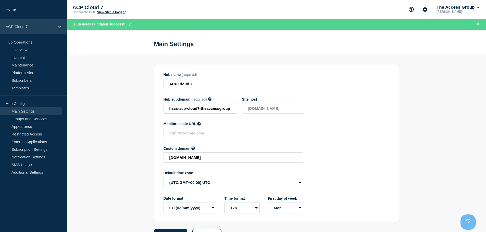
drag, startPoint x: 52, startPoint y: 26, endPoint x: 52, endPoint y: 32, distance: 6.4
click at [52, 26] on p "ACP Cloud 7" at bounding box center [30, 26] width 49 height 4
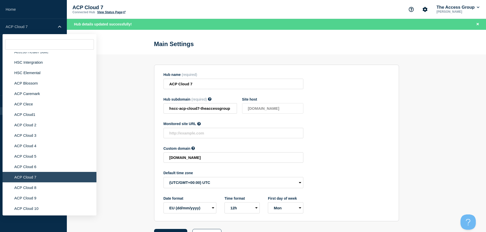
scroll to position [1308, 0]
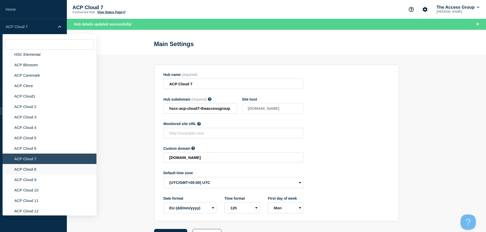
click at [36, 165] on li "ACP Cloud 8" at bounding box center [50, 169] width 94 height 10
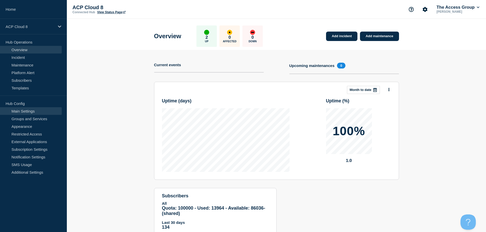
click at [34, 111] on link "Main Settings" at bounding box center [31, 111] width 62 height 8
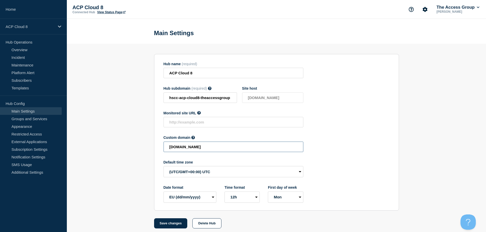
drag, startPoint x: 245, startPoint y: 150, endPoint x: 87, endPoint y: 148, distance: 157.9
click at [87, 148] on section "Hub name (required) ACP Cloud 8 Hub subdomain (required) Must contain only ASCI…" at bounding box center [276, 136] width 419 height 185
click at [166, 225] on button "Save changes" at bounding box center [170, 224] width 33 height 10
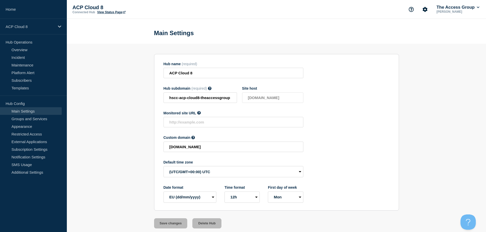
type input "[DOMAIN_NAME]"
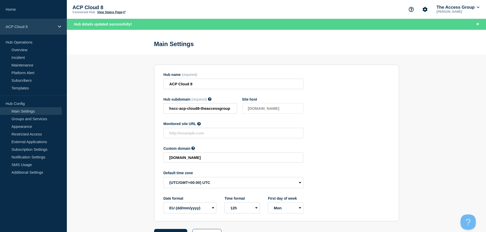
drag, startPoint x: 44, startPoint y: 24, endPoint x: 53, endPoint y: 32, distance: 13.0
click at [44, 24] on div "ACP Cloud 8" at bounding box center [33, 27] width 67 height 16
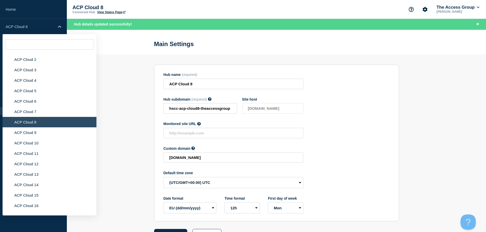
scroll to position [1366, 0]
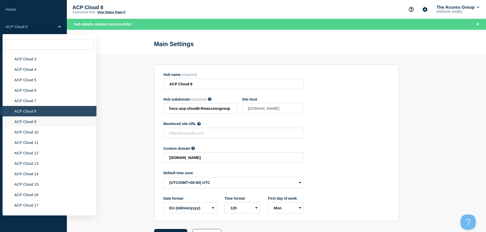
click at [40, 117] on li "ACP Cloud 9" at bounding box center [50, 122] width 94 height 10
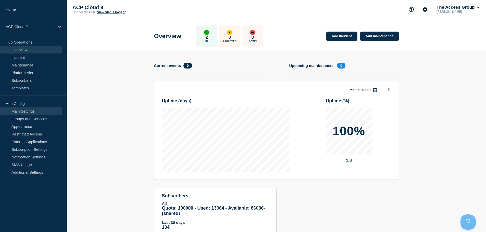
click at [35, 111] on link "Main Settings" at bounding box center [31, 111] width 62 height 8
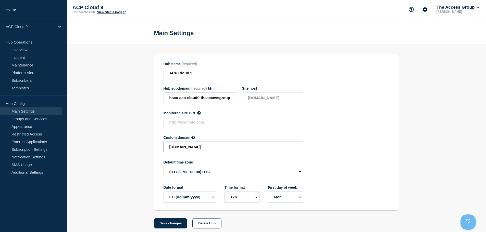
drag, startPoint x: 236, startPoint y: 150, endPoint x: 129, endPoint y: 140, distance: 107.8
click at [129, 140] on section "Hub name (required) ACP Cloud 9 Hub subdomain (required) Must contain only ASCI…" at bounding box center [276, 136] width 419 height 185
click at [166, 222] on button "Save changes" at bounding box center [170, 224] width 33 height 10
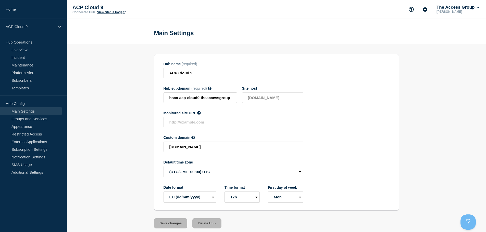
type input "[DOMAIN_NAME]"
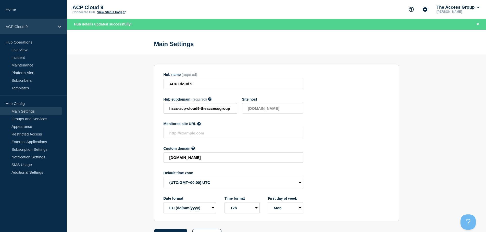
drag, startPoint x: 39, startPoint y: 29, endPoint x: 44, endPoint y: 34, distance: 6.5
click at [39, 29] on div "ACP Cloud 9" at bounding box center [33, 27] width 67 height 16
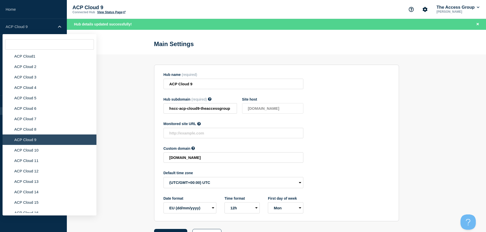
scroll to position [1355, 0]
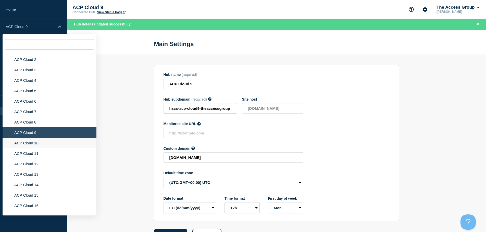
click at [61, 142] on li "ACP Cloud 10" at bounding box center [50, 143] width 94 height 10
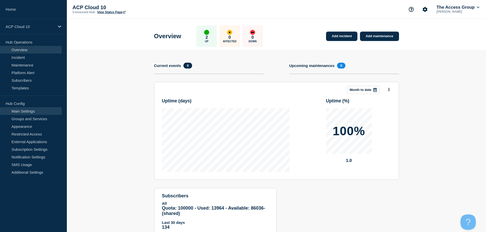
click at [40, 113] on link "Main Settings" at bounding box center [31, 111] width 62 height 8
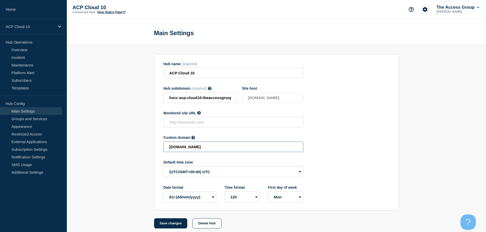
drag, startPoint x: 269, startPoint y: 151, endPoint x: 125, endPoint y: 144, distance: 144.0
click at [125, 145] on section "Hub name (required) ACP Cloud 10 Hub subdomain (required) Must contain only ASC…" at bounding box center [276, 136] width 419 height 185
click at [166, 224] on button "Save changes" at bounding box center [170, 224] width 33 height 10
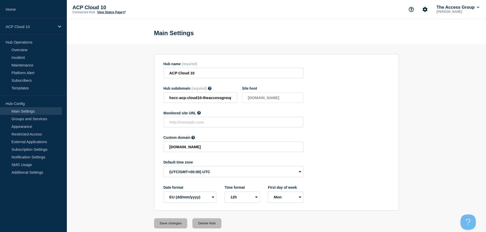
type input "[DOMAIN_NAME]"
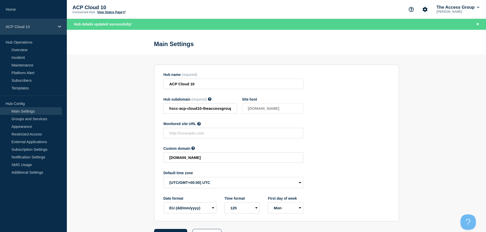
click at [42, 29] on div "ACP Cloud 10" at bounding box center [33, 27] width 67 height 16
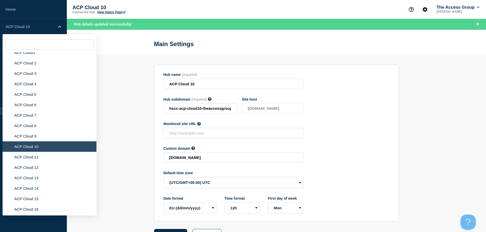
scroll to position [1363, 0]
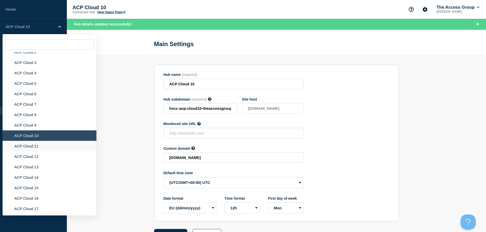
click at [38, 141] on li "ACP Cloud 11" at bounding box center [50, 146] width 94 height 10
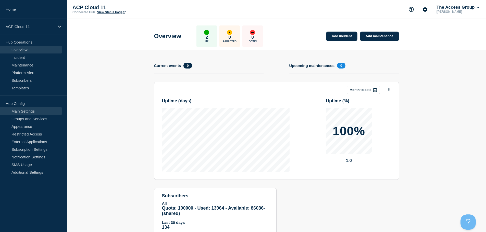
click at [40, 109] on link "Main Settings" at bounding box center [31, 111] width 62 height 8
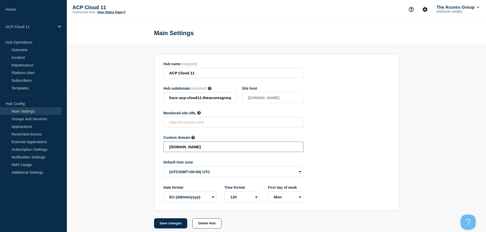
drag, startPoint x: 265, startPoint y: 148, endPoint x: 129, endPoint y: 148, distance: 136.4
click at [129, 148] on section "Hub name (required) ACP Cloud 11 Hub subdomain (required) Must contain only ASC…" at bounding box center [276, 136] width 419 height 185
click at [180, 227] on button "Save changes" at bounding box center [170, 224] width 33 height 10
type input "[DOMAIN_NAME]"
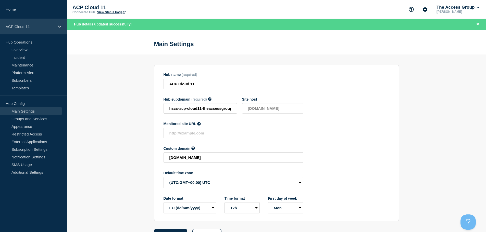
click at [34, 28] on p "ACP Cloud 11" at bounding box center [30, 26] width 49 height 4
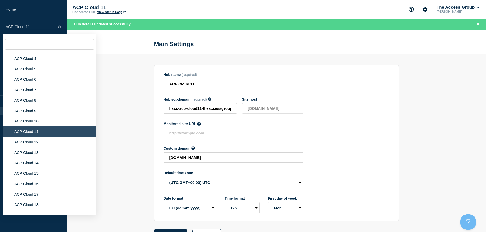
scroll to position [1406, 0]
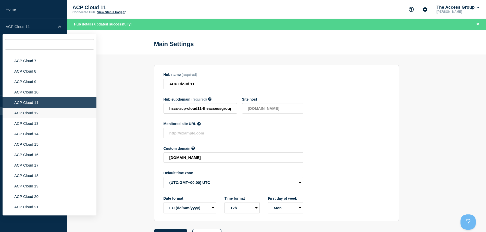
click at [44, 108] on li "ACP Cloud 12" at bounding box center [50, 113] width 94 height 10
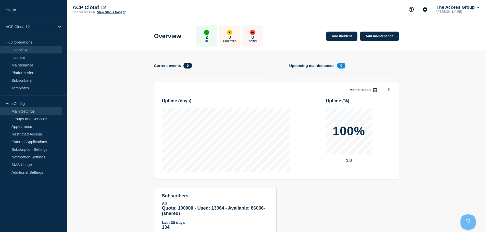
click at [34, 111] on link "Main Settings" at bounding box center [31, 111] width 62 height 8
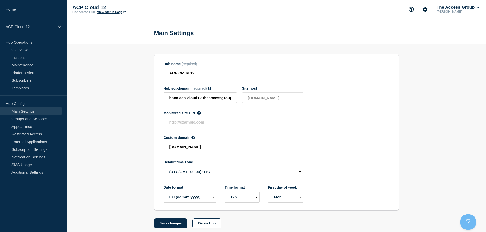
drag, startPoint x: 265, startPoint y: 149, endPoint x: 120, endPoint y: 143, distance: 145.5
click at [120, 143] on section "Hub name (required) ACP Cloud 12 Hub subdomain (required) Must contain only ASC…" at bounding box center [276, 136] width 419 height 185
click at [177, 226] on button "Save changes" at bounding box center [170, 224] width 33 height 10
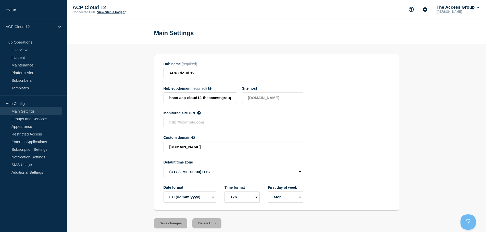
type input "[DOMAIN_NAME]"
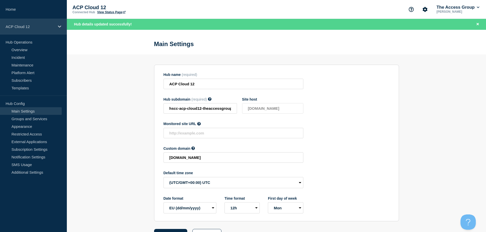
click at [29, 25] on p "ACP Cloud 12" at bounding box center [30, 26] width 49 height 4
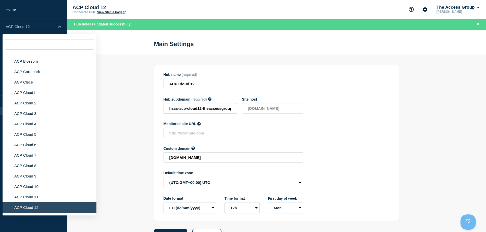
scroll to position [1414, 0]
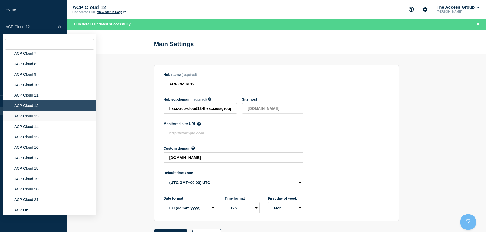
click at [40, 111] on li "ACP Cloud 13" at bounding box center [50, 116] width 94 height 10
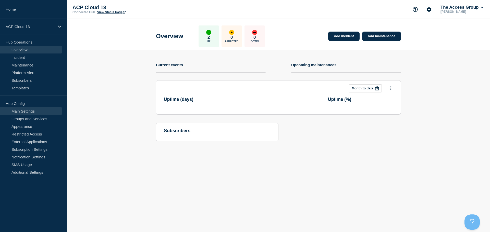
click at [46, 109] on link "Main Settings" at bounding box center [31, 111] width 62 height 8
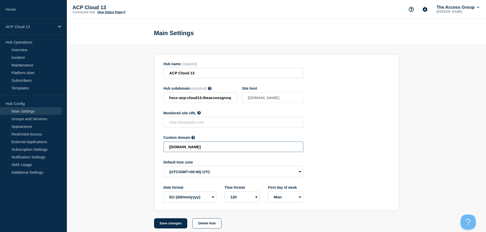
drag, startPoint x: 268, startPoint y: 148, endPoint x: 133, endPoint y: 131, distance: 136.4
click at [133, 131] on section "Hub name (required) ACP Cloud 13 Hub subdomain (required) Must contain only ASC…" at bounding box center [276, 136] width 419 height 185
click at [171, 226] on button "Save changes" at bounding box center [170, 224] width 33 height 10
type input "[DOMAIN_NAME]"
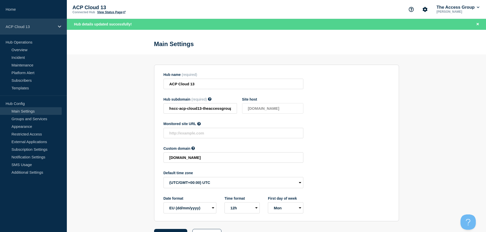
drag, startPoint x: 32, startPoint y: 27, endPoint x: 38, endPoint y: 29, distance: 6.3
click at [33, 27] on p "ACP Cloud 13" at bounding box center [30, 26] width 49 height 4
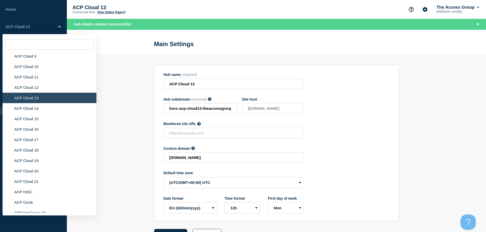
scroll to position [1425, 0]
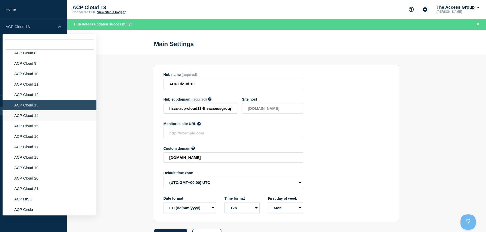
click at [34, 111] on li "ACP Cloud 14" at bounding box center [50, 115] width 94 height 10
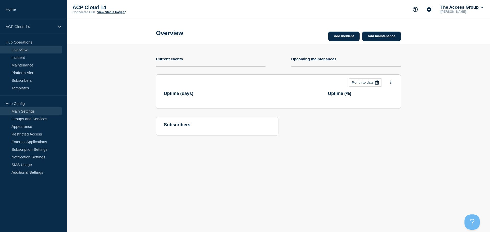
click at [43, 109] on link "Main Settings" at bounding box center [31, 111] width 62 height 8
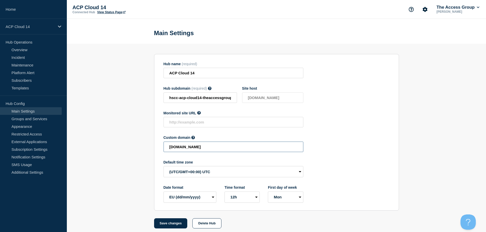
drag, startPoint x: 276, startPoint y: 150, endPoint x: 153, endPoint y: 143, distance: 123.4
click at [153, 143] on section "Hub name (required) ACP Cloud 14 Hub subdomain (required) Must contain only ASC…" at bounding box center [276, 136] width 419 height 185
click at [182, 225] on button "Save changes" at bounding box center [170, 224] width 33 height 10
type input "[DOMAIN_NAME]"
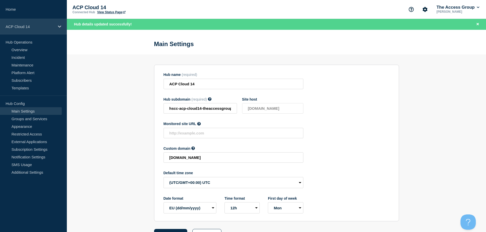
click at [46, 28] on p "ACP Cloud 14" at bounding box center [30, 26] width 49 height 4
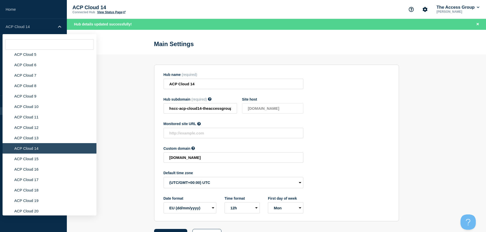
scroll to position [1403, 0]
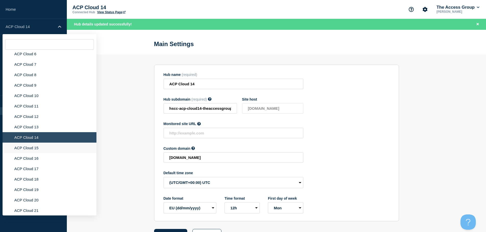
click at [51, 146] on li "ACP Cloud 15" at bounding box center [50, 148] width 94 height 10
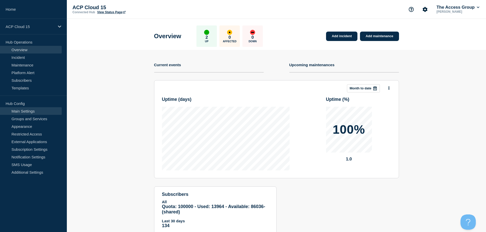
click at [41, 111] on link "Main Settings" at bounding box center [31, 111] width 62 height 8
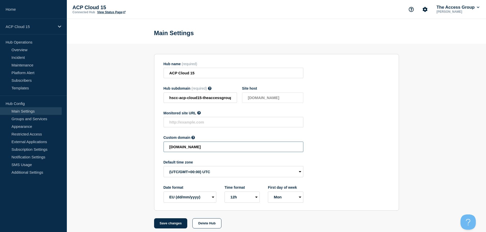
drag, startPoint x: 264, startPoint y: 149, endPoint x: 133, endPoint y: 144, distance: 131.4
click at [133, 144] on section "Hub name (required) ACP Cloud 15 Hub subdomain (required) Must contain only ASC…" at bounding box center [276, 136] width 419 height 185
click at [179, 223] on button "Save changes" at bounding box center [170, 224] width 33 height 10
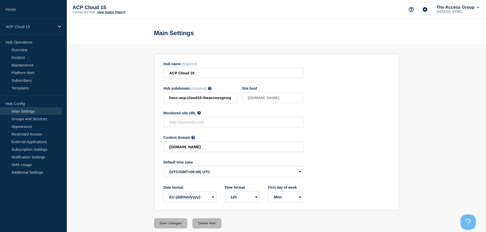
type input "[DOMAIN_NAME]"
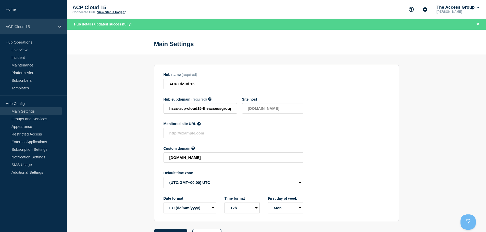
drag, startPoint x: 55, startPoint y: 28, endPoint x: 64, endPoint y: 34, distance: 11.6
click at [55, 28] on div "ACP Cloud 15" at bounding box center [33, 27] width 67 height 16
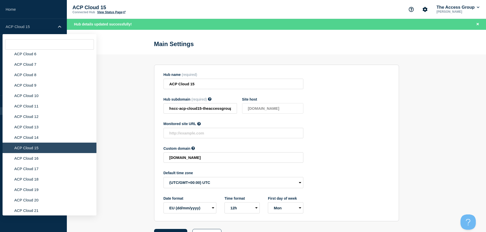
scroll to position [1443, 0]
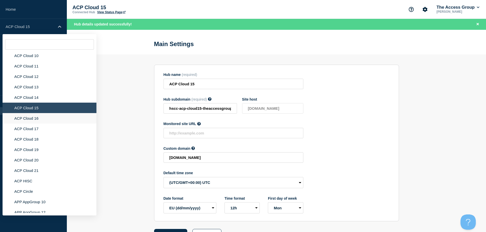
click at [49, 113] on li "ACP Cloud 16" at bounding box center [50, 118] width 94 height 10
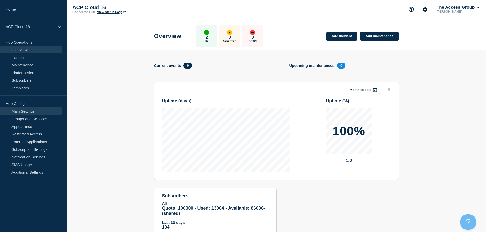
click at [32, 110] on link "Main Settings" at bounding box center [31, 111] width 62 height 8
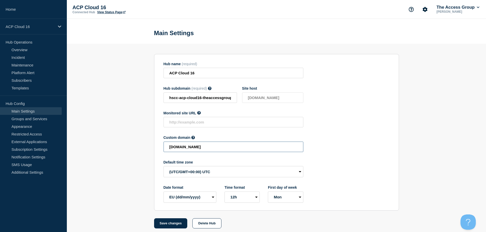
drag, startPoint x: 267, startPoint y: 150, endPoint x: 131, endPoint y: 138, distance: 136.5
click at [131, 138] on section "Hub name (required) ACP Cloud 16 Hub subdomain (required) Must contain only ASC…" at bounding box center [276, 136] width 419 height 185
click at [171, 227] on button "Save changes" at bounding box center [170, 224] width 33 height 10
type input "[DOMAIN_NAME]"
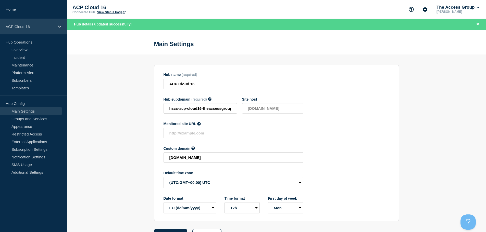
click at [27, 24] on p "ACP Cloud 16" at bounding box center [30, 26] width 49 height 4
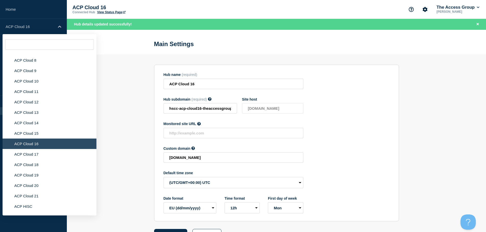
scroll to position [1428, 0]
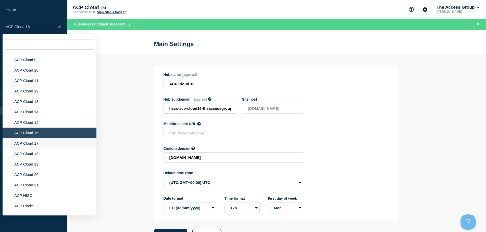
click at [27, 141] on li "ACP Cloud 17" at bounding box center [50, 143] width 94 height 10
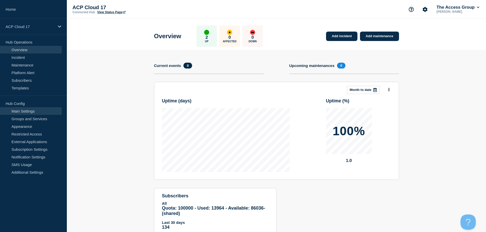
click at [40, 111] on link "Main Settings" at bounding box center [31, 111] width 62 height 8
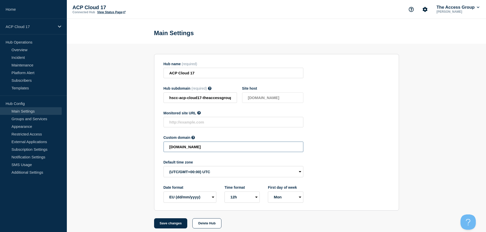
drag, startPoint x: 202, startPoint y: 149, endPoint x: 73, endPoint y: 145, distance: 129.1
click at [73, 145] on section "Hub name (required) ACP Cloud 17 Hub subdomain (required) Must contain only ASC…" at bounding box center [276, 136] width 419 height 185
click at [174, 226] on button "Save changes" at bounding box center [170, 224] width 33 height 10
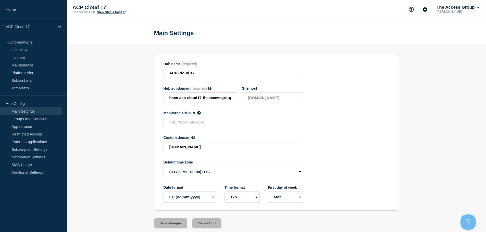
type input "[DOMAIN_NAME]"
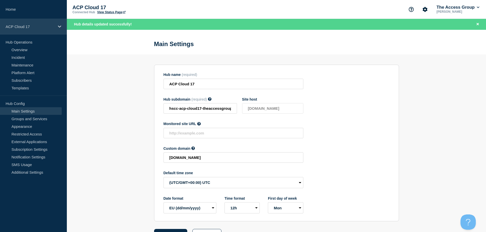
drag, startPoint x: 47, startPoint y: 30, endPoint x: 48, endPoint y: 34, distance: 3.6
click at [47, 30] on div "ACP Cloud 17" at bounding box center [33, 27] width 67 height 16
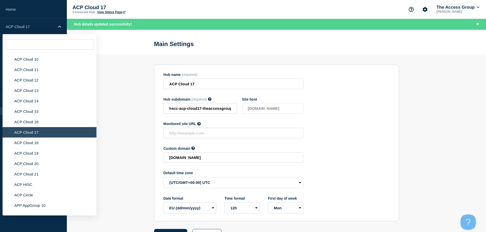
scroll to position [1454, 0]
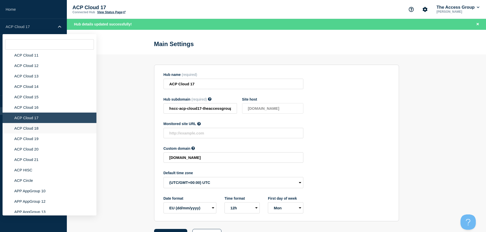
click at [42, 124] on li "ACP Cloud 18" at bounding box center [50, 128] width 94 height 10
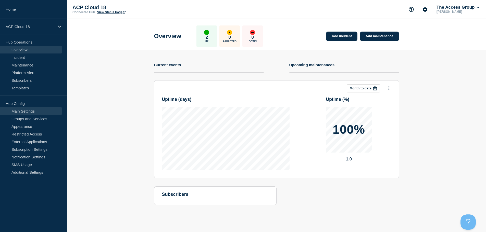
click at [28, 110] on link "Main Settings" at bounding box center [31, 111] width 62 height 8
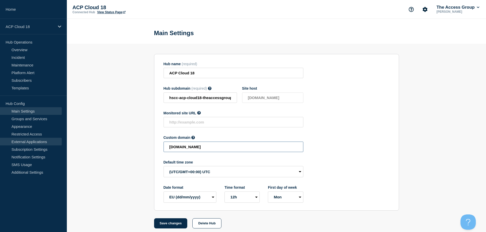
drag, startPoint x: 263, startPoint y: 147, endPoint x: 49, endPoint y: 139, distance: 214.1
click at [50, 140] on div "Home ACP Cloud 18 Hub Operations Overview Incident Maintenance Platform Alert S…" at bounding box center [243, 118] width 486 height 236
click at [176, 225] on button "Save changes" at bounding box center [170, 224] width 33 height 10
type input "[DOMAIN_NAME]"
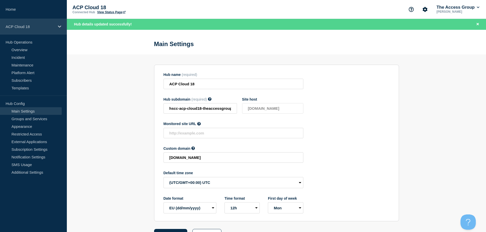
click at [42, 27] on p "ACP Cloud 18" at bounding box center [30, 26] width 49 height 4
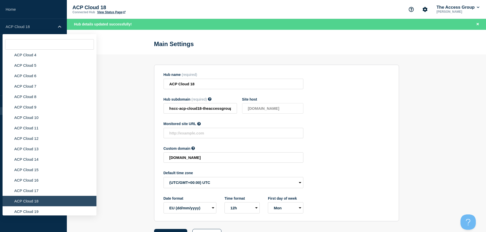
scroll to position [1468, 0]
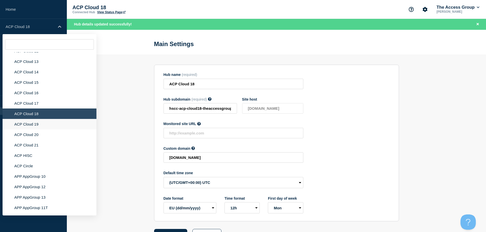
click at [34, 119] on li "ACP Cloud 19" at bounding box center [50, 124] width 94 height 10
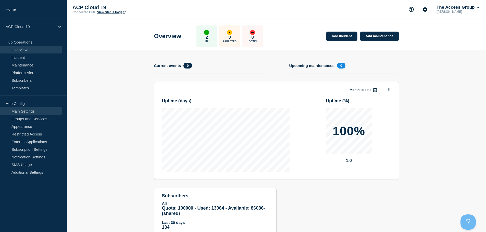
click at [31, 111] on link "Main Settings" at bounding box center [31, 111] width 62 height 8
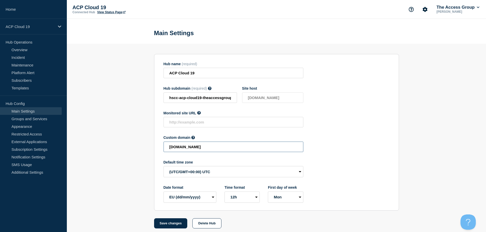
drag, startPoint x: 257, startPoint y: 149, endPoint x: 92, endPoint y: 145, distance: 165.1
click at [92, 145] on section "Hub name (required) ACP Cloud 19 Hub subdomain (required) Must contain only ASC…" at bounding box center [276, 136] width 419 height 185
click at [172, 223] on button "Save changes" at bounding box center [170, 224] width 33 height 10
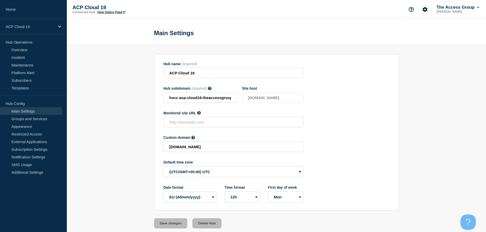
type input "[DOMAIN_NAME]"
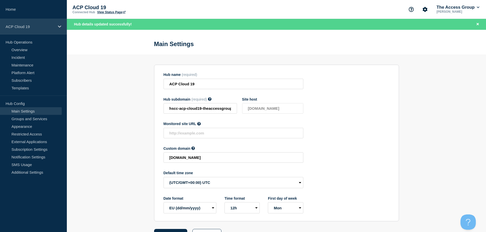
drag, startPoint x: 42, startPoint y: 24, endPoint x: 42, endPoint y: 27, distance: 2.6
click at [42, 24] on p "ACP Cloud 19" at bounding box center [30, 26] width 49 height 4
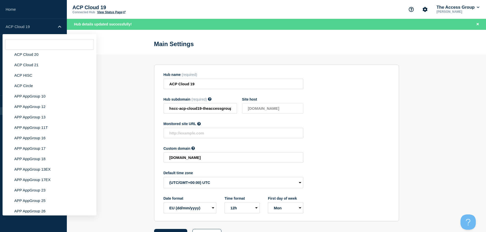
scroll to position [1476, 0]
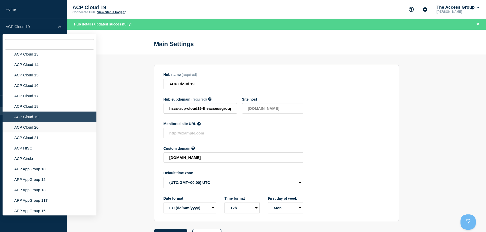
click at [30, 122] on li "ACP Cloud 20" at bounding box center [50, 127] width 94 height 10
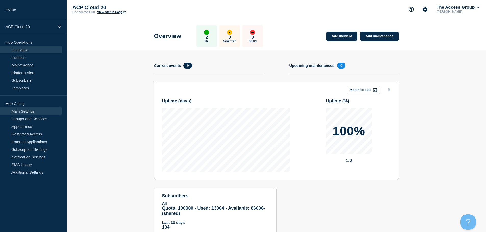
click at [34, 111] on link "Main Settings" at bounding box center [31, 111] width 62 height 8
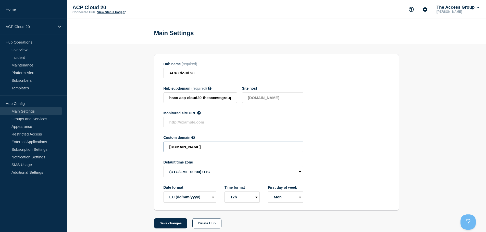
drag, startPoint x: 254, startPoint y: 148, endPoint x: 123, endPoint y: 148, distance: 131.1
click at [123, 148] on section "Hub name (required) ACP Cloud 20 Hub subdomain (required) Must contain only ASC…" at bounding box center [276, 136] width 419 height 185
click at [175, 225] on button "Save changes" at bounding box center [170, 224] width 33 height 10
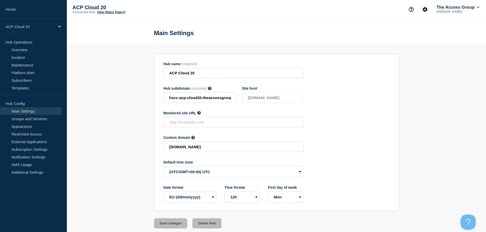
type input "[DOMAIN_NAME]"
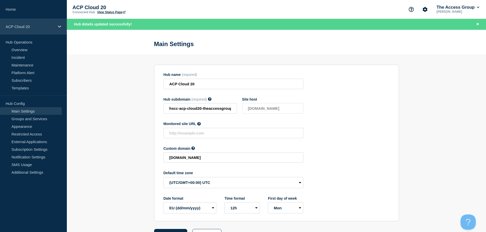
drag, startPoint x: 42, startPoint y: 26, endPoint x: 43, endPoint y: 30, distance: 3.8
click at [42, 26] on p "ACP Cloud 20" at bounding box center [30, 26] width 49 height 4
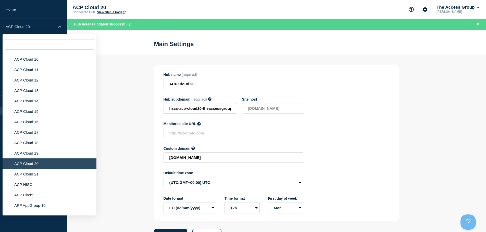
scroll to position [1447, 0]
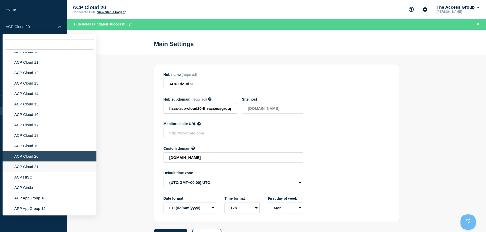
click at [52, 163] on li "ACP Cloud 21" at bounding box center [50, 167] width 94 height 10
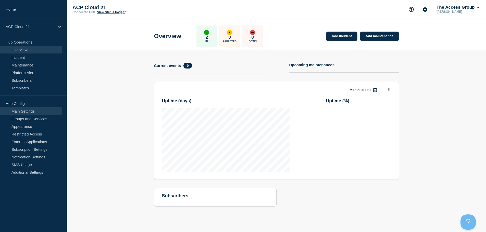
click at [30, 112] on link "Main Settings" at bounding box center [31, 111] width 62 height 8
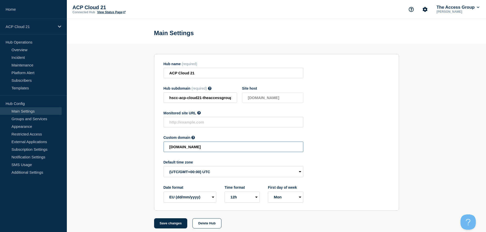
drag, startPoint x: 265, startPoint y: 148, endPoint x: 125, endPoint y: 143, distance: 140.9
click at [125, 143] on section "Hub name (required) ACP Cloud 21 Hub subdomain (required) Must contain only ASC…" at bounding box center [276, 136] width 419 height 185
click at [174, 228] on button "Save changes" at bounding box center [170, 224] width 33 height 10
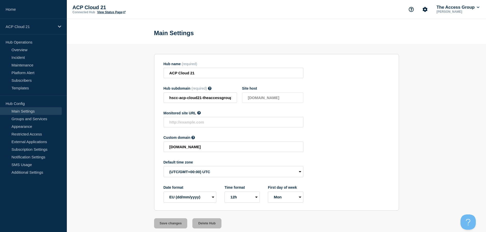
type input "[DOMAIN_NAME]"
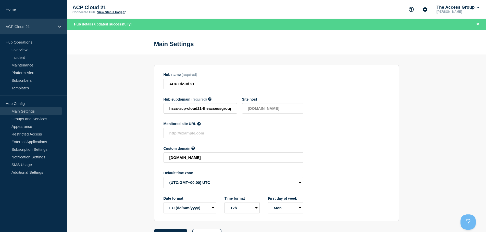
drag, startPoint x: 55, startPoint y: 26, endPoint x: 60, endPoint y: 31, distance: 7.0
click at [55, 26] on div "ACP Cloud 21" at bounding box center [33, 27] width 67 height 16
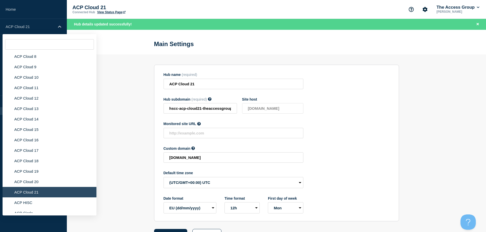
scroll to position [1487, 0]
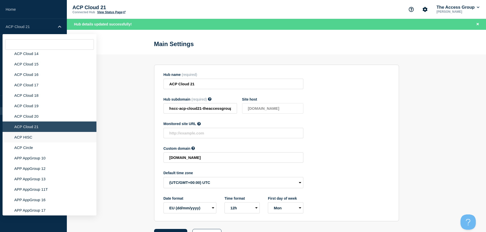
click at [21, 132] on li "ACP HISC" at bounding box center [50, 137] width 94 height 10
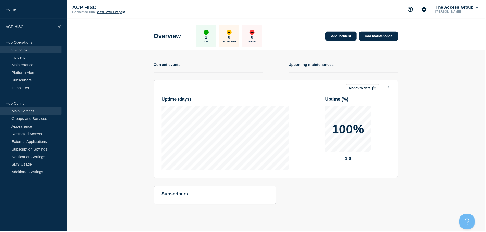
click at [28, 111] on link "Main Settings" at bounding box center [31, 111] width 62 height 8
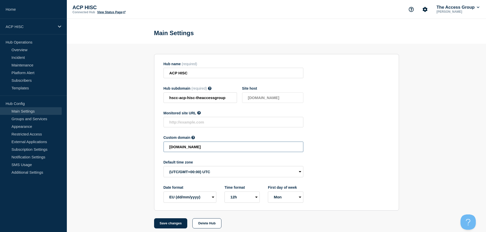
drag, startPoint x: 275, startPoint y: 148, endPoint x: 128, endPoint y: 146, distance: 147.2
click at [128, 146] on section "Hub name (required) ACP HISC Hub subdomain (required) Must contain only ASCII l…" at bounding box center [276, 136] width 419 height 185
click at [171, 226] on button "Save changes" at bounding box center [170, 224] width 33 height 10
type input "[DOMAIN_NAME]"
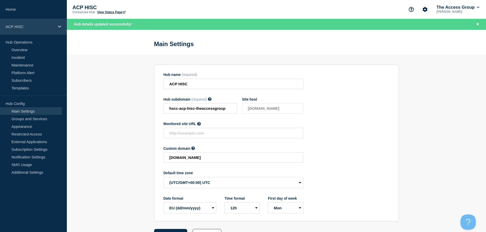
click at [45, 26] on p "ACP HISC" at bounding box center [30, 26] width 49 height 4
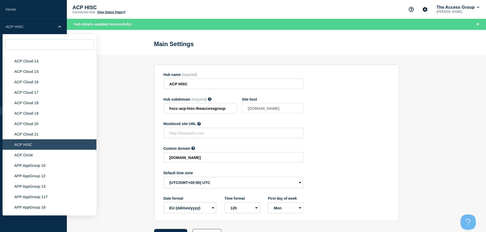
scroll to position [1505, 0]
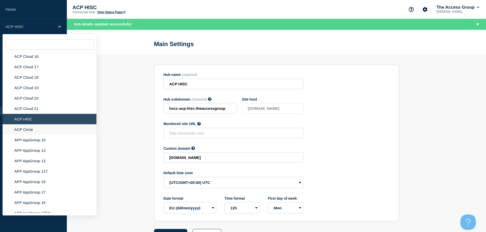
click at [20, 126] on li "ACP Circle" at bounding box center [50, 129] width 94 height 10
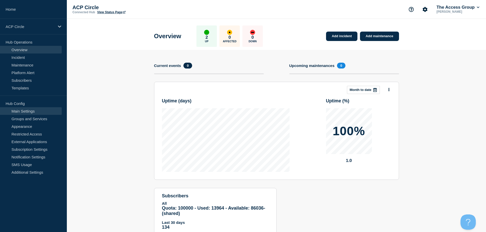
click at [38, 112] on link "Main Settings" at bounding box center [31, 111] width 62 height 8
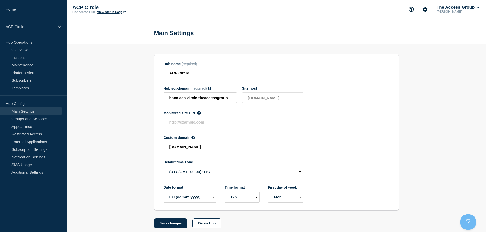
drag, startPoint x: 253, startPoint y: 149, endPoint x: 107, endPoint y: 145, distance: 146.7
click at [107, 145] on section "Hub name (required) ACP Circle Hub subdomain (required) Must contain only ASCII…" at bounding box center [276, 136] width 419 height 185
click at [174, 227] on button "Save changes" at bounding box center [170, 224] width 33 height 10
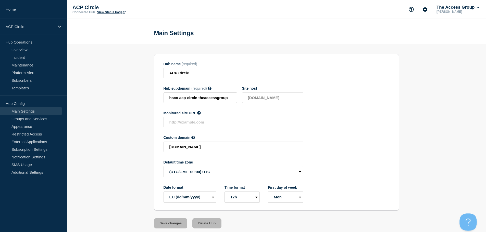
type input "[DOMAIN_NAME]"
